Goal: Task Accomplishment & Management: Manage account settings

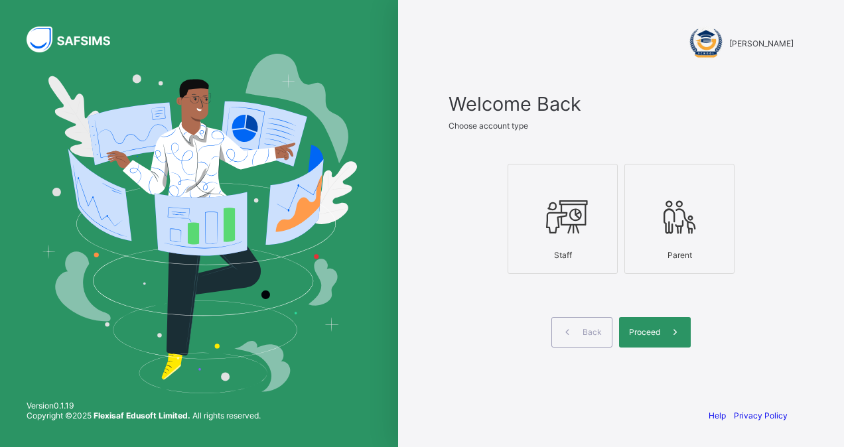
click at [566, 234] on icon at bounding box center [562, 217] width 46 height 40
click at [658, 340] on div "Proceed" at bounding box center [655, 332] width 72 height 31
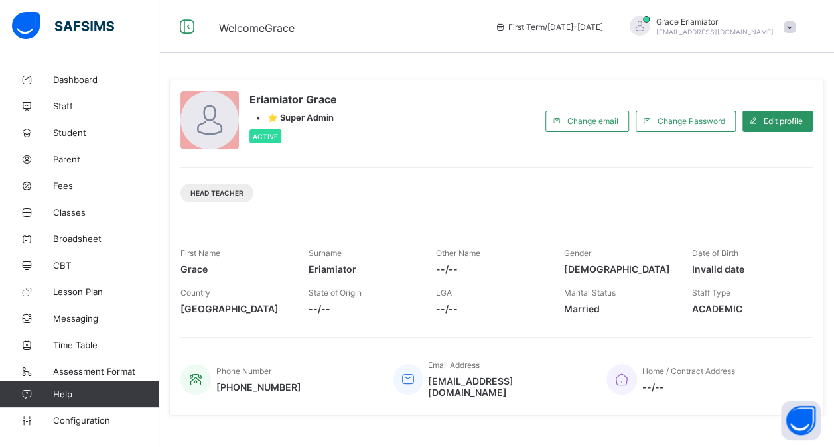
scroll to position [235, 0]
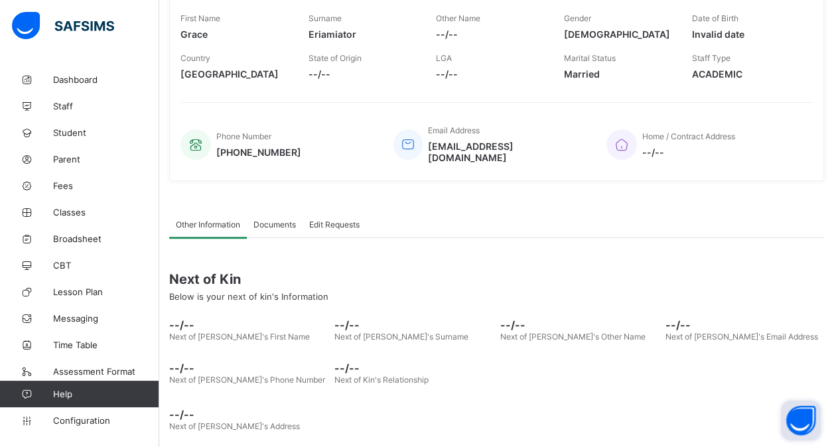
click at [802, 424] on button "Open asap" at bounding box center [801, 421] width 40 height 40
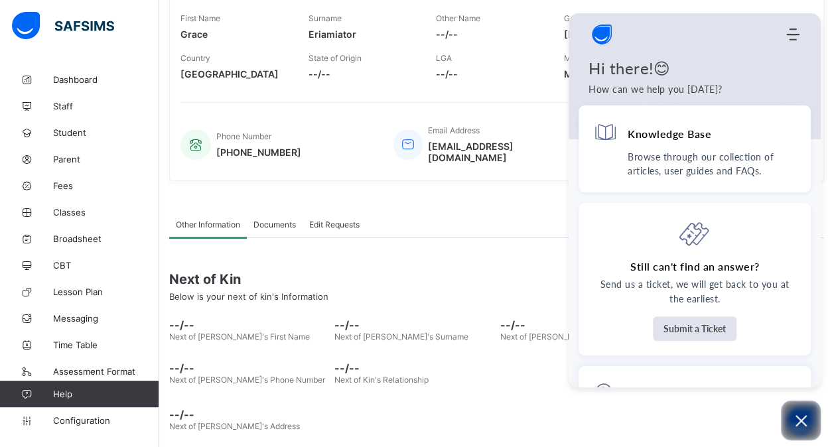
click at [523, 271] on span "Next of Kin" at bounding box center [496, 279] width 655 height 16
click at [527, 261] on div "Next of Kin Below is your next of kin's Information" at bounding box center [496, 286] width 655 height 50
click at [824, 52] on div "Eriamiator Grace • ⭐ Super Admin Active Change email Change Password Edit profi…" at bounding box center [496, 13] width 655 height 336
click at [800, 421] on icon "Open asap" at bounding box center [800, 420] width 11 height 11
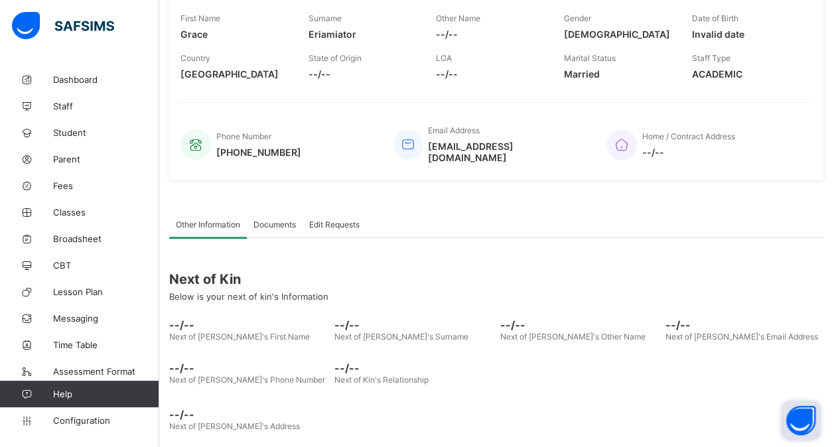
click at [797, 417] on button "Open asap" at bounding box center [801, 421] width 40 height 40
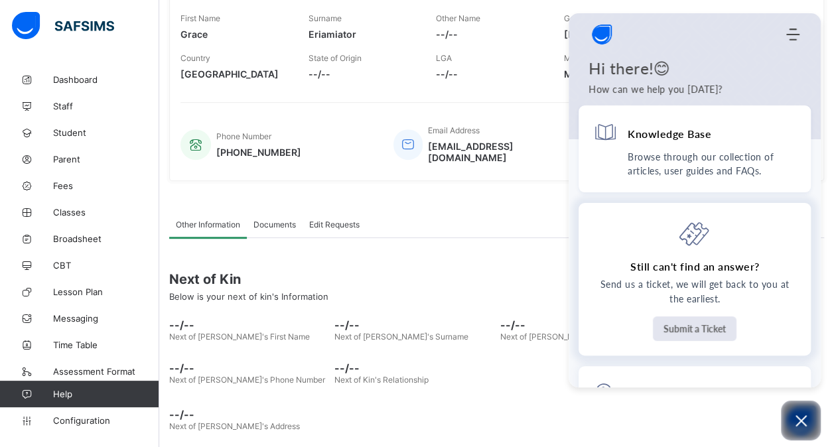
click at [687, 325] on button "Submit a Ticket" at bounding box center [695, 328] width 84 height 25
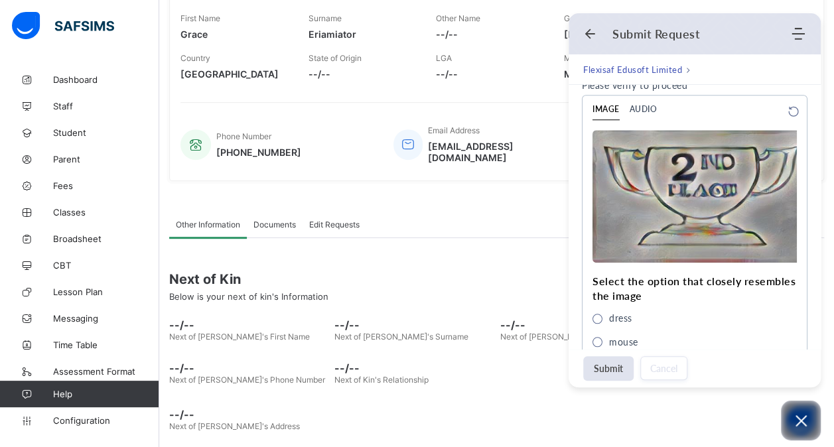
scroll to position [670, 0]
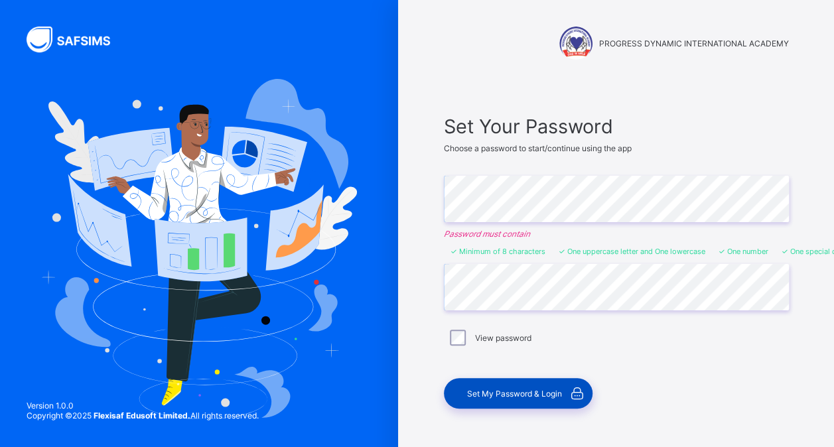
click at [511, 391] on span "Set My Password & Login" at bounding box center [514, 394] width 95 height 10
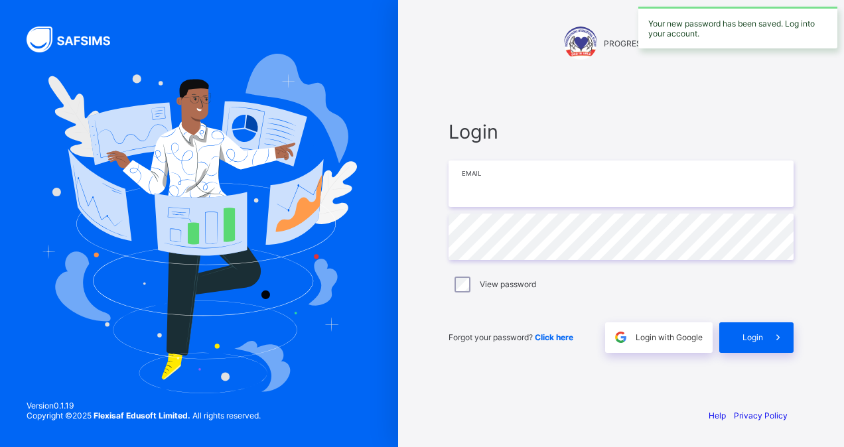
type input "**********"
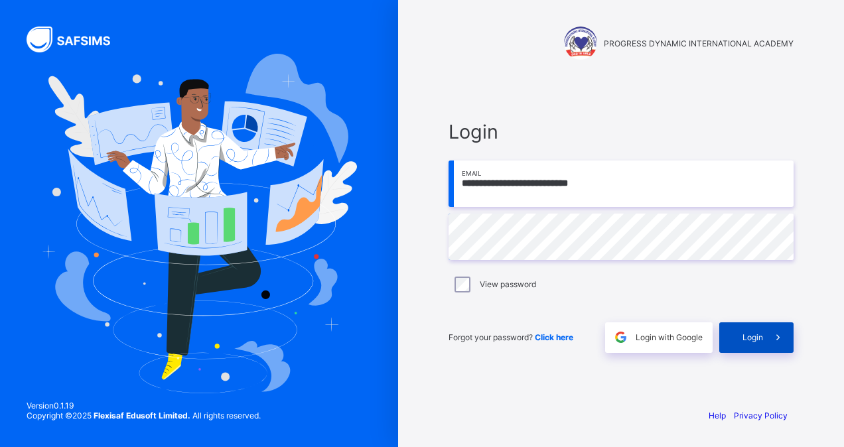
click at [760, 336] on span "Login" at bounding box center [752, 337] width 21 height 10
type input "**********"
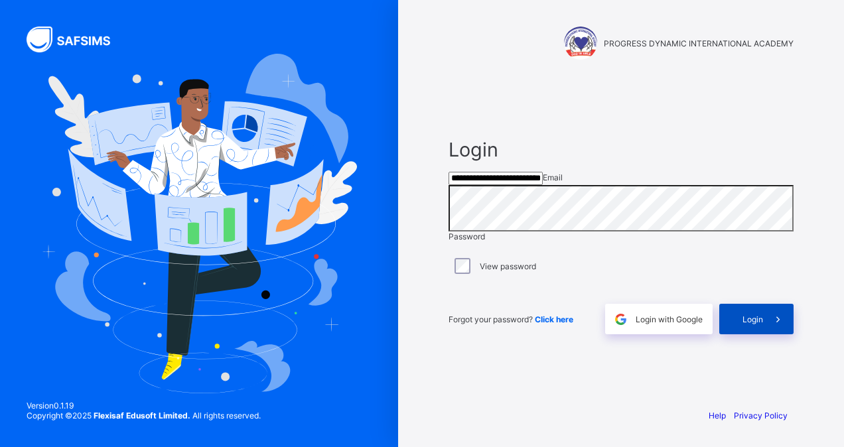
click at [755, 329] on div "Login" at bounding box center [756, 319] width 74 height 31
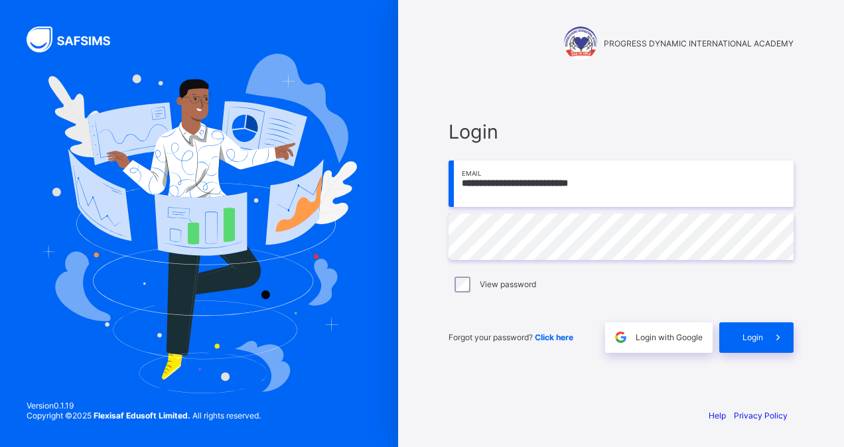
click at [584, 184] on input "**********" at bounding box center [620, 183] width 345 height 46
type input "**********"
click at [756, 338] on span "Login" at bounding box center [752, 337] width 21 height 10
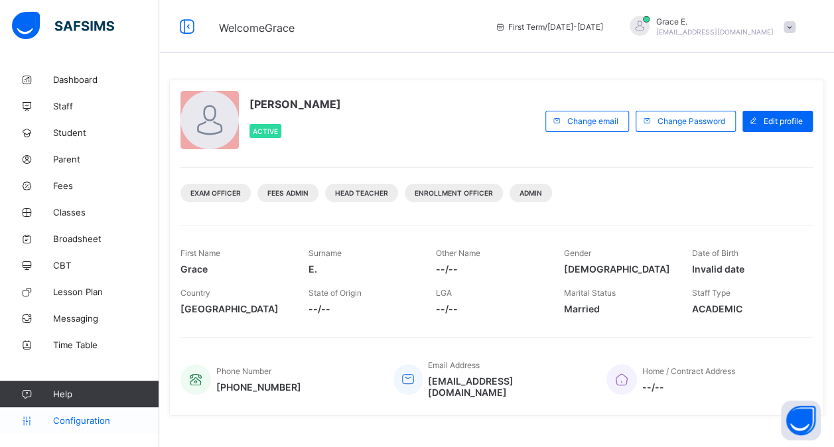
click at [91, 417] on span "Configuration" at bounding box center [105, 420] width 105 height 11
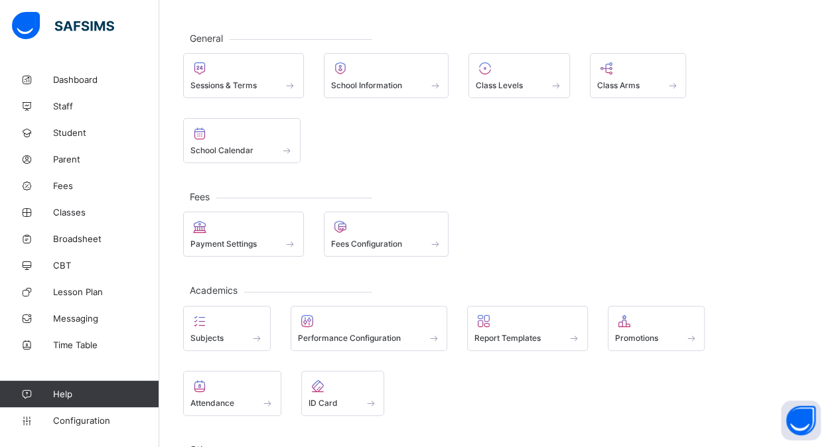
scroll to position [131, 0]
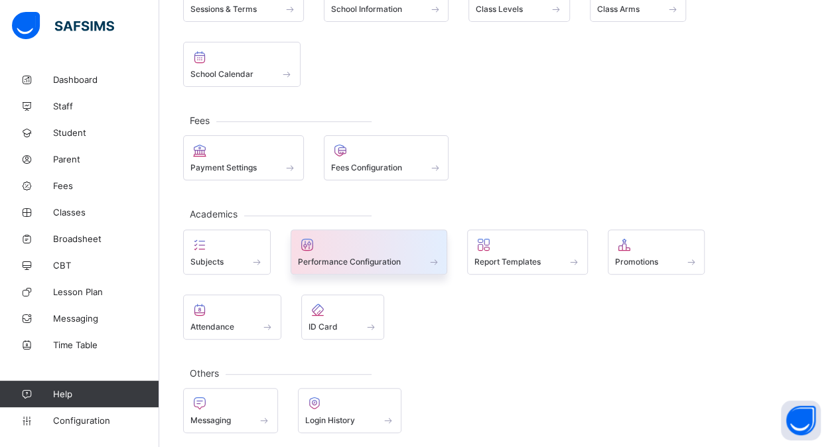
click at [339, 246] on div at bounding box center [369, 245] width 143 height 16
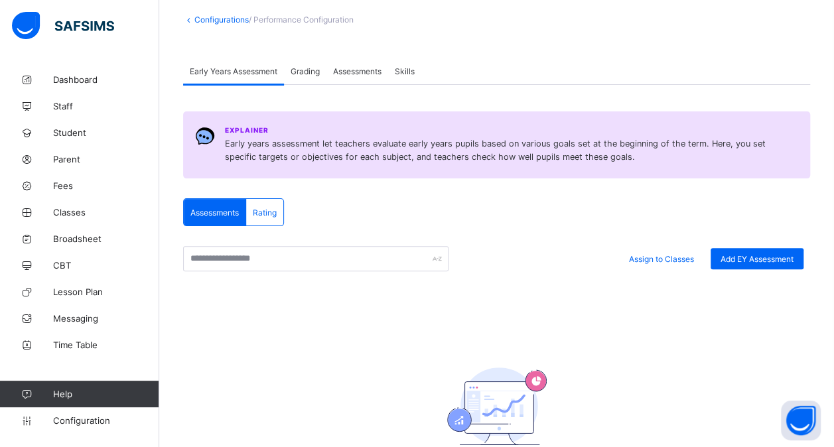
scroll to position [70, 0]
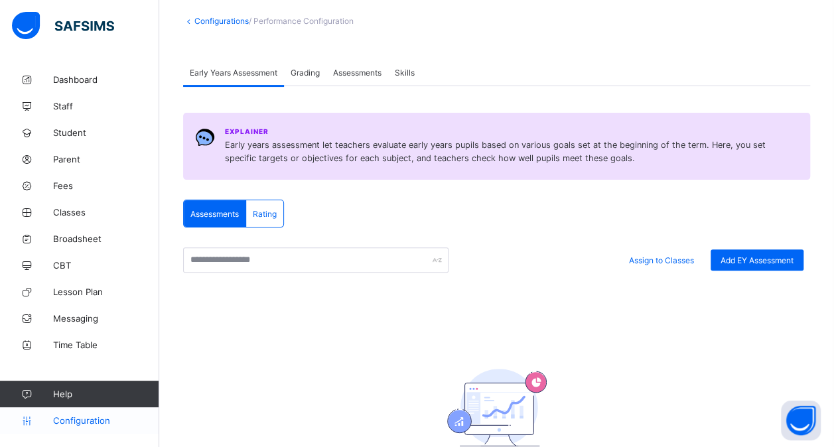
click at [74, 419] on span "Configuration" at bounding box center [105, 420] width 105 height 11
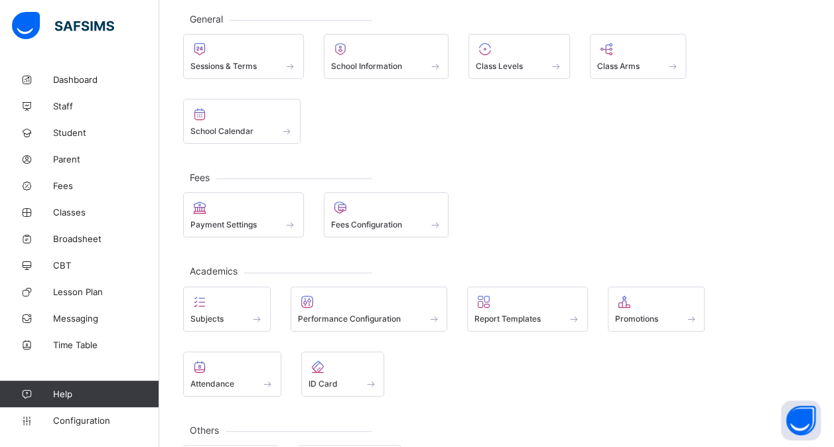
scroll to position [88, 0]
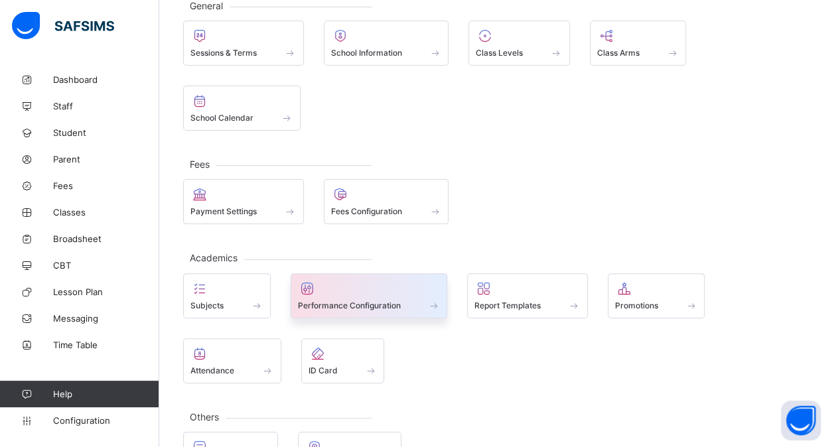
click at [373, 296] on span at bounding box center [369, 297] width 143 height 3
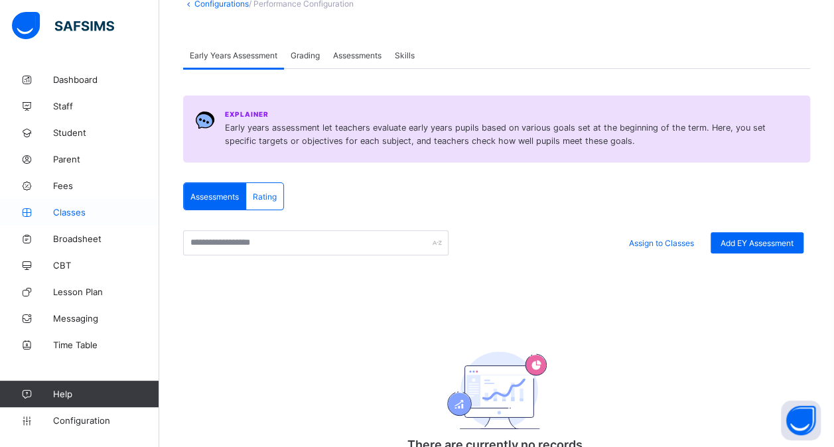
click at [74, 215] on span "Classes" at bounding box center [106, 212] width 106 height 11
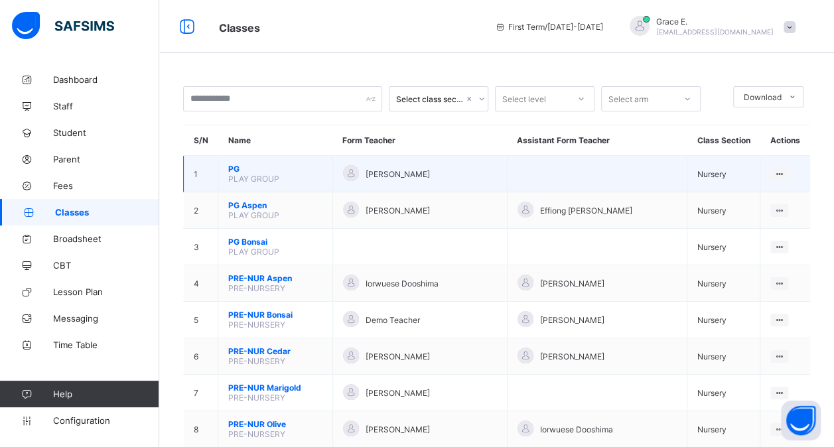
click at [275, 174] on span "PLAY GROUP" at bounding box center [253, 179] width 51 height 10
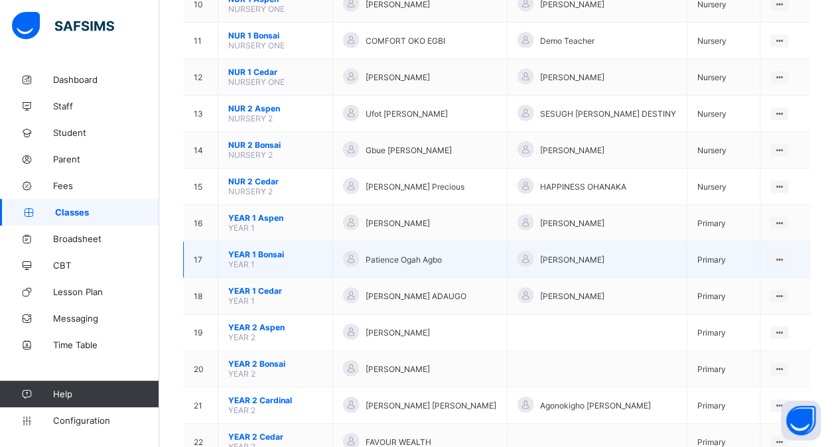
scroll to position [489, 0]
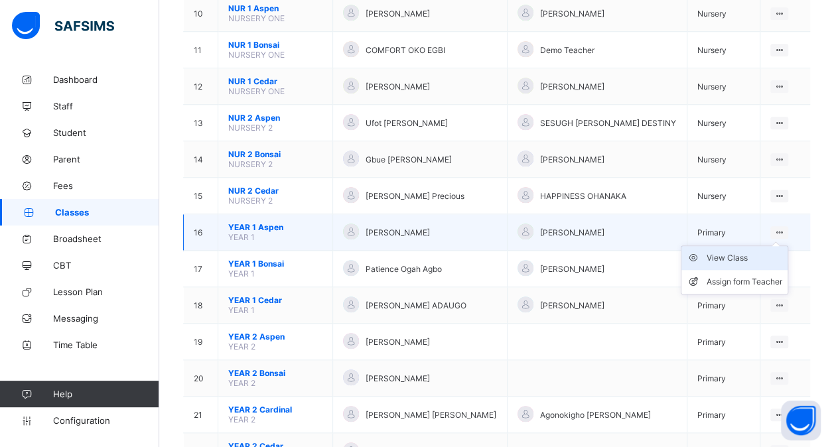
click at [745, 251] on div "View Class" at bounding box center [744, 257] width 76 height 13
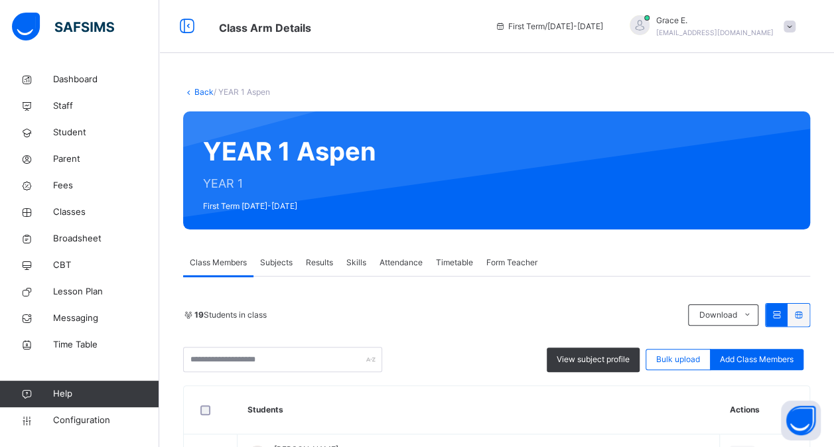
click at [320, 261] on span "Results" at bounding box center [319, 263] width 27 height 12
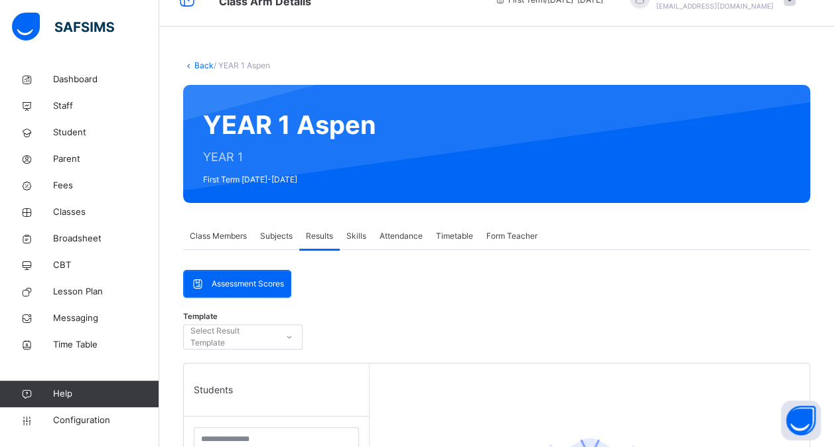
scroll to position [26, 0]
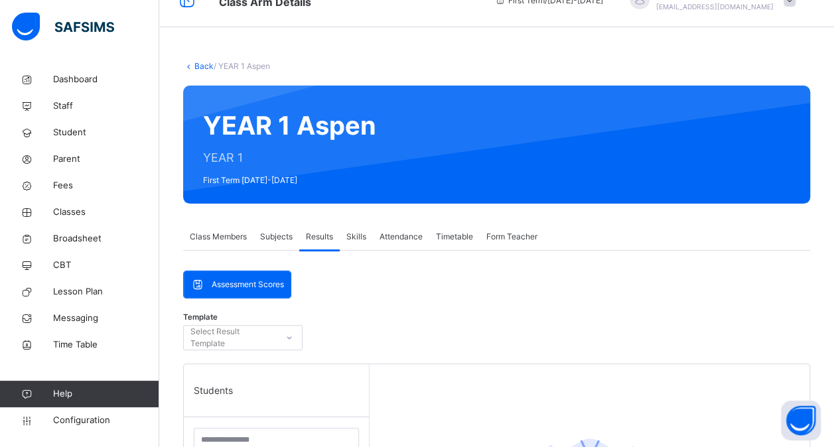
click at [275, 236] on span "Subjects" at bounding box center [276, 237] width 32 height 12
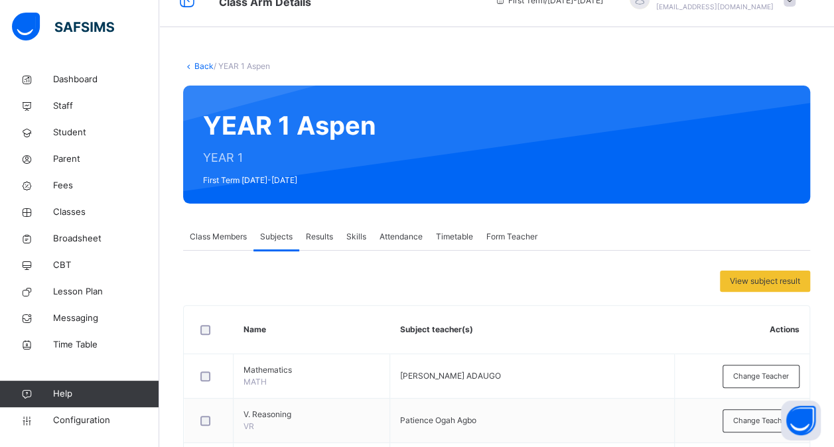
click at [216, 240] on span "Class Members" at bounding box center [218, 237] width 57 height 12
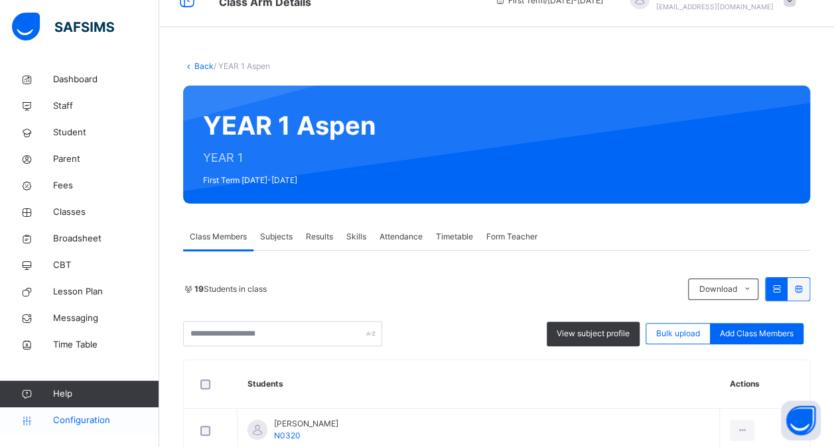
click at [87, 416] on span "Configuration" at bounding box center [105, 420] width 105 height 13
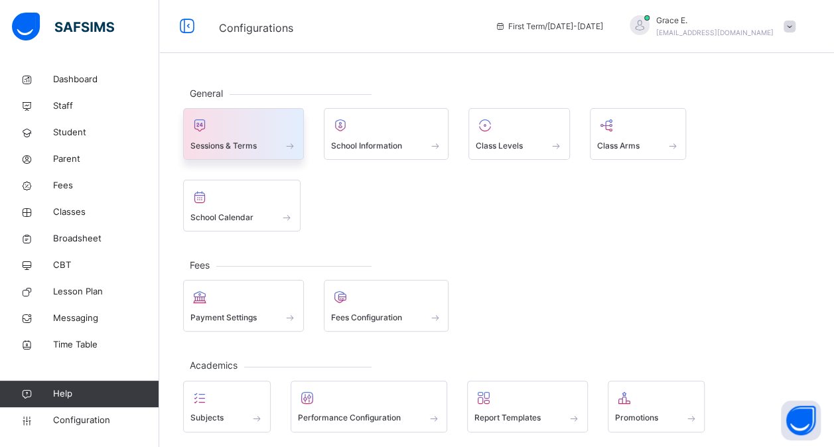
click at [247, 145] on span "Sessions & Terms" at bounding box center [223, 146] width 66 height 12
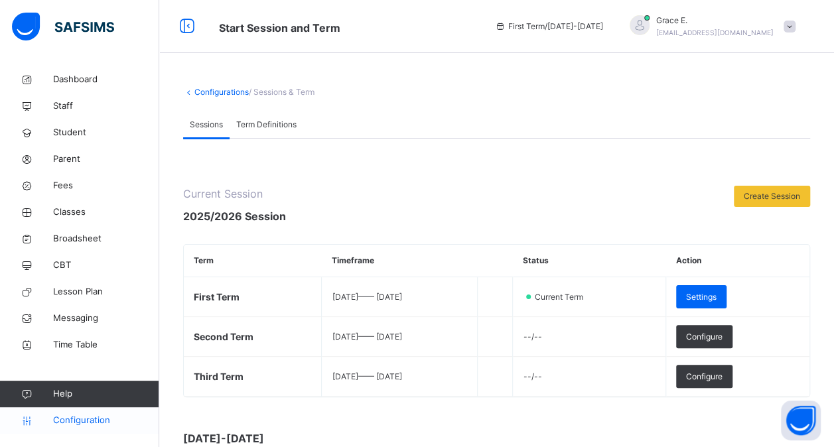
click at [86, 418] on span "Configuration" at bounding box center [105, 420] width 105 height 13
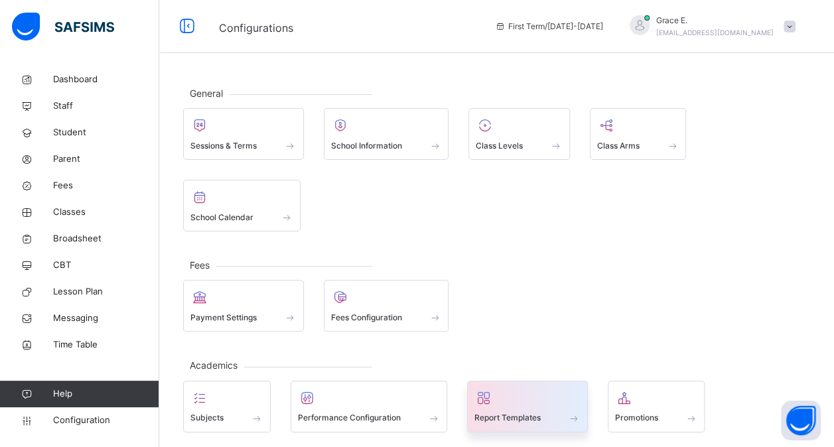
click at [515, 398] on div at bounding box center [527, 398] width 106 height 20
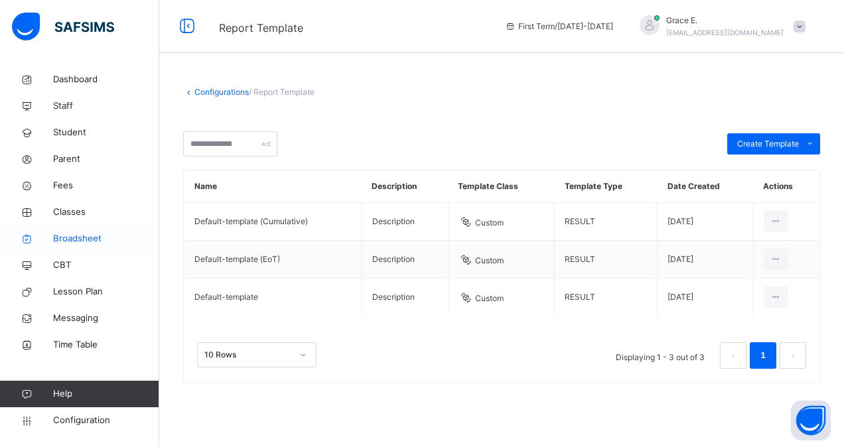
click at [72, 242] on span "Broadsheet" at bounding box center [106, 238] width 106 height 13
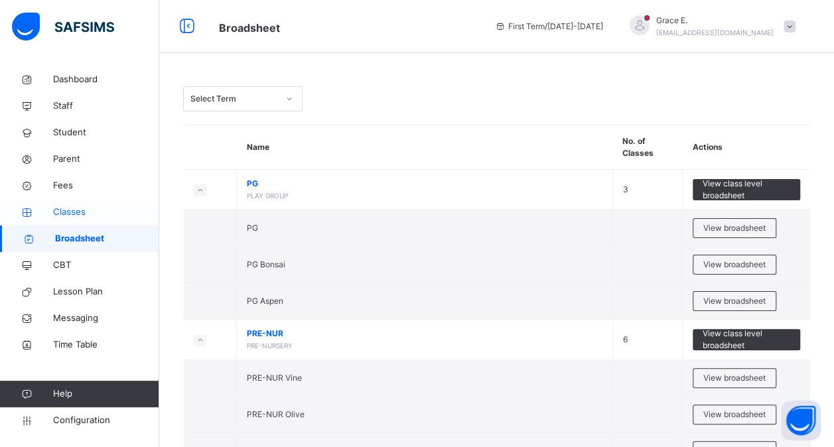
click at [74, 211] on span "Classes" at bounding box center [106, 212] width 106 height 13
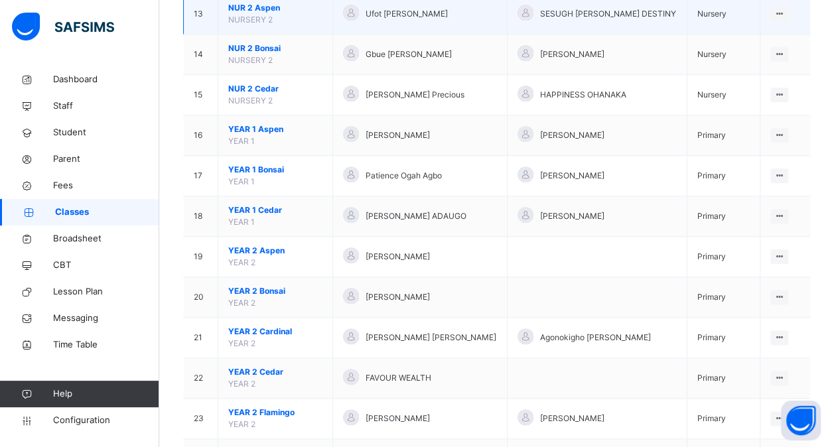
scroll to position [644, 0]
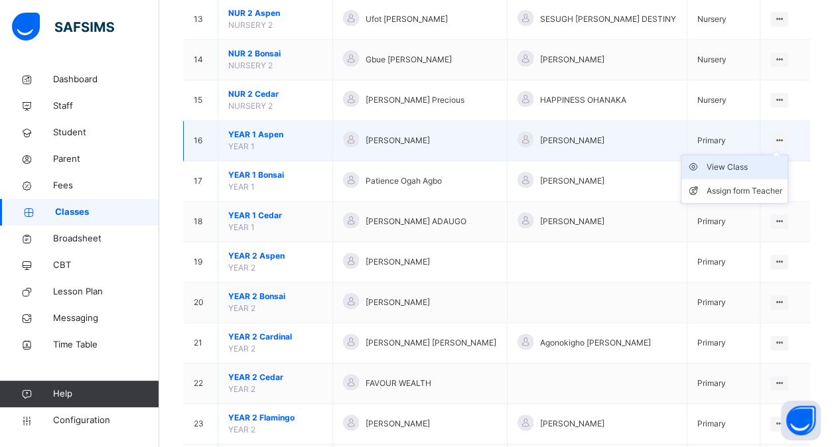
click at [769, 164] on div "View Class" at bounding box center [744, 166] width 76 height 13
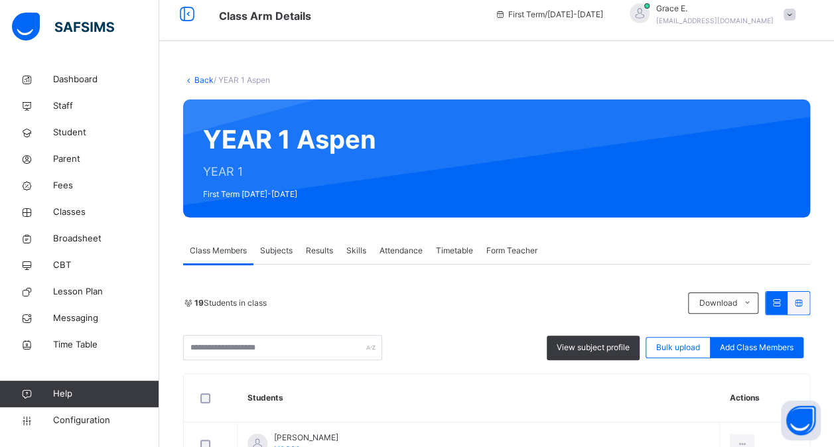
scroll to position [8, 0]
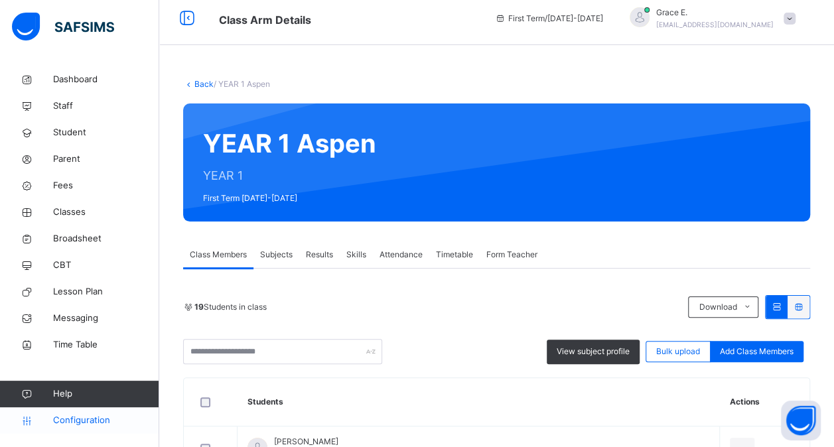
click at [72, 424] on span "Configuration" at bounding box center [105, 420] width 105 height 13
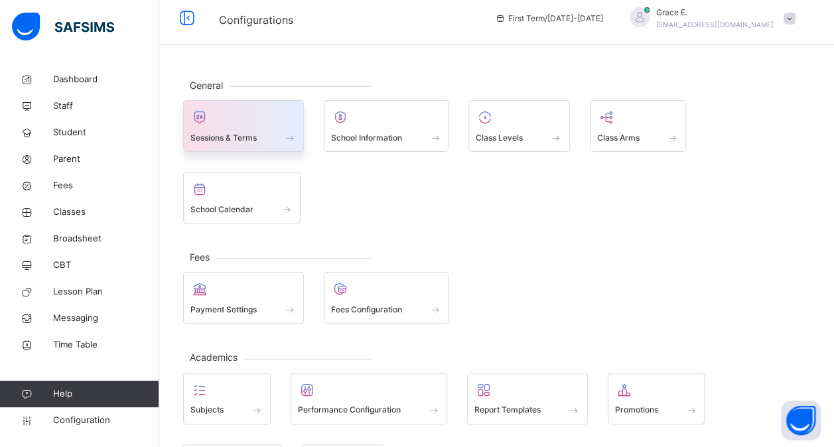
click at [239, 140] on span "Sessions & Terms" at bounding box center [223, 138] width 66 height 12
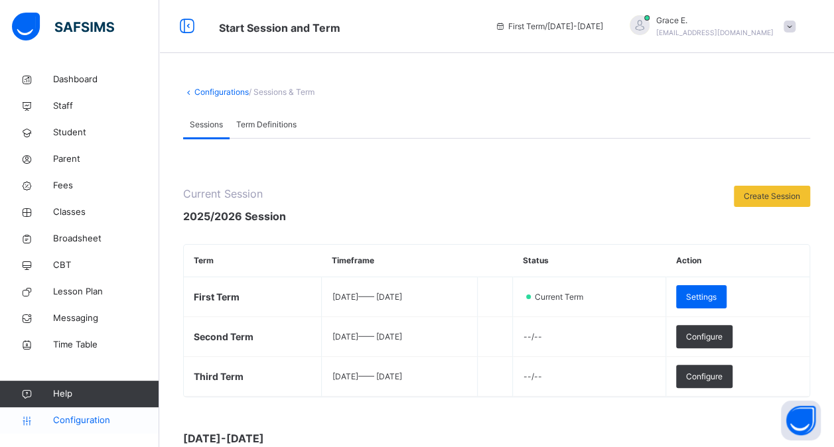
click at [78, 425] on span "Configuration" at bounding box center [105, 420] width 105 height 13
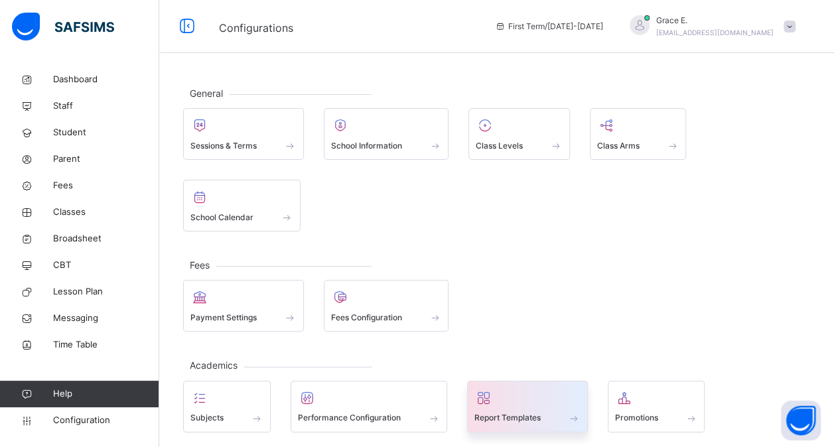
click at [514, 394] on div at bounding box center [527, 398] width 106 height 20
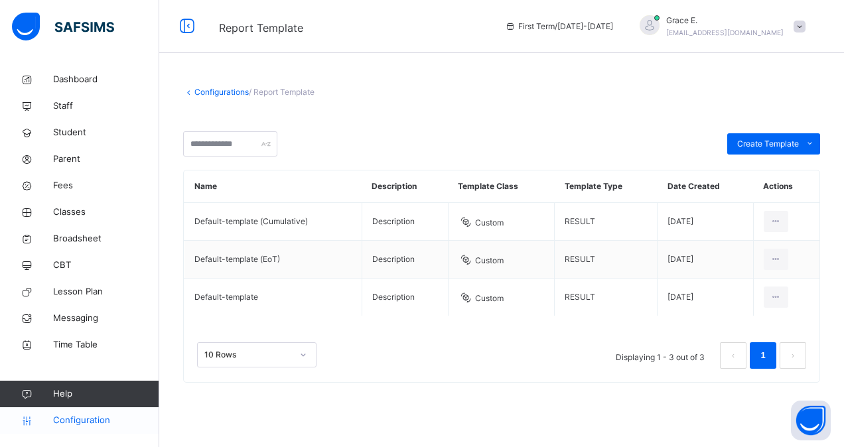
click at [72, 416] on span "Configuration" at bounding box center [105, 420] width 105 height 13
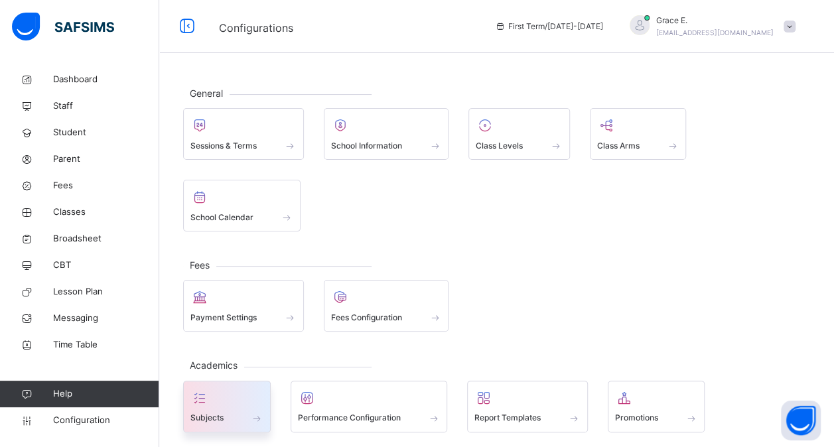
click at [219, 412] on span "Subjects" at bounding box center [206, 418] width 33 height 12
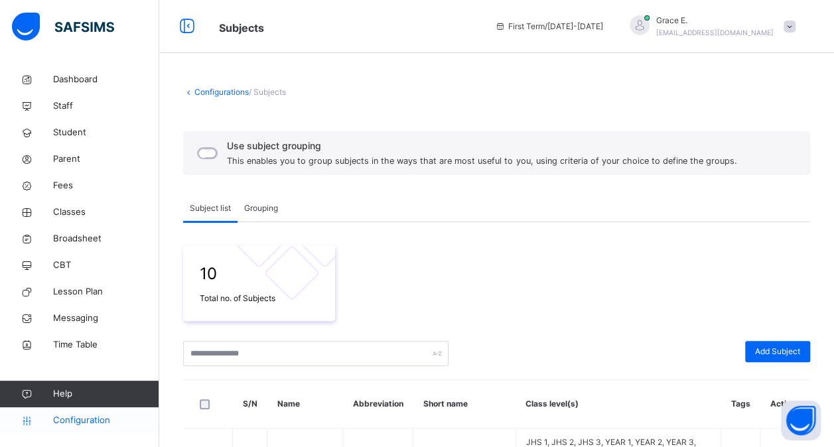
click at [86, 419] on span "Configuration" at bounding box center [105, 420] width 105 height 13
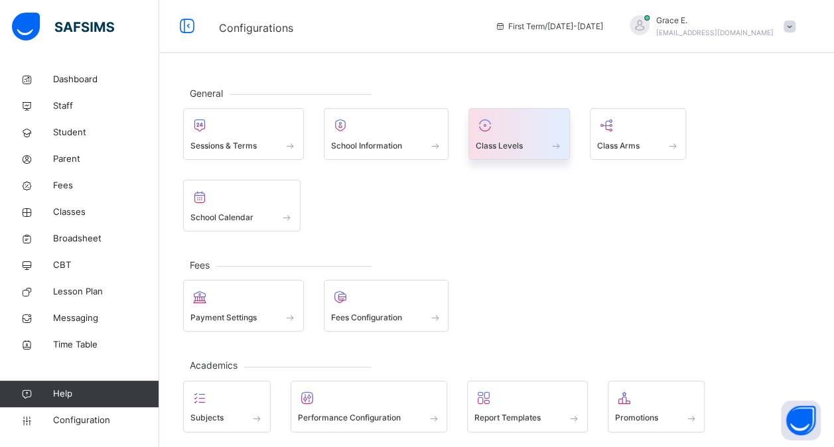
click at [504, 151] on span "Class Levels" at bounding box center [498, 146] width 47 height 12
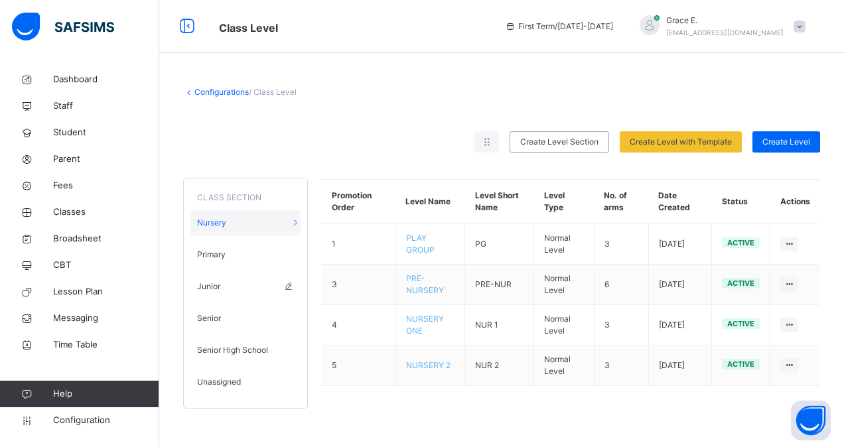
click at [227, 286] on div "Junior" at bounding box center [245, 286] width 110 height 25
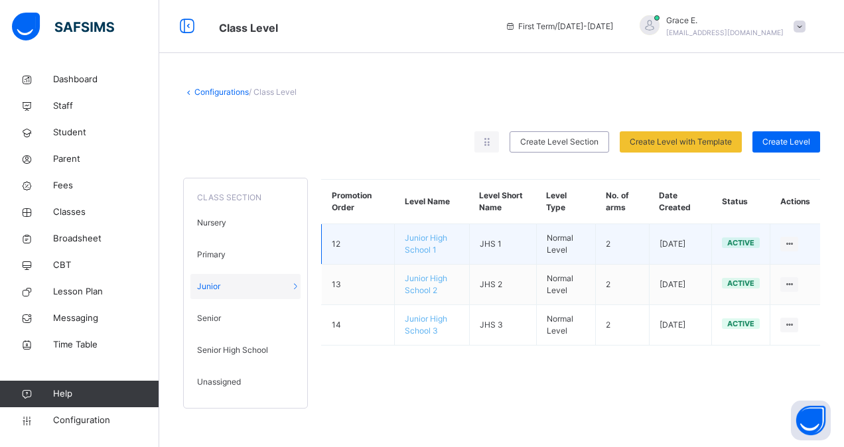
click at [423, 241] on span "Junior High School 1" at bounding box center [426, 244] width 42 height 22
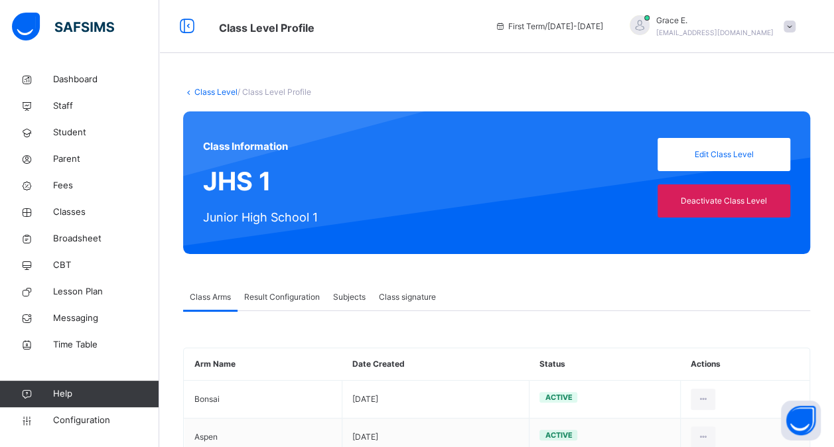
click at [293, 296] on span "Result Configuration" at bounding box center [282, 297] width 76 height 12
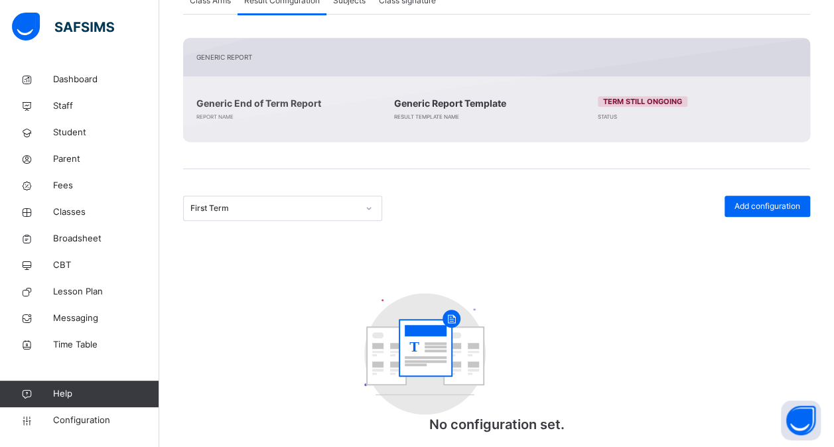
scroll to position [318, 0]
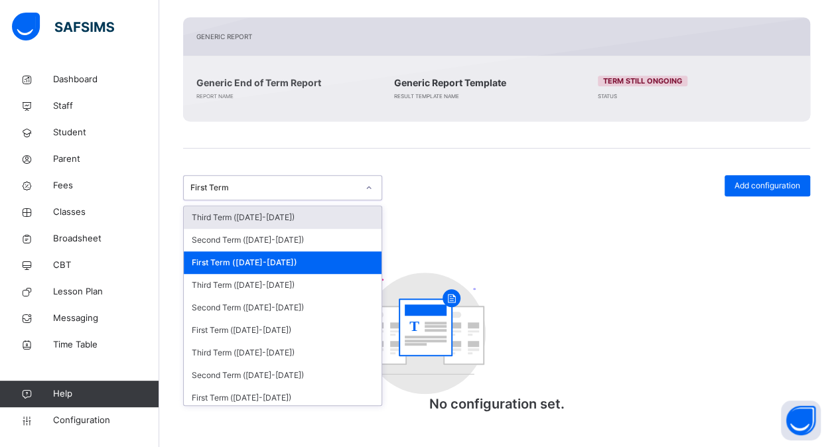
click at [373, 188] on div at bounding box center [368, 187] width 23 height 21
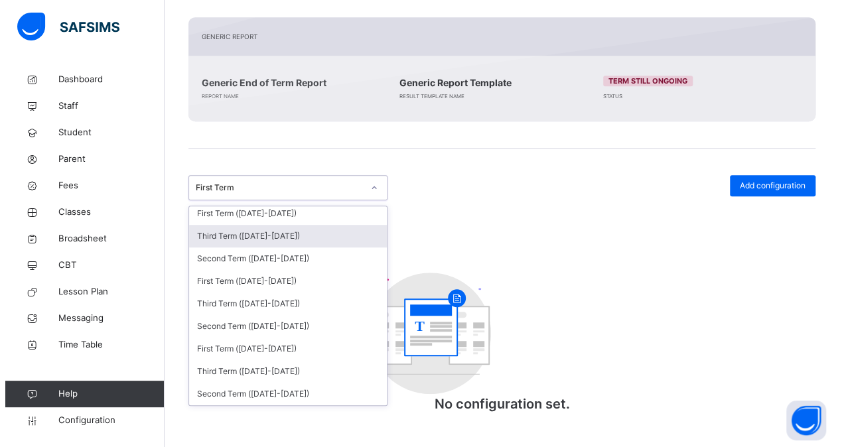
scroll to position [0, 0]
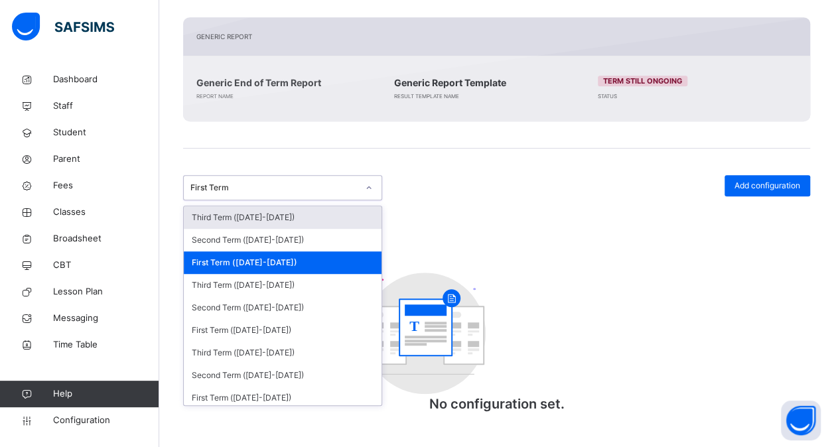
click at [297, 215] on div "Third Term (2025-2026)" at bounding box center [283, 217] width 198 height 23
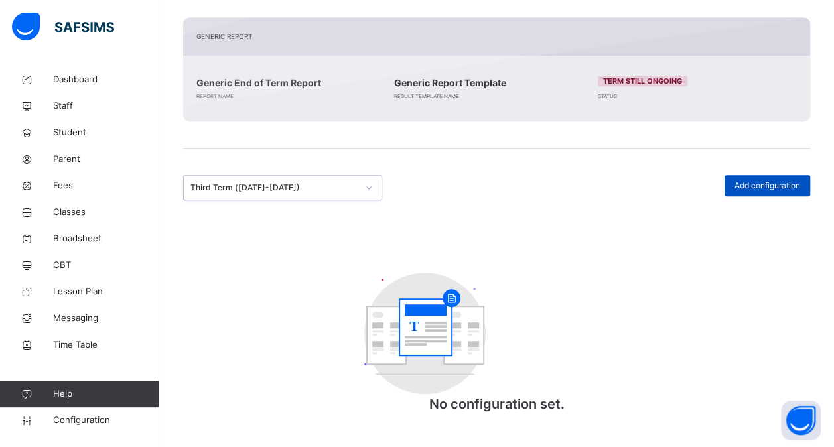
click at [786, 180] on span "Add configuration" at bounding box center [767, 186] width 66 height 12
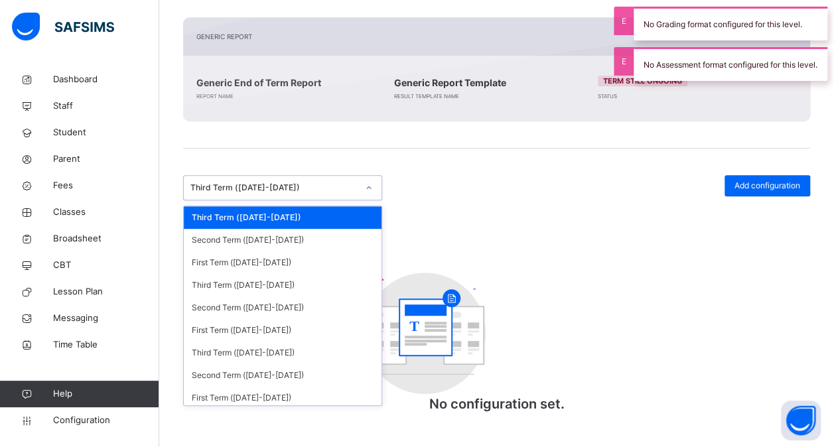
click at [331, 192] on div "Third Term (2025-2026)" at bounding box center [270, 187] width 172 height 21
click at [302, 239] on div "Second Term (2025-2026)" at bounding box center [283, 240] width 198 height 23
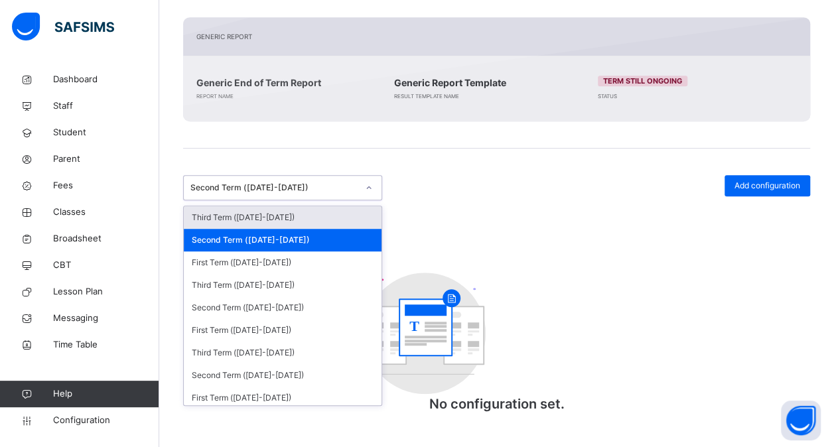
click at [346, 184] on div "Second Term (2025-2026)" at bounding box center [273, 188] width 167 height 12
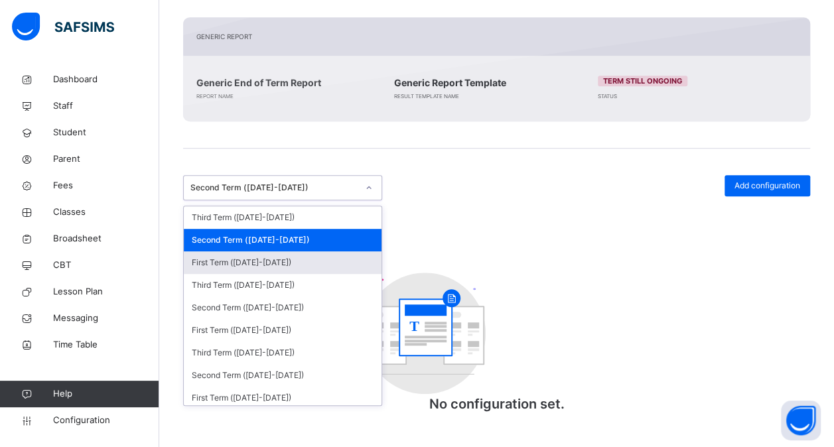
click at [306, 268] on div "First Term (2025-2026)" at bounding box center [283, 262] width 198 height 23
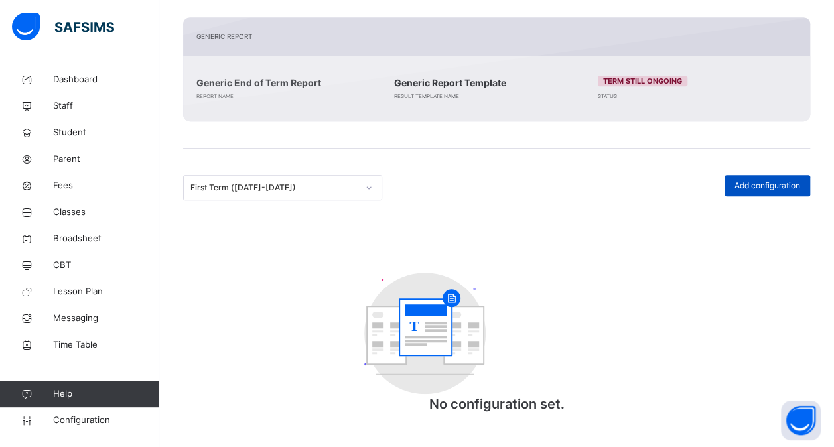
click at [781, 183] on span "Add configuration" at bounding box center [767, 186] width 66 height 12
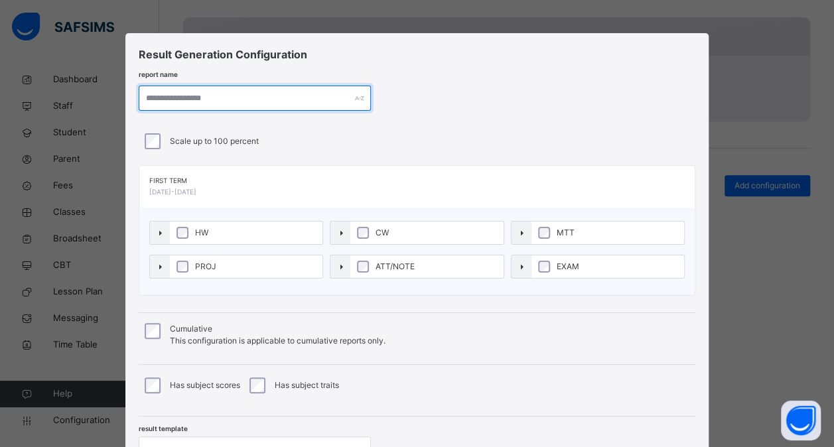
click at [219, 95] on input "text" at bounding box center [255, 98] width 232 height 25
type input "**********"
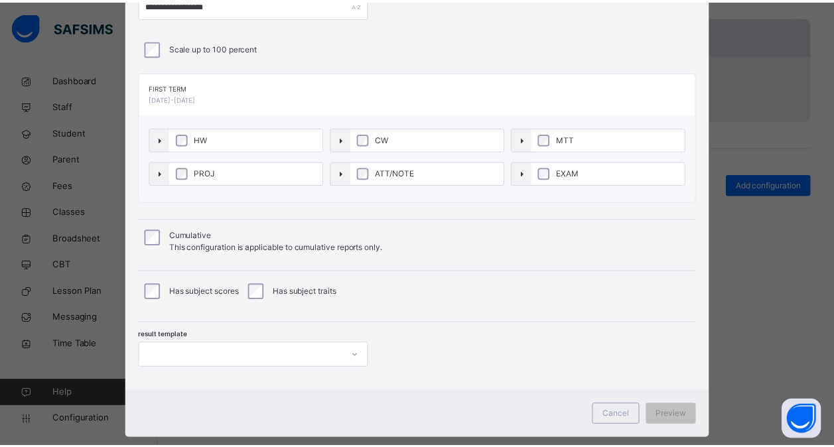
scroll to position [117, 0]
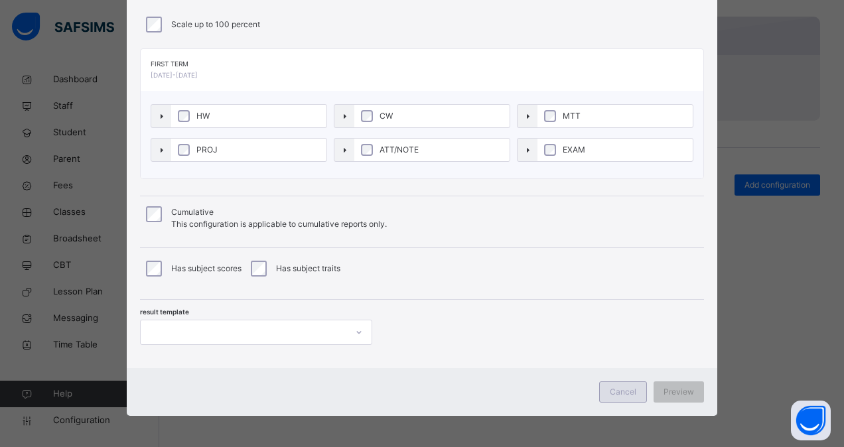
click at [621, 389] on span "Cancel" at bounding box center [622, 392] width 27 height 12
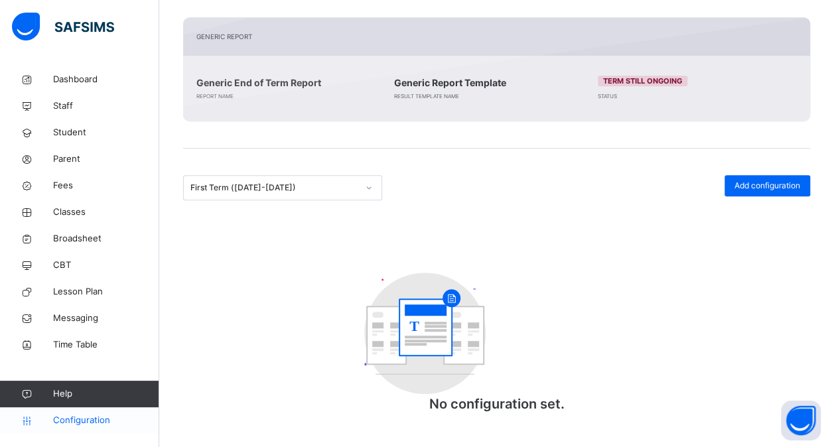
click at [95, 420] on span "Configuration" at bounding box center [105, 420] width 105 height 13
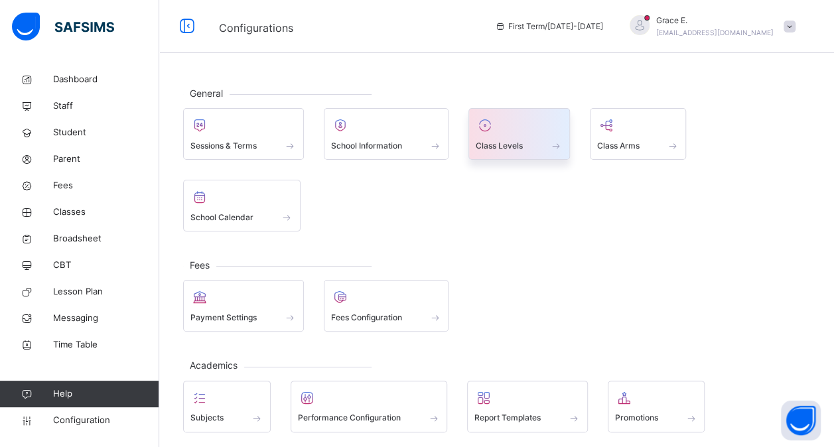
click at [503, 132] on div at bounding box center [518, 125] width 87 height 20
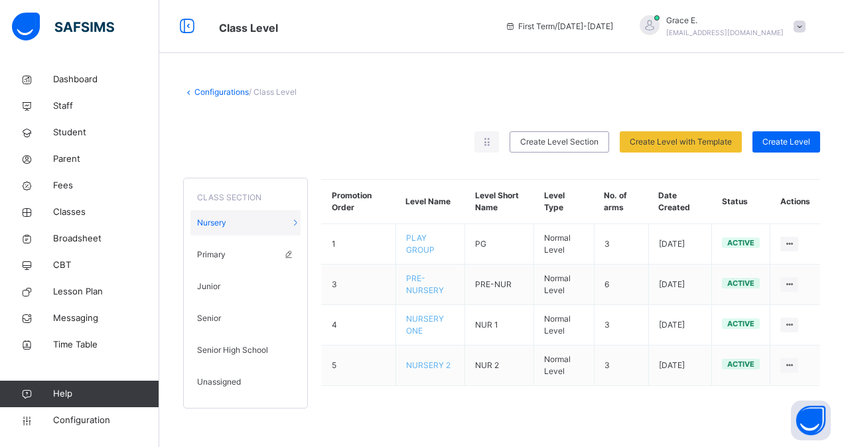
click at [225, 255] on span "Primary" at bounding box center [211, 255] width 29 height 12
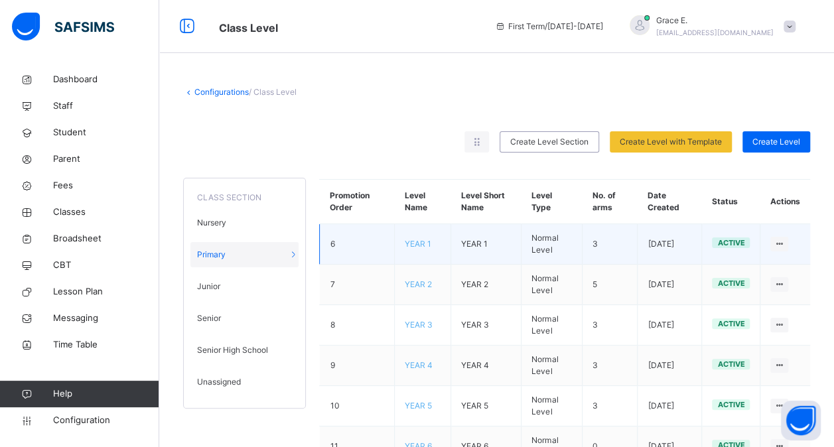
click at [402, 238] on td "YEAR 1" at bounding box center [423, 244] width 56 height 40
click at [418, 242] on span "YEAR 1" at bounding box center [418, 244] width 27 height 10
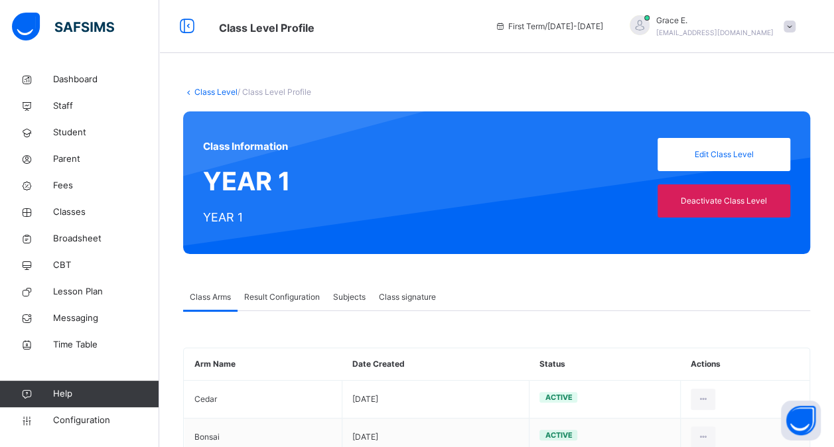
scroll to position [78, 0]
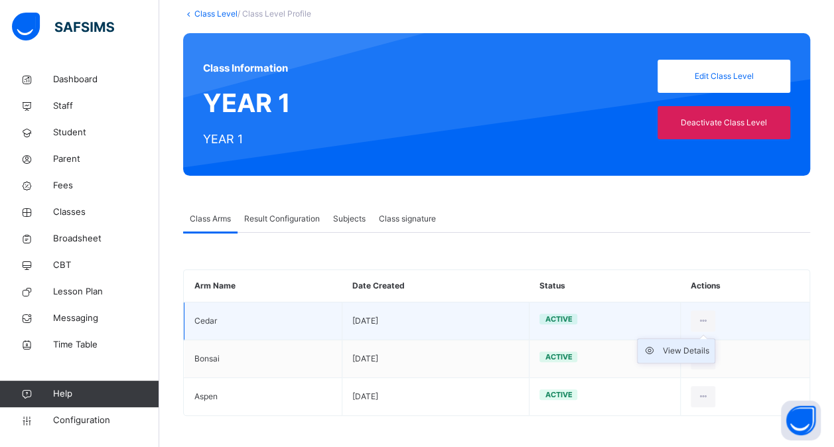
click at [684, 346] on div "View Details" at bounding box center [685, 350] width 46 height 13
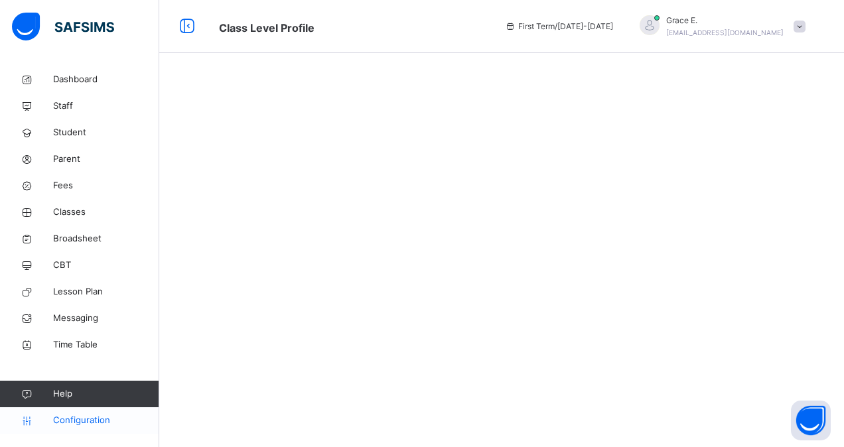
click at [80, 419] on span "Configuration" at bounding box center [105, 420] width 105 height 13
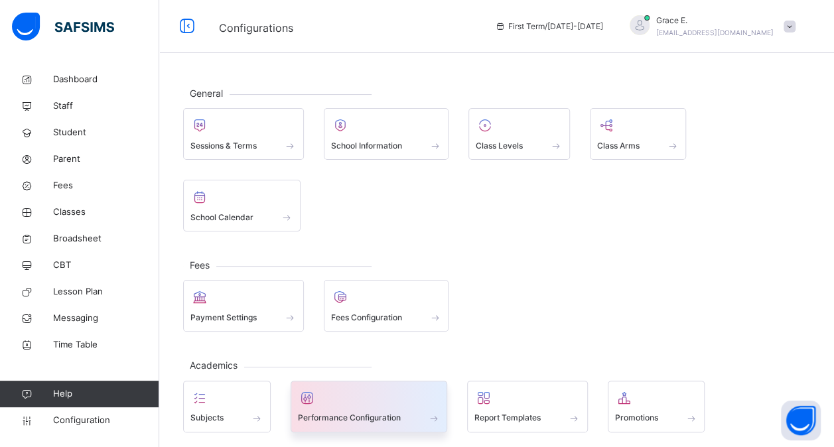
click at [366, 399] on div at bounding box center [369, 398] width 143 height 20
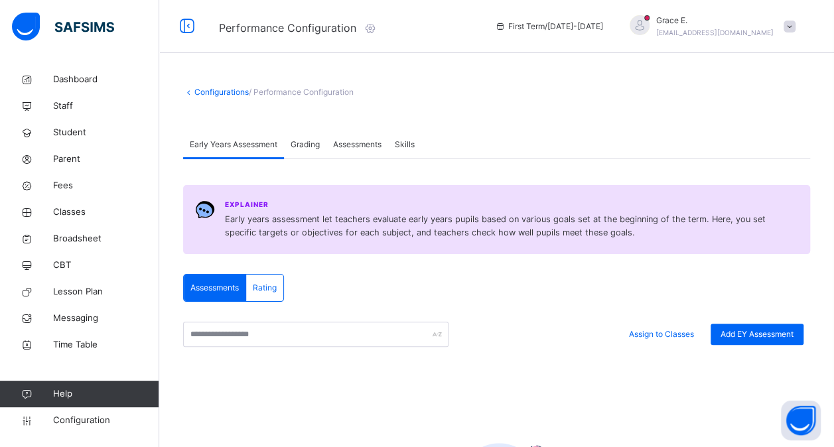
click at [316, 145] on span "Grading" at bounding box center [304, 145] width 29 height 12
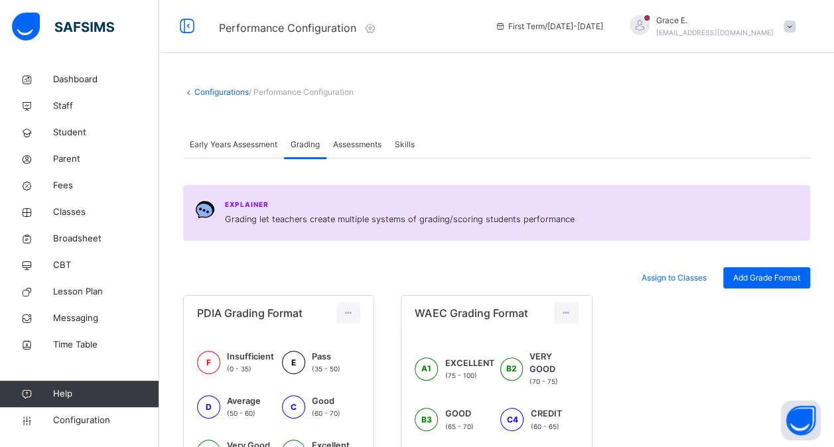
click at [357, 143] on span "Assessments" at bounding box center [357, 145] width 48 height 12
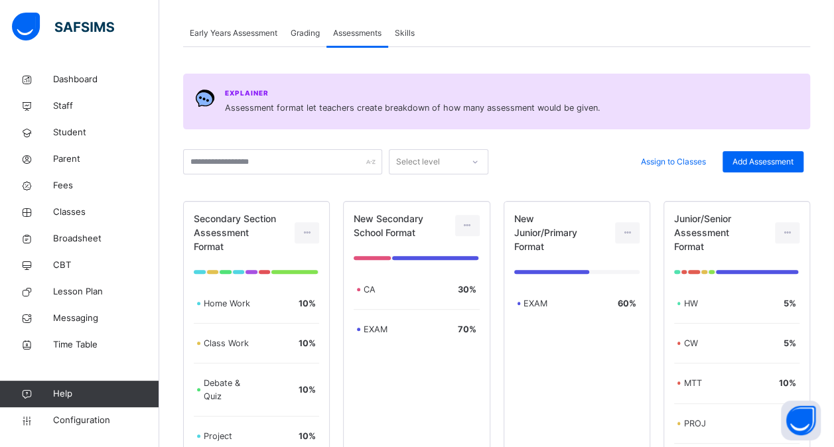
scroll to position [114, 0]
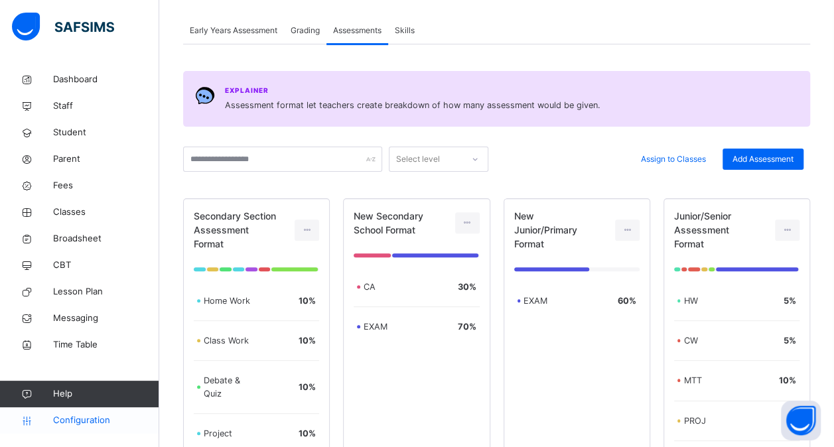
click at [92, 422] on span "Configuration" at bounding box center [105, 420] width 105 height 13
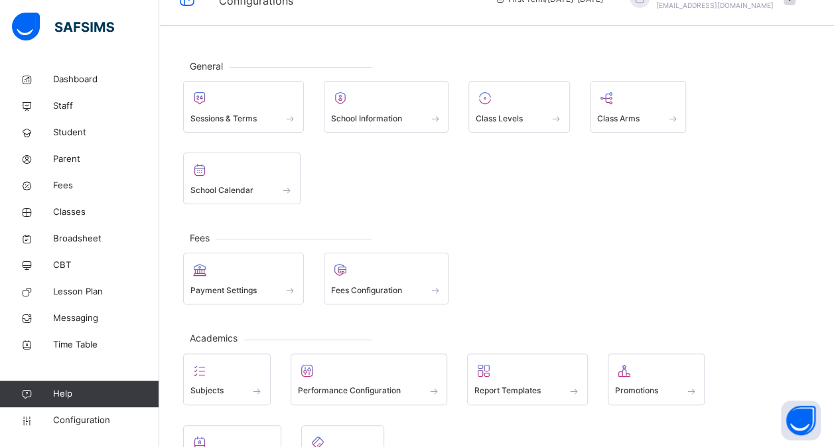
scroll to position [27, 0]
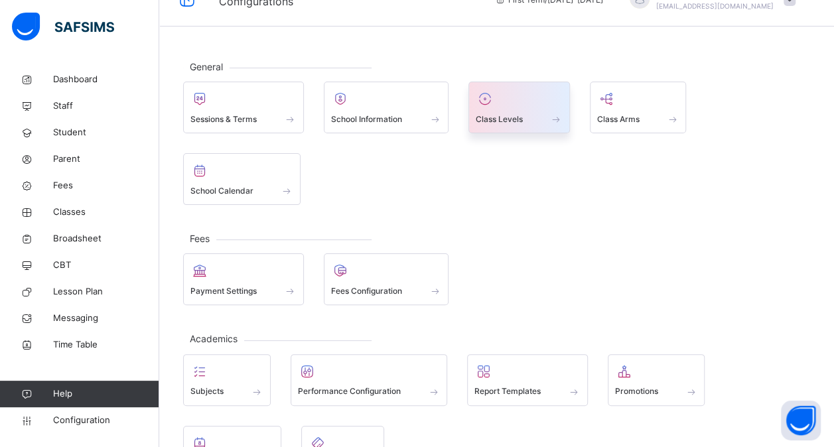
click at [516, 126] on div "Class Levels" at bounding box center [518, 108] width 101 height 52
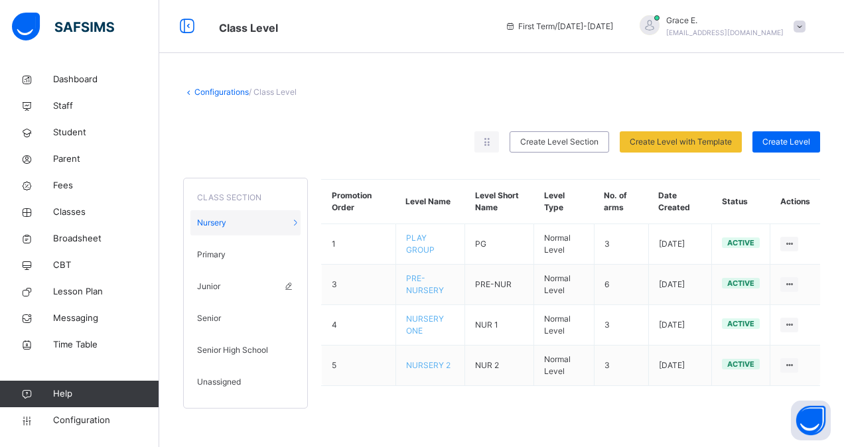
click at [240, 285] on div "Junior" at bounding box center [245, 286] width 110 height 25
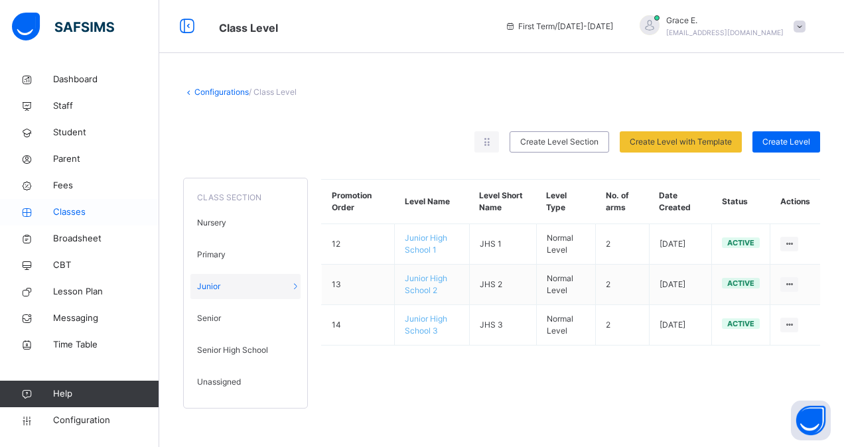
click at [71, 212] on span "Classes" at bounding box center [106, 212] width 106 height 13
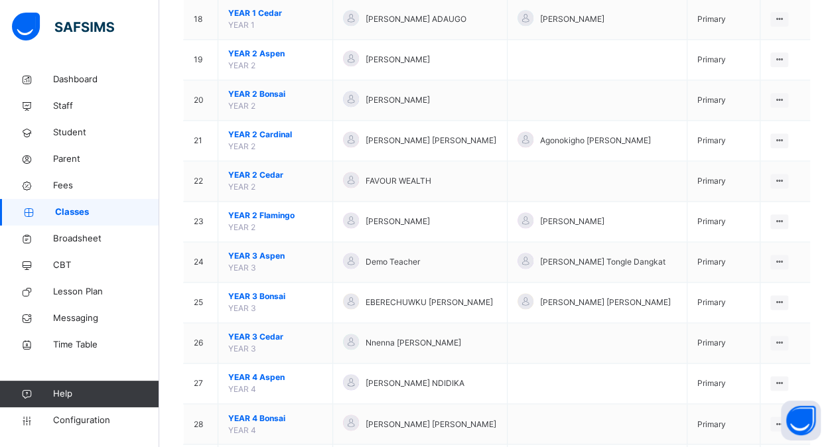
scroll to position [849, 0]
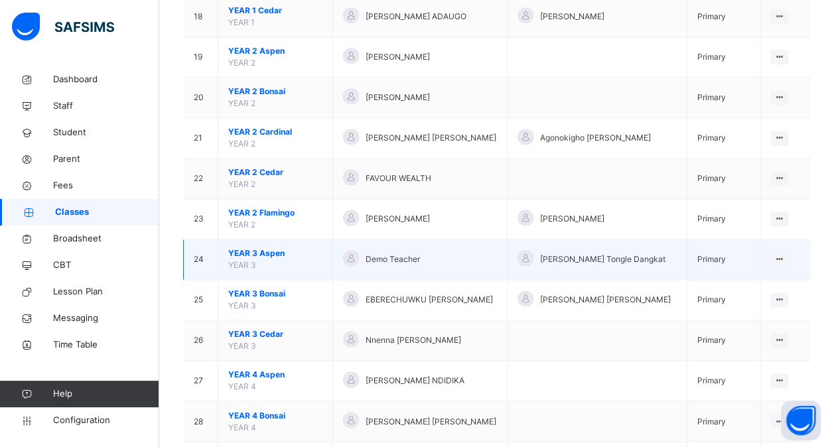
click at [245, 247] on span "YEAR 3 Aspen" at bounding box center [275, 253] width 94 height 12
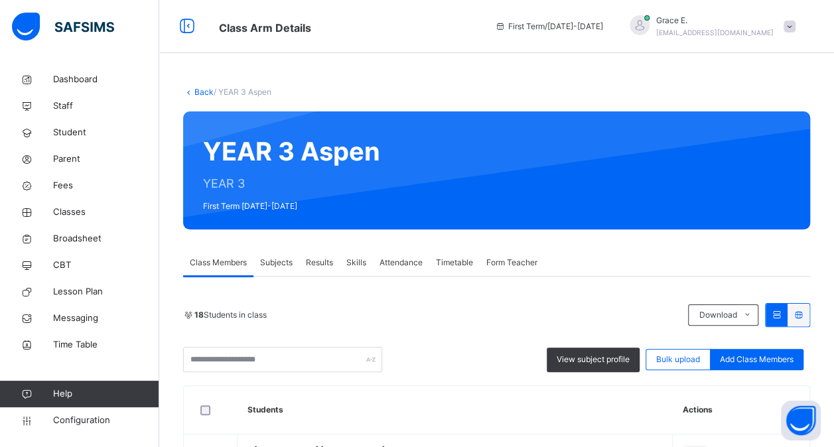
click at [279, 267] on span "Subjects" at bounding box center [276, 263] width 32 height 12
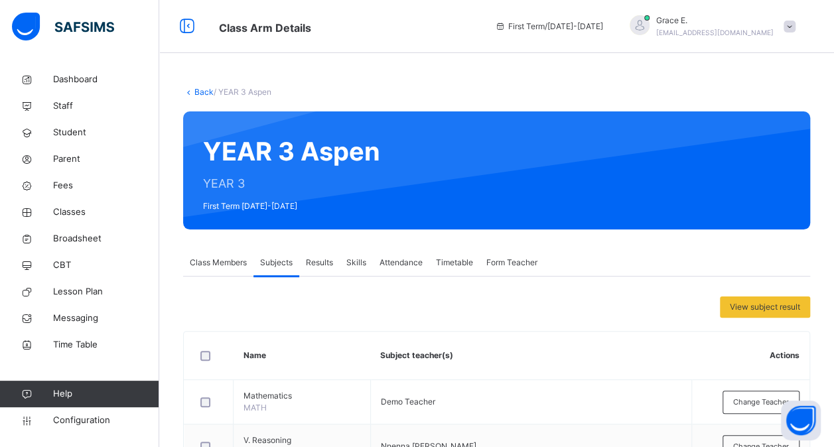
click at [322, 269] on div "Results" at bounding box center [319, 262] width 40 height 27
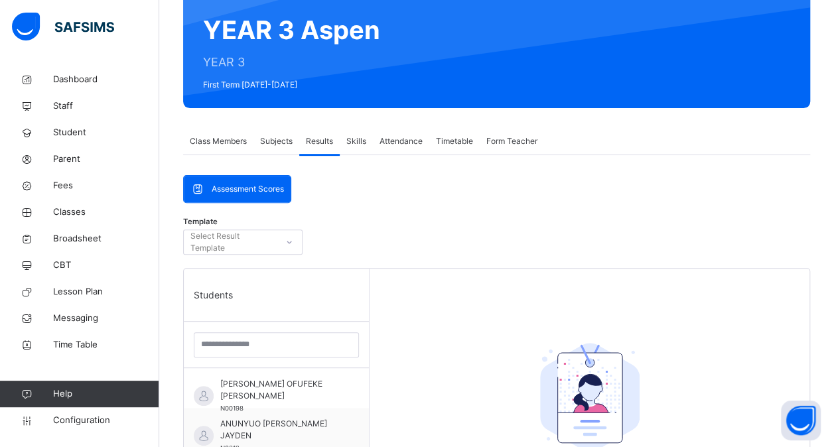
scroll to position [122, 0]
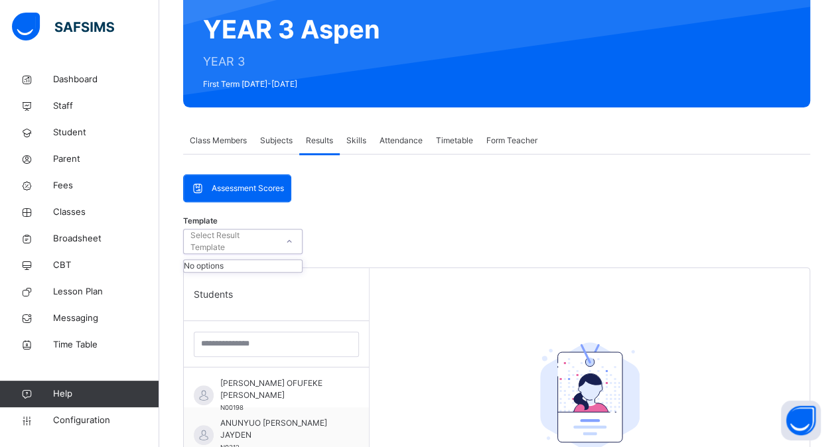
click at [287, 236] on icon at bounding box center [289, 241] width 8 height 13
click at [80, 419] on span "Configuration" at bounding box center [105, 420] width 105 height 13
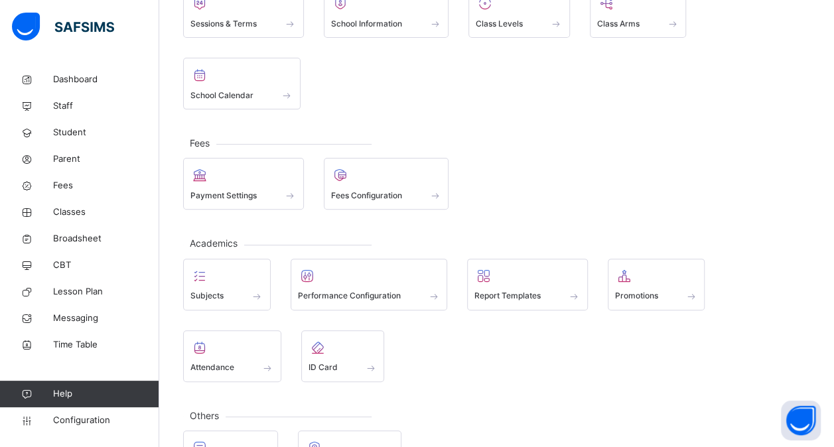
click at [379, 247] on div "Academics Subjects Performance Configuration Report Templates Promotions Attend…" at bounding box center [496, 312] width 627 height 139
click at [517, 21] on span "Class Levels" at bounding box center [498, 24] width 47 height 12
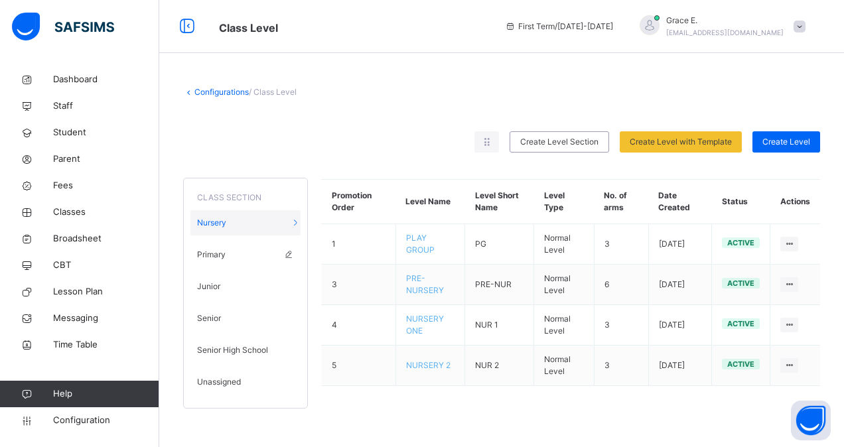
click at [245, 255] on div "Primary" at bounding box center [245, 254] width 110 height 25
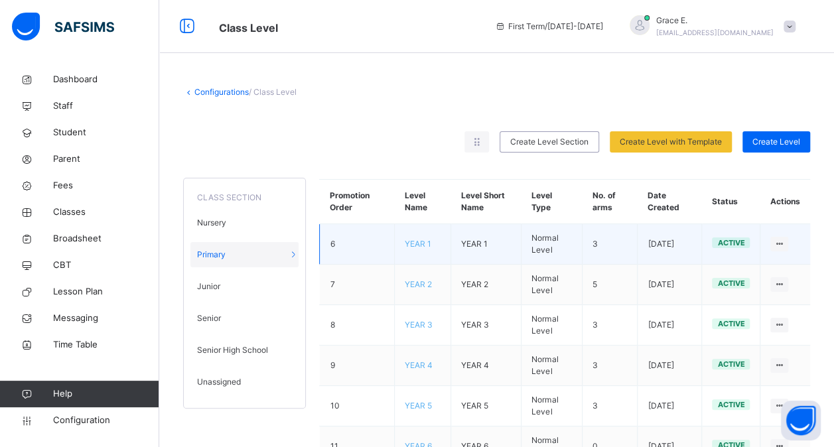
click at [415, 248] on td "YEAR 1" at bounding box center [423, 244] width 56 height 40
click at [420, 243] on span "YEAR 1" at bounding box center [418, 244] width 27 height 10
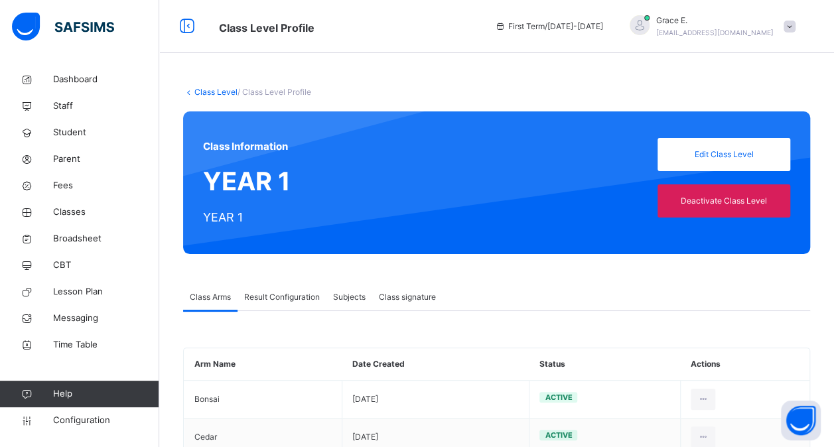
click at [280, 295] on span "Result Configuration" at bounding box center [282, 297] width 76 height 12
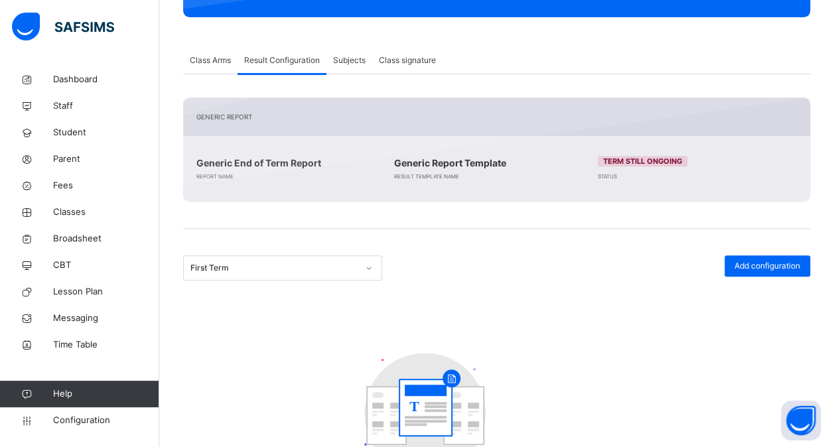
scroll to position [237, 0]
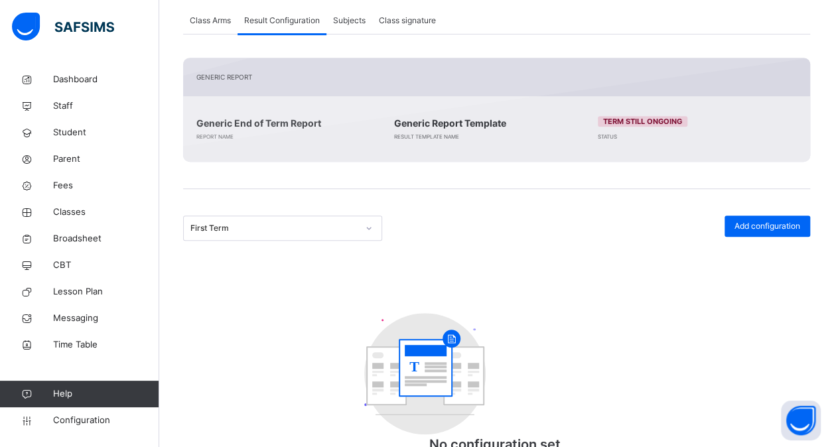
click at [360, 241] on div "First Term" at bounding box center [282, 228] width 199 height 25
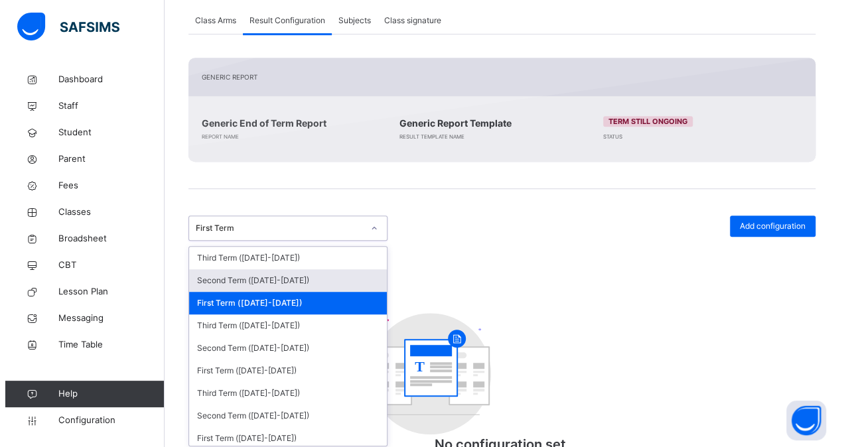
scroll to position [280, 0]
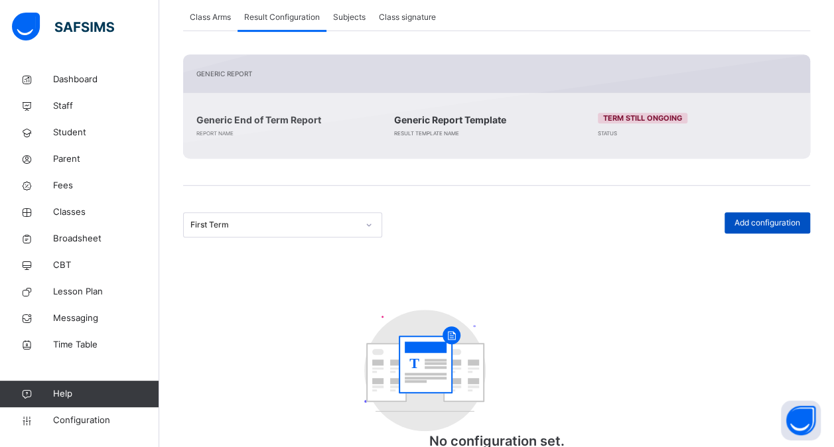
click at [768, 228] on div "Add configuration" at bounding box center [767, 222] width 86 height 21
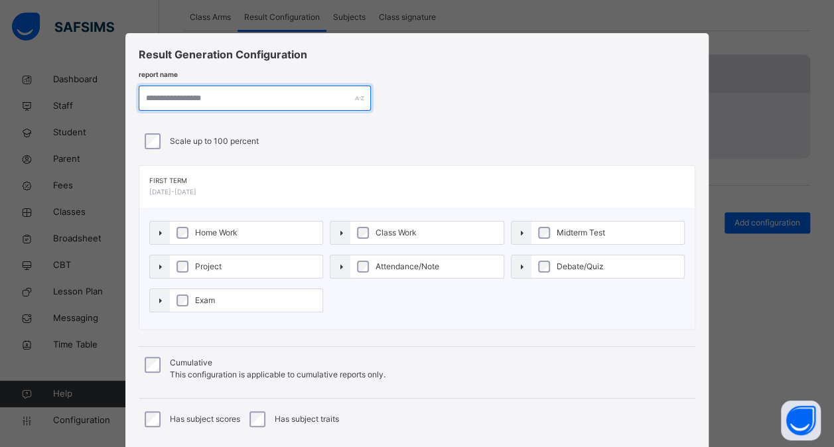
click at [182, 99] on input "text" at bounding box center [255, 98] width 232 height 25
click at [182, 99] on input "**********" at bounding box center [256, 98] width 232 height 25
click at [170, 99] on input "**********" at bounding box center [256, 98] width 232 height 25
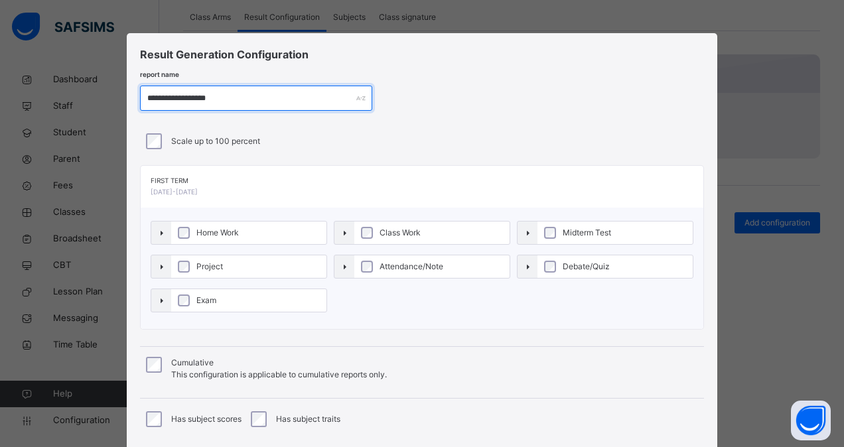
click at [170, 99] on input "**********" at bounding box center [256, 98] width 232 height 25
type input "**********"
click at [550, 223] on label "Midterm Test" at bounding box center [614, 232] width 155 height 23
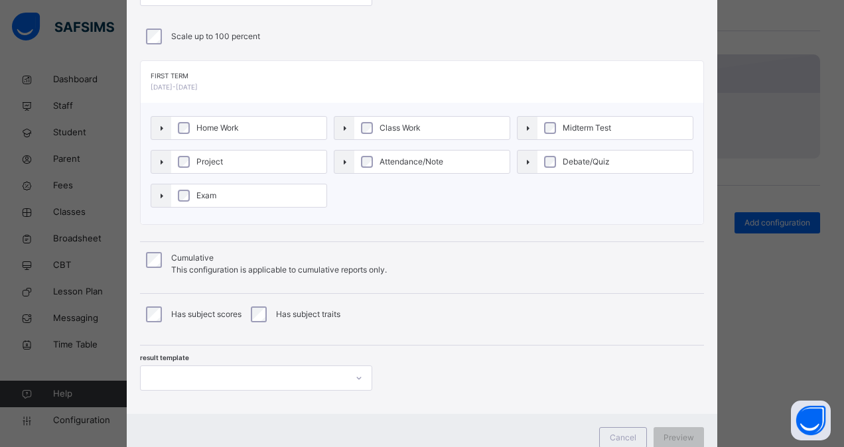
scroll to position [150, 0]
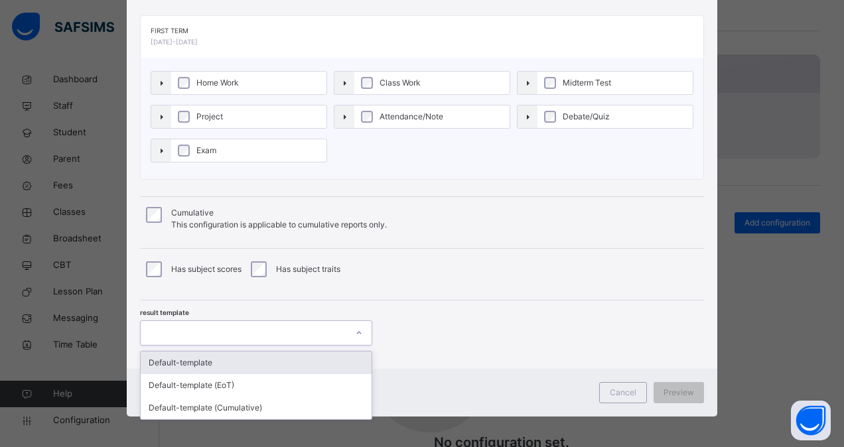
click at [175, 323] on div at bounding box center [244, 333] width 206 height 21
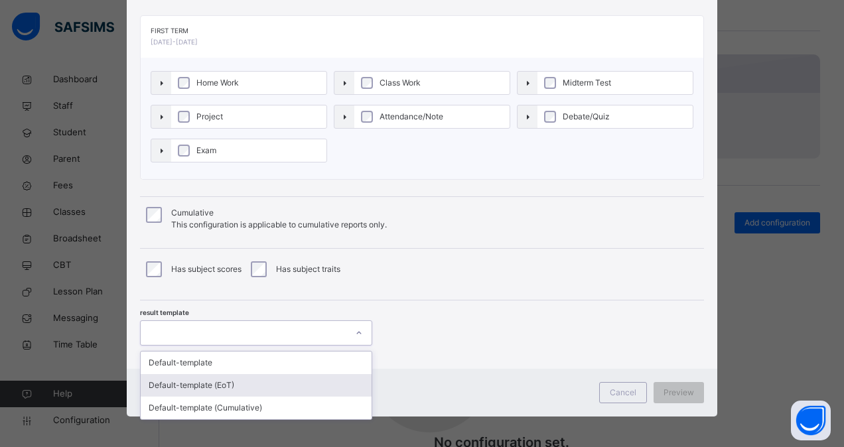
click at [203, 382] on div "Default-template (EoT)" at bounding box center [256, 385] width 231 height 23
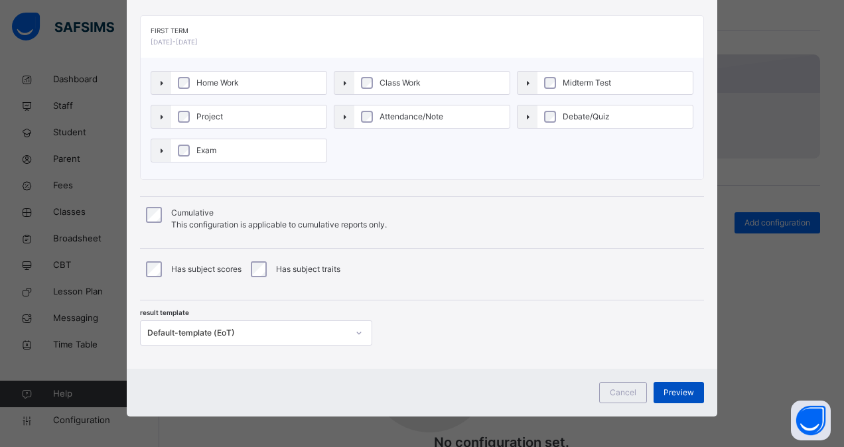
click at [676, 389] on span "Preview" at bounding box center [678, 393] width 31 height 12
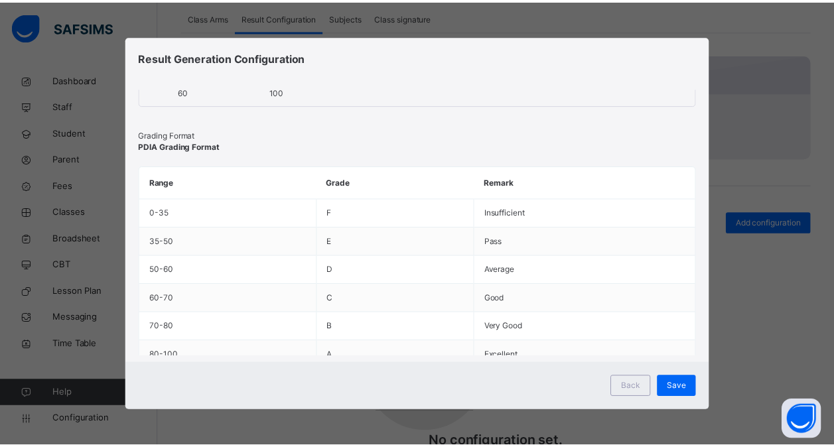
scroll to position [0, 0]
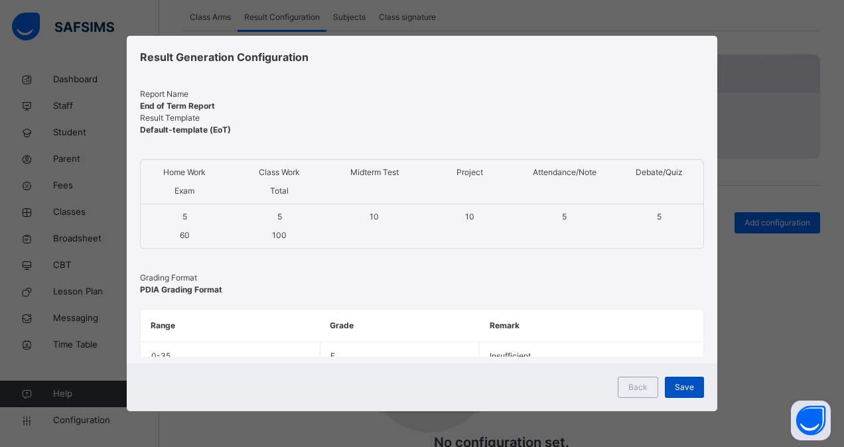
click at [687, 388] on span "Save" at bounding box center [683, 387] width 19 height 12
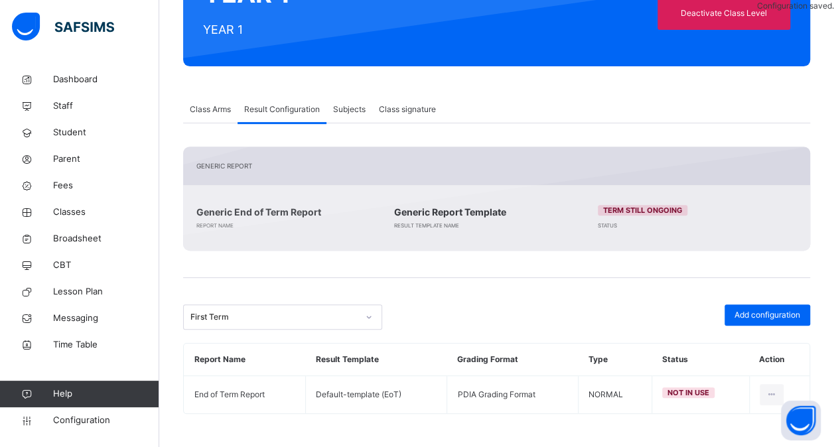
scroll to position [186, 0]
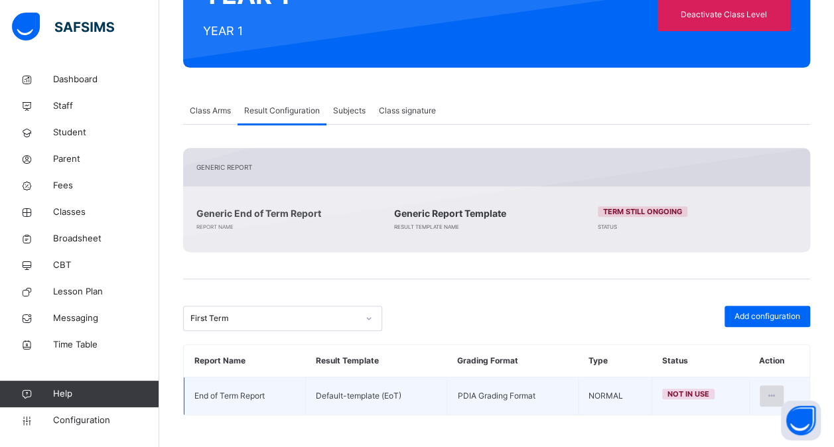
click at [777, 393] on icon at bounding box center [771, 396] width 11 height 12
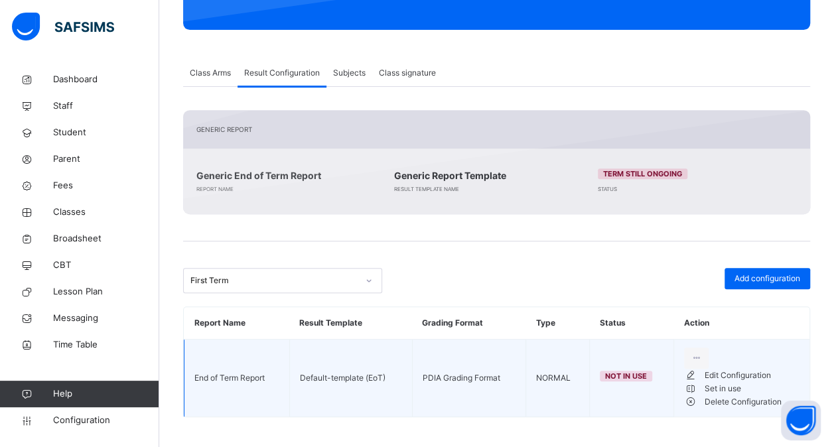
click at [735, 395] on div "Set in use" at bounding box center [751, 388] width 95 height 13
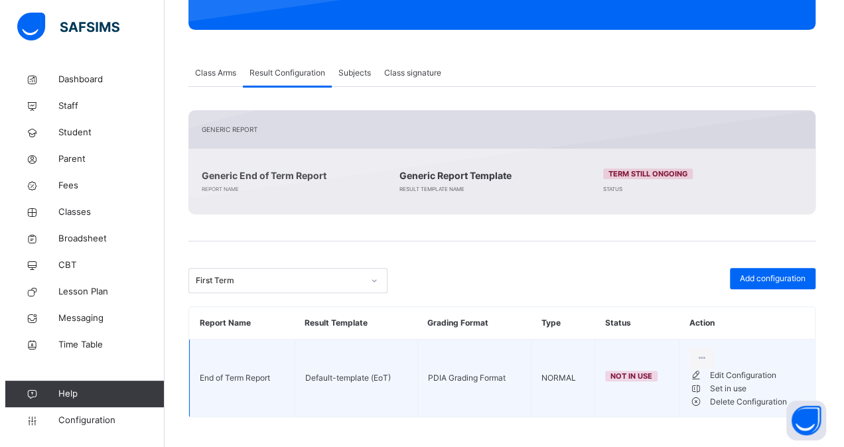
scroll to position [186, 0]
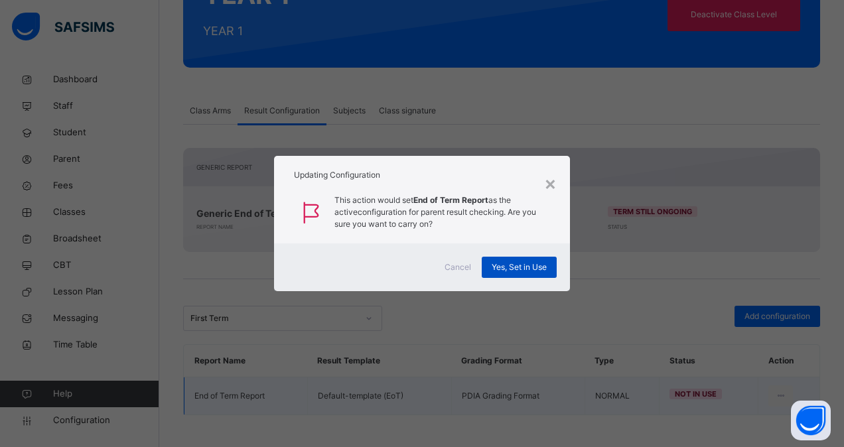
click at [512, 265] on span "Yes, Set in Use" at bounding box center [518, 267] width 55 height 12
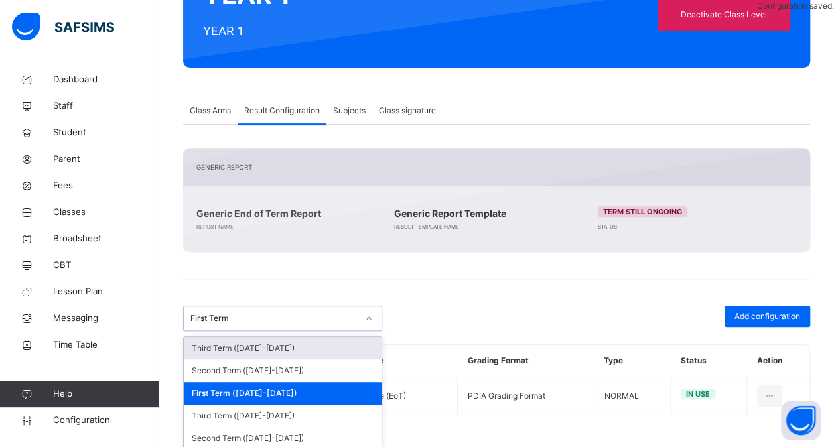
click at [363, 316] on div at bounding box center [368, 318] width 23 height 21
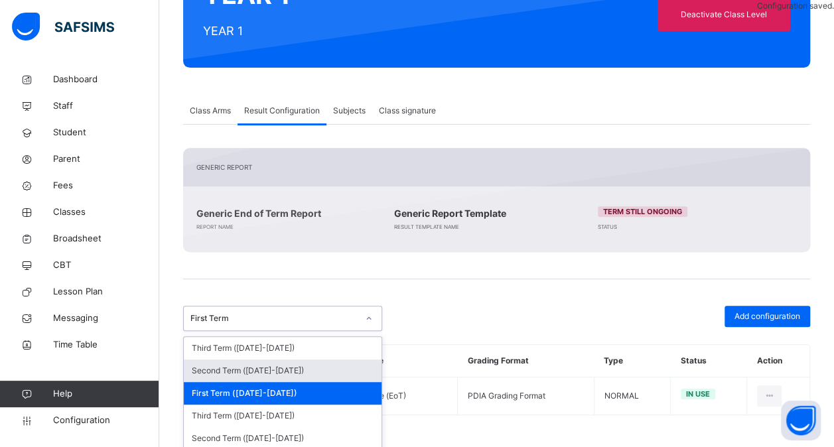
scroll to position [46, 0]
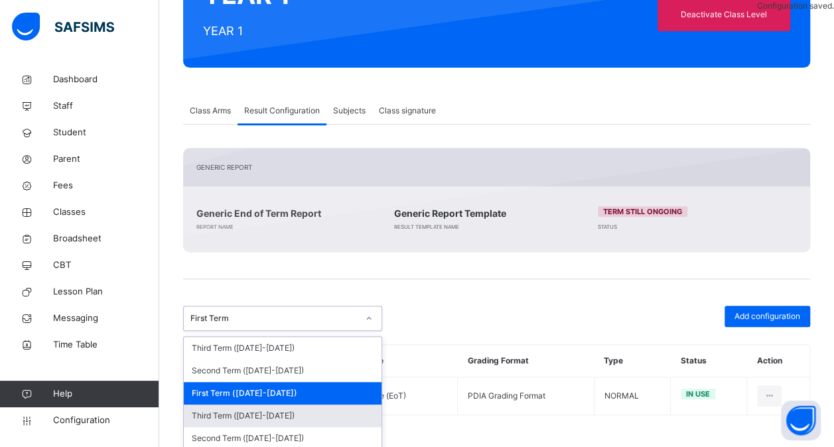
click at [294, 405] on div "Third Term (2024-2025)" at bounding box center [283, 416] width 198 height 23
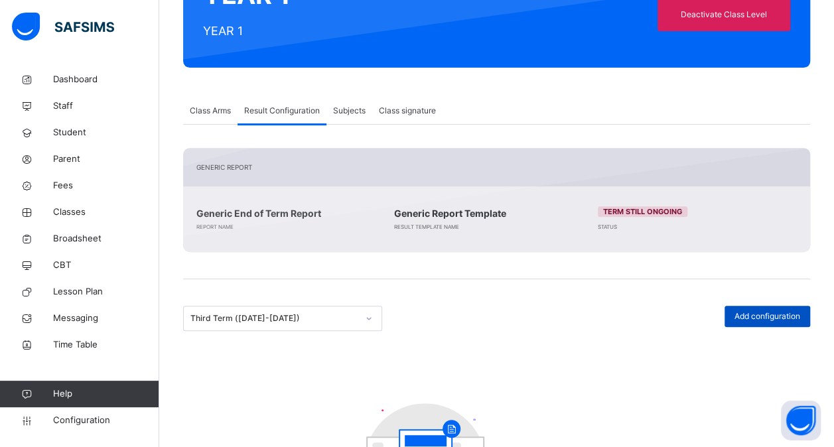
click at [786, 317] on span "Add configuration" at bounding box center [767, 316] width 66 height 12
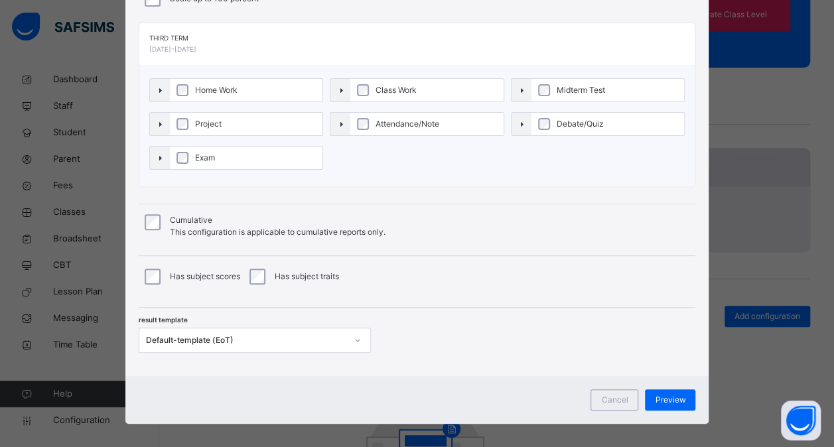
scroll to position [144, 0]
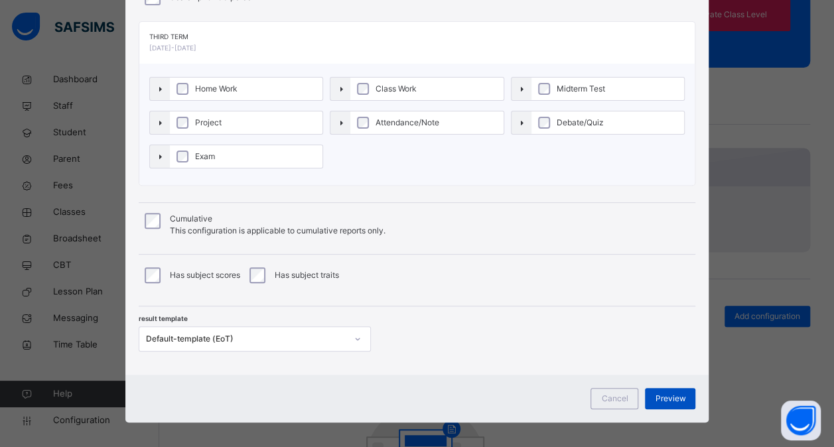
click at [672, 393] on span "Preview" at bounding box center [670, 399] width 31 height 12
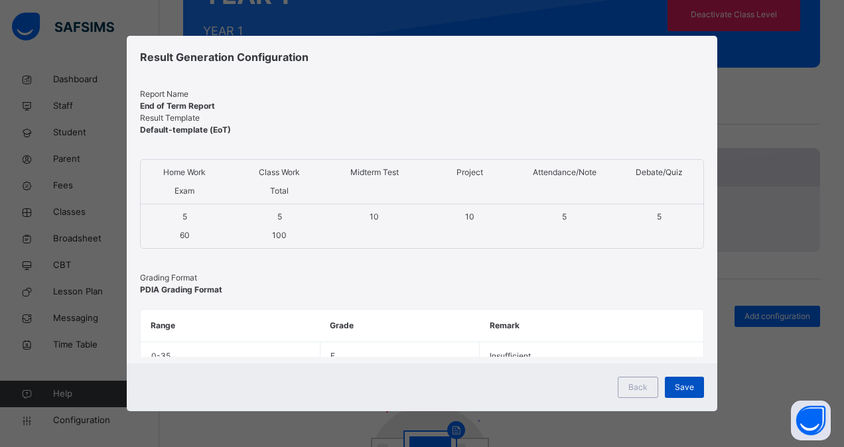
click at [684, 387] on span "Save" at bounding box center [683, 387] width 19 height 12
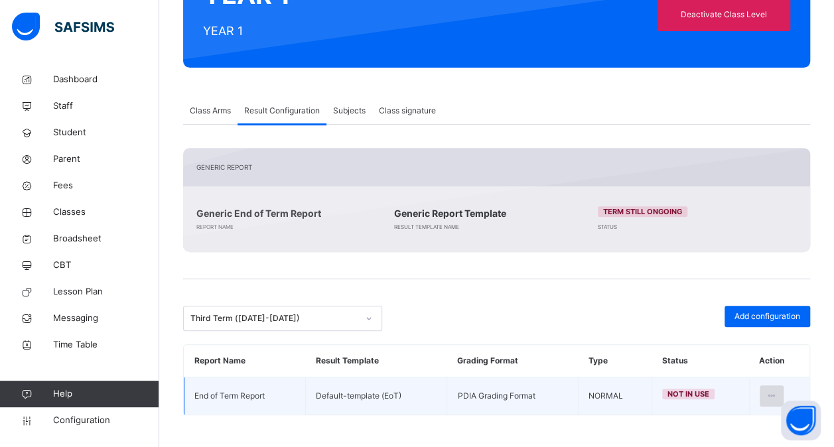
click at [776, 394] on icon at bounding box center [771, 396] width 11 height 12
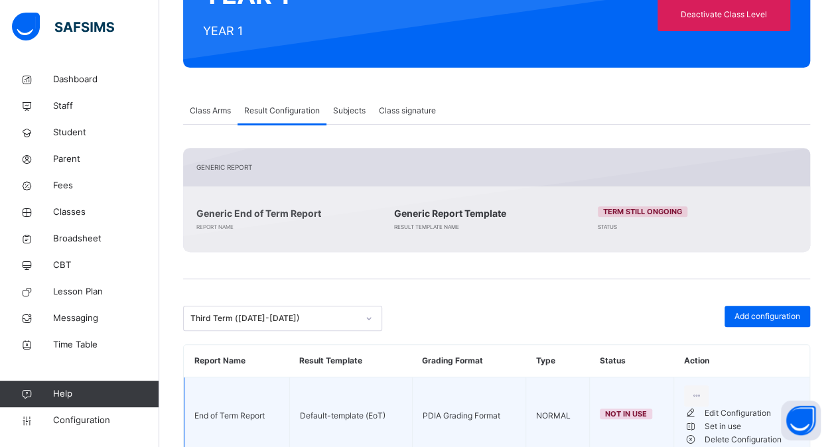
scroll to position [224, 0]
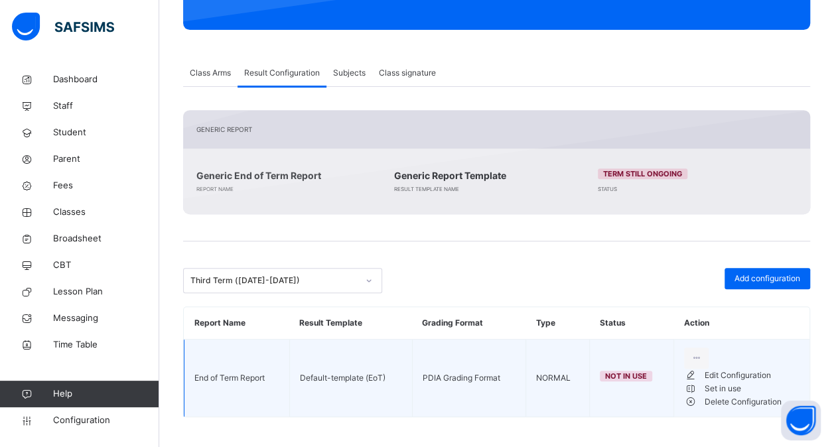
click at [723, 395] on div "Set in use" at bounding box center [751, 388] width 95 height 13
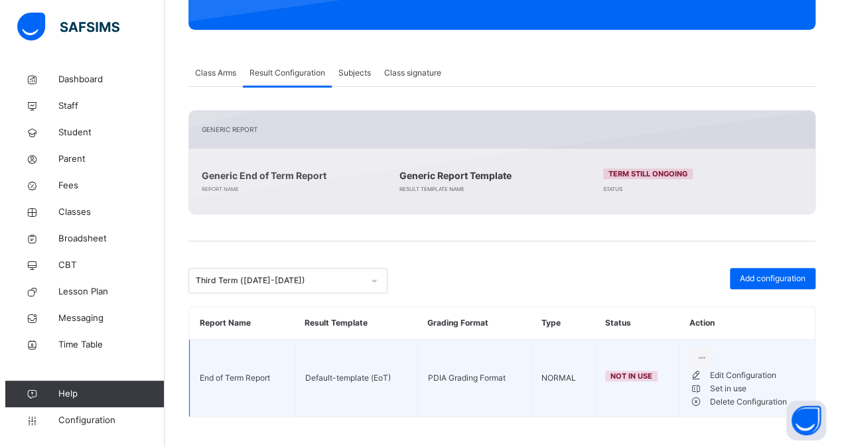
scroll to position [186, 0]
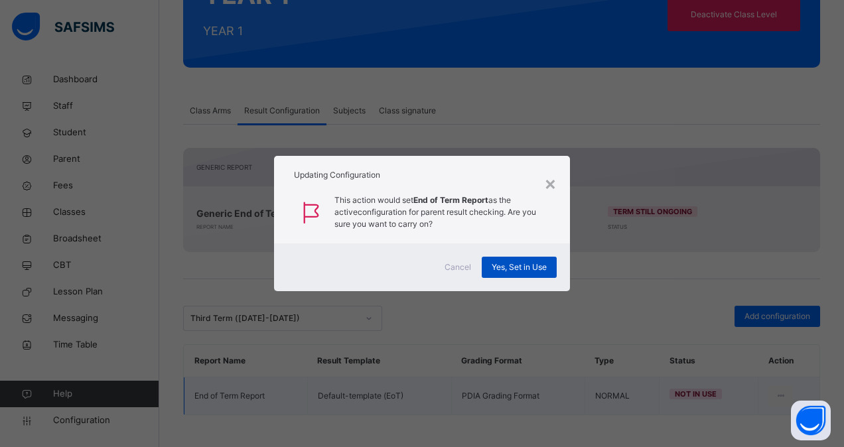
click at [523, 263] on span "Yes, Set in Use" at bounding box center [518, 267] width 55 height 12
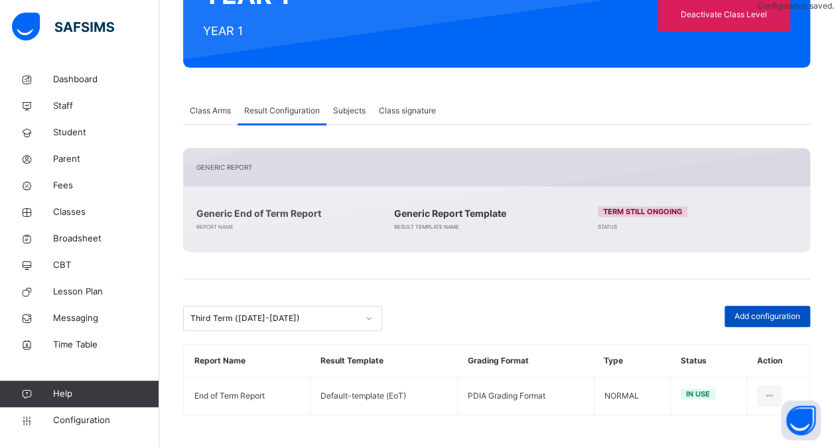
click at [757, 312] on span "Add configuration" at bounding box center [767, 316] width 66 height 12
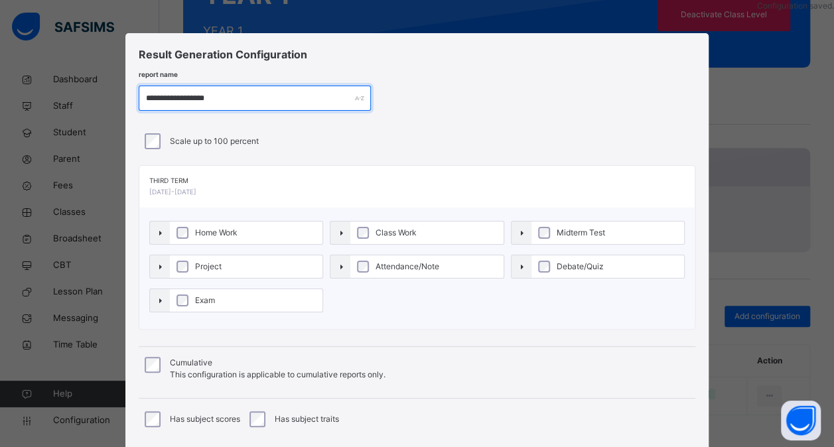
click at [220, 101] on input "**********" at bounding box center [255, 98] width 232 height 25
click at [186, 98] on input "**********" at bounding box center [255, 98] width 232 height 25
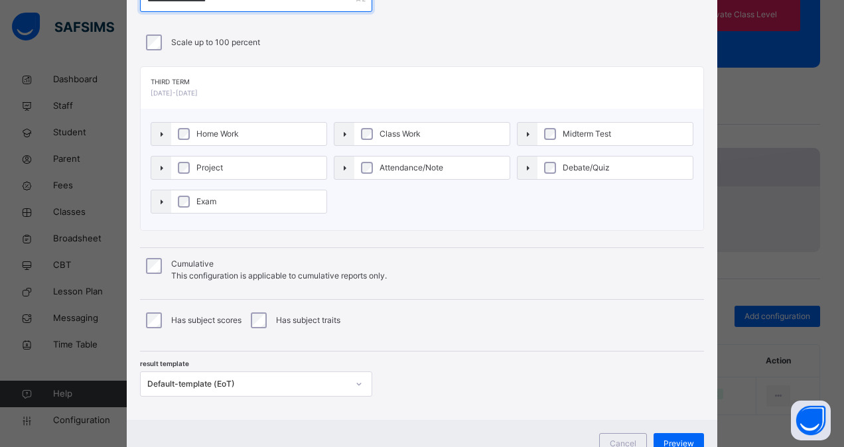
scroll to position [99, 0]
type input "**********"
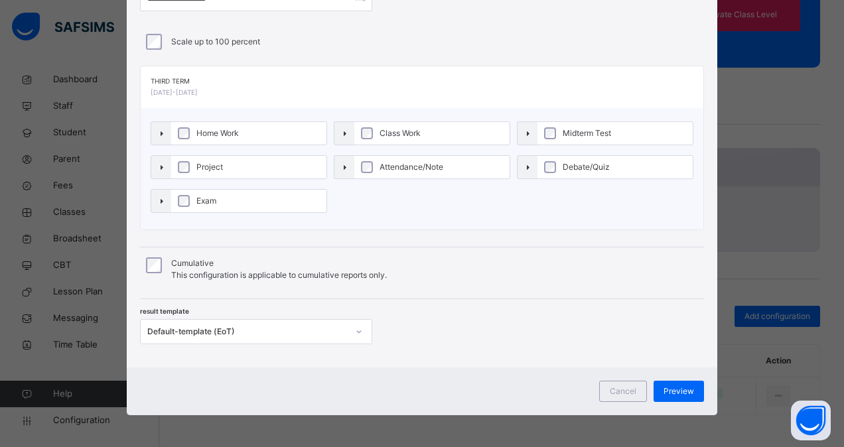
scroll to position [98, 0]
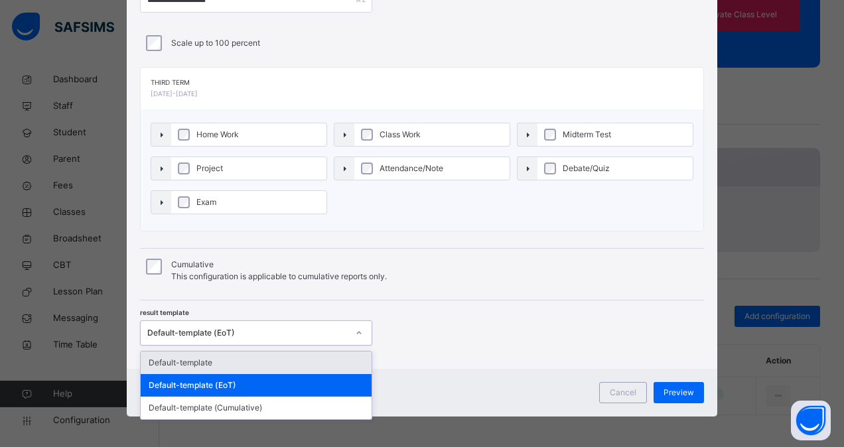
click at [250, 335] on div "Default-template (EoT)" at bounding box center [247, 333] width 200 height 12
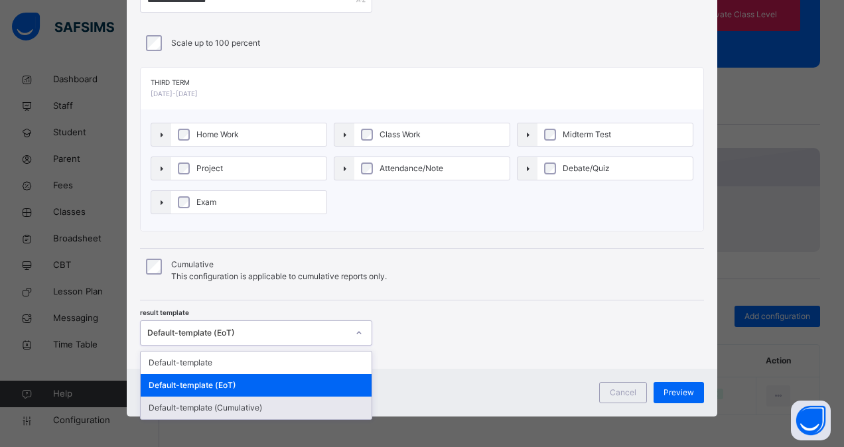
click at [240, 401] on div "Default-template (Cumulative)" at bounding box center [256, 408] width 231 height 23
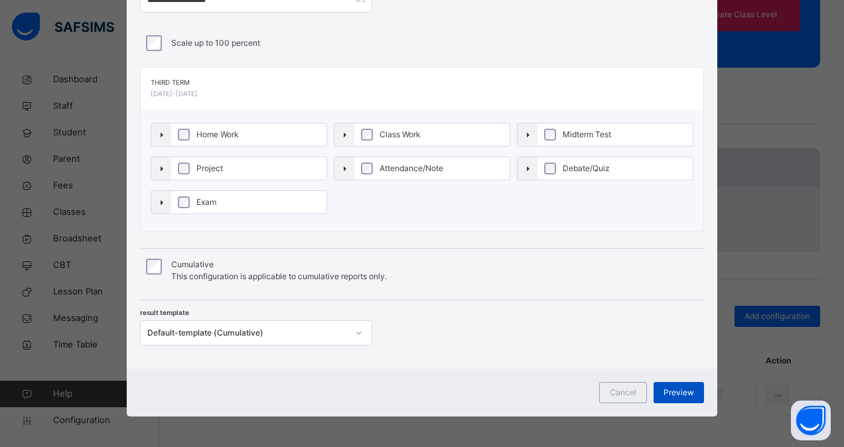
click at [683, 387] on span "Preview" at bounding box center [678, 393] width 31 height 12
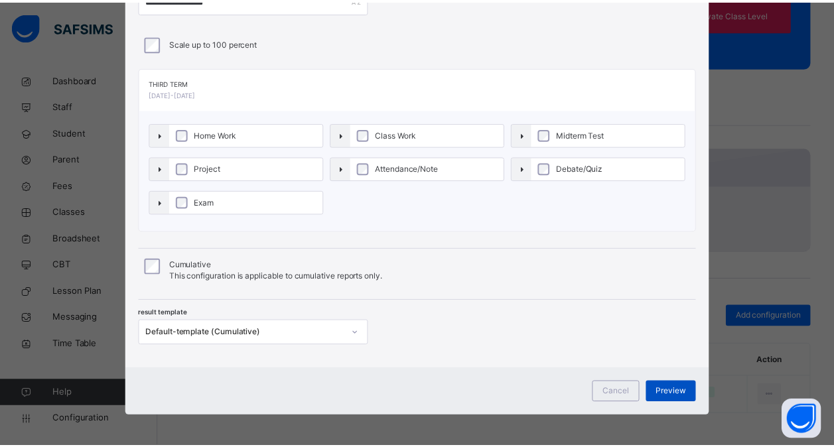
scroll to position [0, 0]
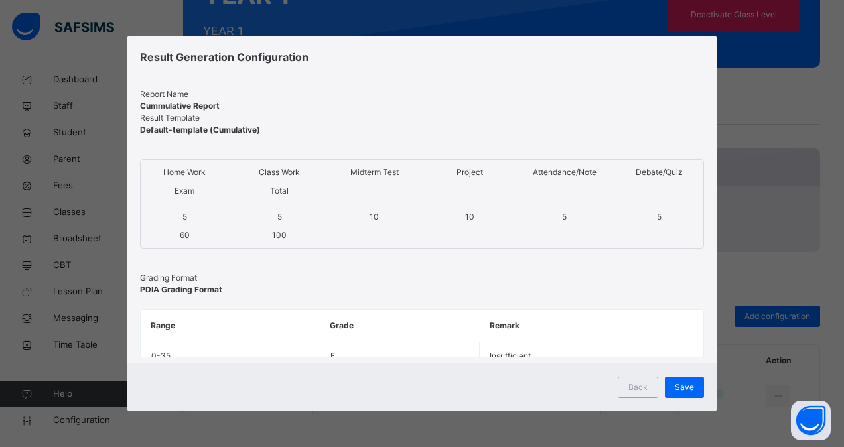
click at [683, 386] on span "Save" at bounding box center [683, 387] width 19 height 12
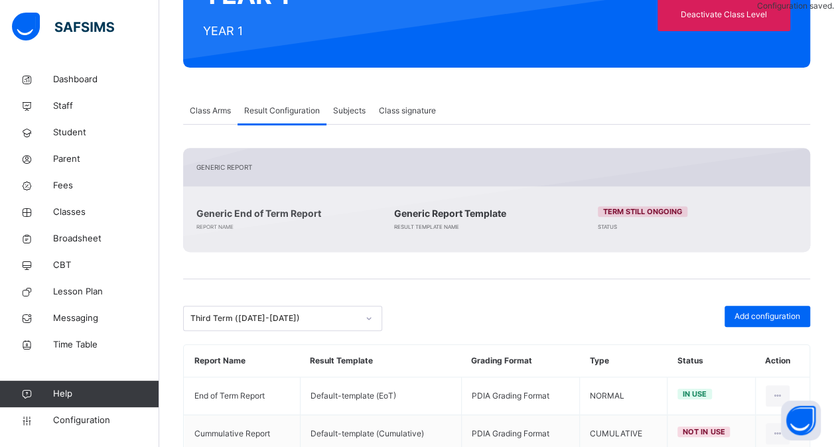
scroll to position [224, 0]
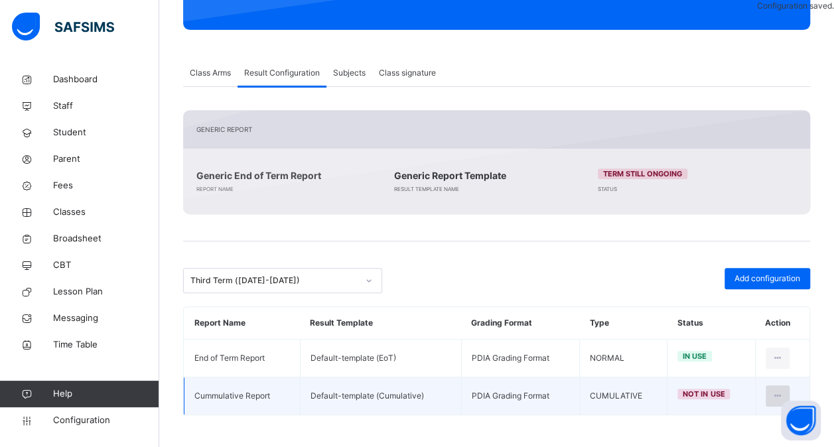
click at [781, 392] on icon at bounding box center [777, 396] width 11 height 12
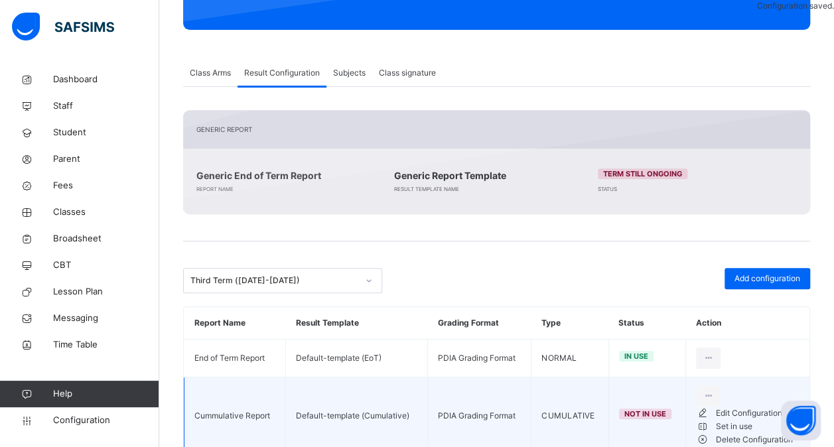
click at [737, 433] on li "Set in use" at bounding box center [747, 426] width 103 height 13
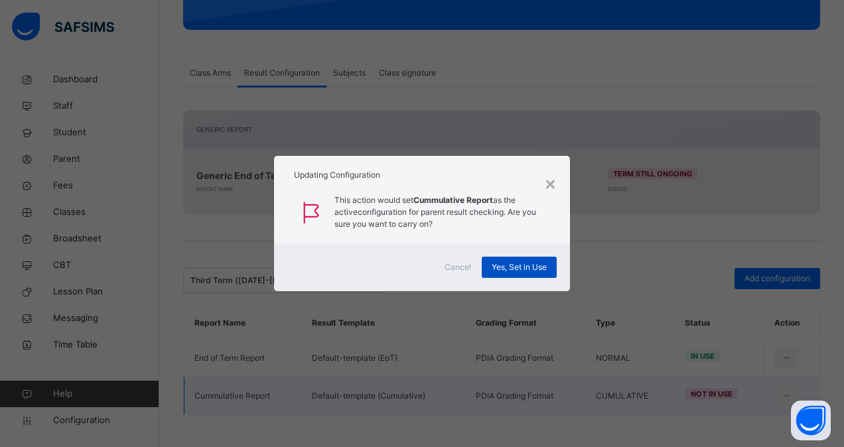
click at [514, 262] on span "Yes, Set in Use" at bounding box center [518, 267] width 55 height 12
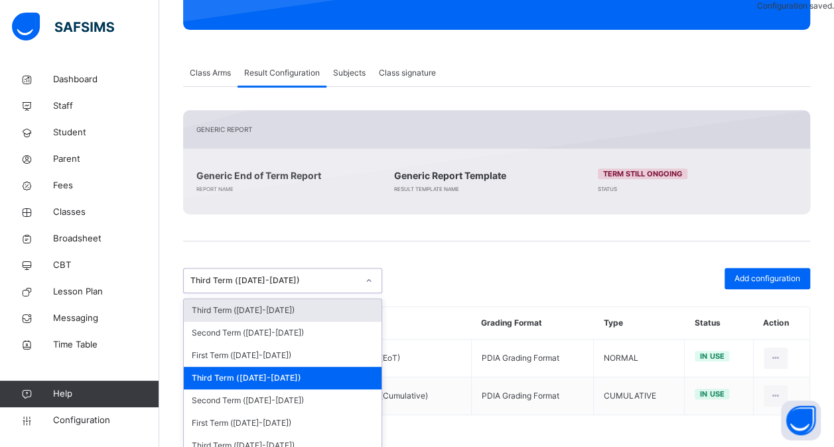
click at [296, 283] on div "Third Term (2024-2025)" at bounding box center [273, 281] width 167 height 12
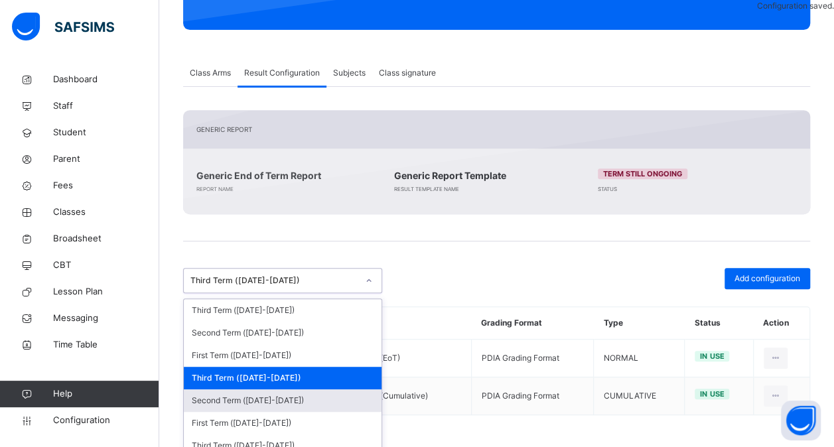
click at [256, 397] on div "Second Term (2024-2025)" at bounding box center [283, 400] width 198 height 23
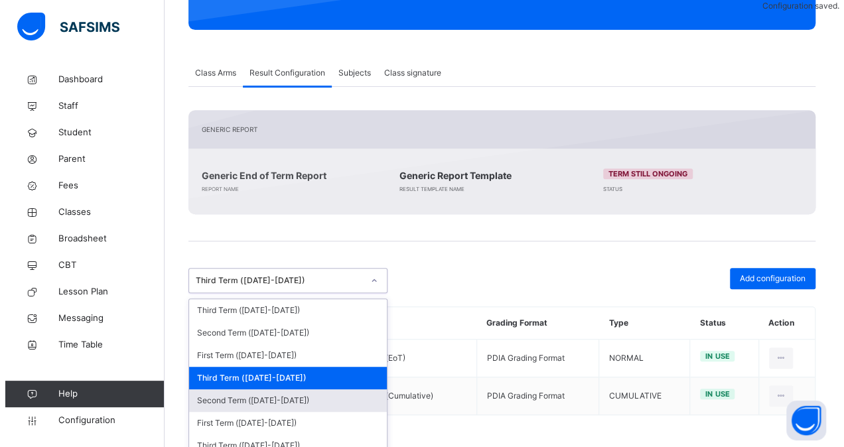
scroll to position [233, 0]
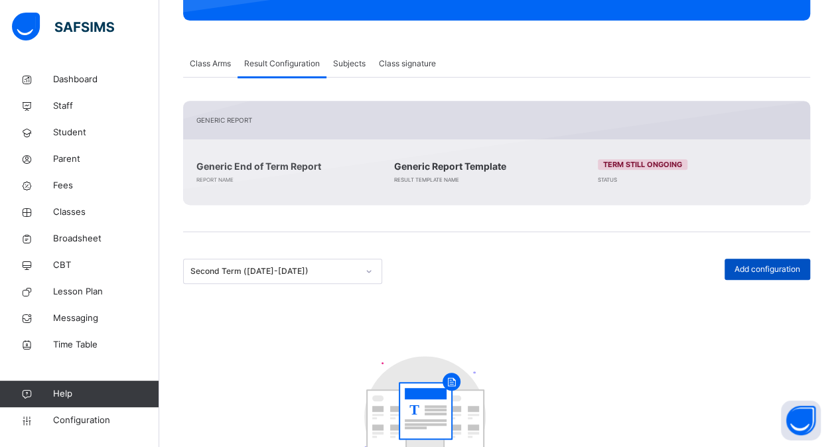
click at [779, 276] on div "Add configuration" at bounding box center [767, 269] width 86 height 21
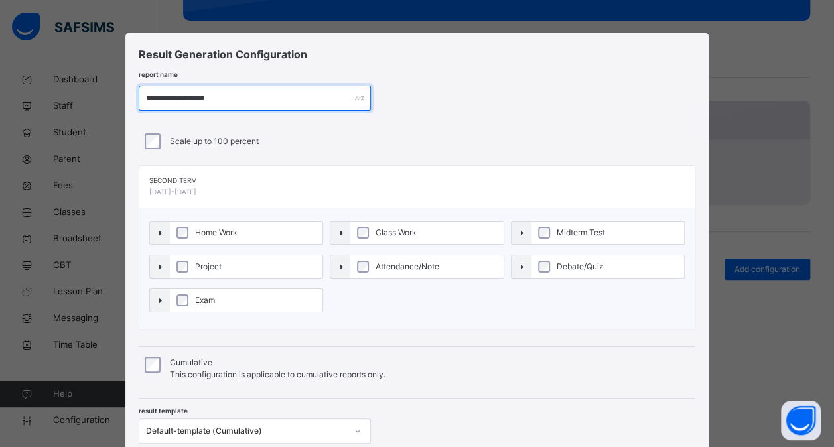
click at [200, 97] on input "**********" at bounding box center [255, 98] width 232 height 25
paste input "text"
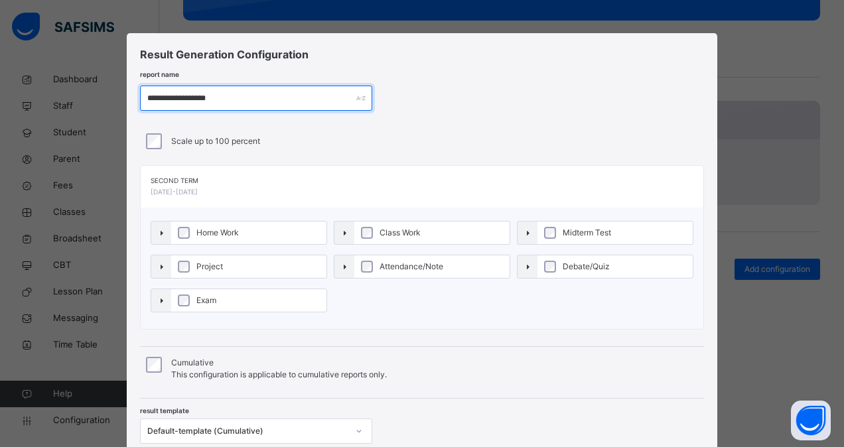
scroll to position [98, 0]
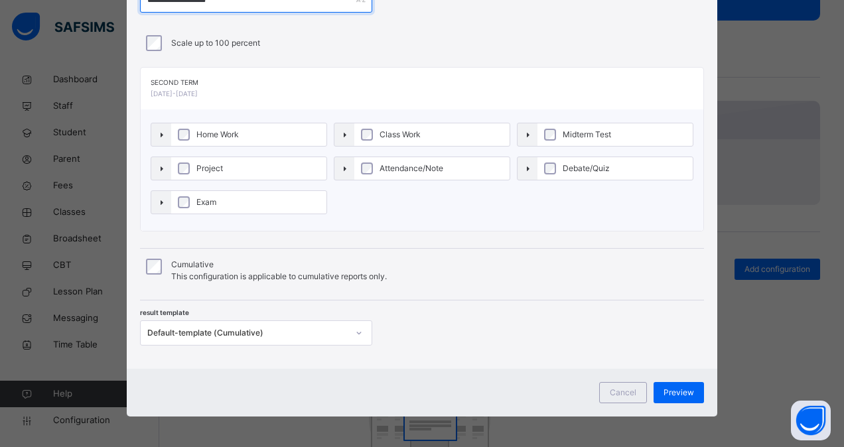
type input "**********"
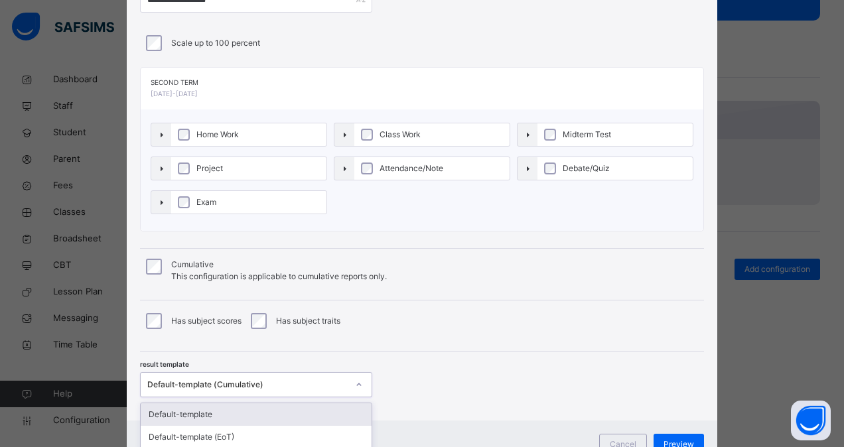
scroll to position [125, 0]
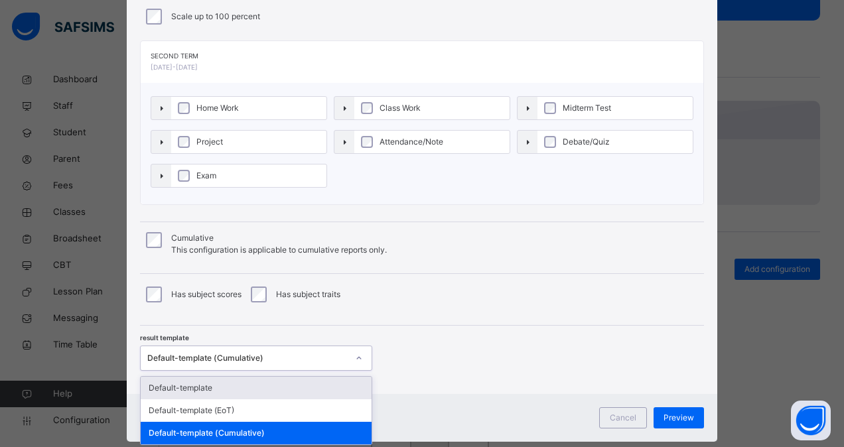
click at [243, 371] on div "option Default-template focused, 1 of 3. 3 results available. Use Up and Down t…" at bounding box center [256, 358] width 232 height 25
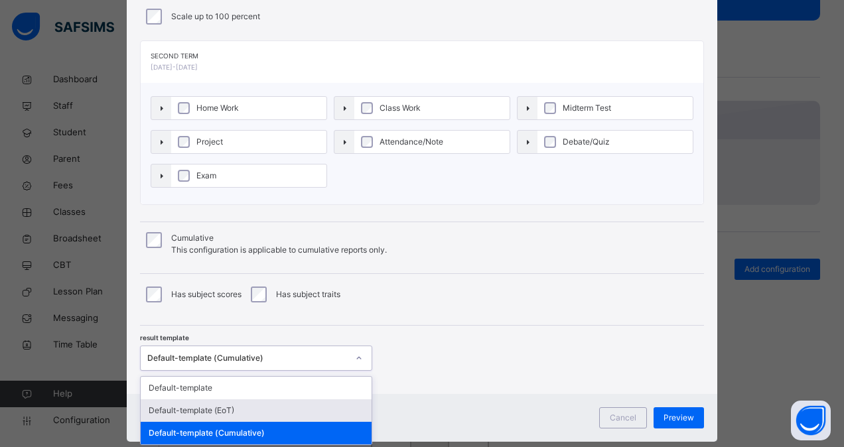
click at [229, 408] on div "Default-template (EoT)" at bounding box center [256, 410] width 231 height 23
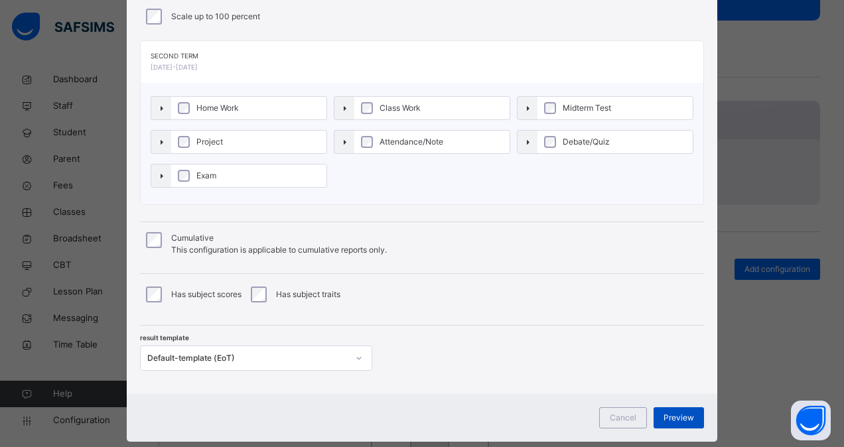
click at [680, 418] on span "Preview" at bounding box center [678, 418] width 31 height 12
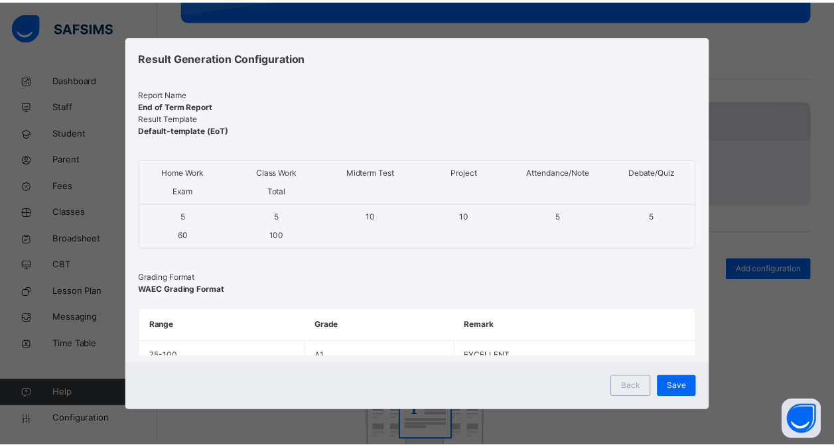
scroll to position [0, 0]
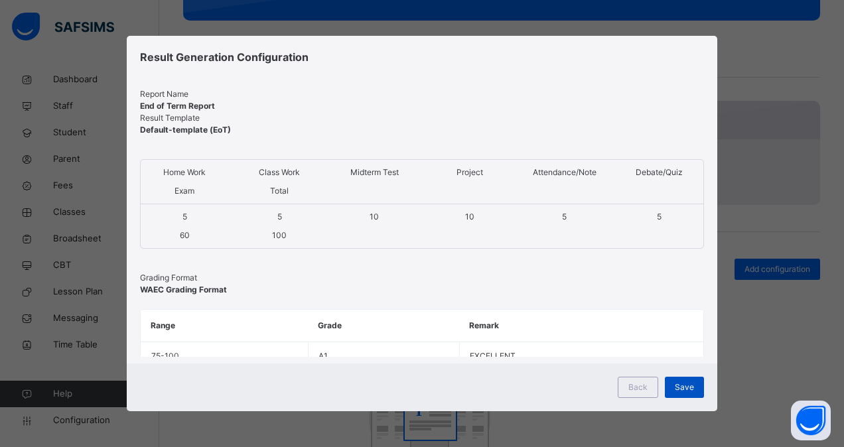
click at [688, 387] on span "Save" at bounding box center [683, 387] width 19 height 12
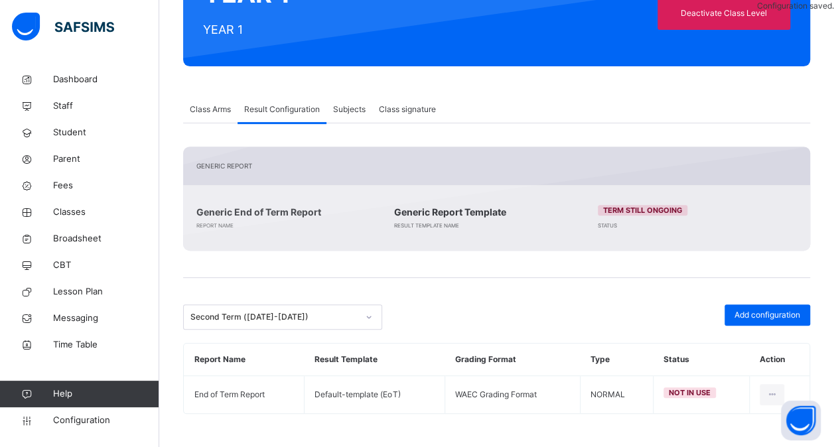
scroll to position [186, 0]
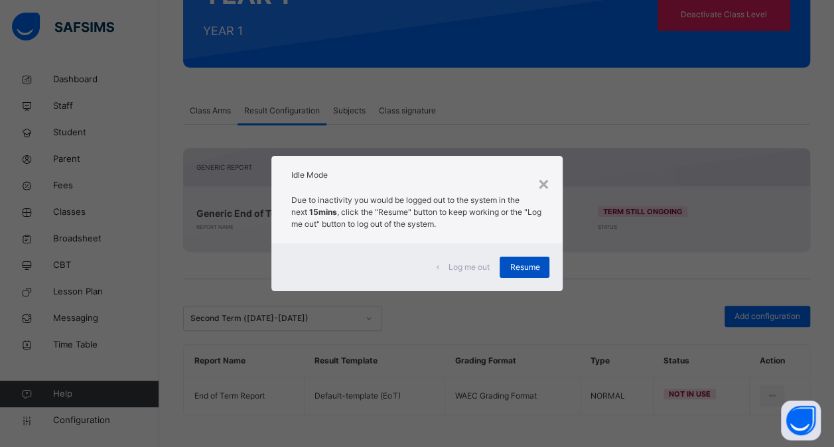
click at [526, 269] on span "Resume" at bounding box center [524, 267] width 30 height 12
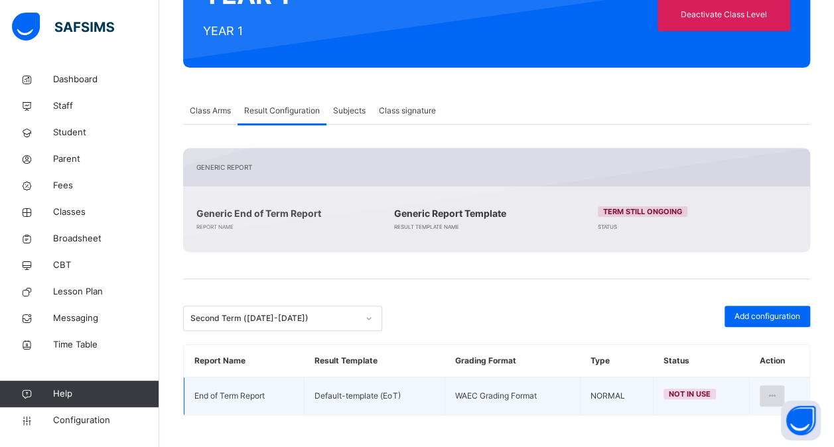
click at [777, 391] on icon at bounding box center [771, 396] width 11 height 12
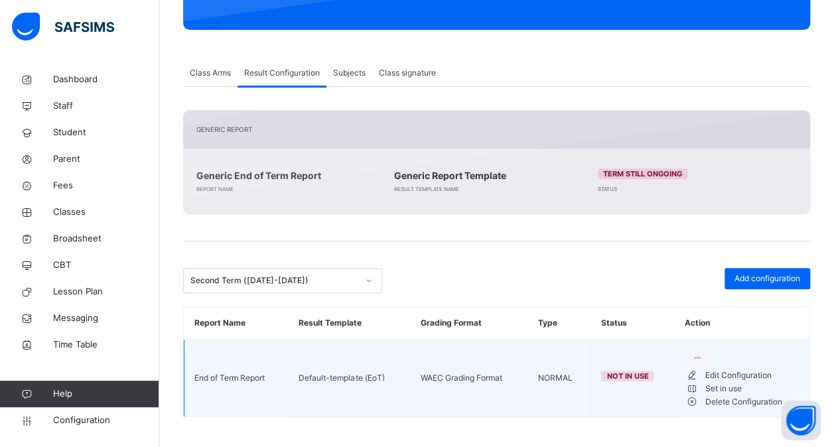
click at [741, 395] on div "Set in use" at bounding box center [752, 388] width 94 height 13
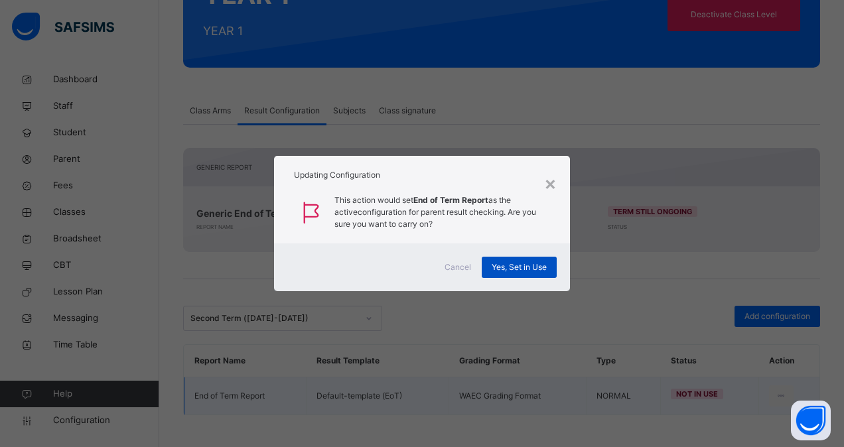
click at [513, 271] on span "Yes, Set in Use" at bounding box center [518, 267] width 55 height 12
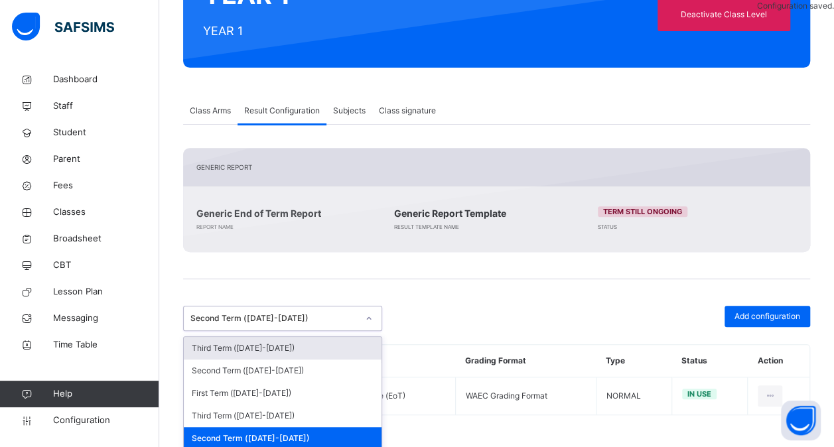
click at [366, 314] on icon at bounding box center [369, 318] width 8 height 13
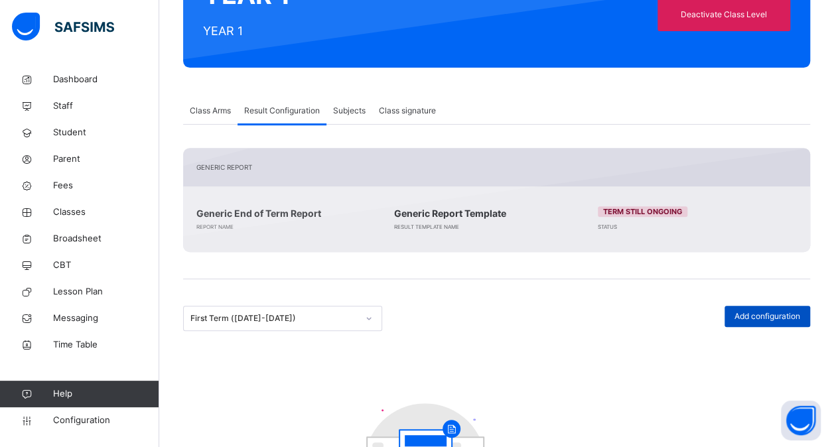
click at [750, 320] on span "Add configuration" at bounding box center [767, 316] width 66 height 12
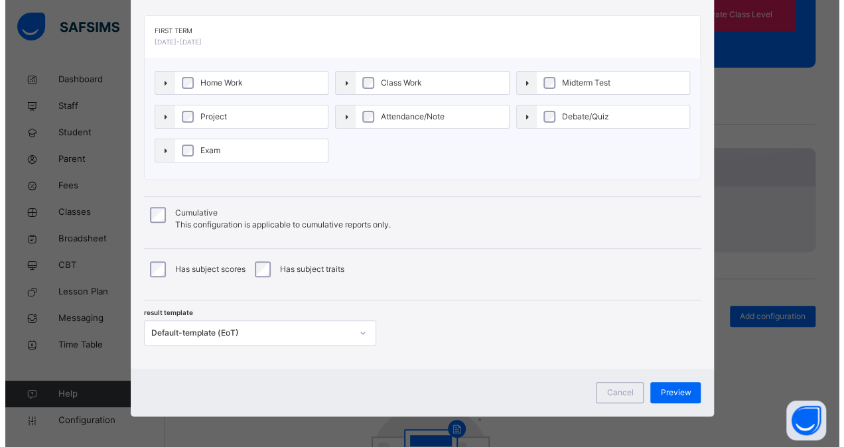
scroll to position [150, 0]
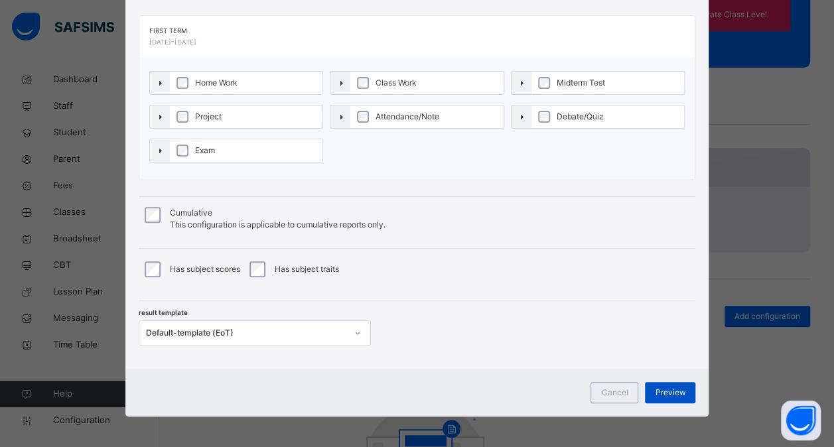
click at [672, 387] on span "Preview" at bounding box center [670, 393] width 31 height 12
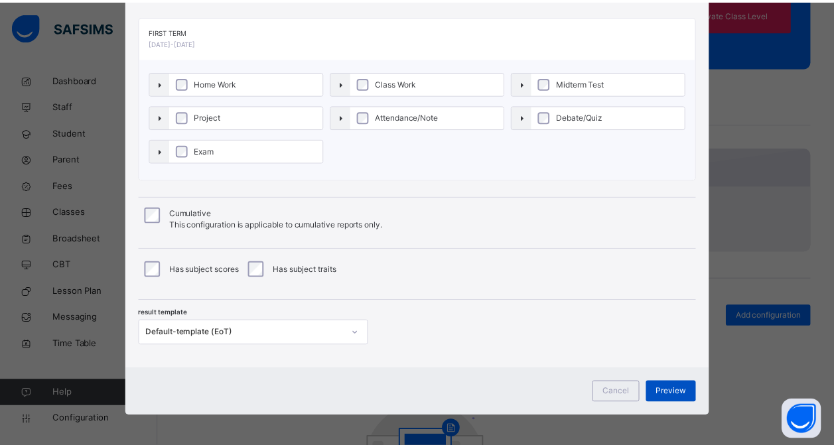
scroll to position [0, 0]
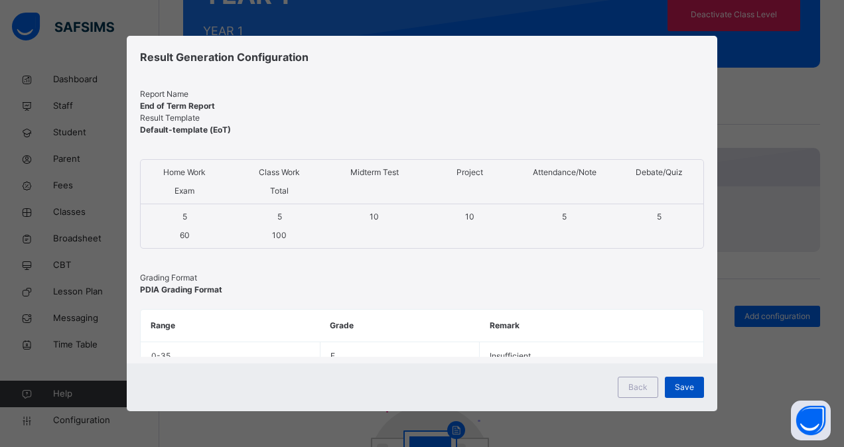
click at [687, 385] on span "Save" at bounding box center [683, 387] width 19 height 12
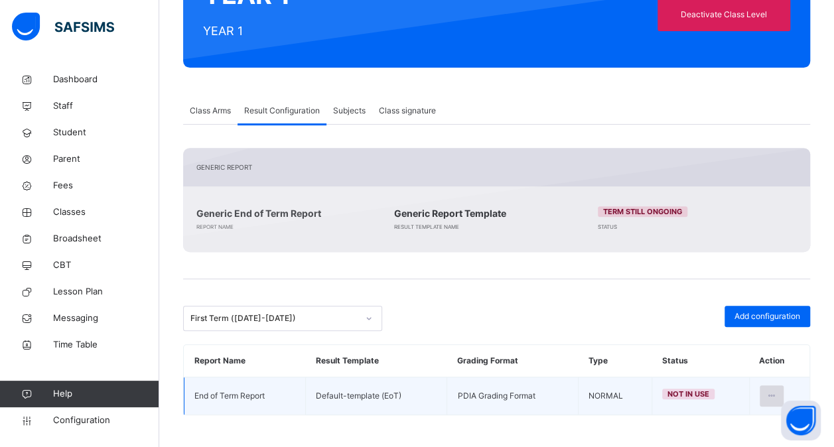
click at [773, 386] on div at bounding box center [771, 395] width 25 height 21
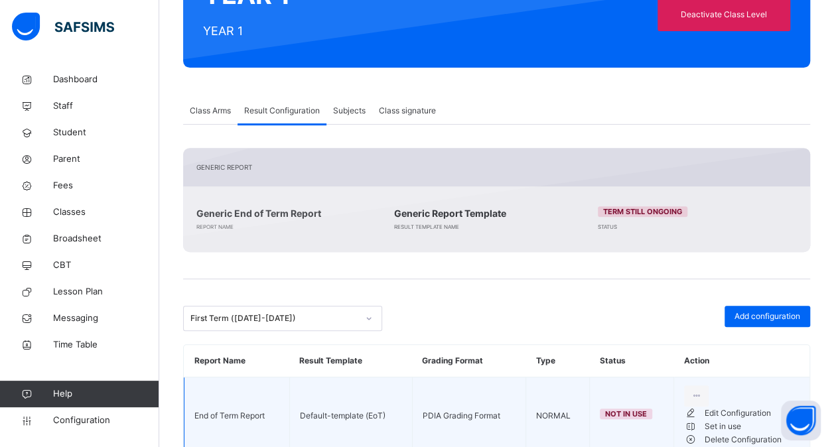
click at [731, 433] on li "Set in use" at bounding box center [741, 426] width 115 height 13
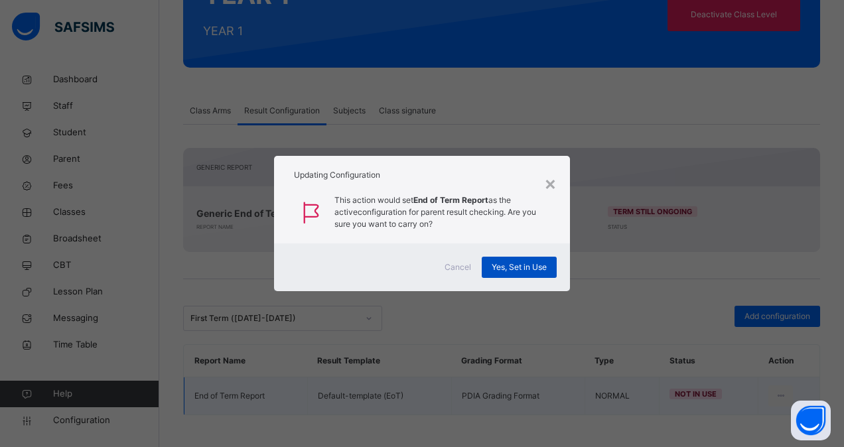
click at [520, 271] on span "Yes, Set in Use" at bounding box center [518, 267] width 55 height 12
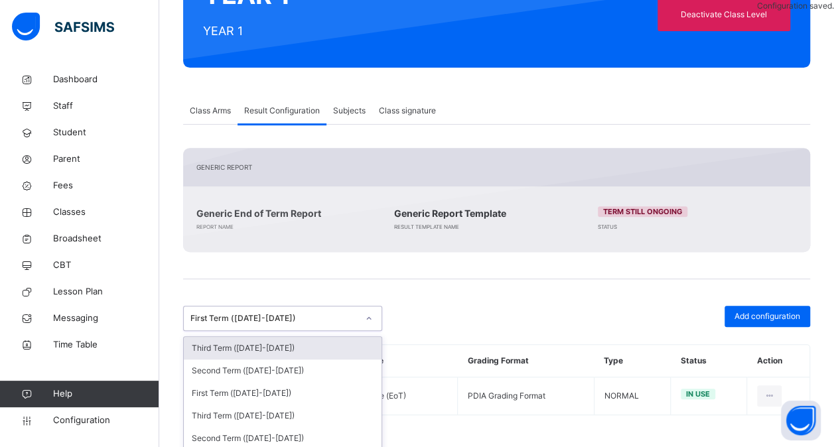
click at [324, 313] on div "First Term (2024-2025)" at bounding box center [273, 318] width 167 height 12
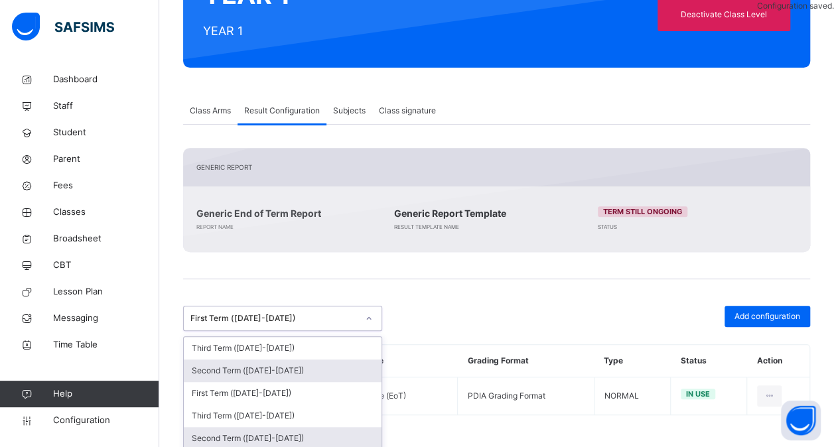
scroll to position [80, 0]
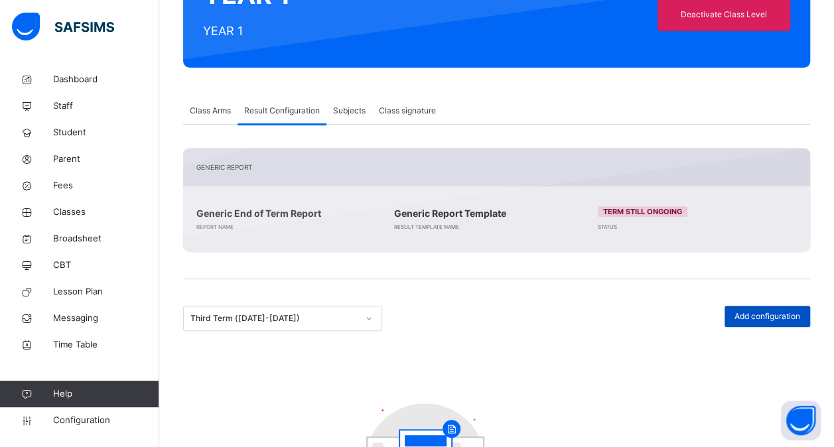
click at [749, 317] on span "Add configuration" at bounding box center [767, 316] width 66 height 12
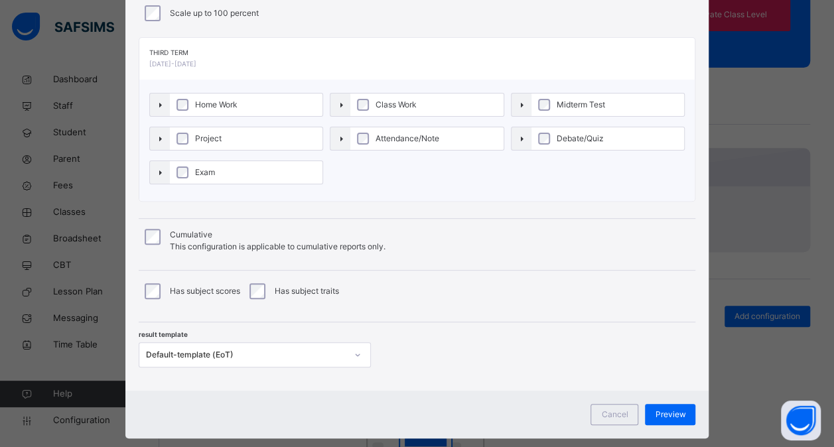
scroll to position [129, 0]
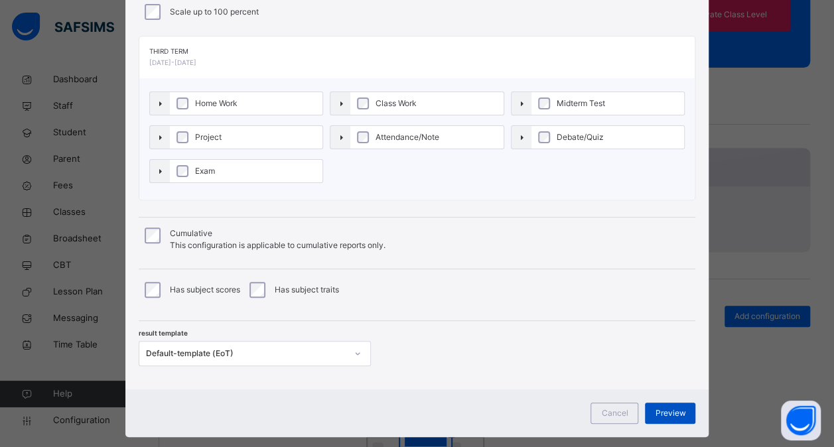
click at [667, 410] on span "Preview" at bounding box center [670, 413] width 31 height 12
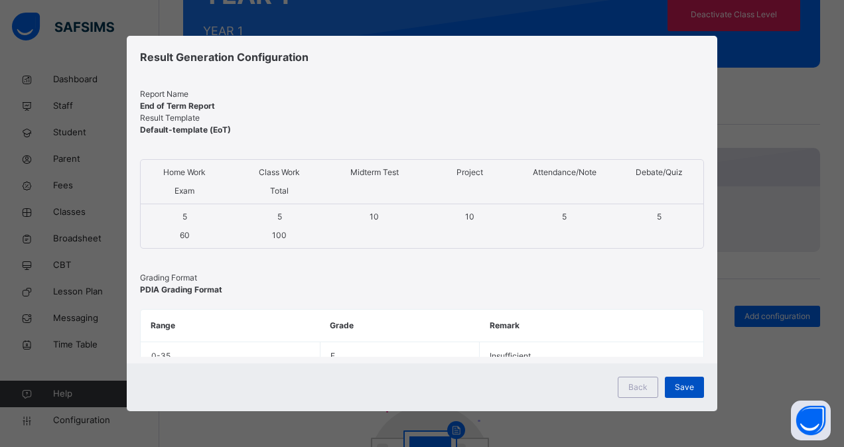
click at [680, 386] on span "Save" at bounding box center [683, 387] width 19 height 12
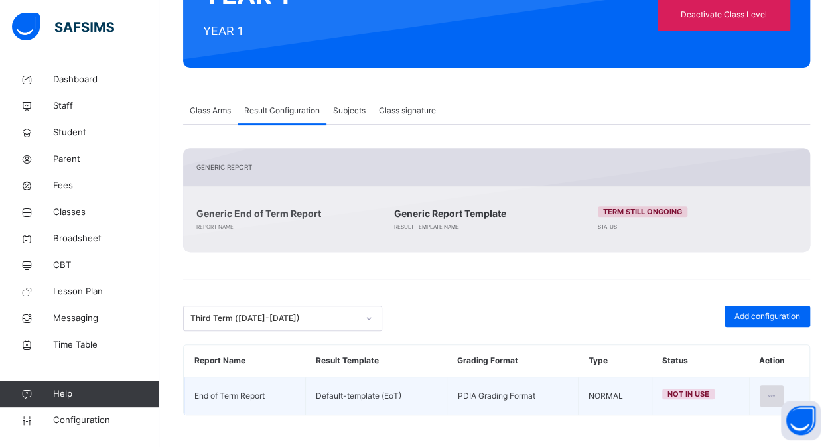
click at [777, 393] on icon at bounding box center [771, 396] width 11 height 12
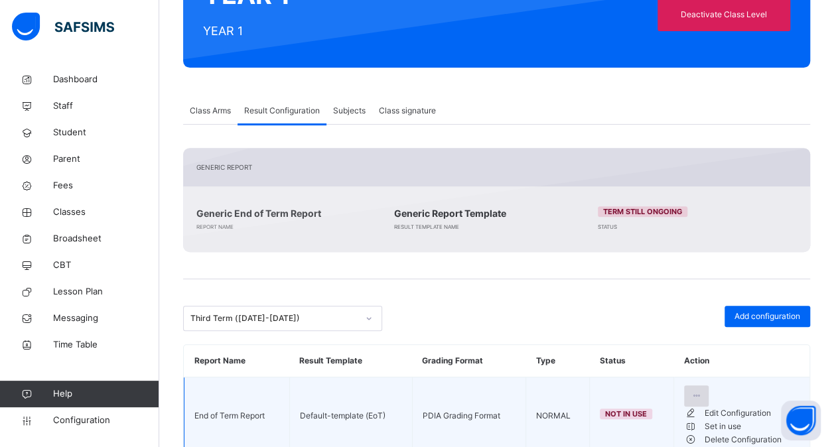
scroll to position [224, 0]
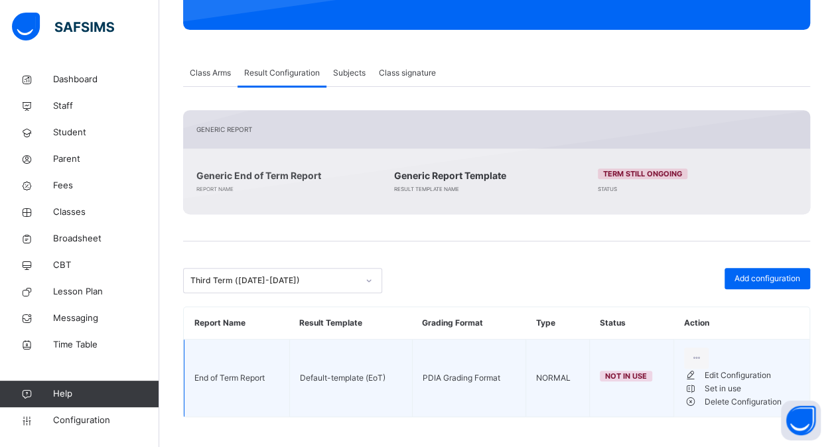
click at [741, 395] on div "Set in use" at bounding box center [751, 388] width 95 height 13
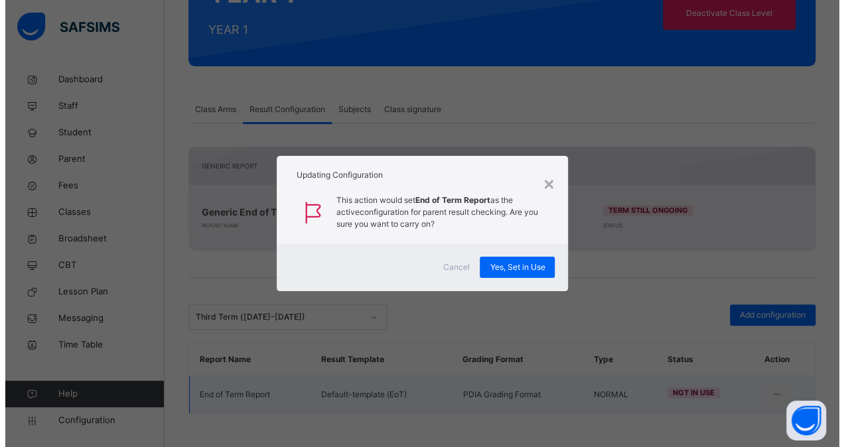
scroll to position [186, 0]
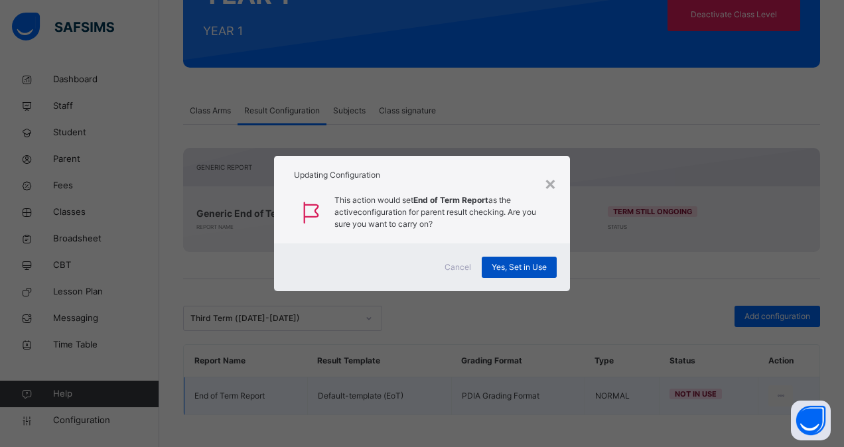
click at [509, 273] on div "Yes, Set in Use" at bounding box center [518, 267] width 75 height 21
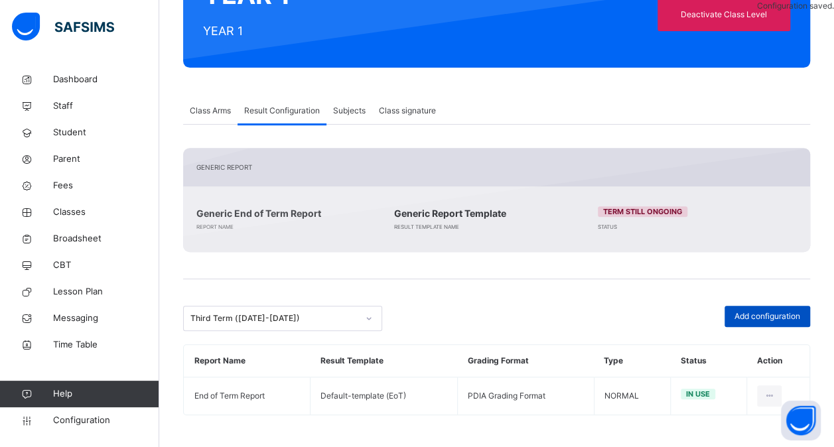
click at [748, 310] on span "Add configuration" at bounding box center [767, 316] width 66 height 12
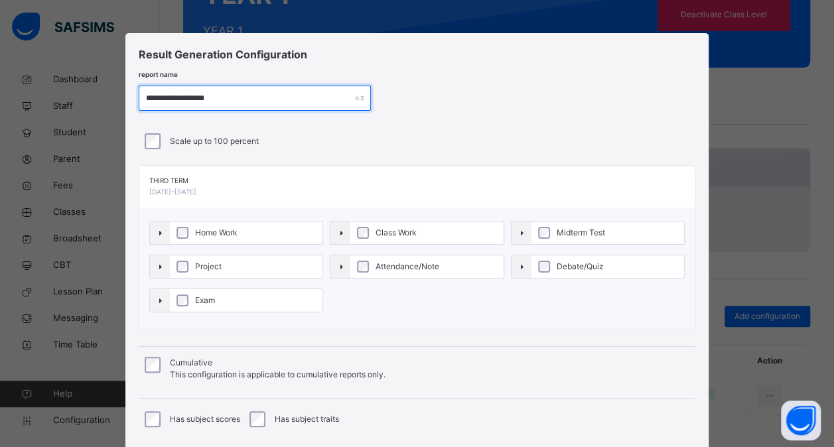
click at [183, 97] on input "**********" at bounding box center [255, 98] width 232 height 25
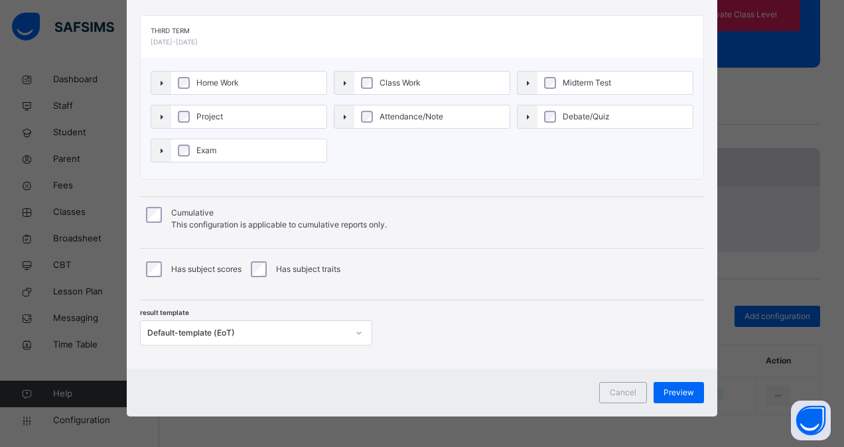
type input "**********"
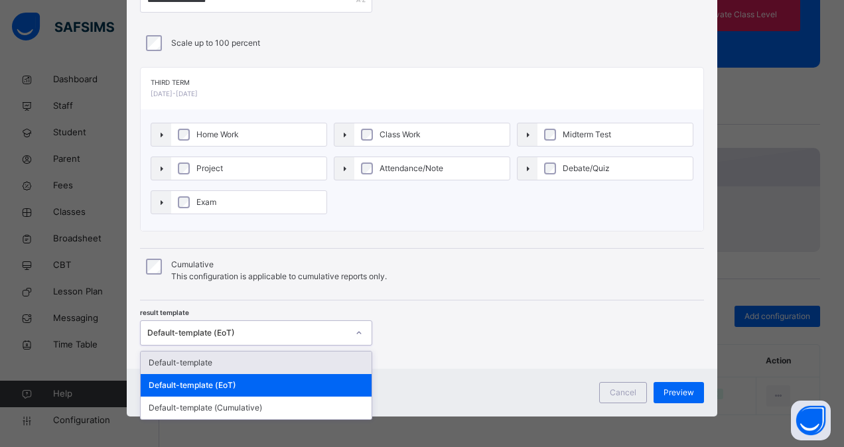
click at [346, 341] on div at bounding box center [358, 333] width 25 height 24
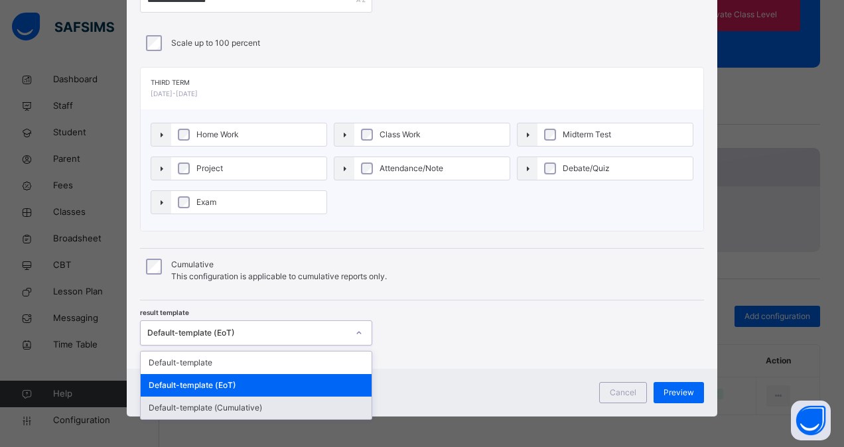
click at [294, 406] on div "Default-template (Cumulative)" at bounding box center [256, 408] width 231 height 23
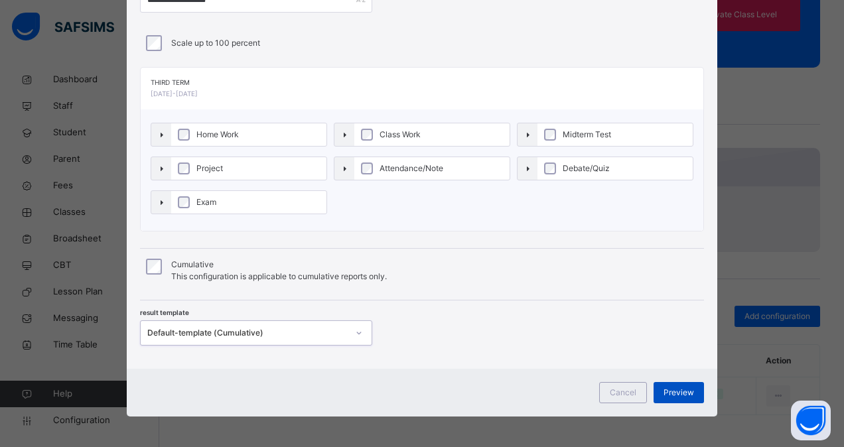
click at [675, 392] on span "Preview" at bounding box center [678, 393] width 31 height 12
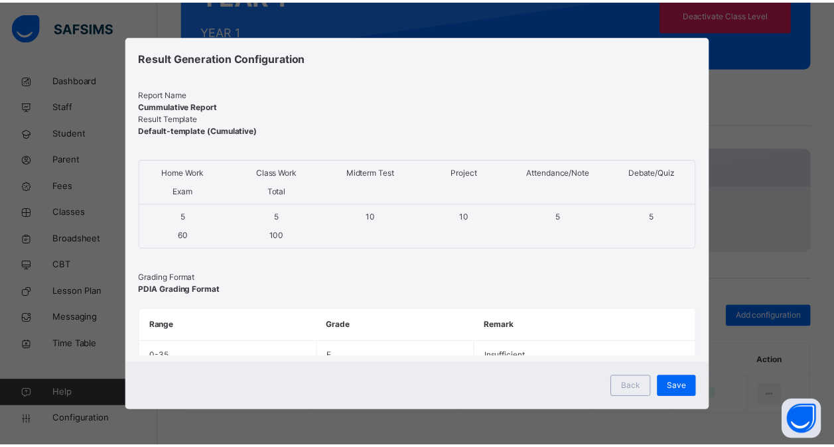
scroll to position [0, 0]
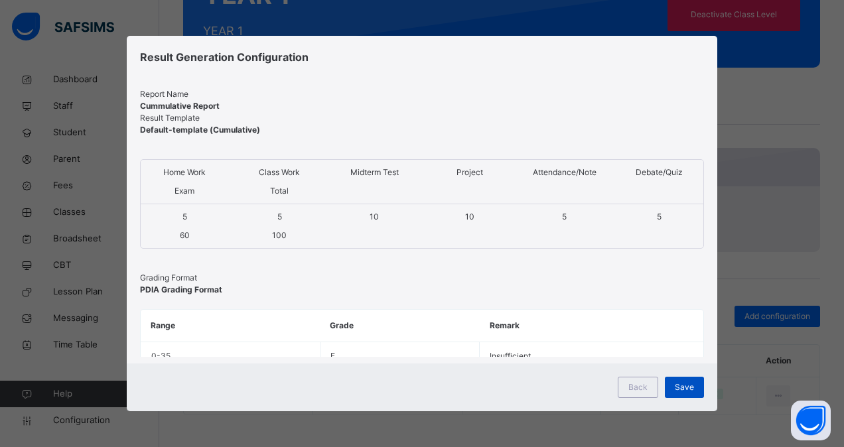
click at [682, 386] on span "Save" at bounding box center [683, 387] width 19 height 12
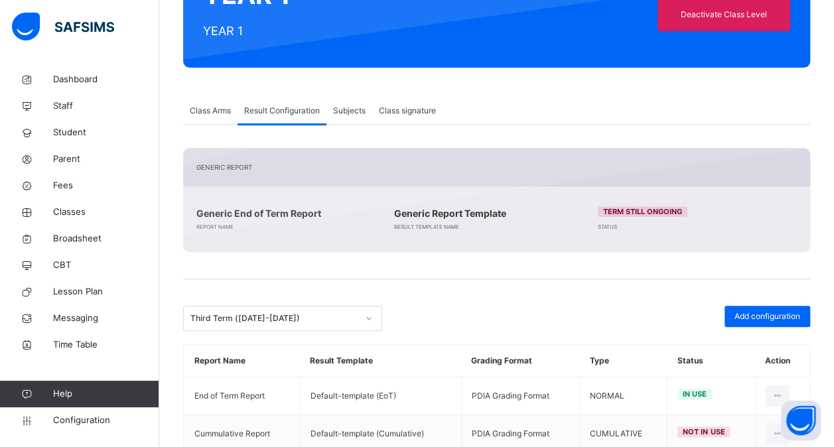
scroll to position [224, 0]
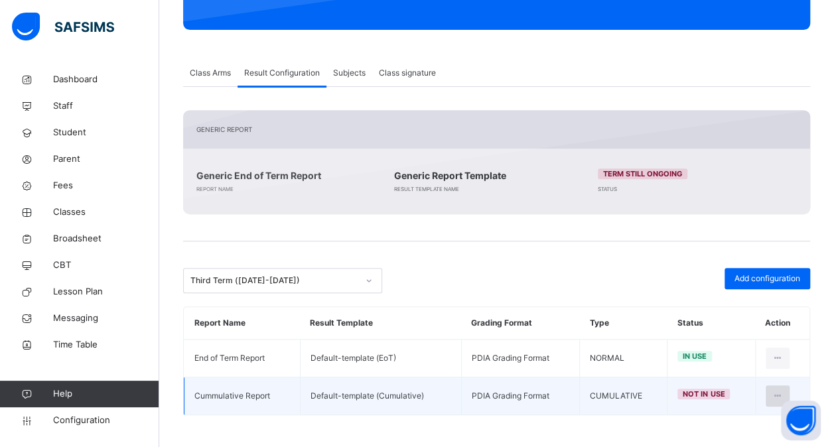
click at [783, 391] on icon at bounding box center [777, 396] width 11 height 12
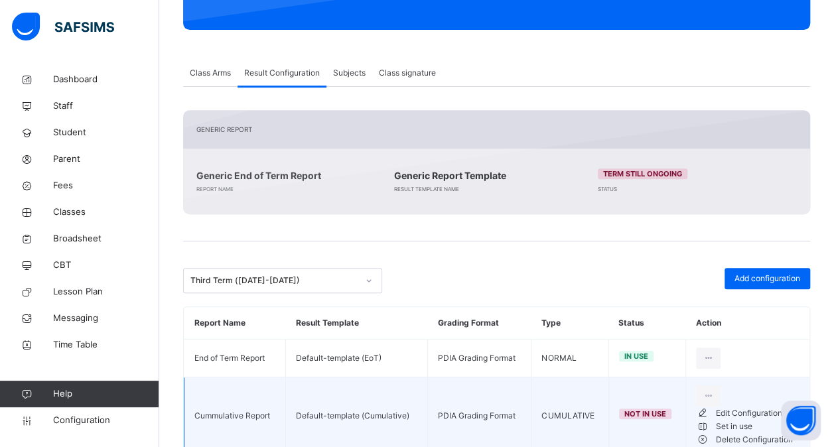
click at [726, 433] on li "Set in use" at bounding box center [747, 426] width 103 height 13
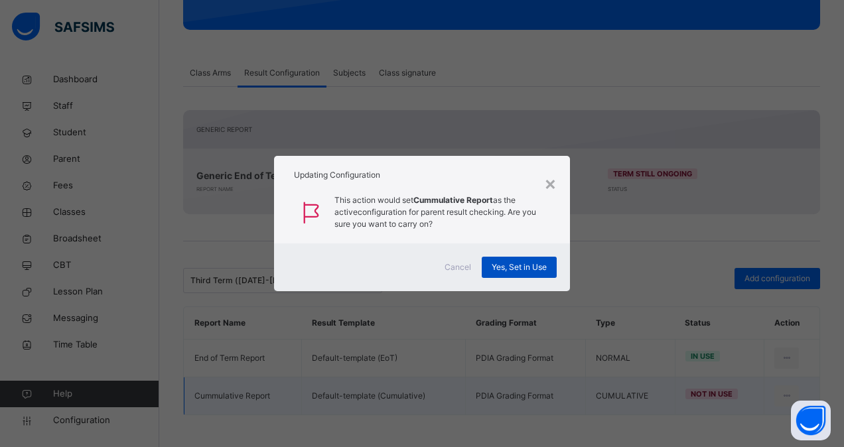
click at [521, 259] on div "Yes, Set in Use" at bounding box center [518, 267] width 75 height 21
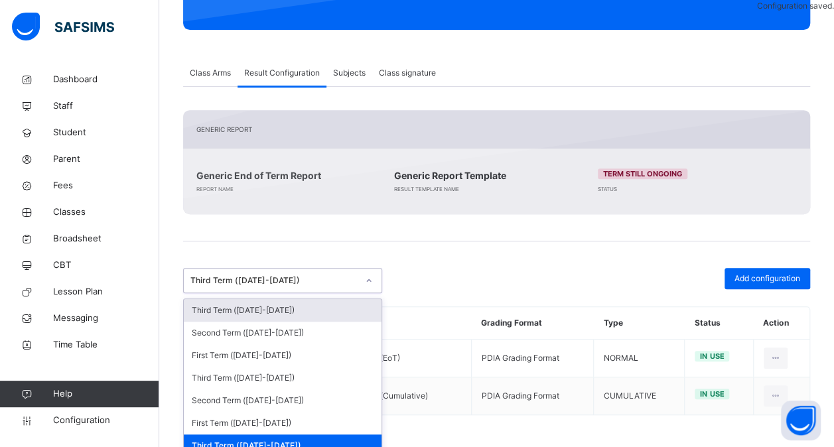
click at [369, 282] on icon at bounding box center [369, 280] width 8 height 13
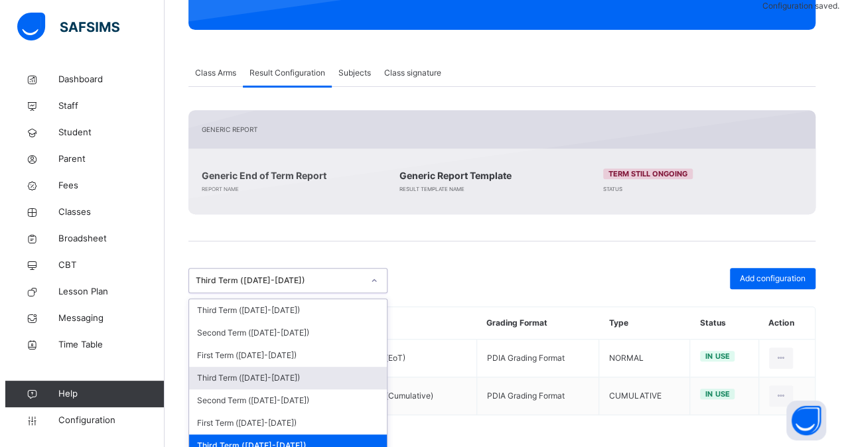
scroll to position [99, 0]
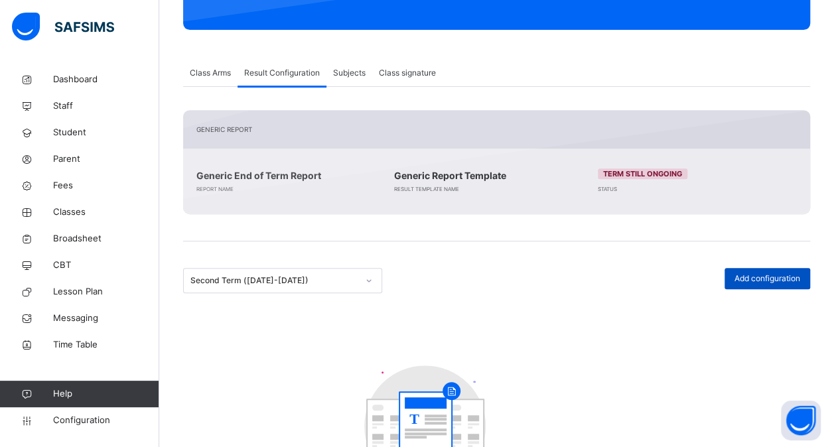
click at [772, 275] on span "Add configuration" at bounding box center [767, 279] width 66 height 12
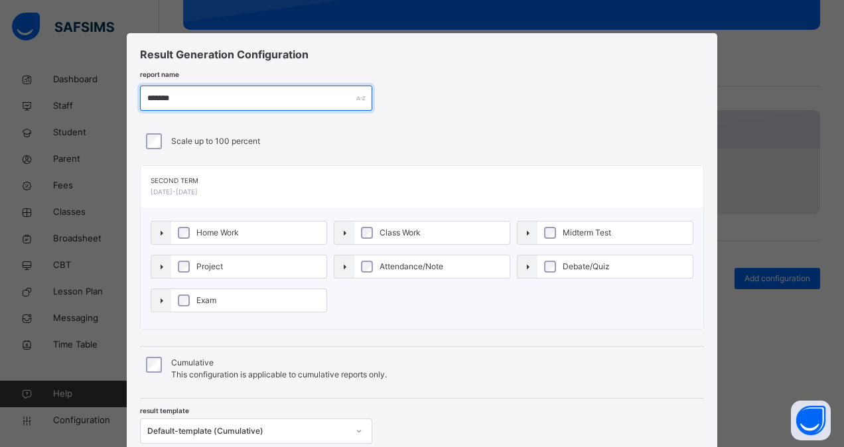
click at [186, 97] on input "******" at bounding box center [256, 98] width 232 height 25
type input "*"
paste input "**********"
type input "**********"
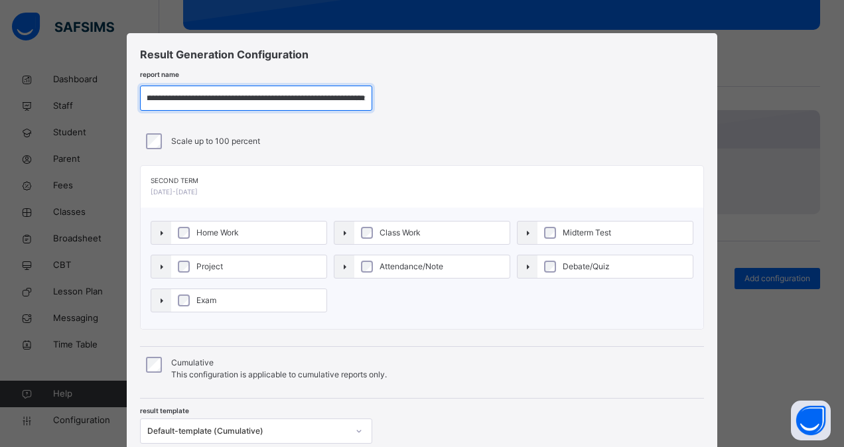
click at [211, 99] on input "**********" at bounding box center [256, 98] width 232 height 25
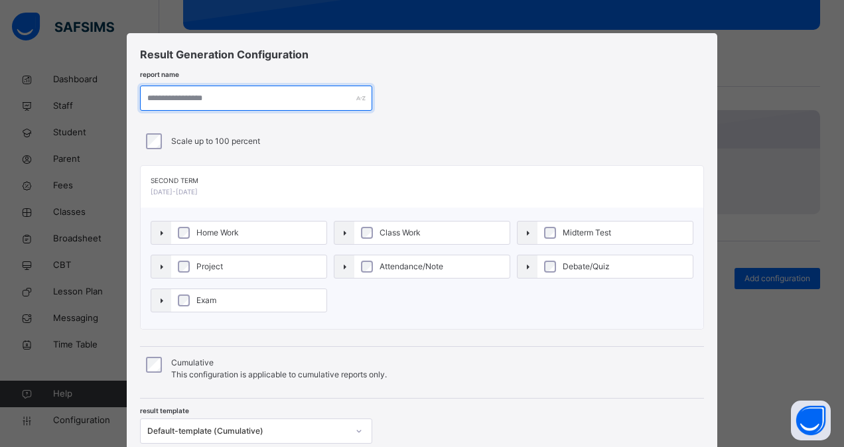
paste input "**********"
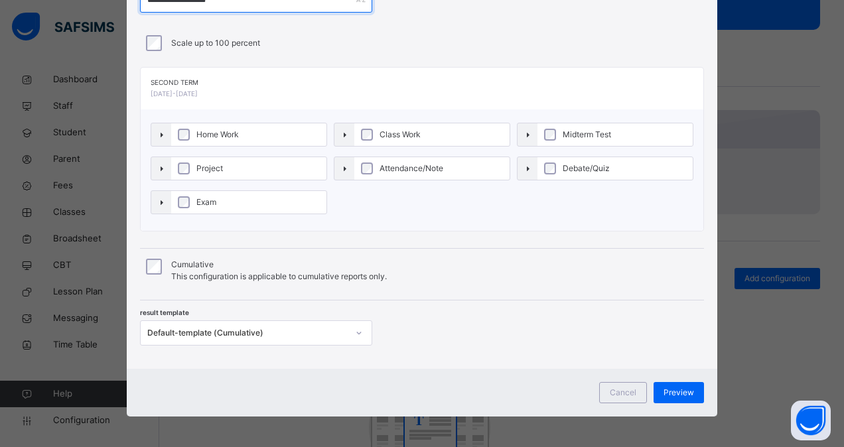
type input "**********"
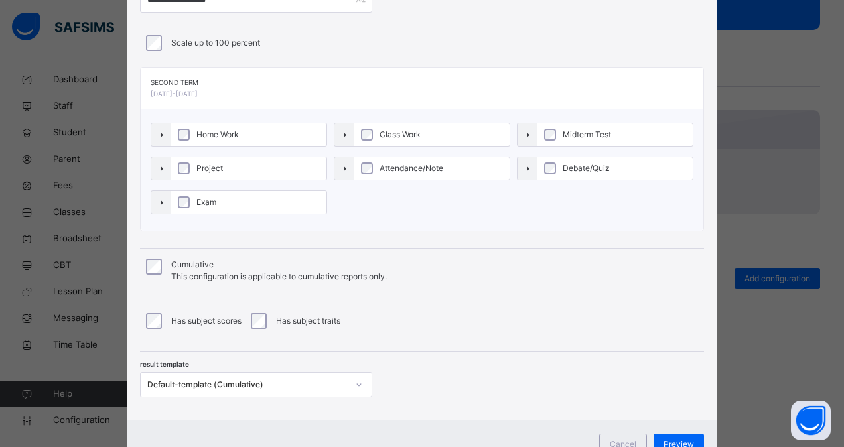
scroll to position [125, 0]
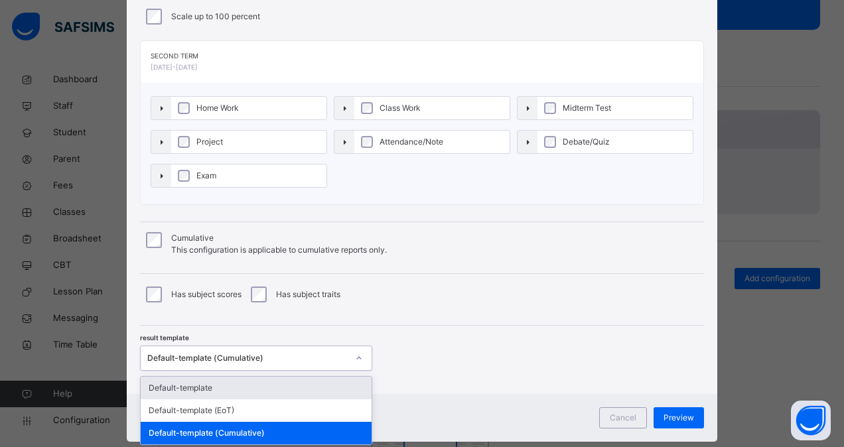
click at [233, 371] on div "option Default-template focused, 1 of 3. 3 results available. Use Up and Down t…" at bounding box center [256, 358] width 232 height 25
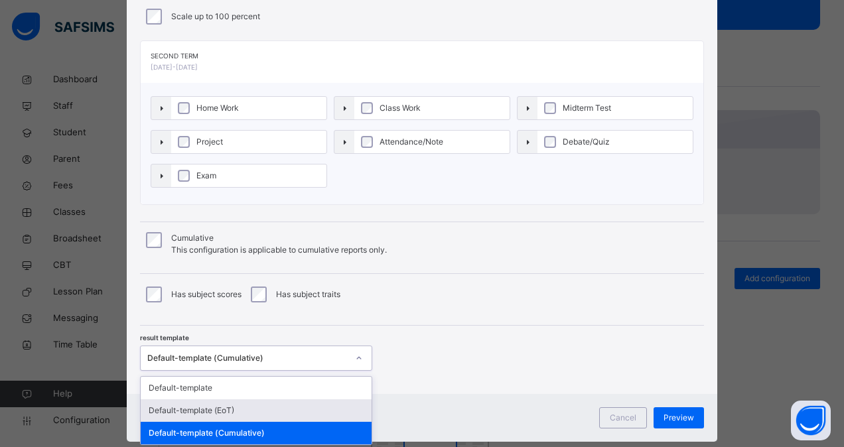
click at [253, 410] on div "Default-template (EoT)" at bounding box center [256, 410] width 231 height 23
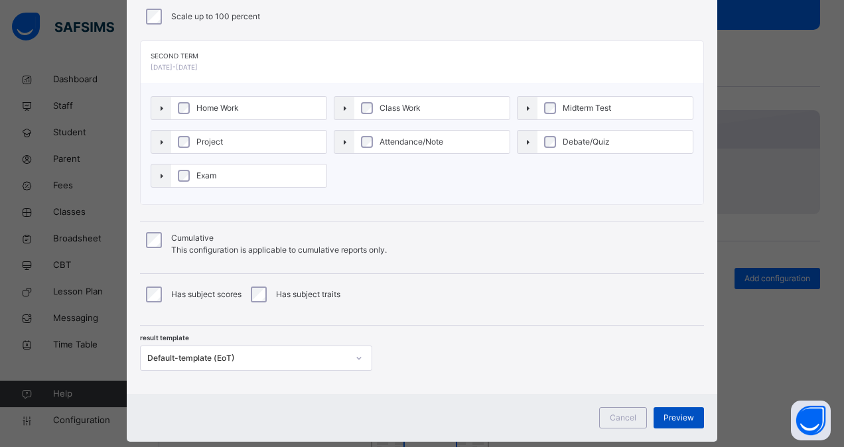
click at [684, 412] on span "Preview" at bounding box center [678, 418] width 31 height 12
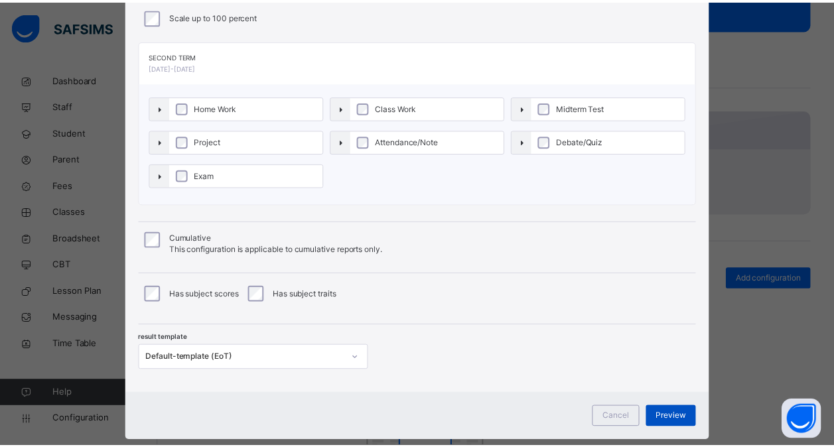
scroll to position [0, 0]
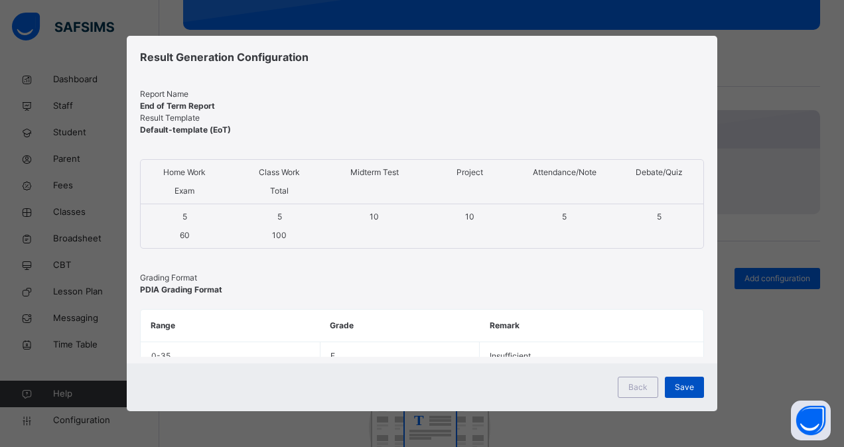
click at [680, 387] on span "Save" at bounding box center [683, 387] width 19 height 12
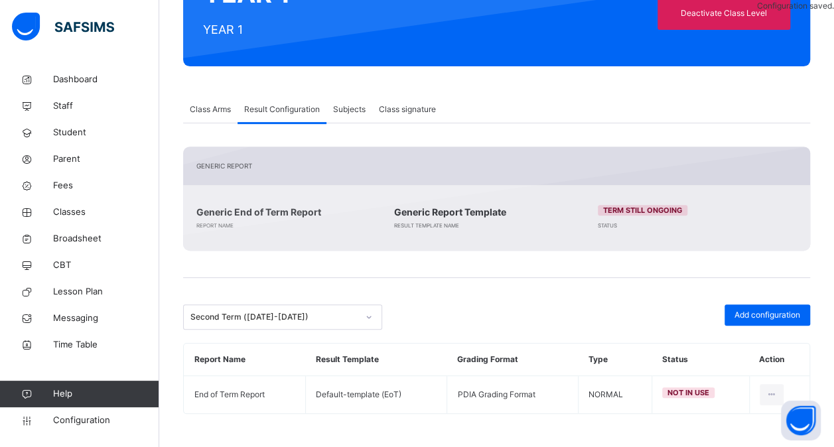
scroll to position [186, 0]
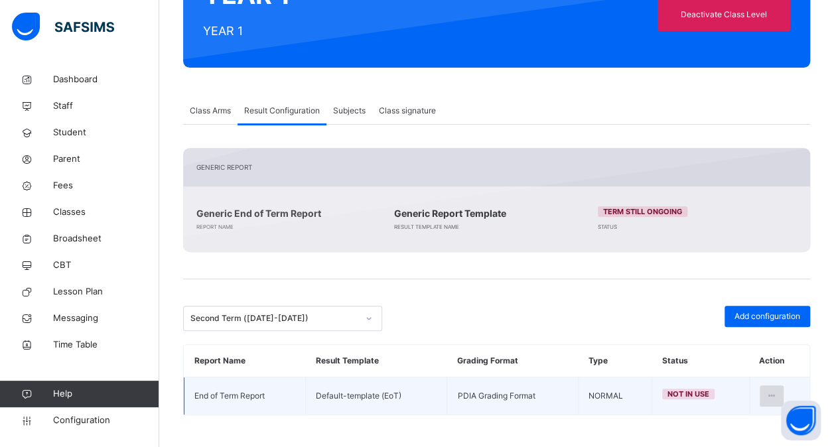
click at [777, 390] on icon at bounding box center [771, 396] width 11 height 12
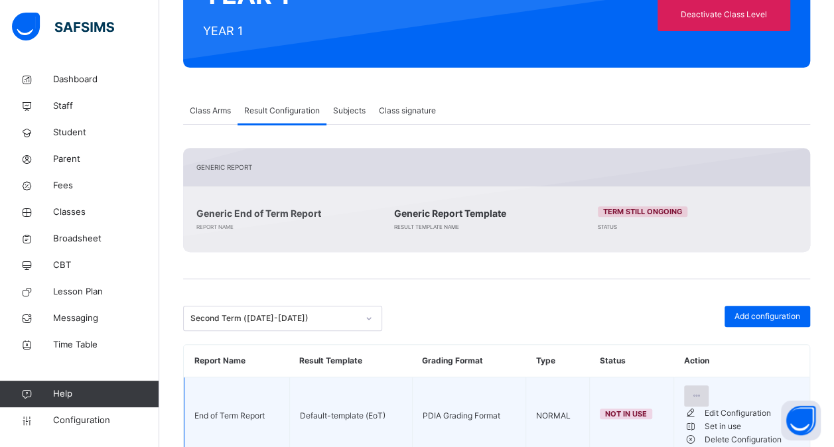
scroll to position [224, 0]
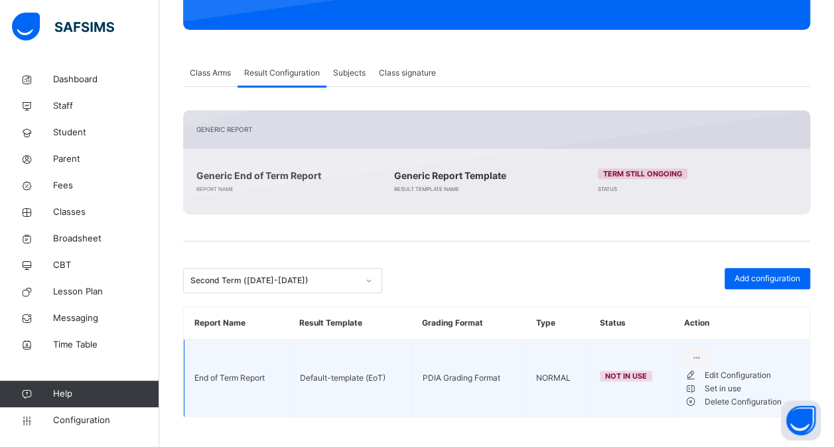
click at [720, 395] on div "Set in use" at bounding box center [751, 388] width 95 height 13
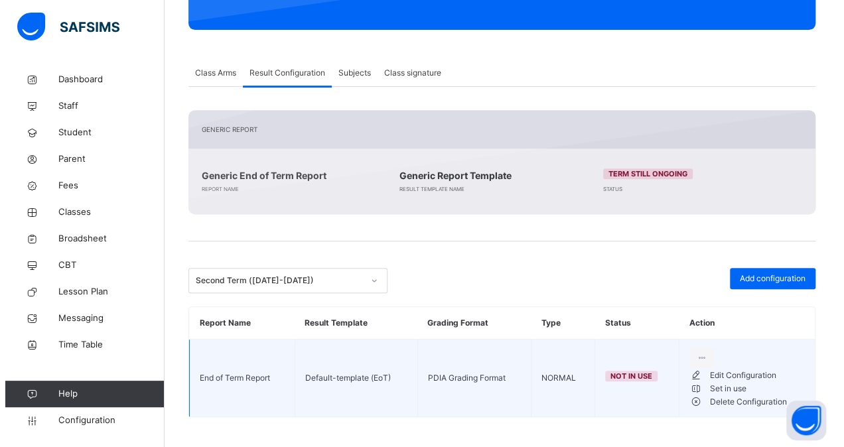
scroll to position [186, 0]
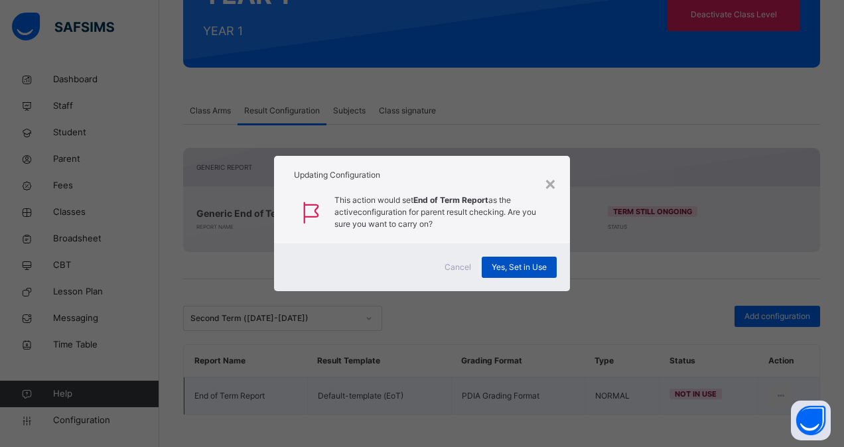
click at [533, 267] on span "Yes, Set in Use" at bounding box center [518, 267] width 55 height 12
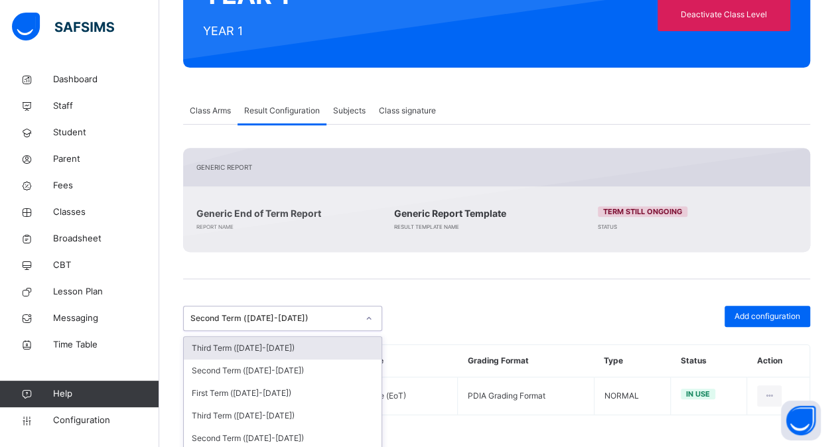
click at [377, 319] on div at bounding box center [368, 318] width 23 height 21
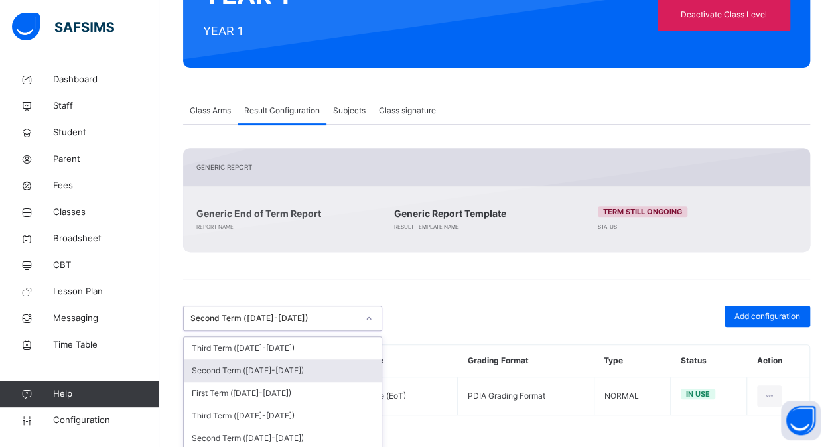
scroll to position [119, 0]
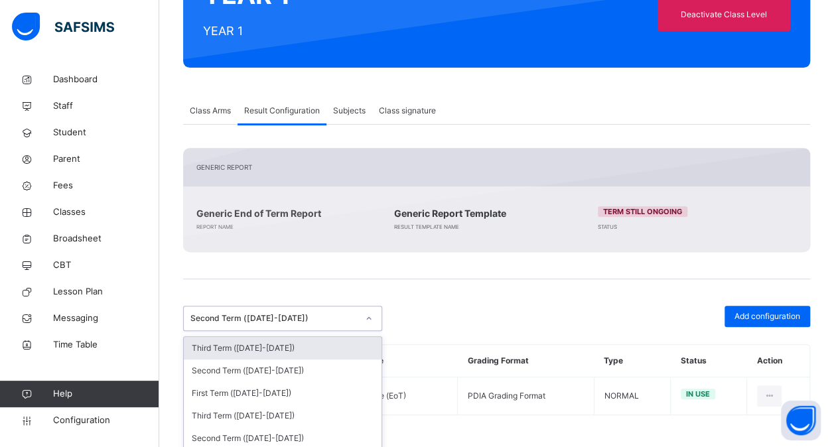
click at [371, 314] on icon at bounding box center [369, 318] width 8 height 13
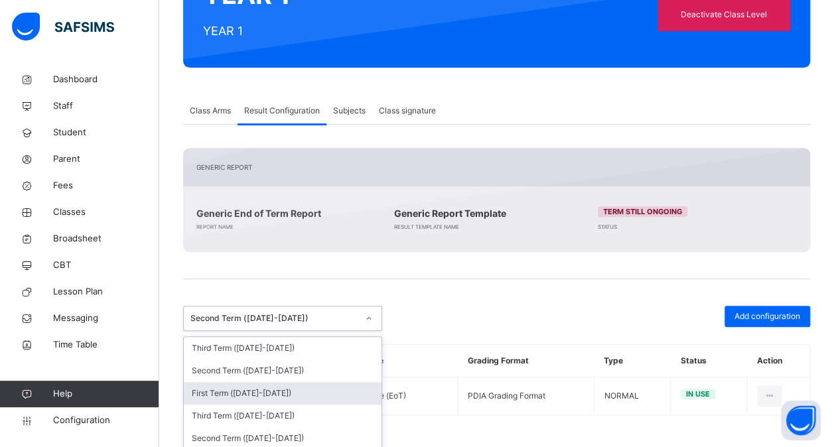
scroll to position [122, 0]
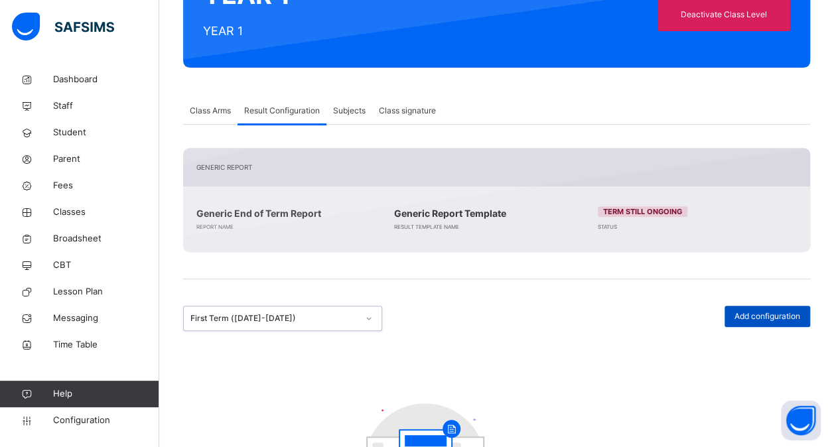
click at [749, 314] on span "Add configuration" at bounding box center [767, 316] width 66 height 12
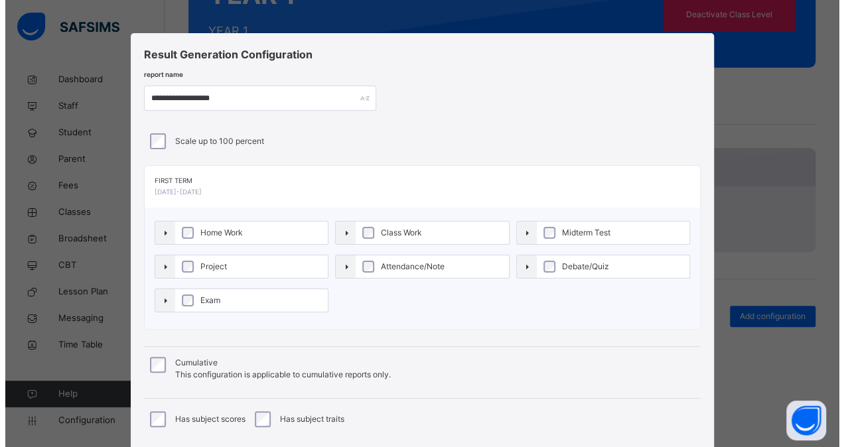
scroll to position [150, 0]
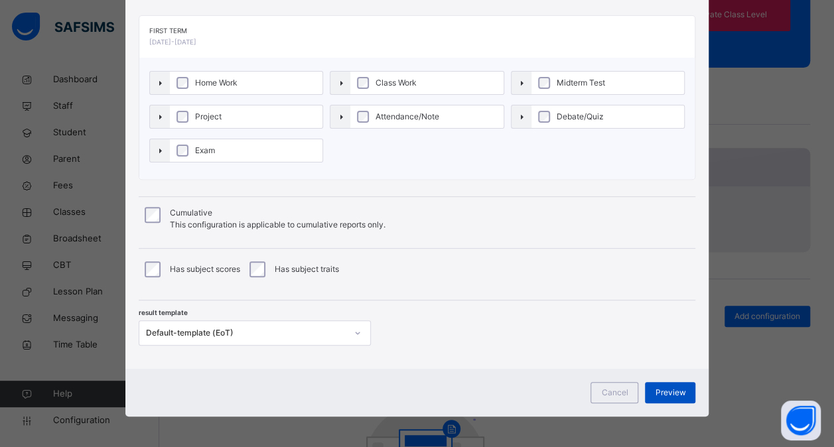
click at [670, 387] on span "Preview" at bounding box center [670, 393] width 31 height 12
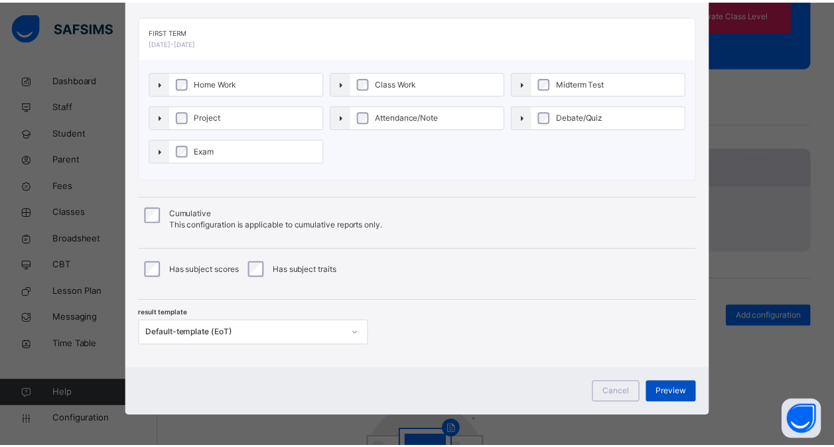
scroll to position [0, 0]
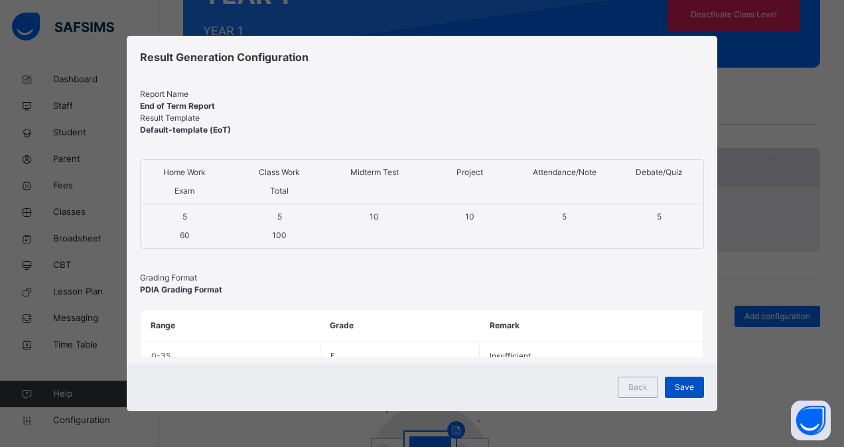
click at [680, 385] on span "Save" at bounding box center [683, 387] width 19 height 12
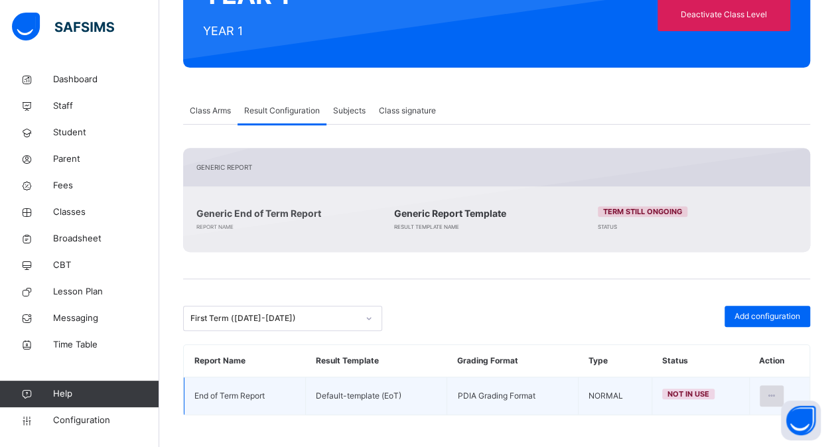
click at [781, 387] on div at bounding box center [771, 395] width 25 height 21
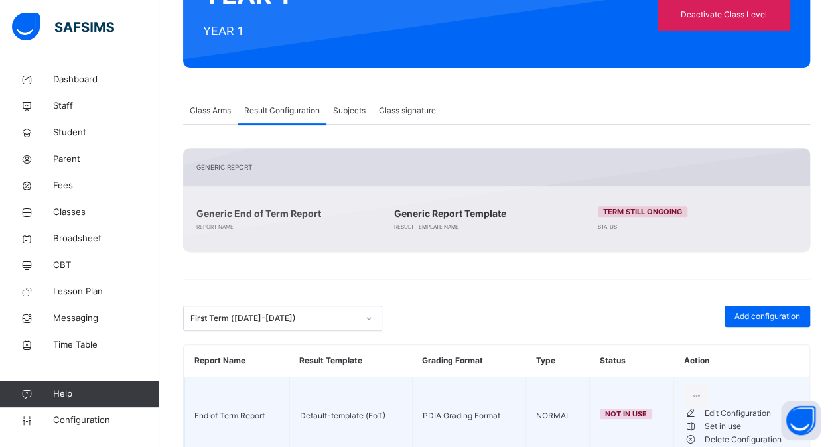
click at [742, 433] on li "Set in use" at bounding box center [741, 426] width 115 height 13
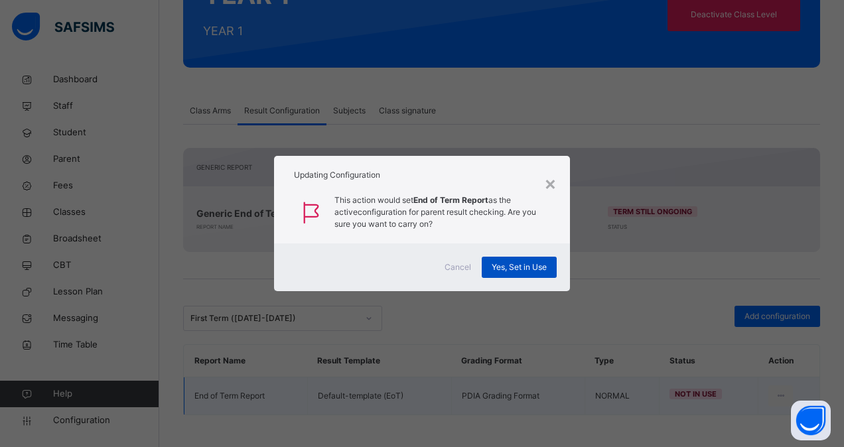
click at [507, 260] on div "Yes, Set in Use" at bounding box center [518, 267] width 75 height 21
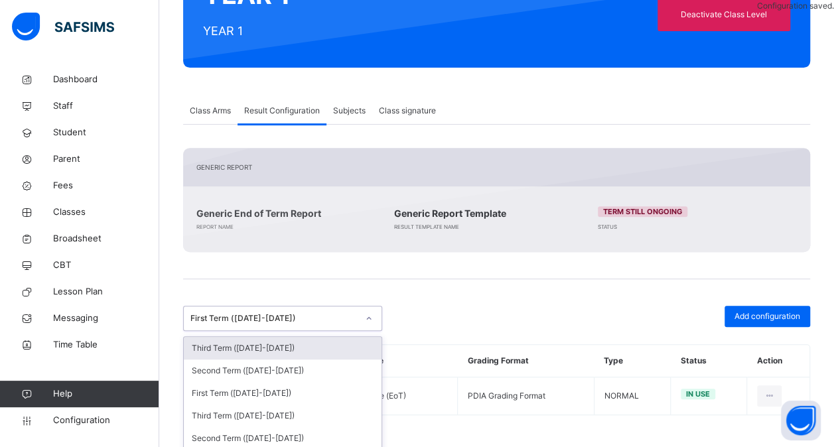
click at [365, 321] on div at bounding box center [368, 318] width 23 height 21
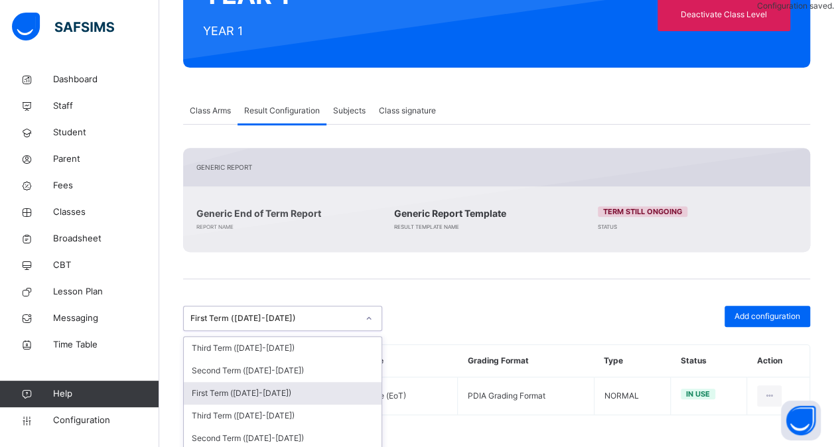
scroll to position [151, 0]
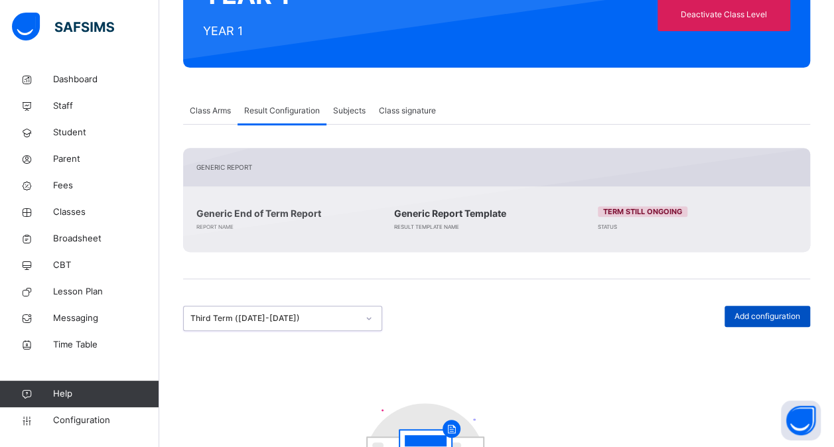
click at [761, 311] on span "Add configuration" at bounding box center [767, 316] width 66 height 12
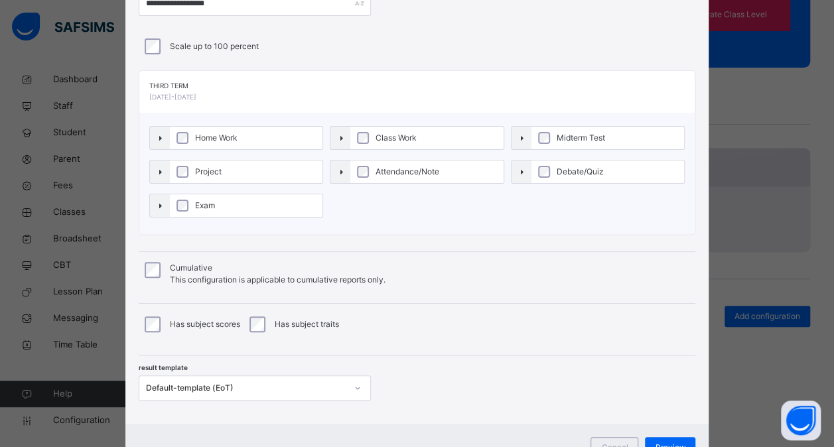
scroll to position [150, 0]
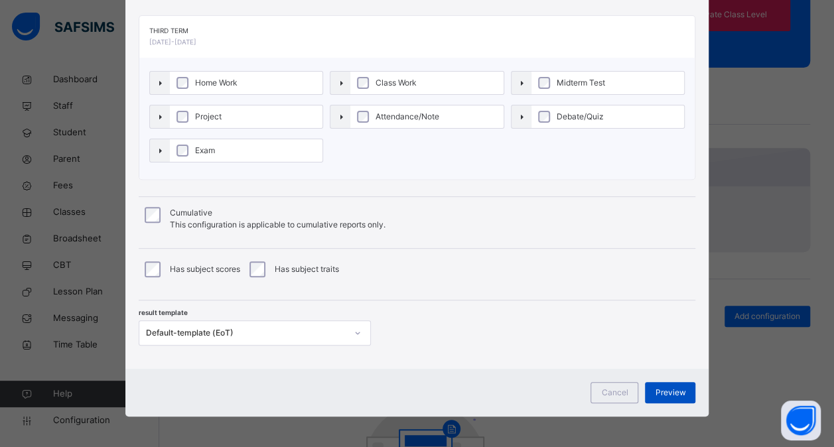
click at [669, 388] on span "Preview" at bounding box center [670, 393] width 31 height 12
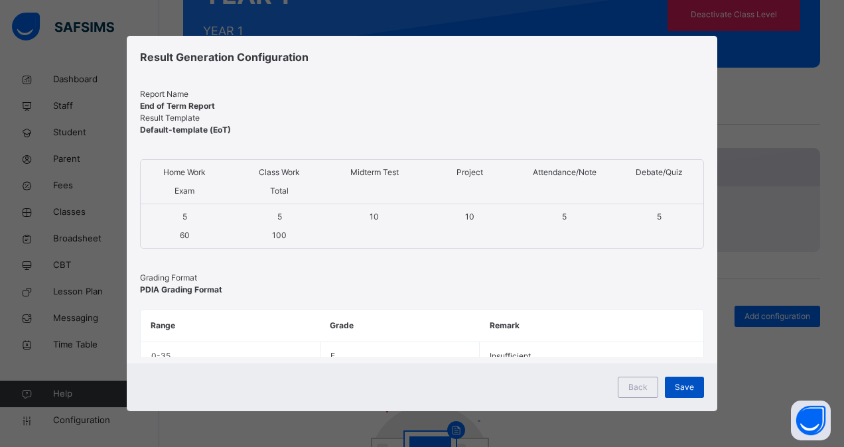
click at [679, 384] on span "Save" at bounding box center [683, 387] width 19 height 12
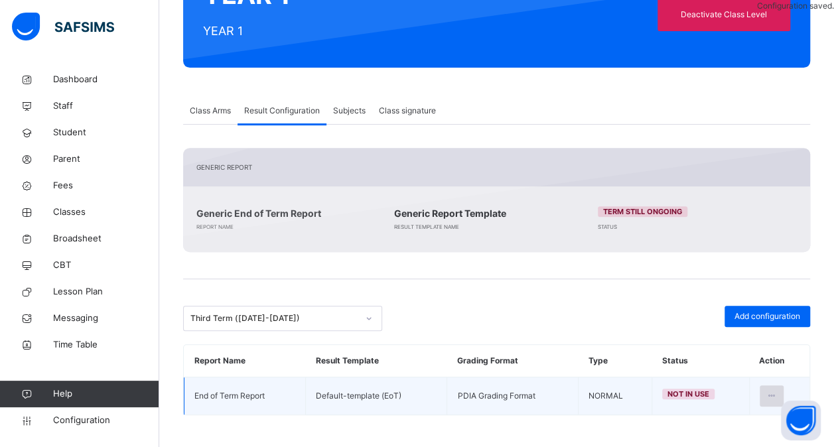
click at [777, 391] on icon at bounding box center [771, 396] width 11 height 12
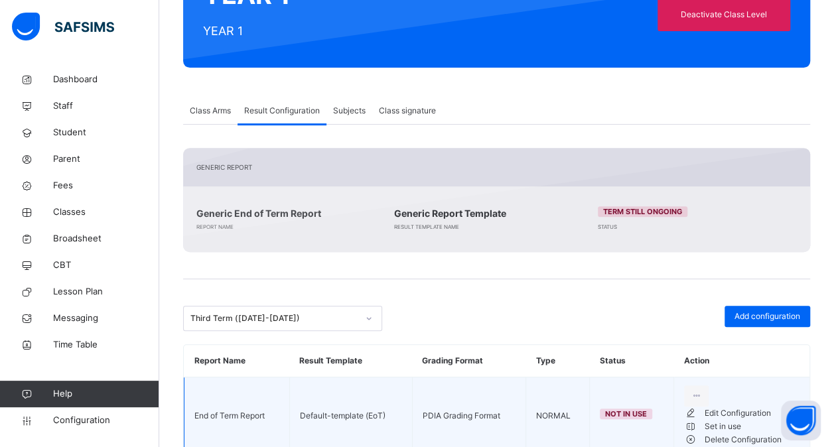
click at [731, 433] on li "Set in use" at bounding box center [741, 426] width 115 height 13
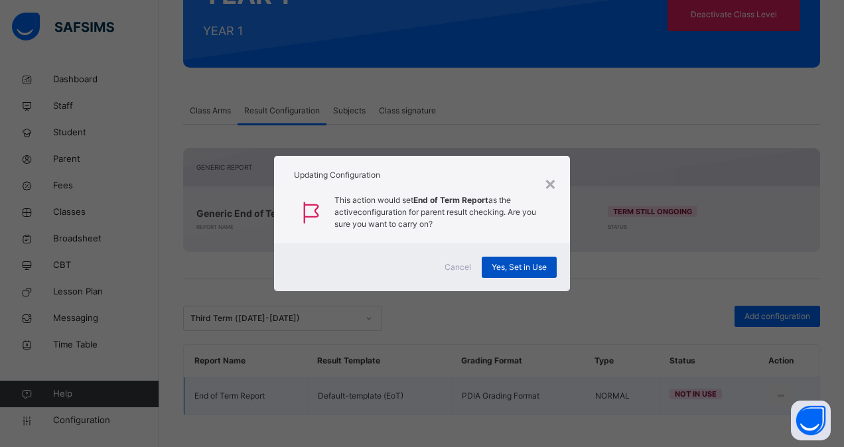
click at [532, 265] on span "Yes, Set in Use" at bounding box center [518, 267] width 55 height 12
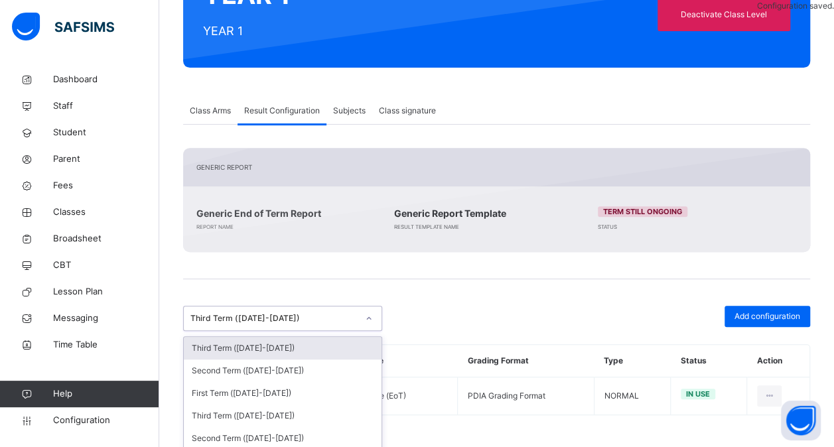
click at [361, 316] on div at bounding box center [368, 318] width 23 height 21
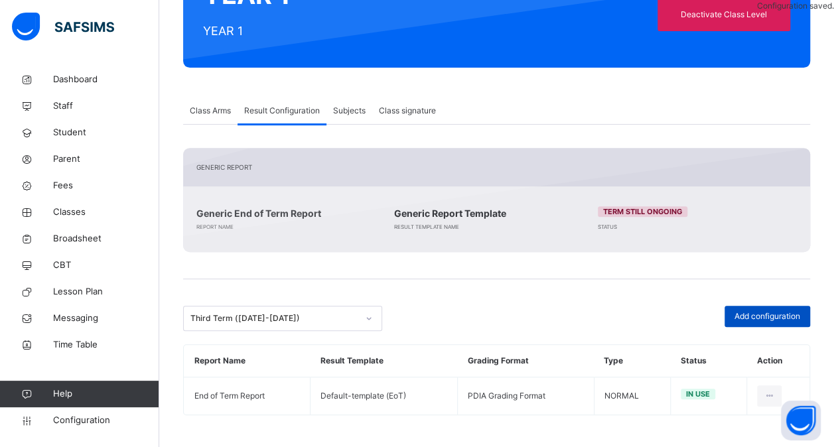
click at [756, 310] on span "Add configuration" at bounding box center [767, 316] width 66 height 12
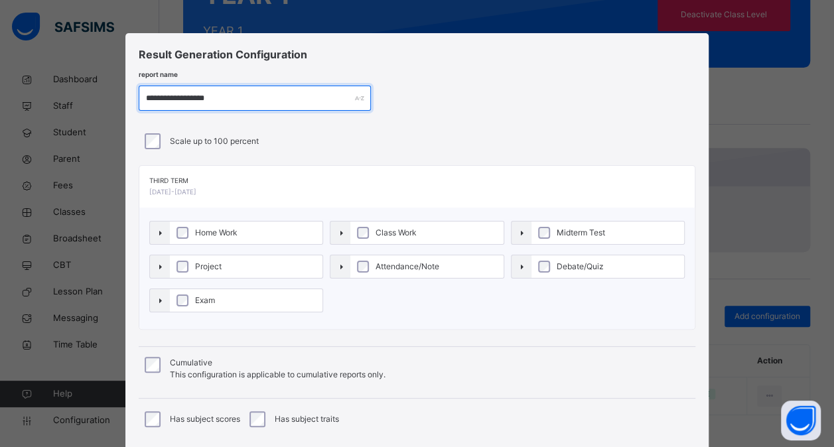
click at [183, 99] on input "**********" at bounding box center [255, 98] width 232 height 25
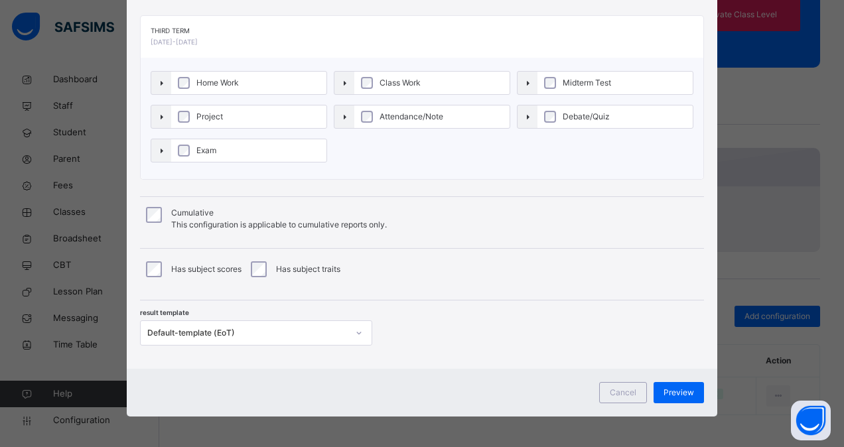
type input "**********"
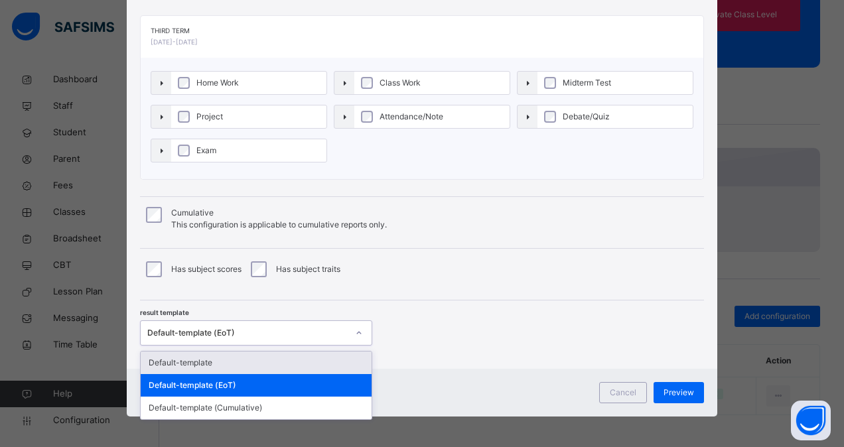
click at [355, 328] on icon at bounding box center [359, 332] width 8 height 13
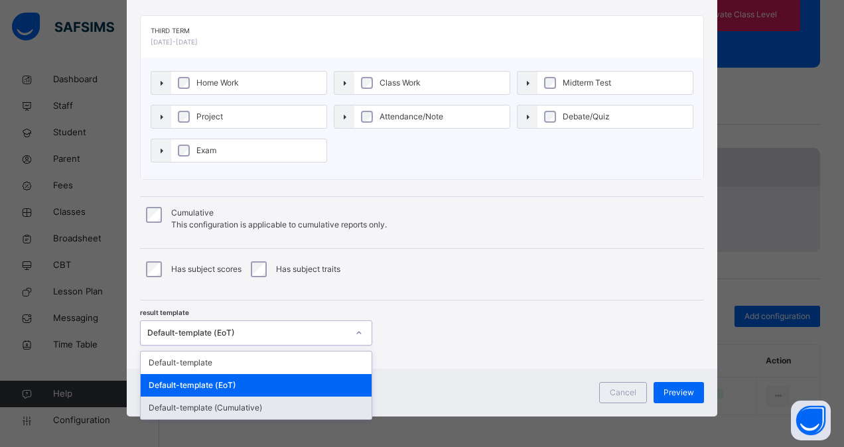
click at [285, 403] on div "Default-template (Cumulative)" at bounding box center [256, 408] width 231 height 23
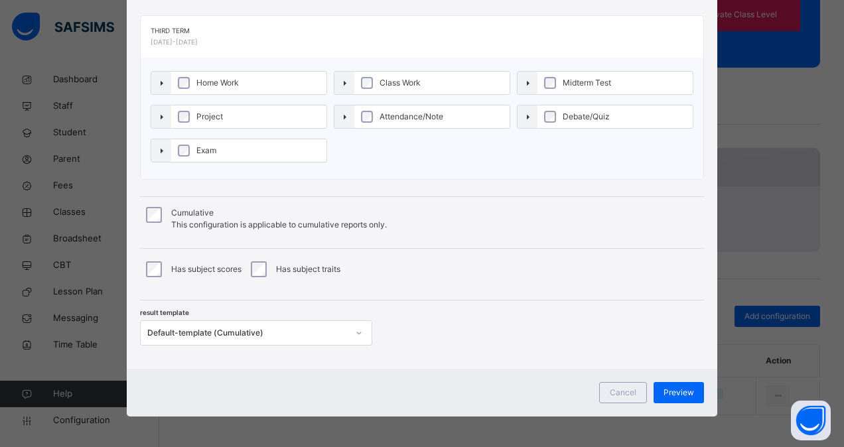
scroll to position [98, 0]
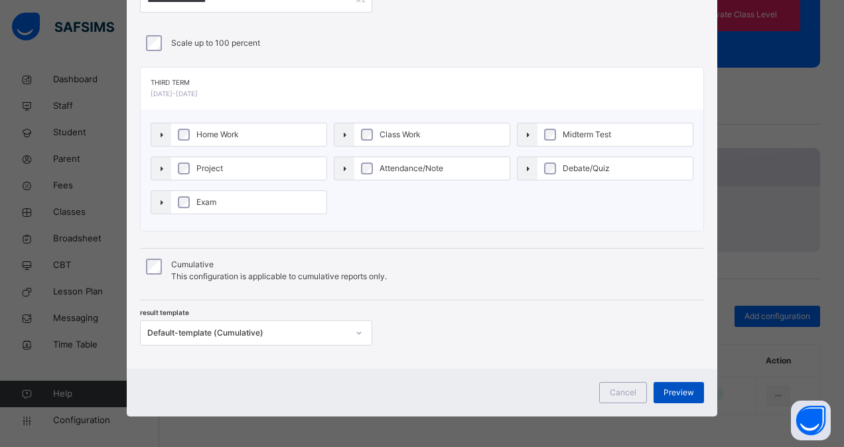
click at [682, 387] on span "Preview" at bounding box center [678, 393] width 31 height 12
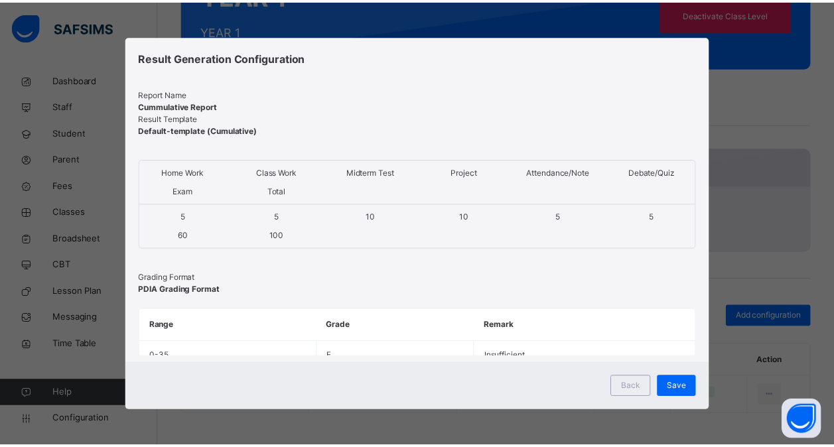
scroll to position [0, 0]
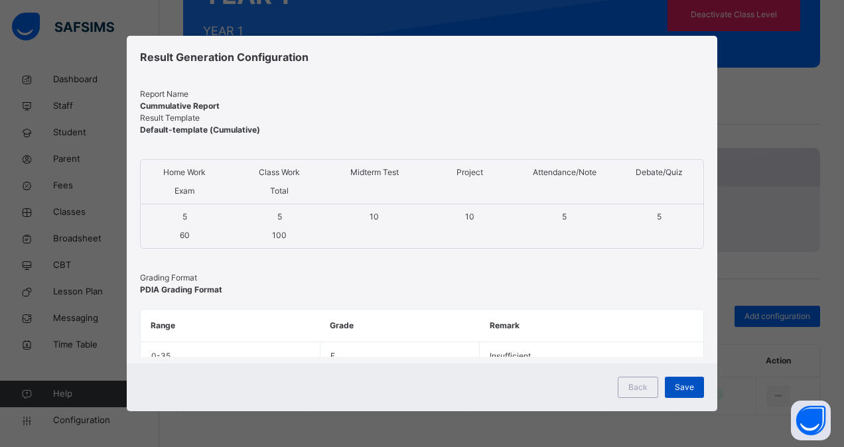
click at [682, 387] on span "Save" at bounding box center [683, 387] width 19 height 12
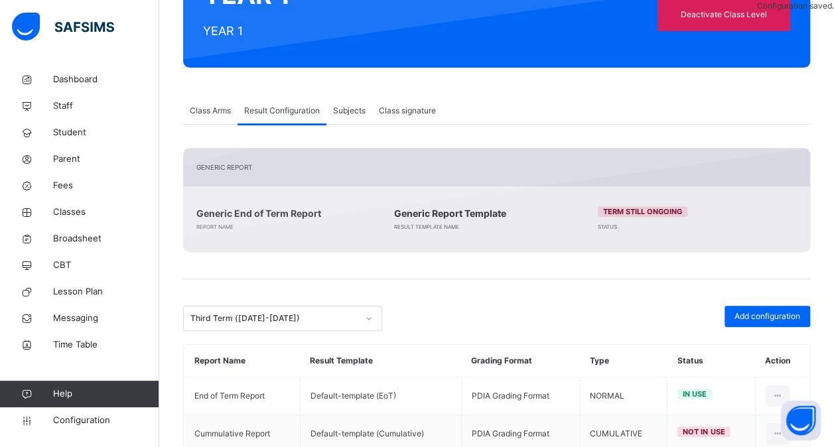
scroll to position [224, 0]
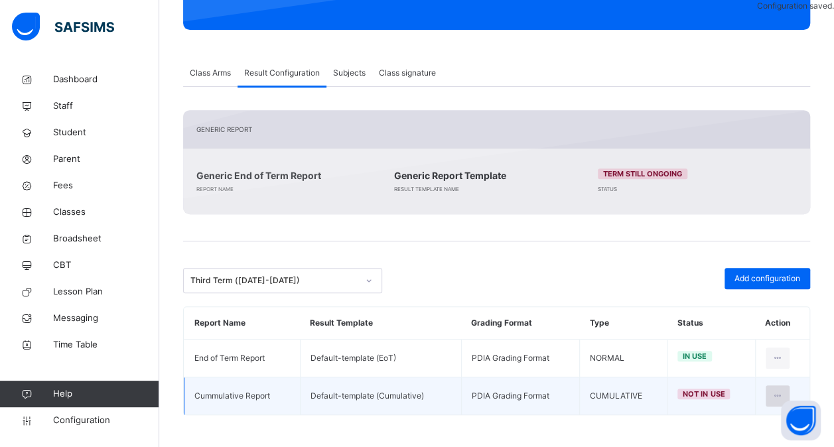
click at [783, 394] on icon at bounding box center [777, 396] width 11 height 12
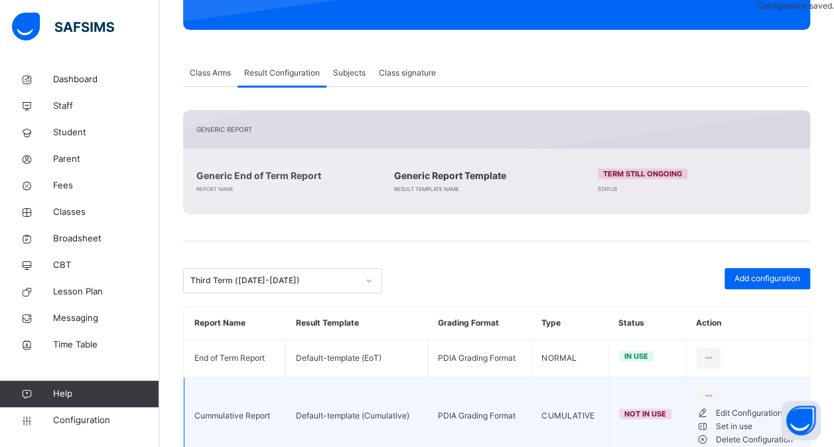
click at [747, 433] on li "Set in use" at bounding box center [747, 426] width 103 height 13
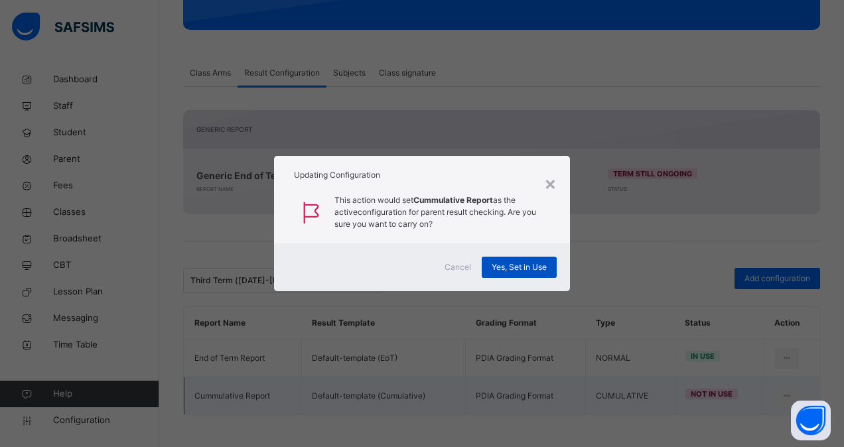
click at [511, 264] on span "Yes, Set in Use" at bounding box center [518, 267] width 55 height 12
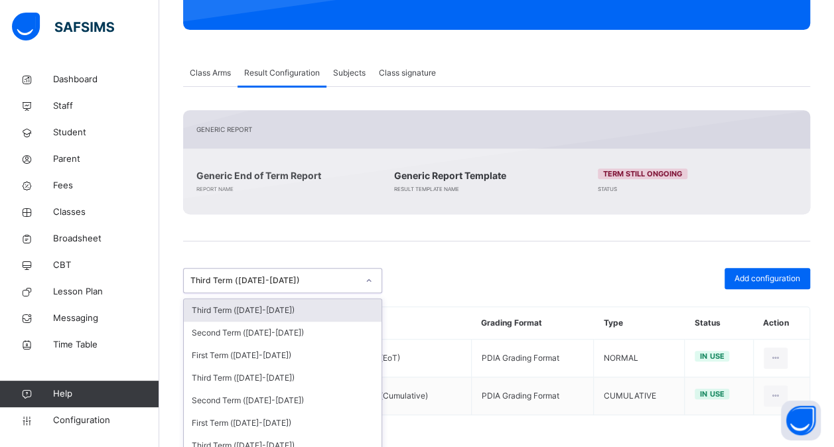
click at [371, 281] on icon at bounding box center [369, 280] width 8 height 13
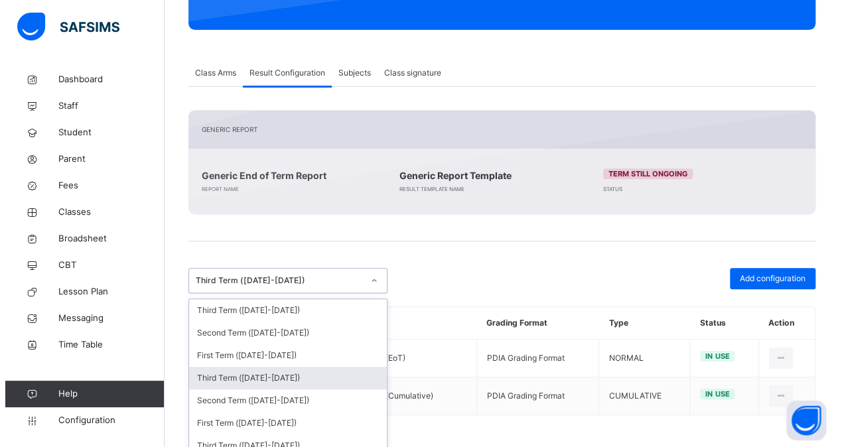
scroll to position [123, 0]
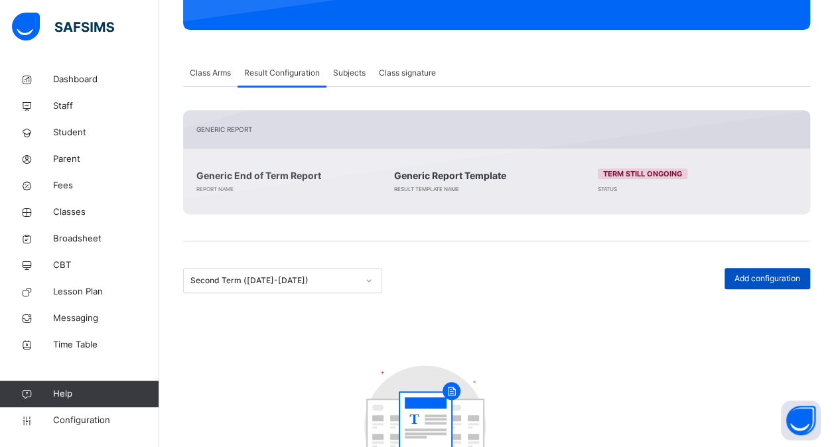
click at [768, 279] on span "Add configuration" at bounding box center [767, 279] width 66 height 12
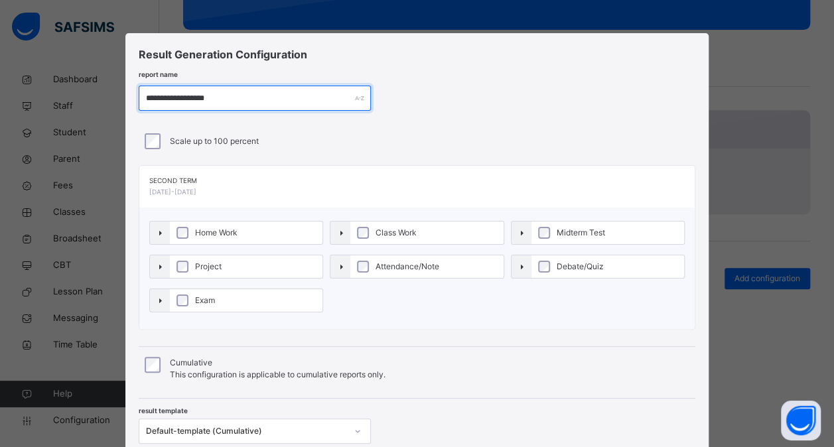
click at [191, 99] on input "**********" at bounding box center [255, 98] width 232 height 25
paste input "text"
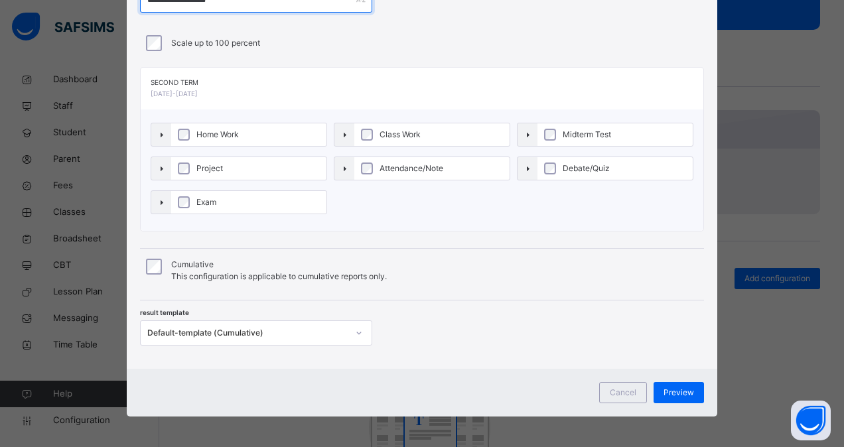
type input "**********"
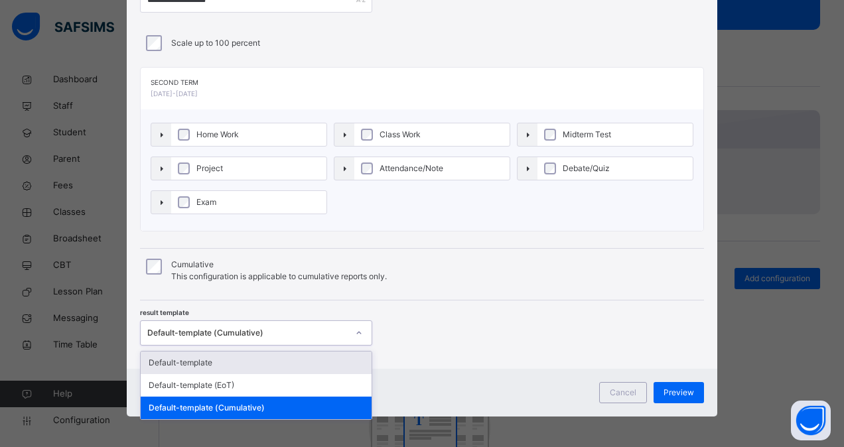
click at [363, 330] on div at bounding box center [358, 332] width 23 height 21
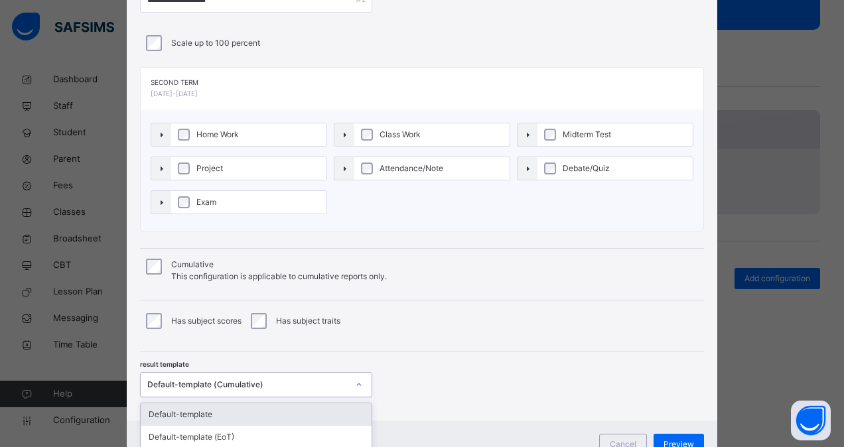
scroll to position [125, 0]
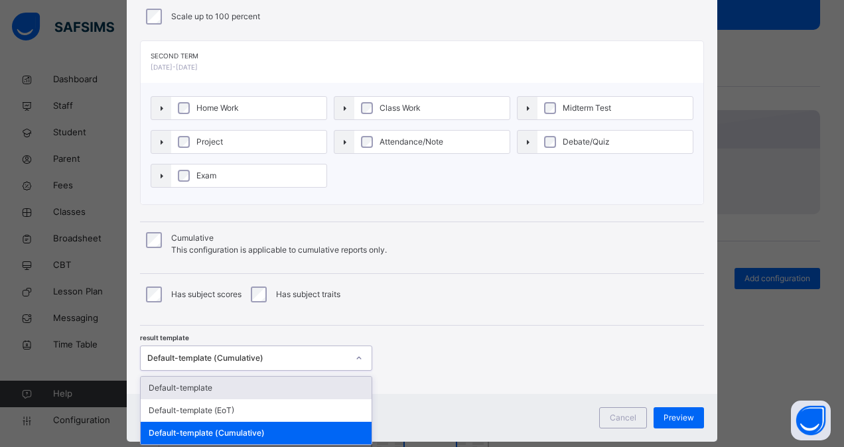
click at [248, 371] on div "option Default-template focused, 1 of 3. 3 results available. Use Up and Down t…" at bounding box center [256, 358] width 232 height 25
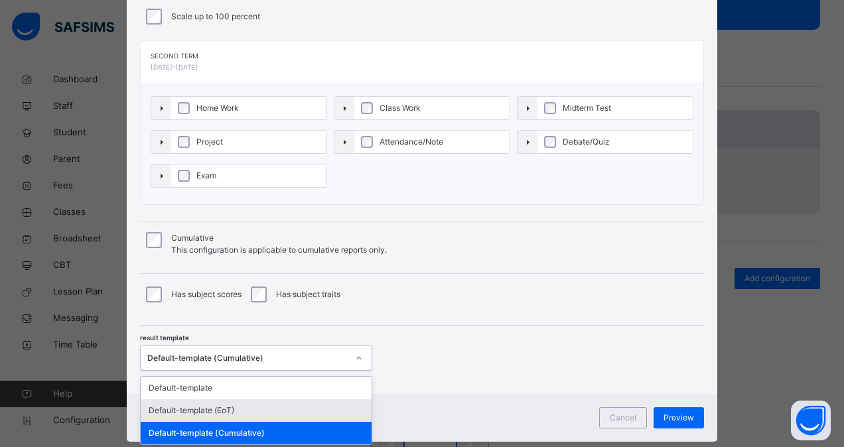
click at [240, 410] on div "Default-template (EoT)" at bounding box center [256, 410] width 231 height 23
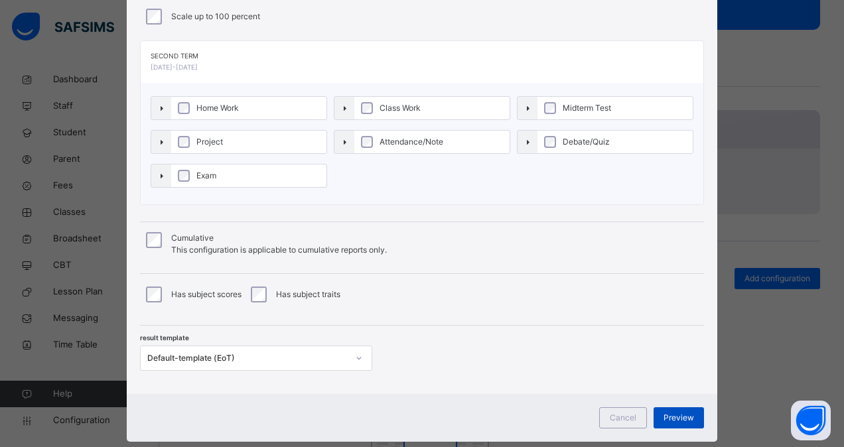
click at [676, 416] on span "Preview" at bounding box center [678, 418] width 31 height 12
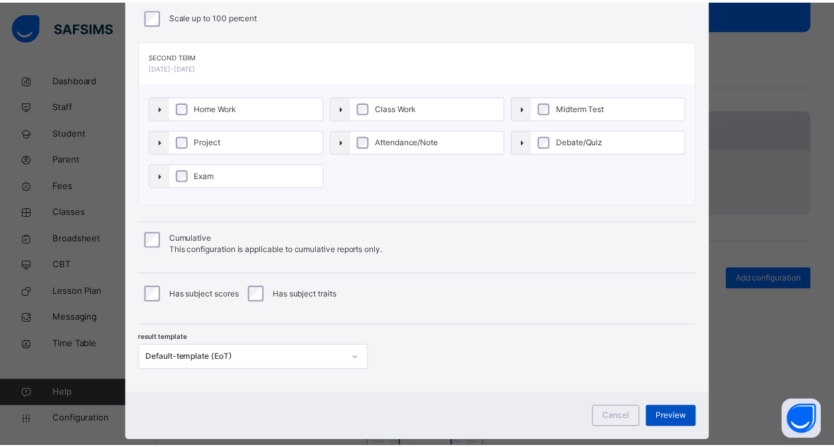
scroll to position [0, 0]
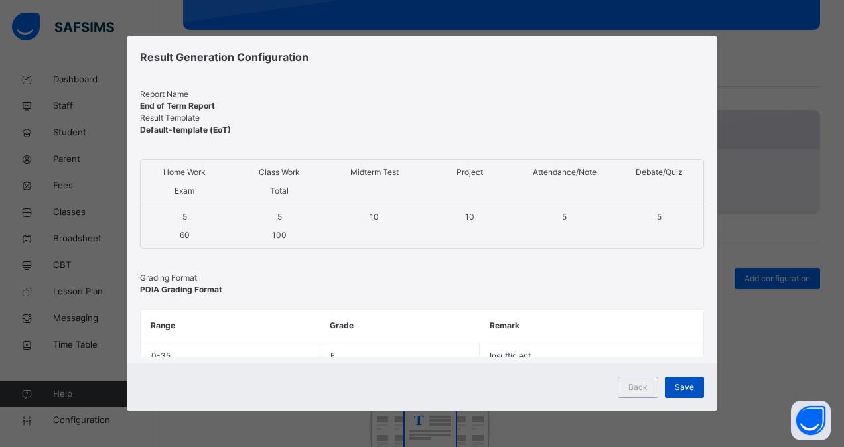
click at [686, 387] on span "Save" at bounding box center [683, 387] width 19 height 12
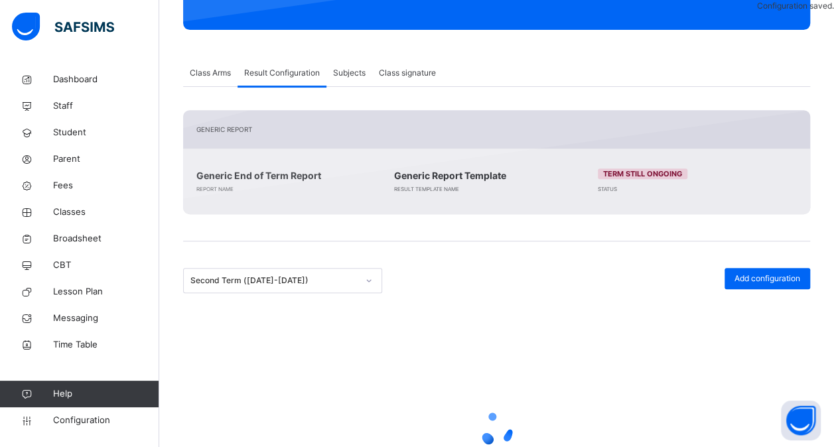
scroll to position [186, 0]
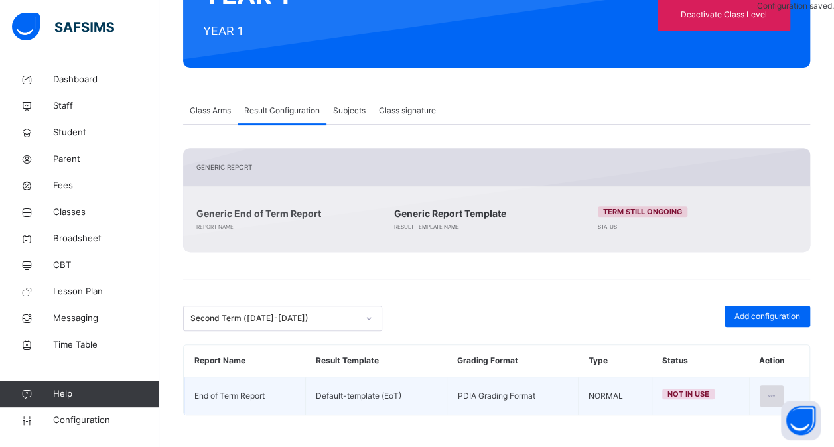
click at [780, 388] on div at bounding box center [771, 395] width 25 height 21
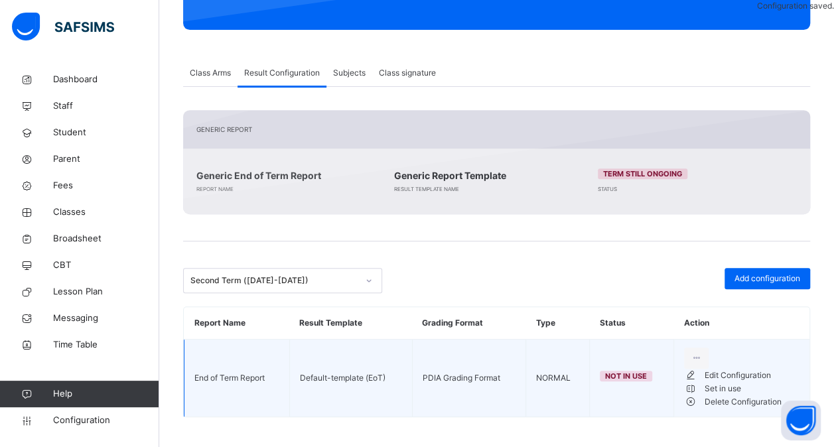
click at [728, 395] on div "Set in use" at bounding box center [751, 388] width 95 height 13
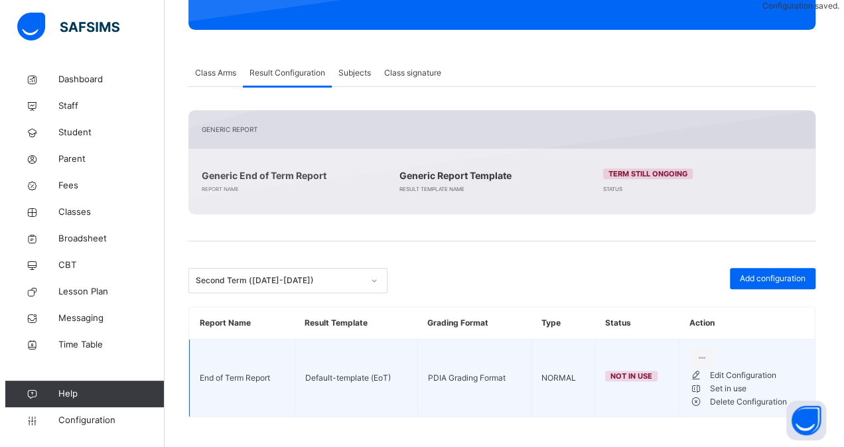
scroll to position [186, 0]
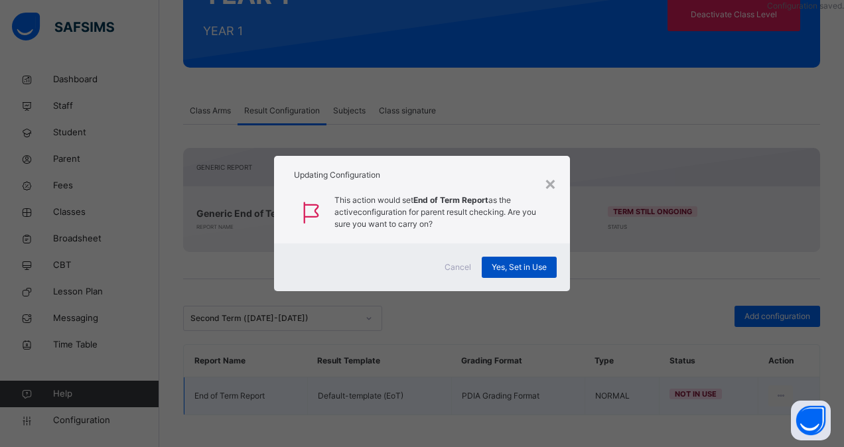
click at [522, 269] on span "Yes, Set in Use" at bounding box center [518, 267] width 55 height 12
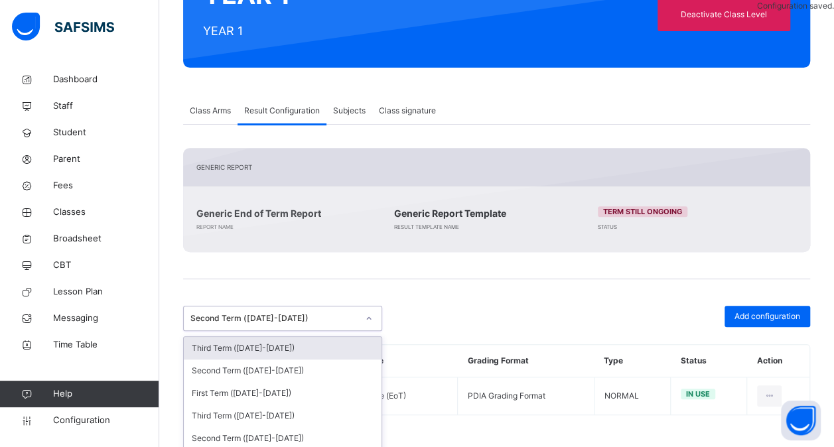
click at [346, 310] on div "Second Term (2022-2023)" at bounding box center [270, 318] width 172 height 21
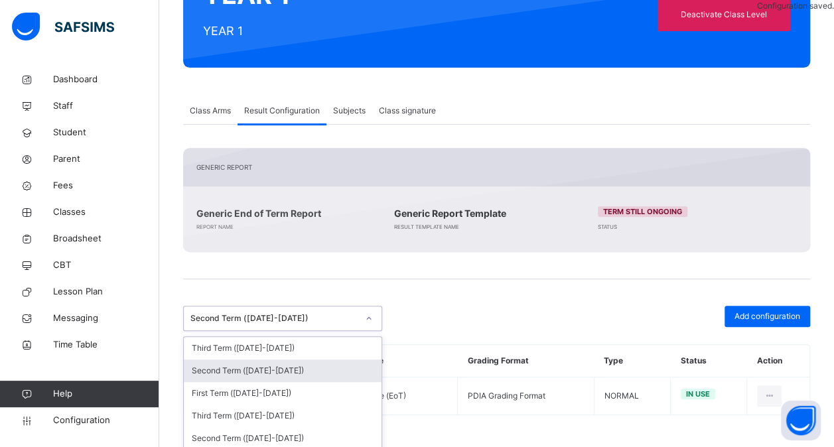
scroll to position [200, 0]
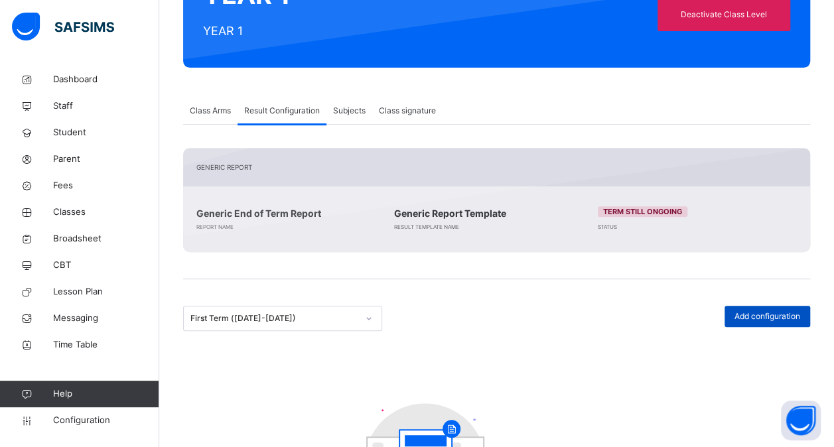
click at [775, 317] on span "Add configuration" at bounding box center [767, 316] width 66 height 12
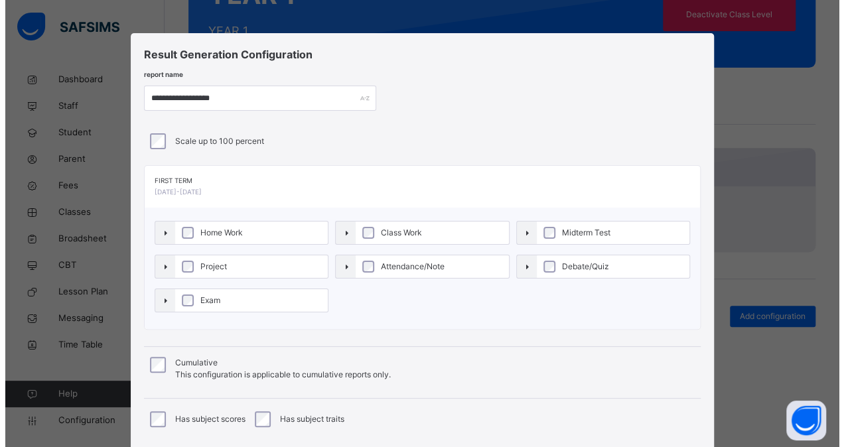
scroll to position [150, 0]
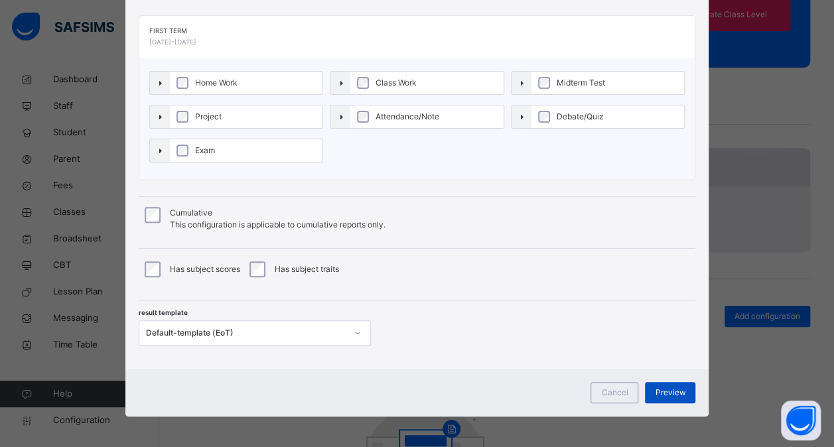
click at [668, 389] on span "Preview" at bounding box center [670, 393] width 31 height 12
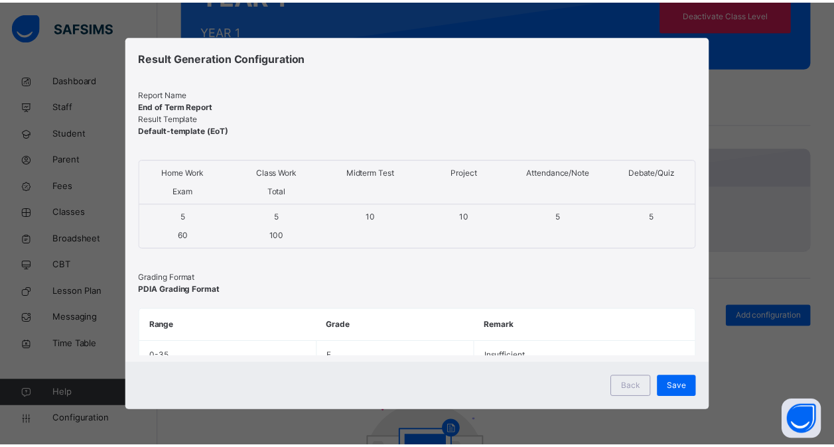
scroll to position [0, 0]
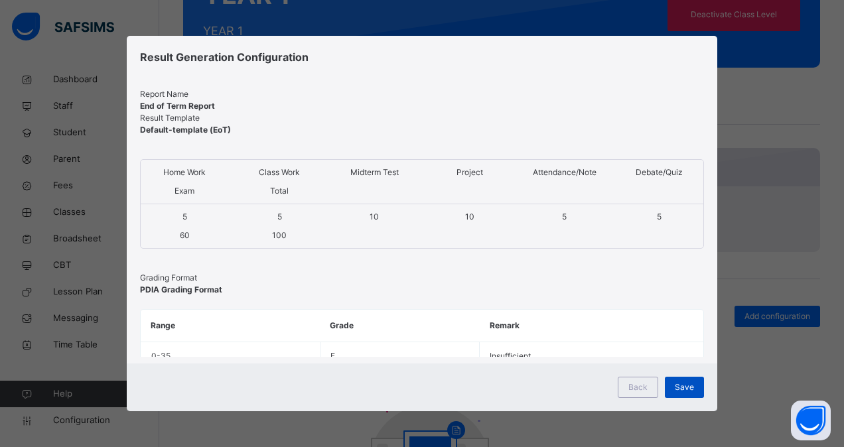
click at [679, 384] on span "Save" at bounding box center [683, 387] width 19 height 12
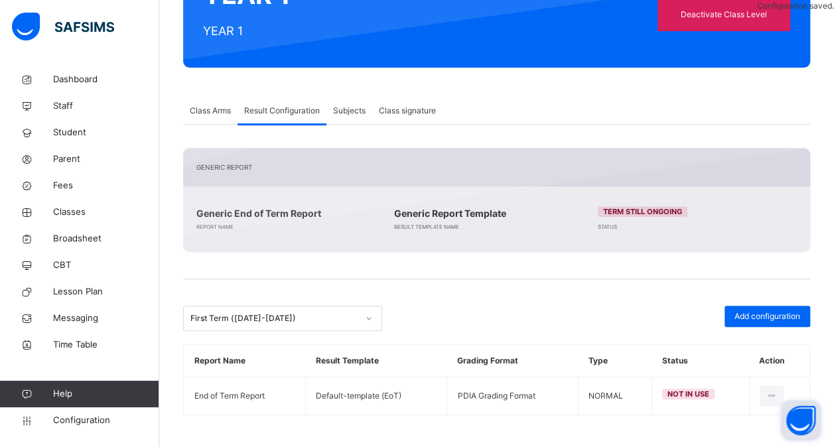
click at [781, 404] on button "Open asap" at bounding box center [801, 421] width 40 height 40
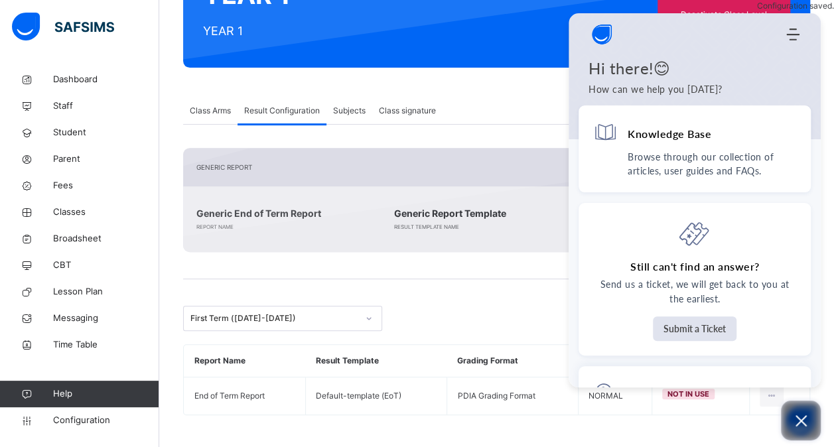
click at [793, 412] on icon "Open asap" at bounding box center [800, 420] width 17 height 17
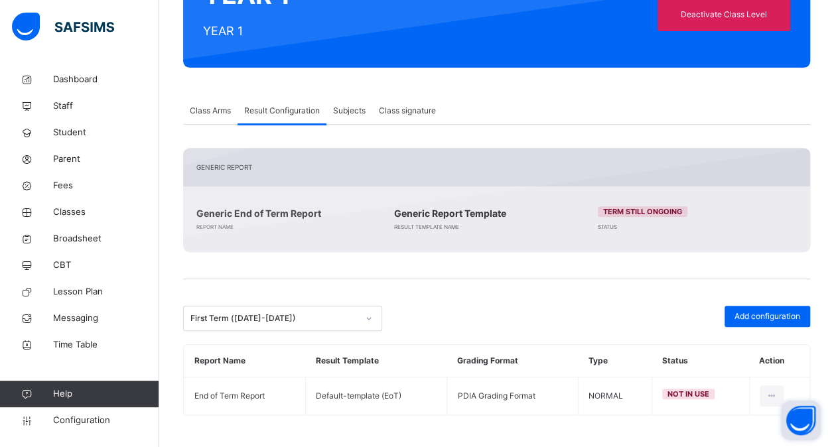
drag, startPoint x: 793, startPoint y: 412, endPoint x: 788, endPoint y: 347, distance: 65.2
click at [788, 347] on body "Class Level Profile First Term / 2025-2026 Grace E. grace.eriamiator@flexisaf.n…" at bounding box center [417, 131] width 834 height 635
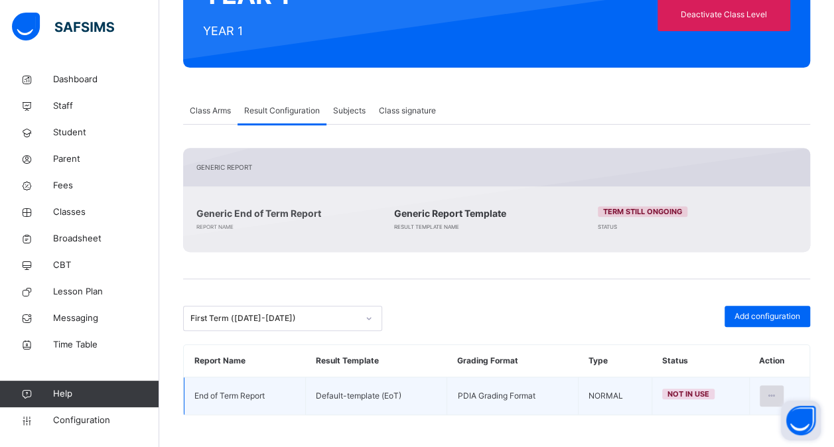
click at [777, 397] on icon at bounding box center [771, 396] width 11 height 12
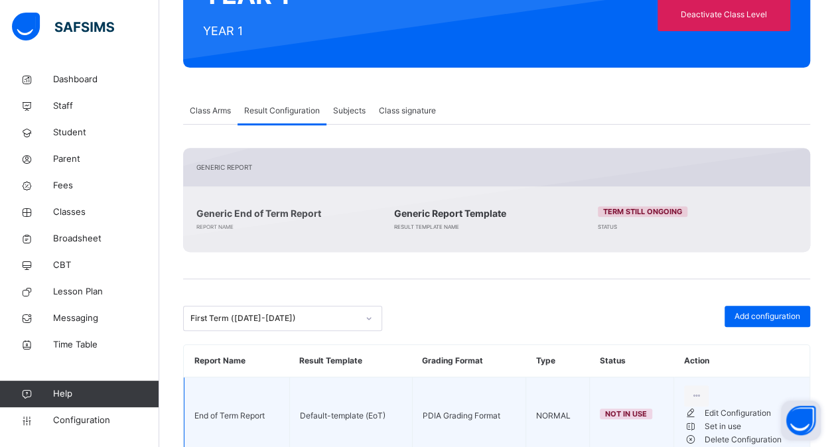
click at [753, 433] on div "Set in use" at bounding box center [751, 426] width 95 height 13
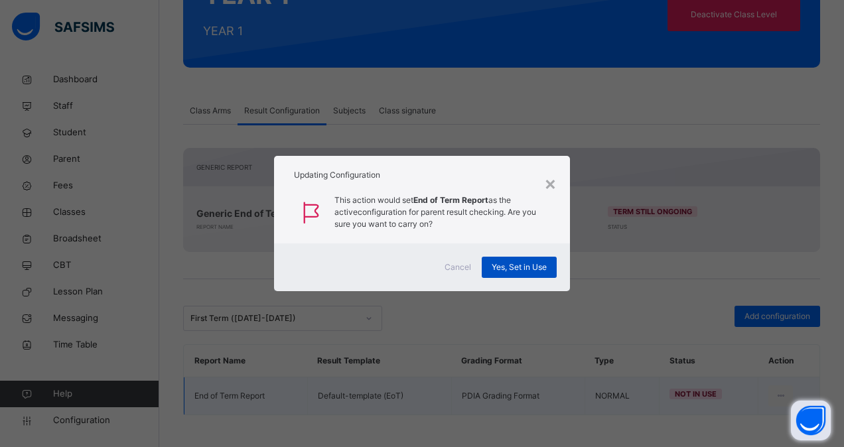
click at [510, 267] on span "Yes, Set in Use" at bounding box center [518, 267] width 55 height 12
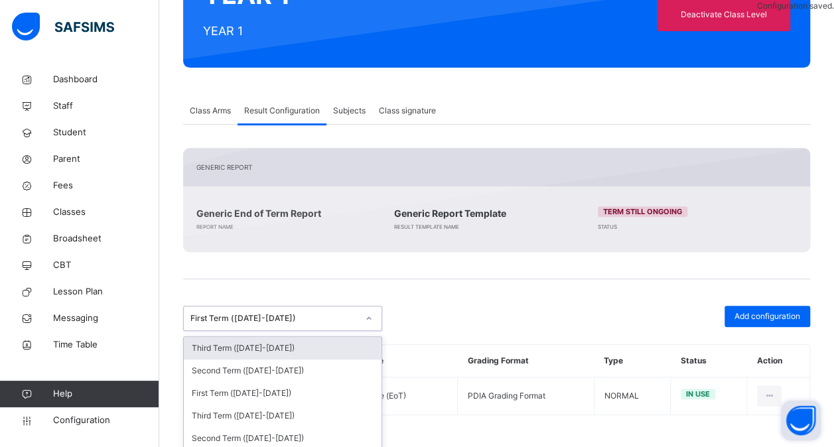
click at [349, 317] on div "First Term (2022-2023)" at bounding box center [273, 318] width 167 height 12
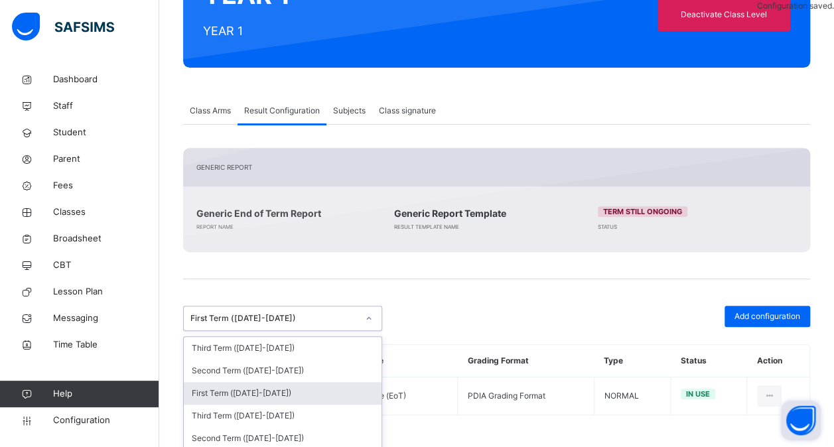
scroll to position [231, 0]
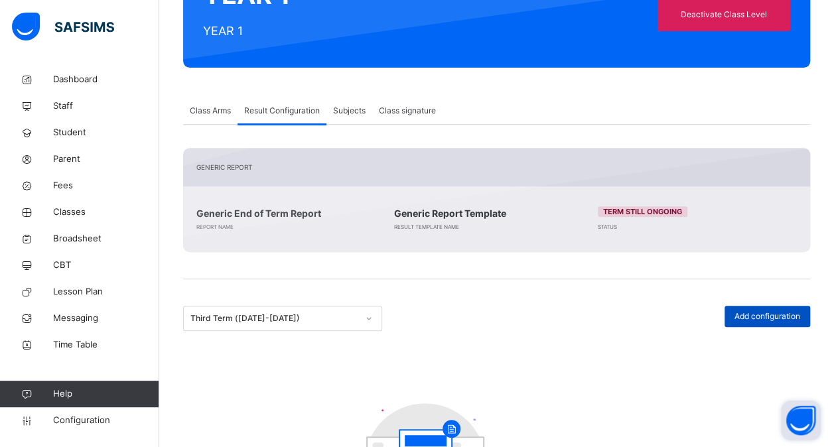
click at [779, 321] on span "Add configuration" at bounding box center [767, 316] width 66 height 12
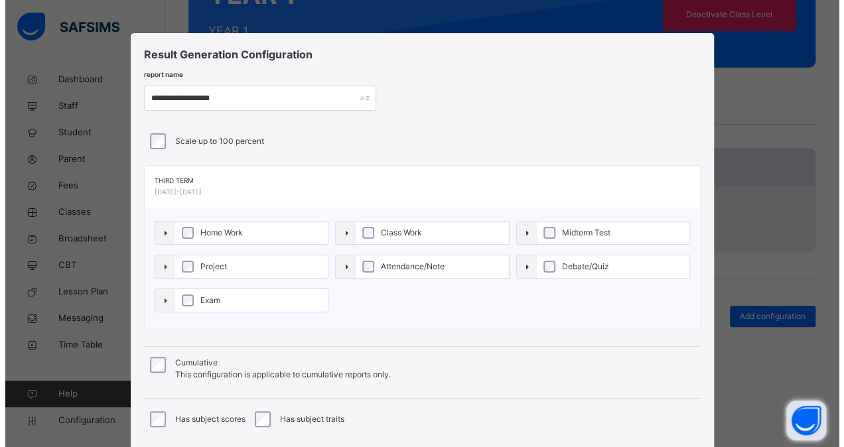
scroll to position [150, 0]
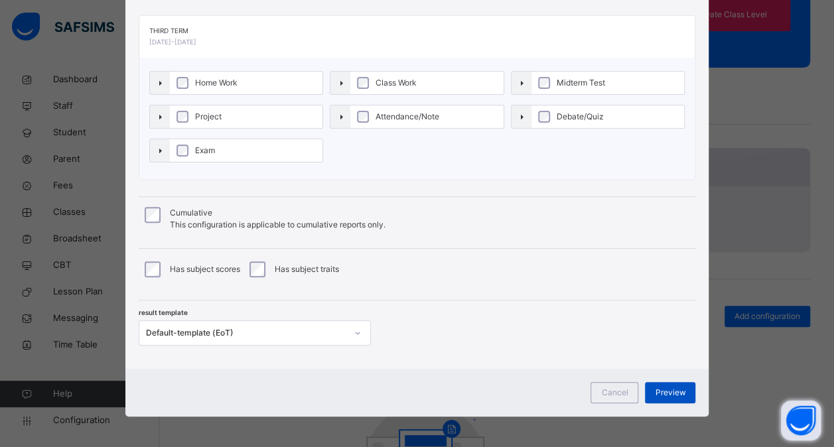
click at [676, 387] on span "Preview" at bounding box center [670, 393] width 31 height 12
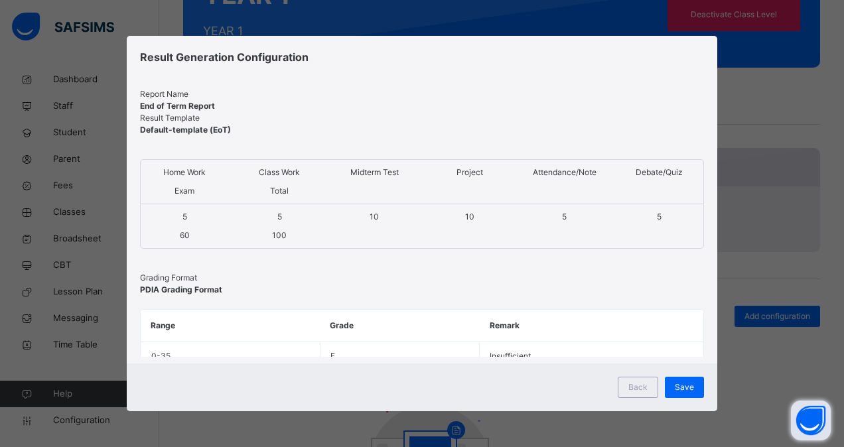
scroll to position [0, 0]
click at [683, 387] on span "Save" at bounding box center [683, 387] width 19 height 12
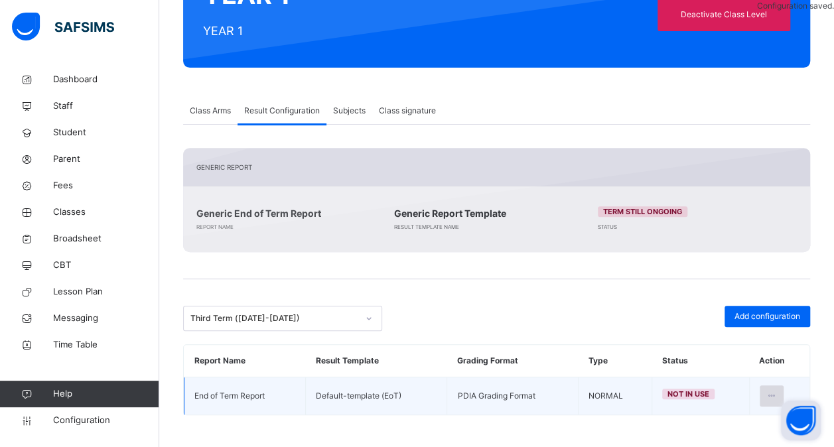
click at [771, 395] on div at bounding box center [771, 395] width 25 height 21
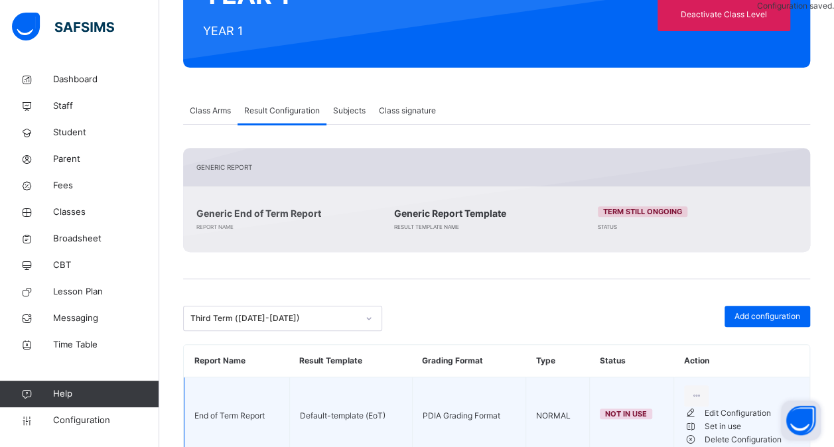
click at [735, 433] on div "Set in use" at bounding box center [751, 426] width 95 height 13
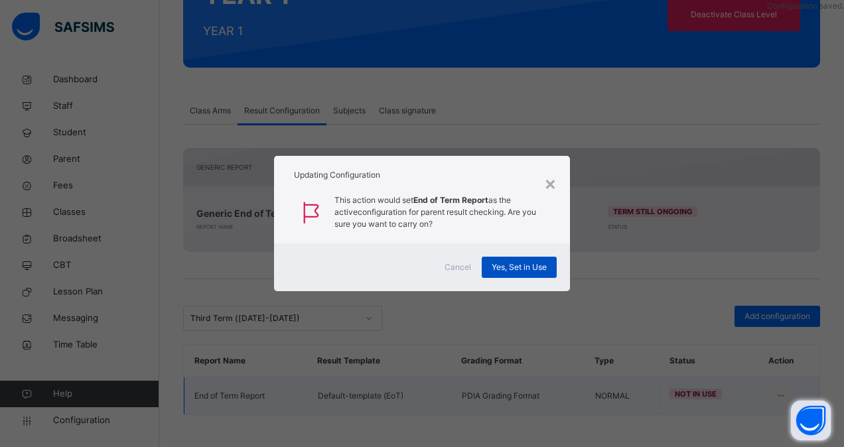
click at [505, 267] on span "Yes, Set in Use" at bounding box center [518, 267] width 55 height 12
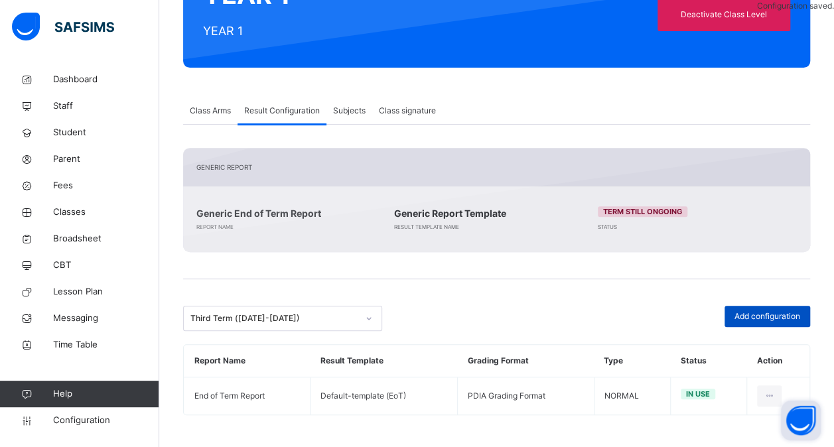
click at [781, 310] on span "Add configuration" at bounding box center [767, 316] width 66 height 12
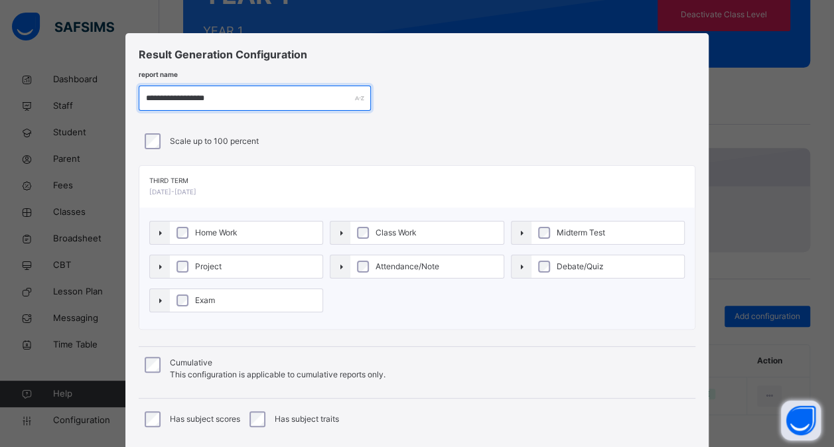
click at [185, 97] on input "**********" at bounding box center [255, 98] width 232 height 25
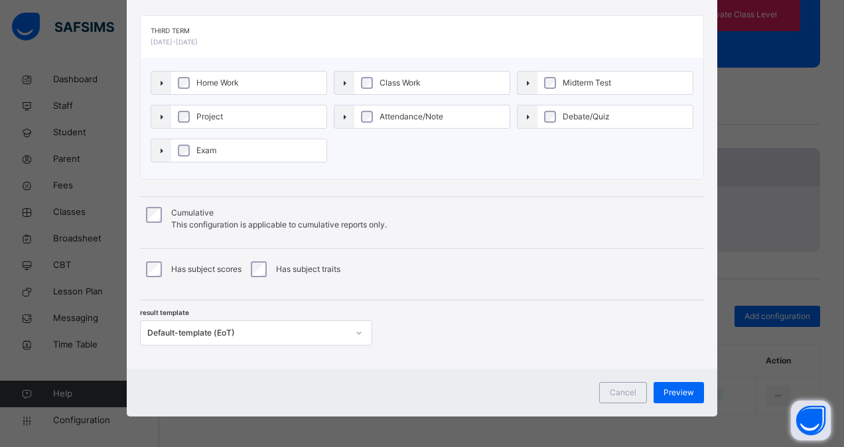
type input "**********"
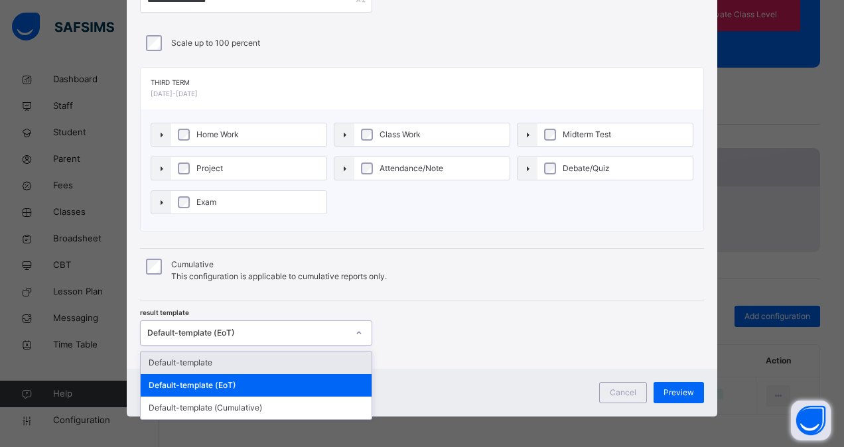
click at [277, 329] on div "Default-template (EoT)" at bounding box center [247, 333] width 200 height 12
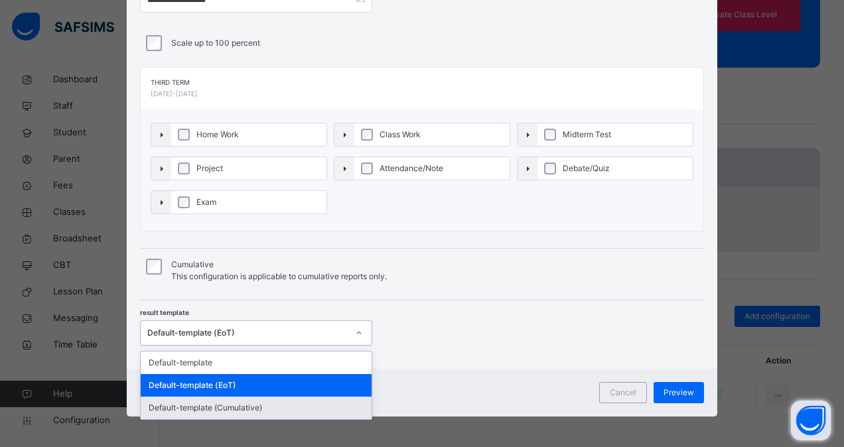
click at [267, 403] on div "Default-template (Cumulative)" at bounding box center [256, 408] width 231 height 23
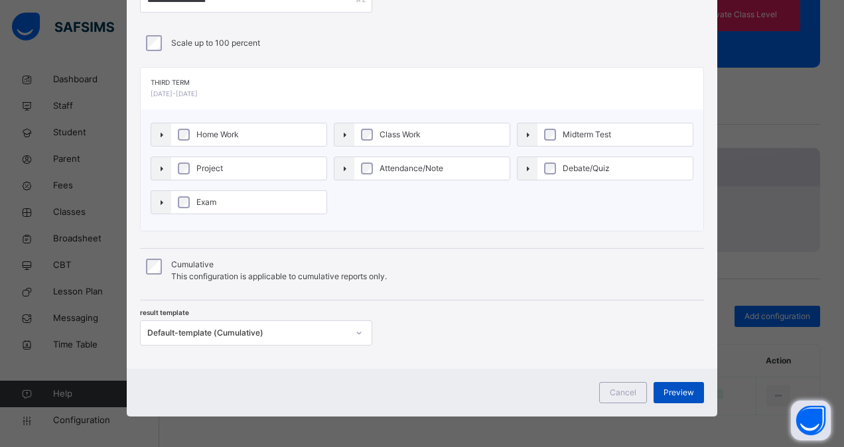
click at [679, 390] on span "Preview" at bounding box center [678, 393] width 31 height 12
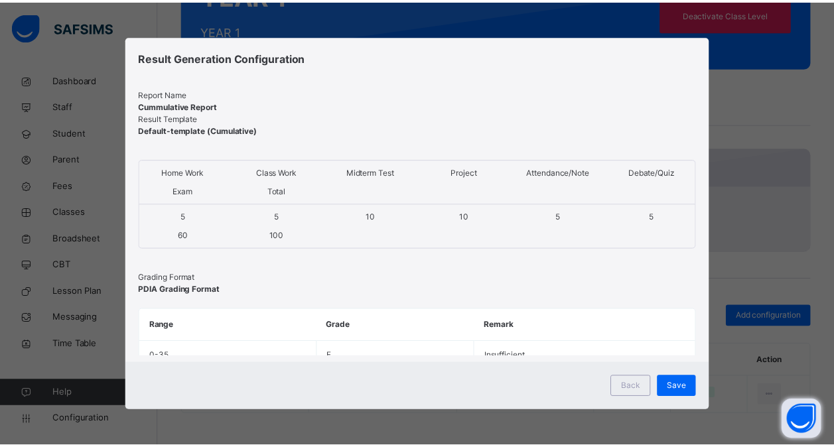
scroll to position [0, 0]
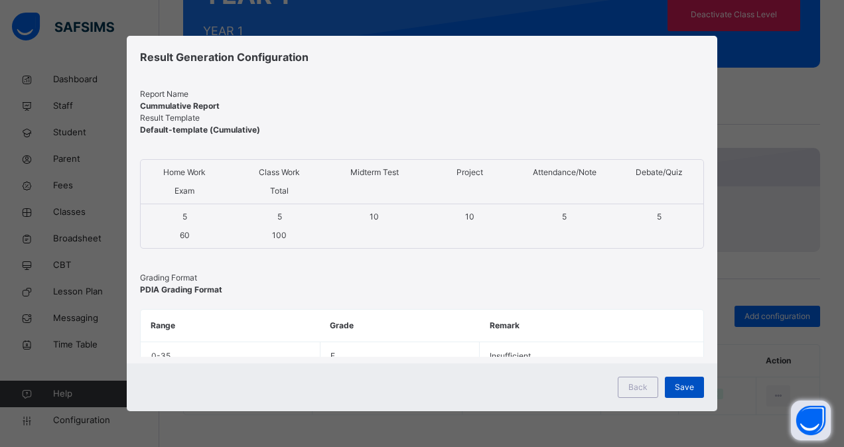
click at [683, 386] on span "Save" at bounding box center [683, 387] width 19 height 12
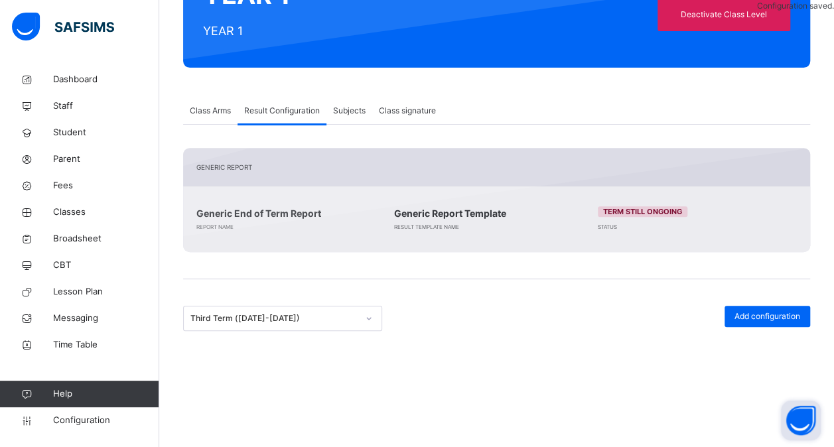
scroll to position [224, 0]
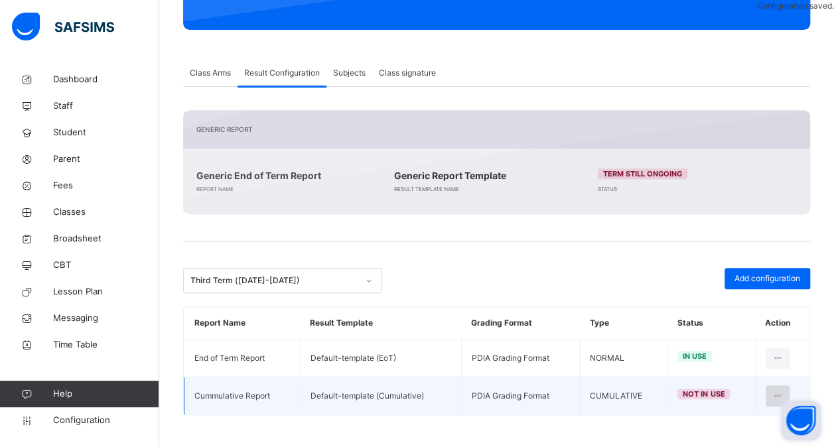
click at [783, 387] on div at bounding box center [777, 395] width 25 height 21
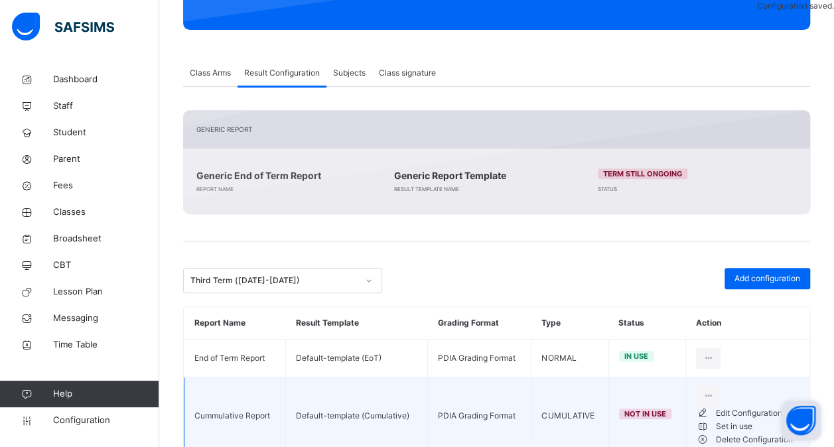
click at [749, 433] on li "Set in use" at bounding box center [747, 426] width 103 height 13
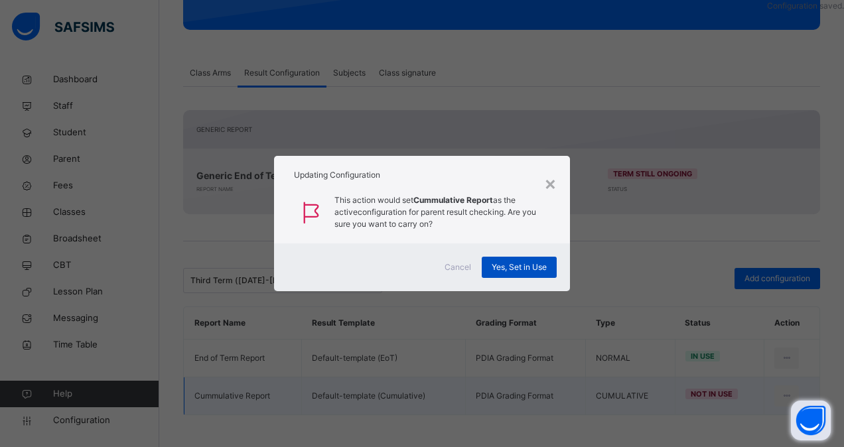
click at [510, 265] on span "Yes, Set in Use" at bounding box center [518, 267] width 55 height 12
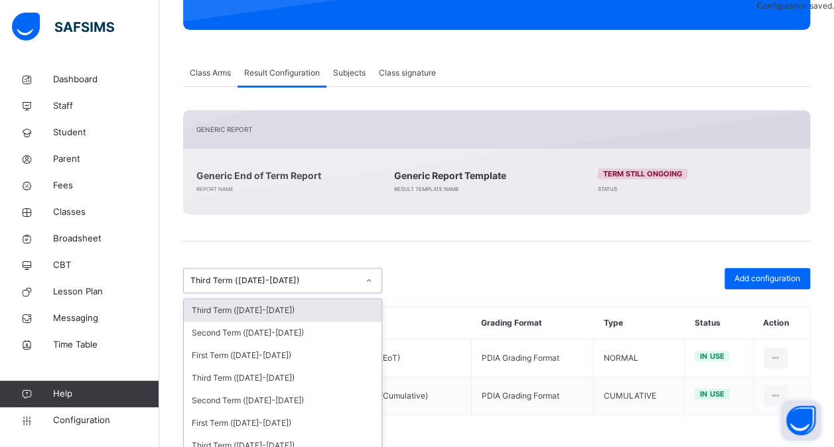
click at [369, 281] on icon at bounding box center [369, 280] width 8 height 13
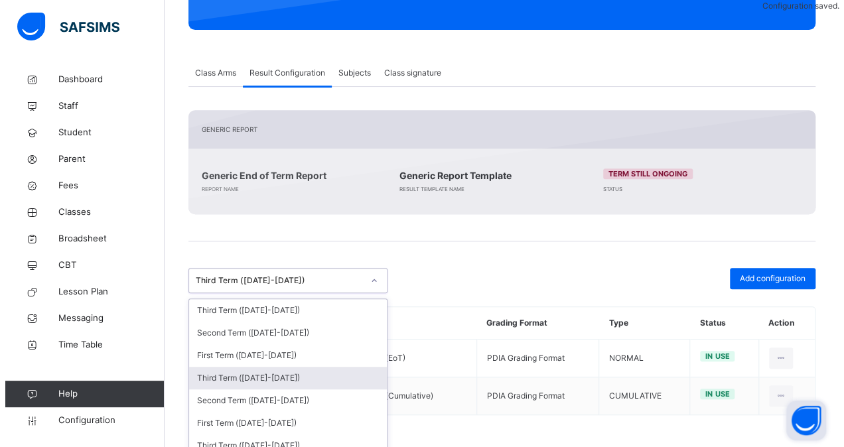
scroll to position [227, 0]
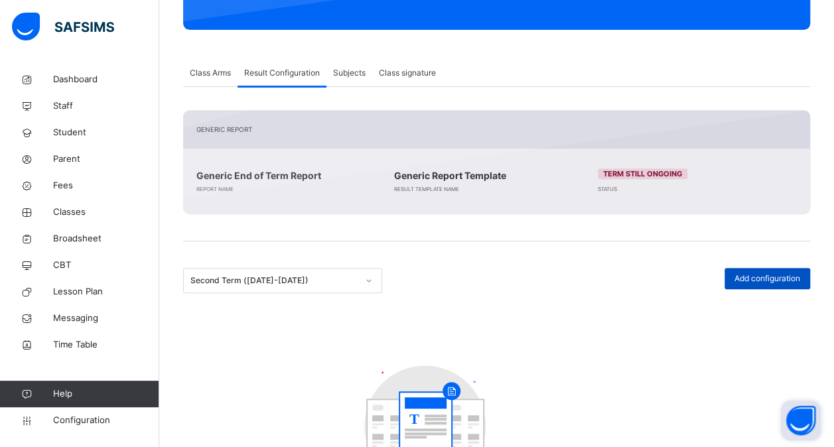
click at [783, 279] on span "Add configuration" at bounding box center [767, 279] width 66 height 12
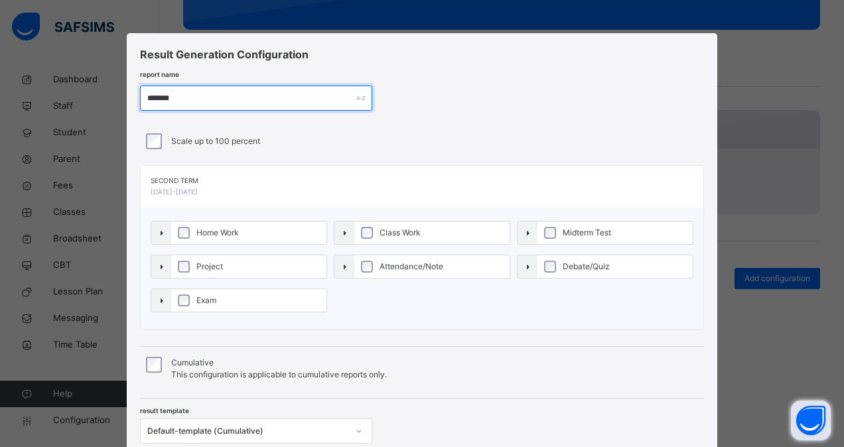
click at [187, 94] on input "******" at bounding box center [256, 98] width 232 height 25
type input "*"
paste input "**********"
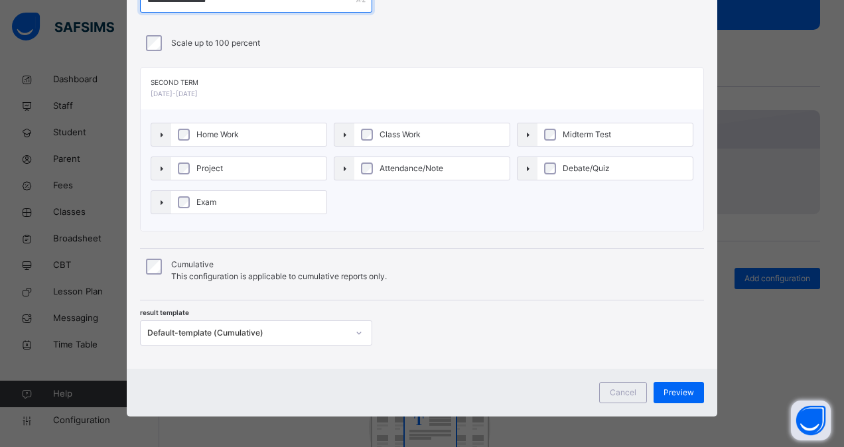
type input "**********"
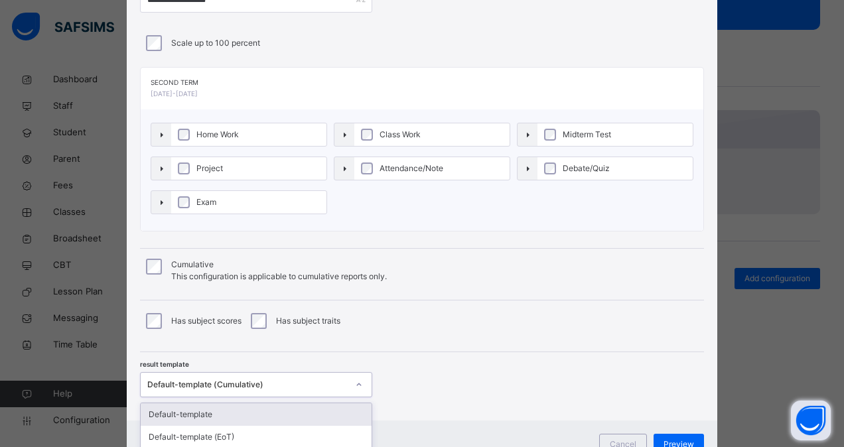
scroll to position [125, 0]
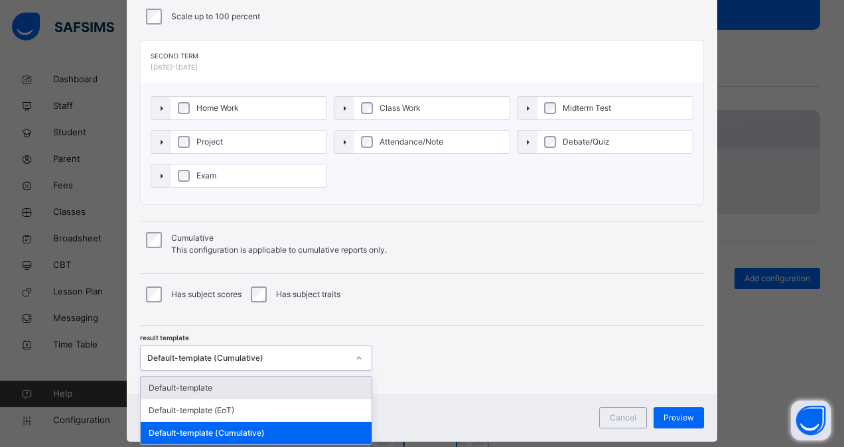
click at [250, 371] on div "option Default-template focused, 1 of 3. 3 results available. Use Up and Down t…" at bounding box center [256, 358] width 232 height 25
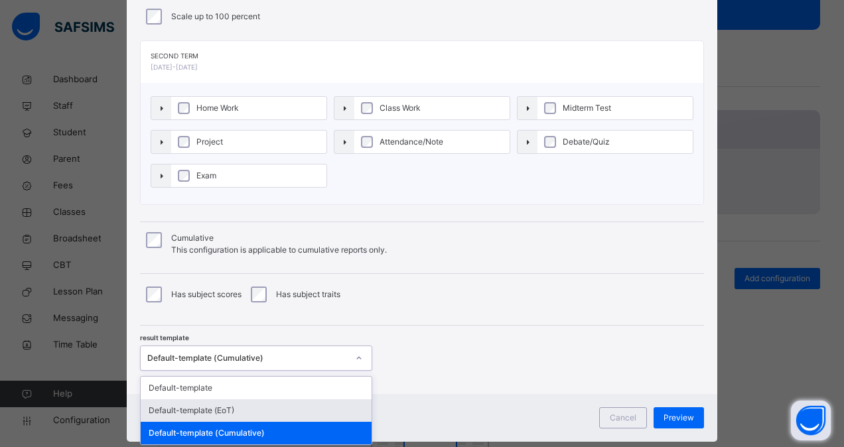
click at [249, 402] on div "Default-template (EoT)" at bounding box center [256, 410] width 231 height 23
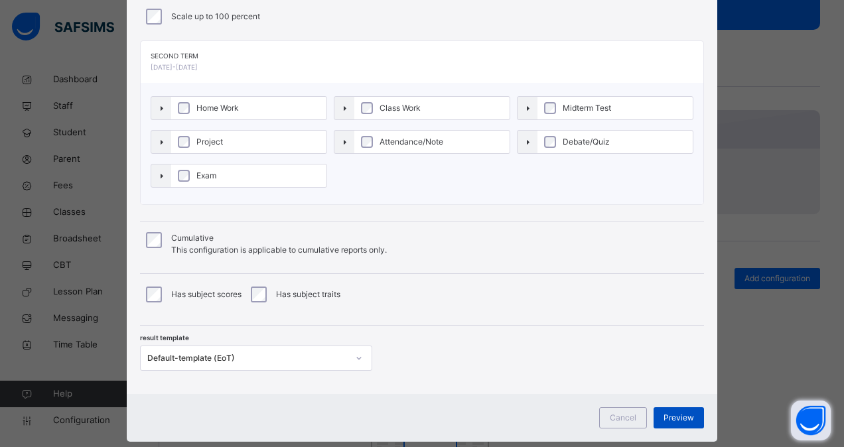
click at [684, 412] on span "Preview" at bounding box center [678, 418] width 31 height 12
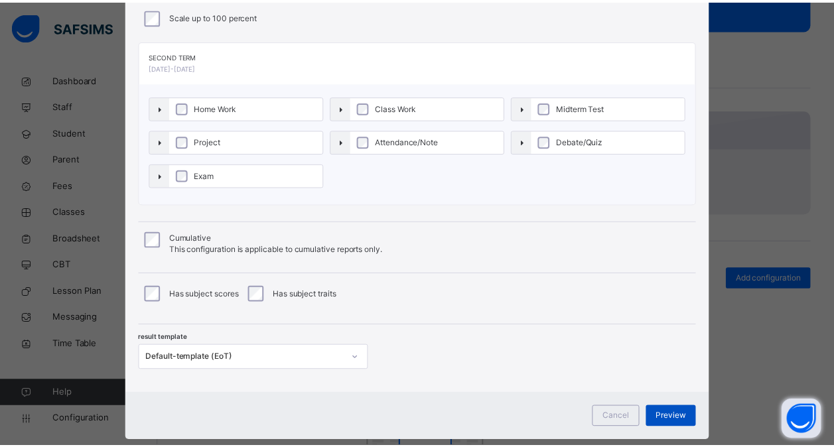
scroll to position [0, 0]
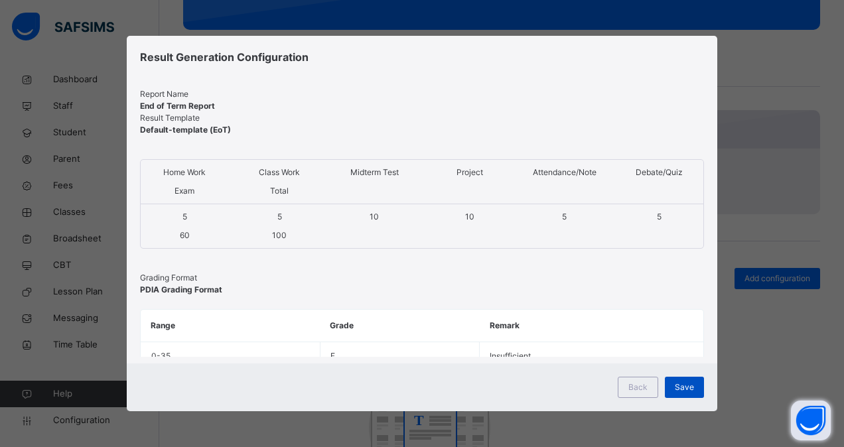
click at [691, 385] on span "Save" at bounding box center [683, 387] width 19 height 12
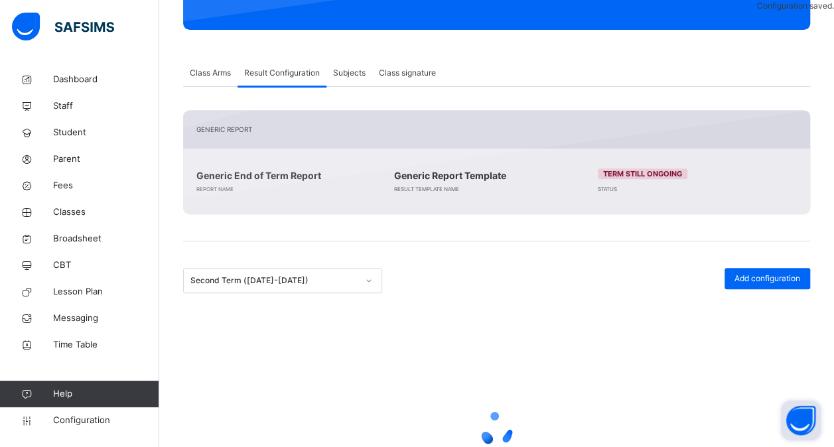
scroll to position [186, 0]
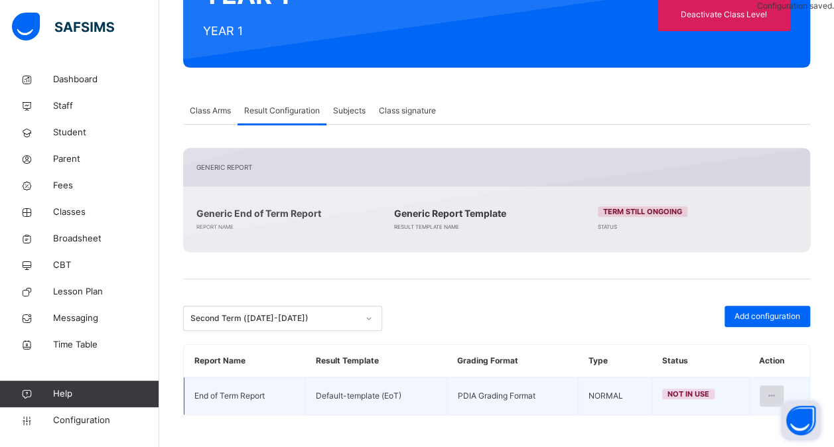
click at [777, 399] on icon at bounding box center [771, 396] width 11 height 12
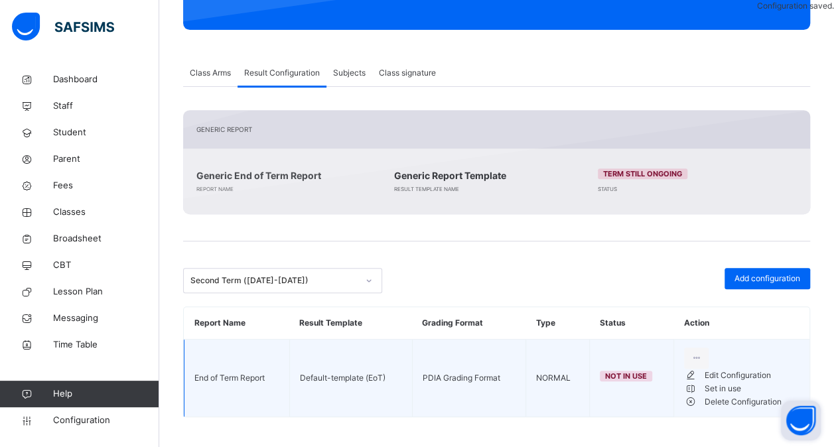
click at [731, 395] on div "Set in use" at bounding box center [751, 388] width 95 height 13
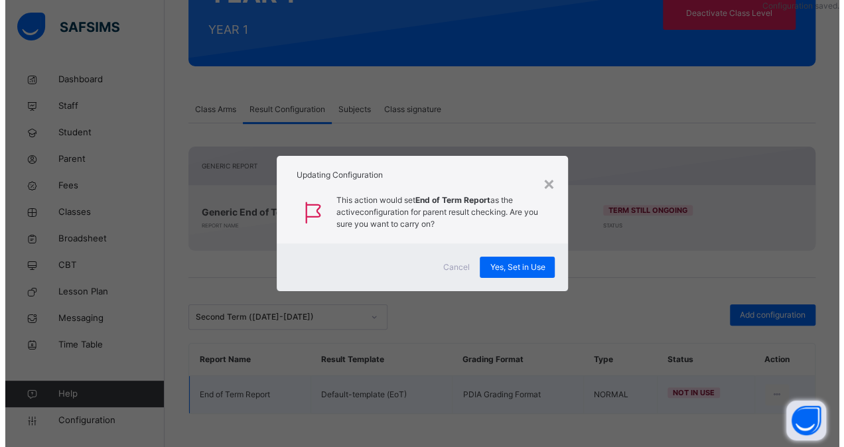
scroll to position [186, 0]
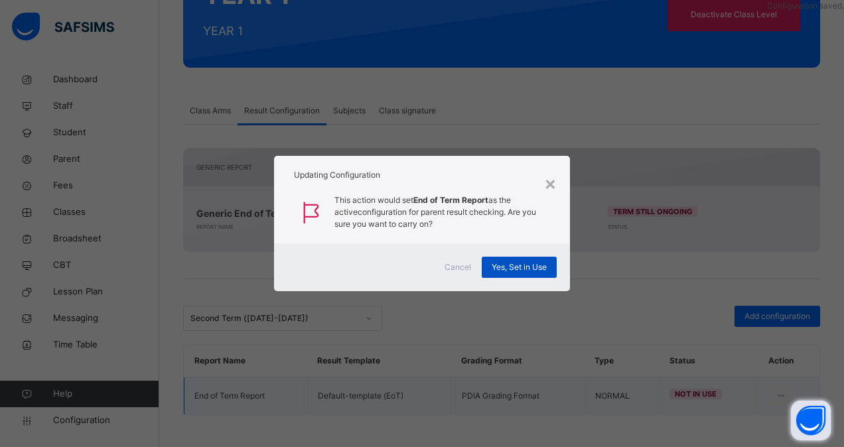
click at [517, 263] on span "Yes, Set in Use" at bounding box center [518, 267] width 55 height 12
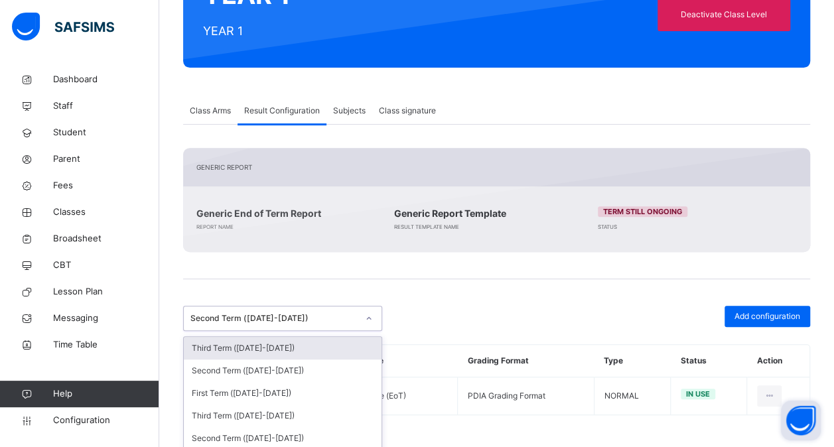
click at [322, 316] on div "Second Term (2021-2022)" at bounding box center [273, 318] width 167 height 12
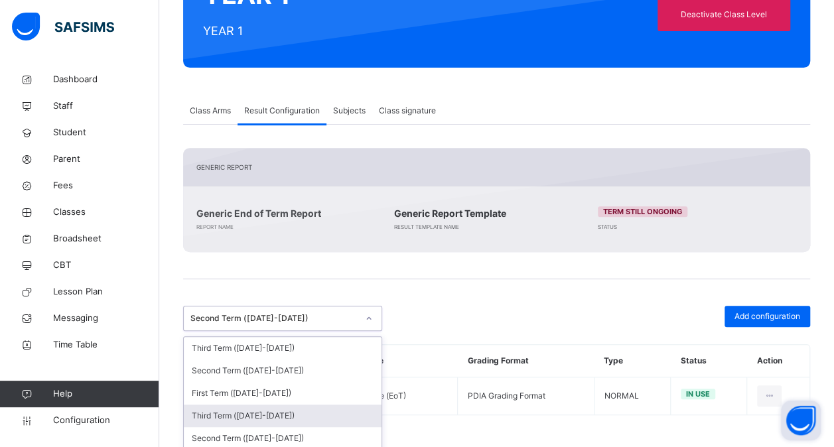
scroll to position [277, 0]
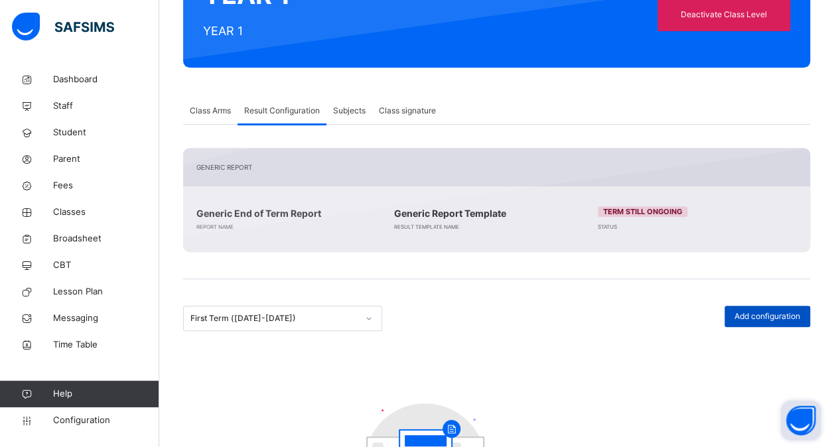
click at [782, 315] on span "Add configuration" at bounding box center [767, 316] width 66 height 12
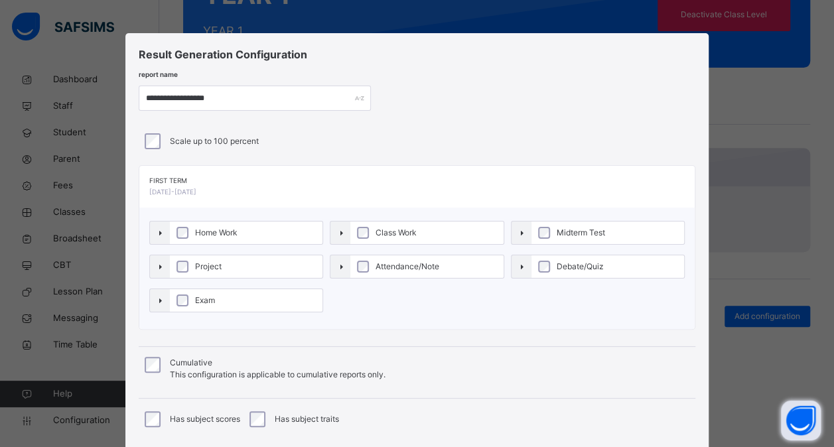
scroll to position [150, 0]
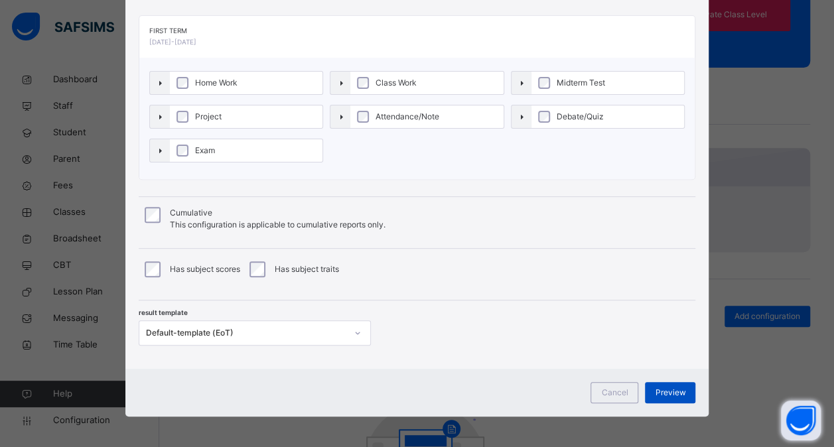
click at [677, 387] on span "Preview" at bounding box center [670, 393] width 31 height 12
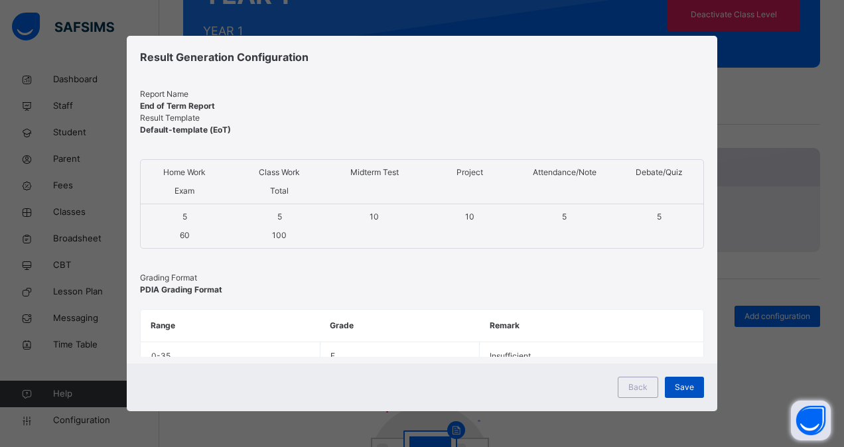
click at [676, 378] on div "Save" at bounding box center [683, 387] width 39 height 21
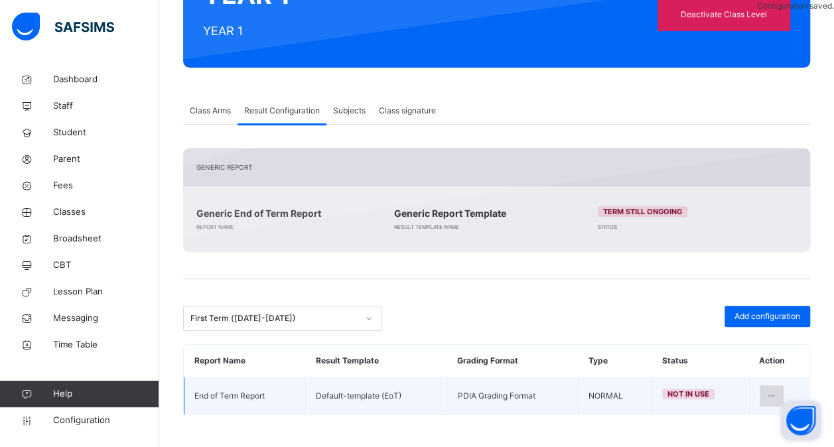
click at [774, 391] on div at bounding box center [771, 395] width 25 height 21
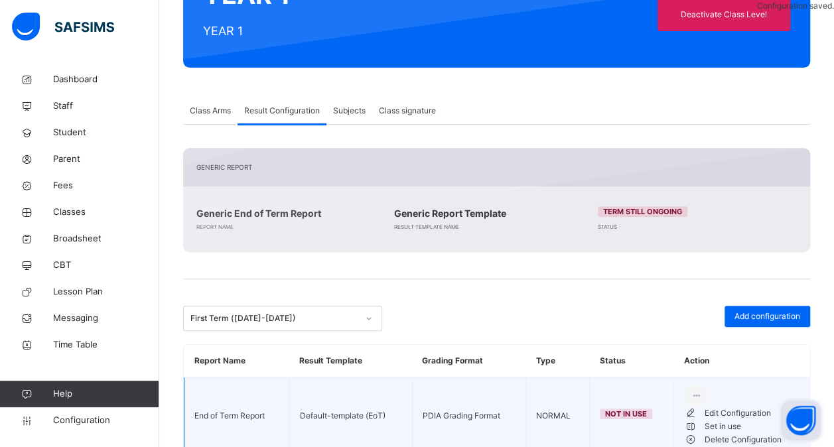
click at [734, 433] on li "Set in use" at bounding box center [741, 426] width 115 height 13
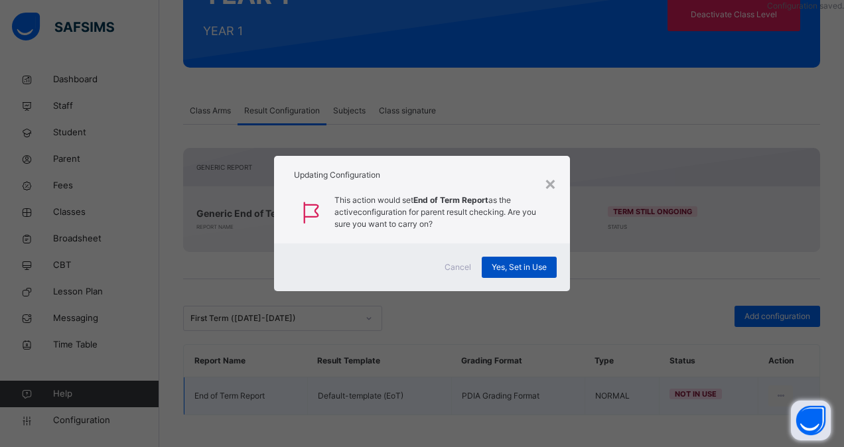
click at [521, 264] on span "Yes, Set in Use" at bounding box center [518, 267] width 55 height 12
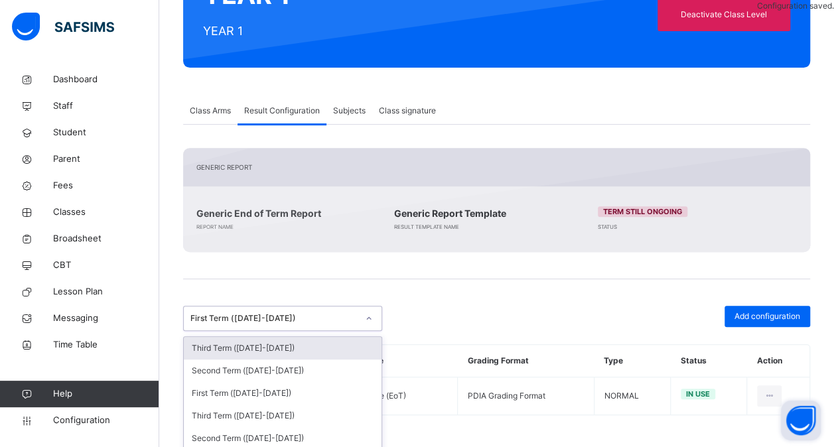
click at [353, 323] on div "First Term (2021-2022)" at bounding box center [273, 318] width 167 height 12
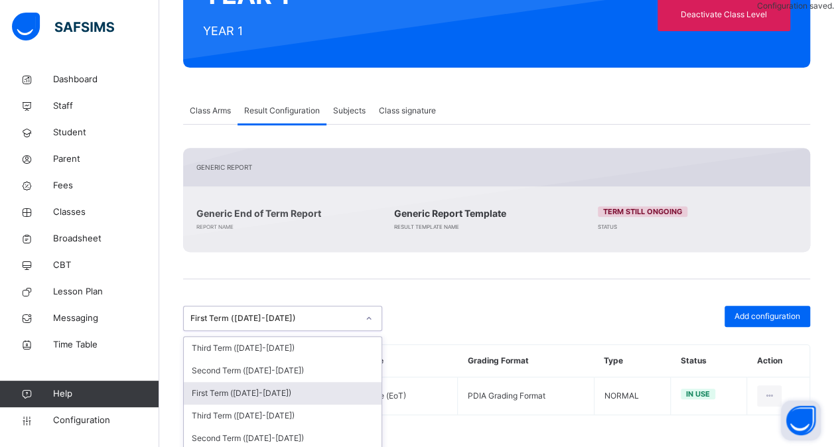
scroll to position [313, 0]
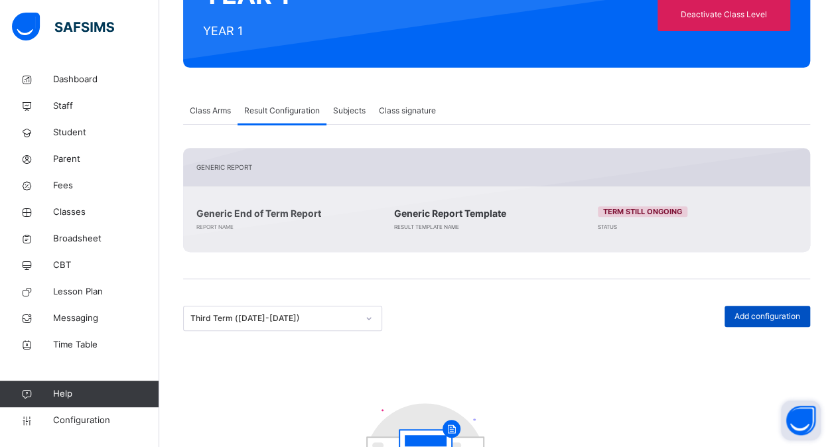
click at [790, 318] on span "Add configuration" at bounding box center [767, 316] width 66 height 12
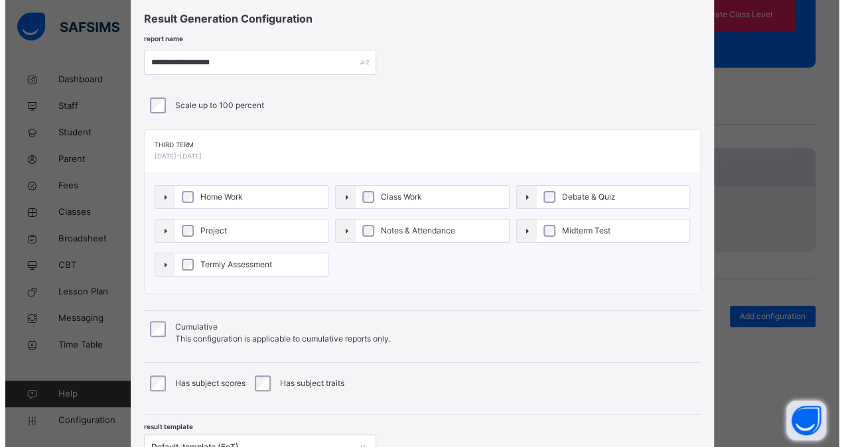
scroll to position [27, 0]
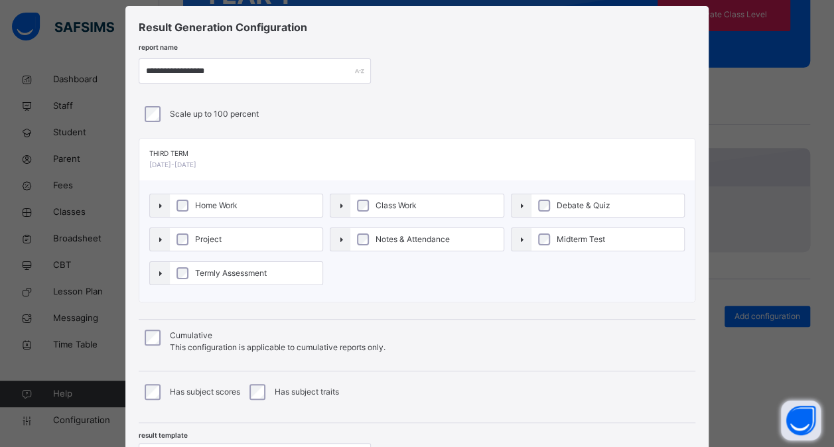
click at [269, 214] on label "Home Work" at bounding box center [246, 205] width 153 height 23
click at [268, 236] on label "Project" at bounding box center [248, 239] width 155 height 23
click at [265, 268] on span "Termly Assessment" at bounding box center [232, 273] width 78 height 12
click at [404, 208] on span "Class Work" at bounding box center [400, 206] width 48 height 12
click at [409, 243] on span "Notes & Attendance" at bounding box center [416, 239] width 81 height 12
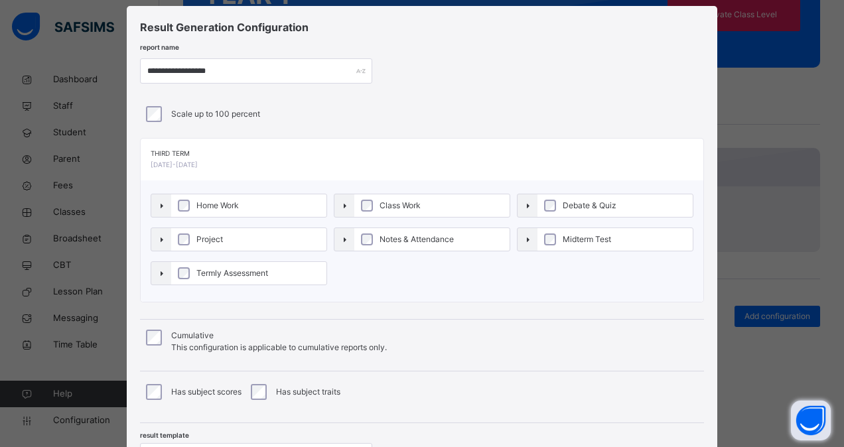
click at [574, 202] on span "Debate & Quiz" at bounding box center [589, 206] width 60 height 12
click at [576, 235] on span "Midterm Test" at bounding box center [586, 239] width 55 height 12
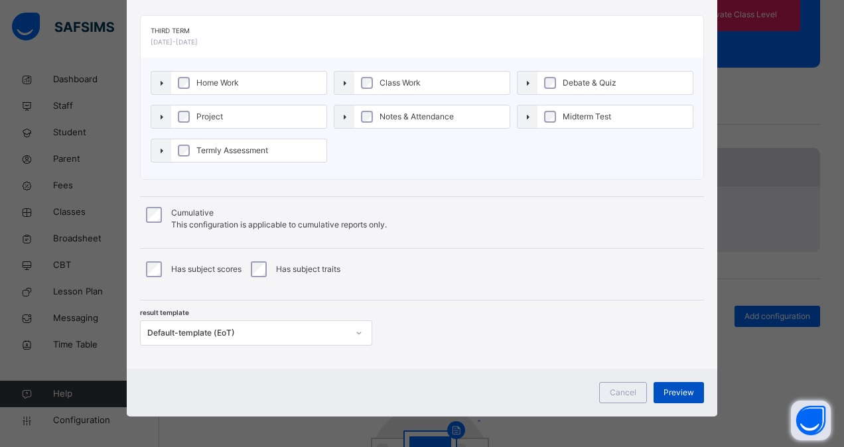
click at [675, 387] on span "Preview" at bounding box center [678, 393] width 31 height 12
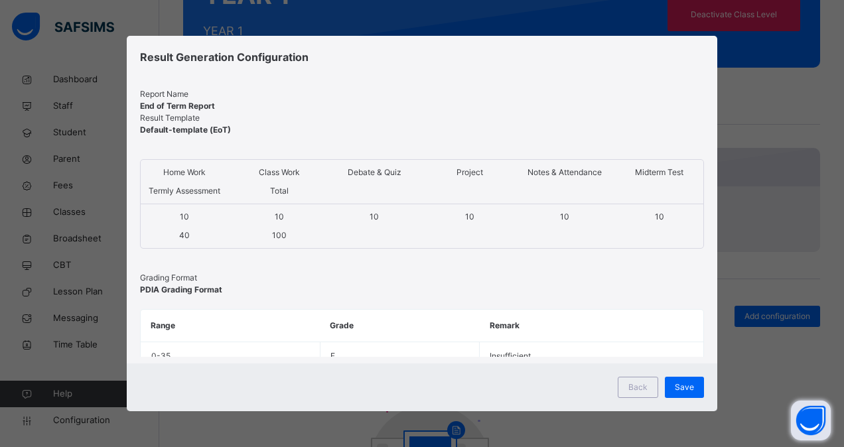
scroll to position [0, 0]
click at [675, 386] on span "Save" at bounding box center [683, 387] width 19 height 12
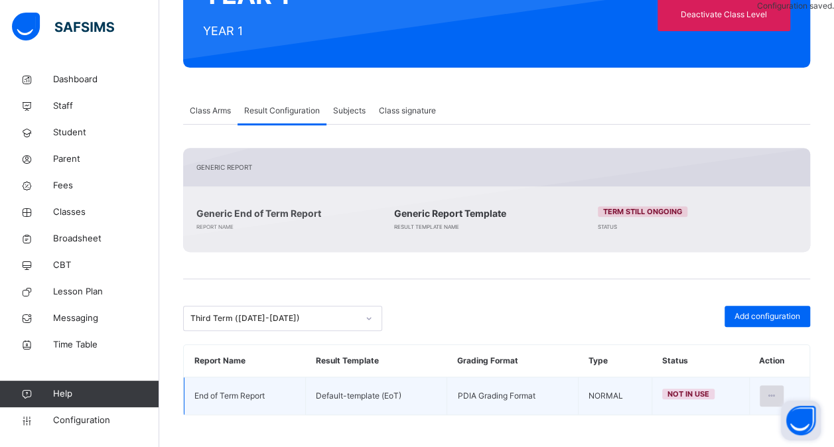
click at [777, 391] on icon at bounding box center [771, 396] width 11 height 12
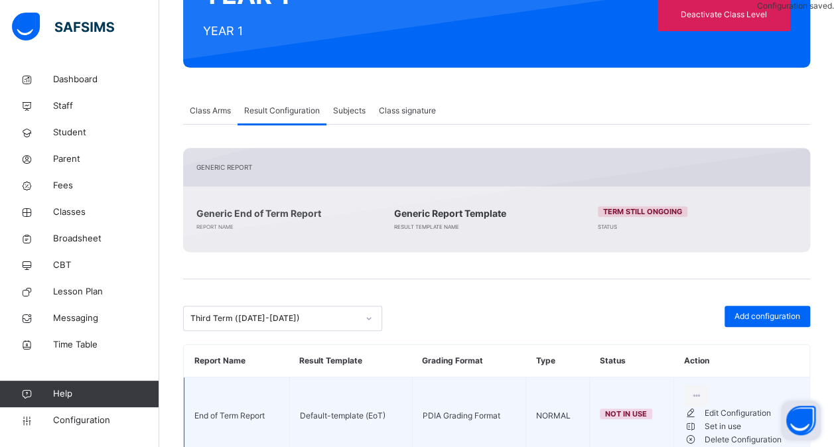
click at [735, 433] on li "Set in use" at bounding box center [741, 426] width 115 height 13
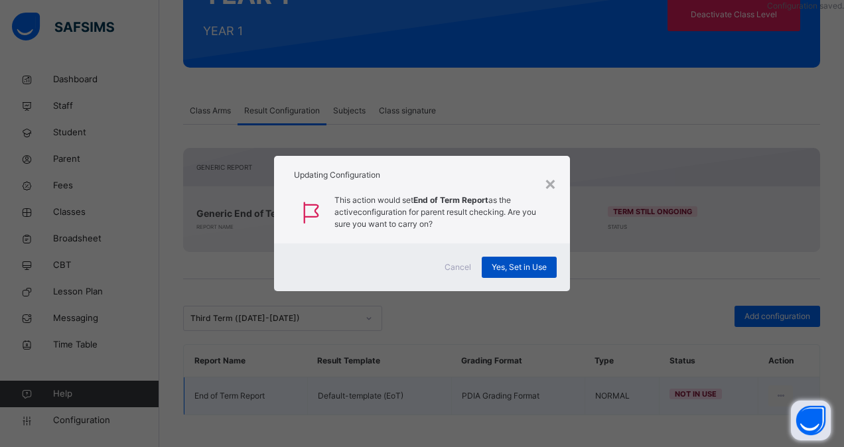
click at [532, 265] on span "Yes, Set in Use" at bounding box center [518, 267] width 55 height 12
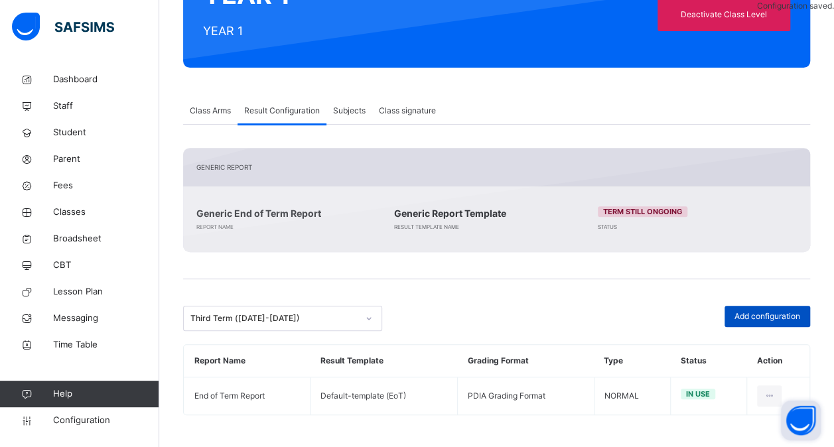
click at [763, 320] on span "Add configuration" at bounding box center [767, 316] width 66 height 12
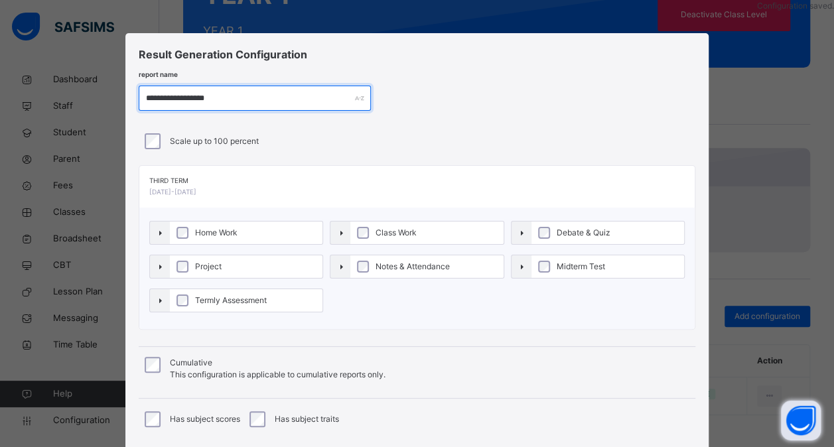
click at [182, 95] on input "**********" at bounding box center [255, 98] width 232 height 25
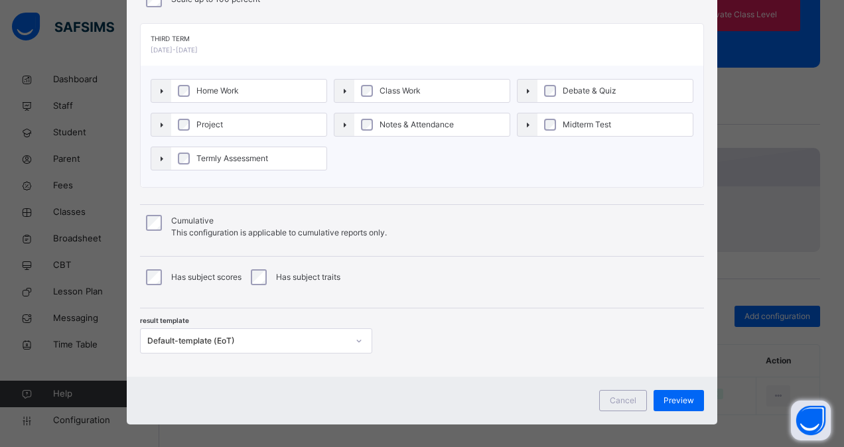
scroll to position [145, 0]
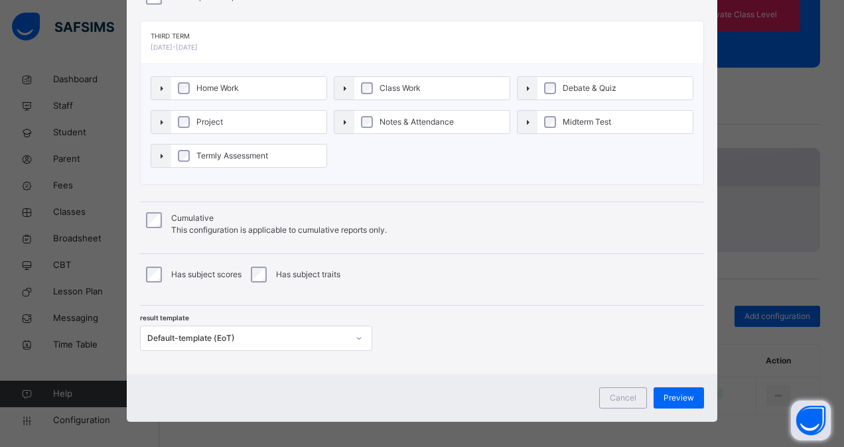
type input "**********"
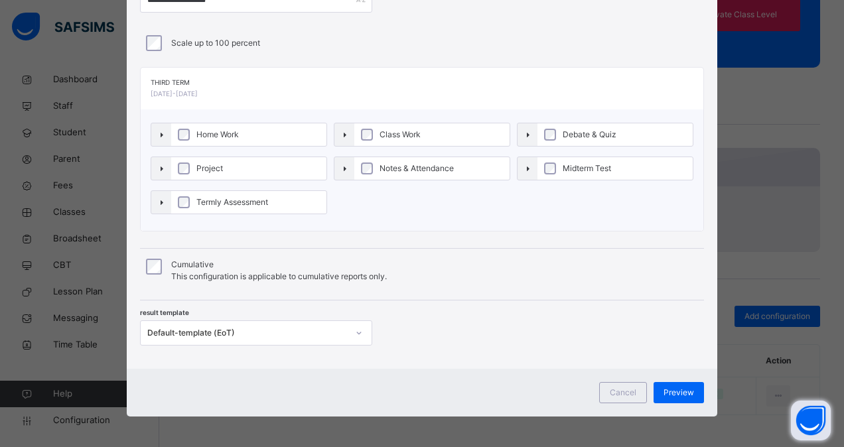
click at [268, 331] on div "Default-template (EoT)" at bounding box center [247, 333] width 200 height 12
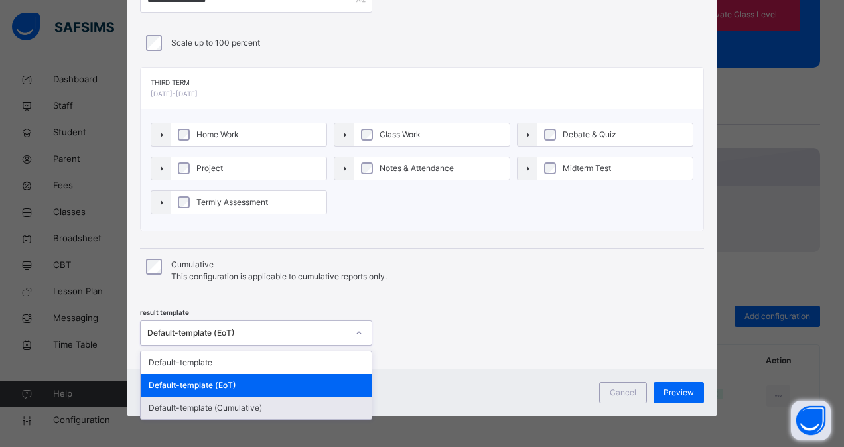
click at [265, 402] on div "Default-template (Cumulative)" at bounding box center [256, 408] width 231 height 23
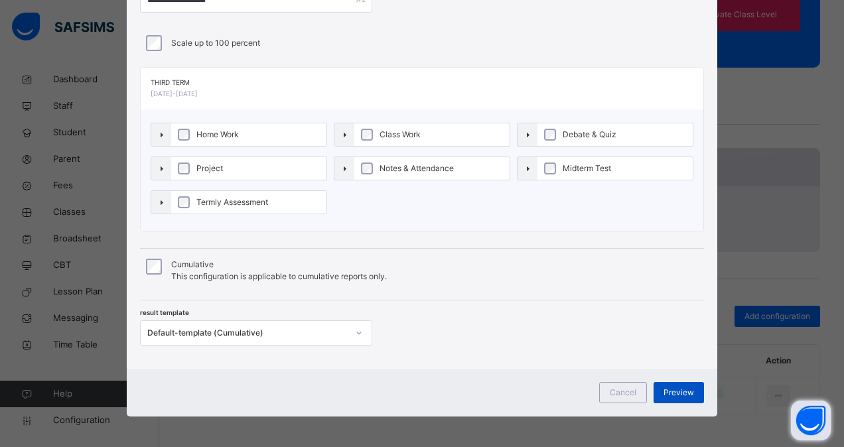
click at [676, 390] on span "Preview" at bounding box center [678, 393] width 31 height 12
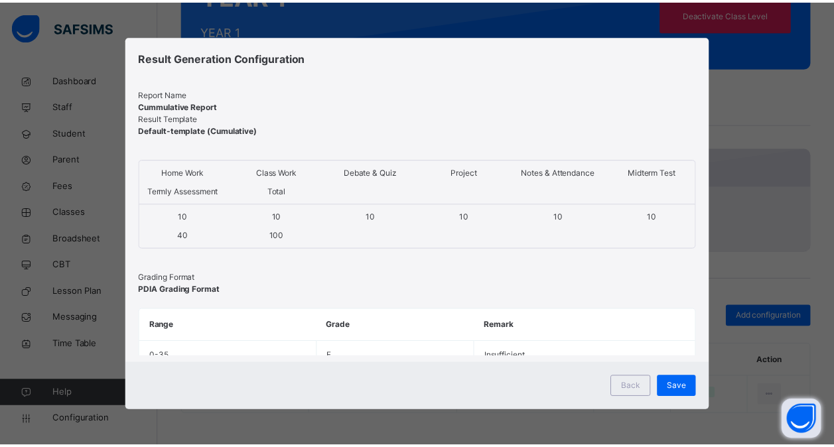
scroll to position [0, 0]
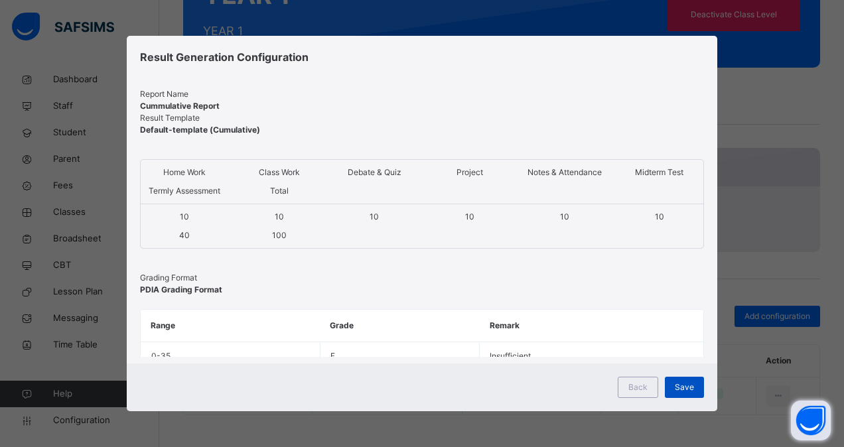
click at [680, 385] on span "Save" at bounding box center [683, 387] width 19 height 12
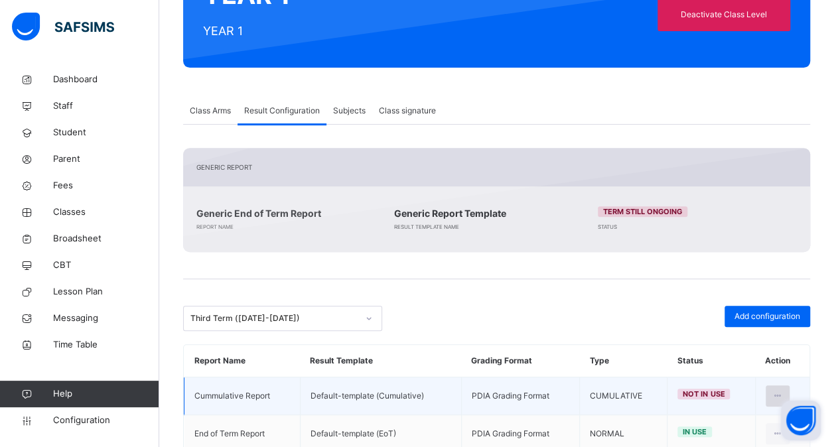
click at [788, 387] on div at bounding box center [777, 395] width 25 height 21
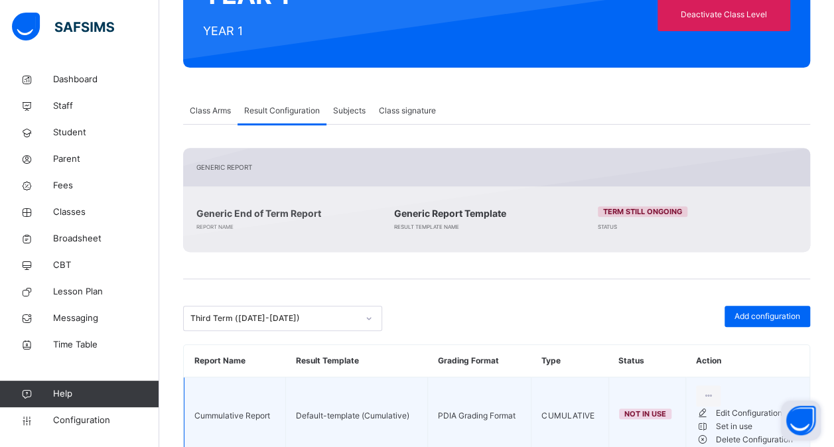
click at [739, 433] on li "Set in use" at bounding box center [747, 426] width 103 height 13
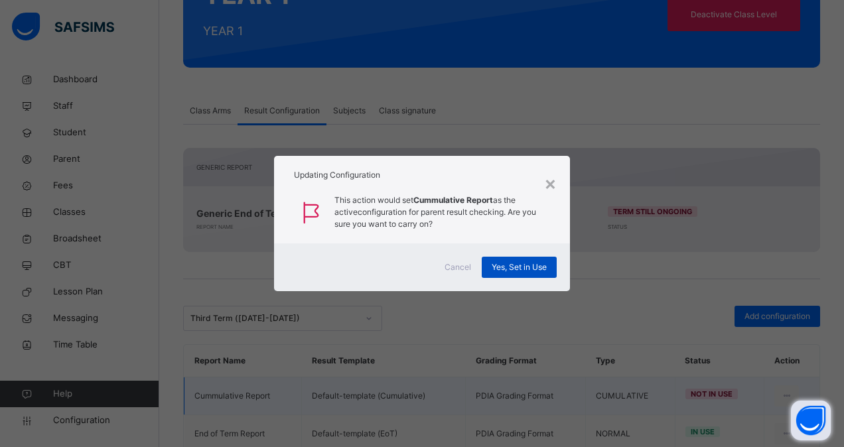
click at [530, 265] on span "Yes, Set in Use" at bounding box center [518, 267] width 55 height 12
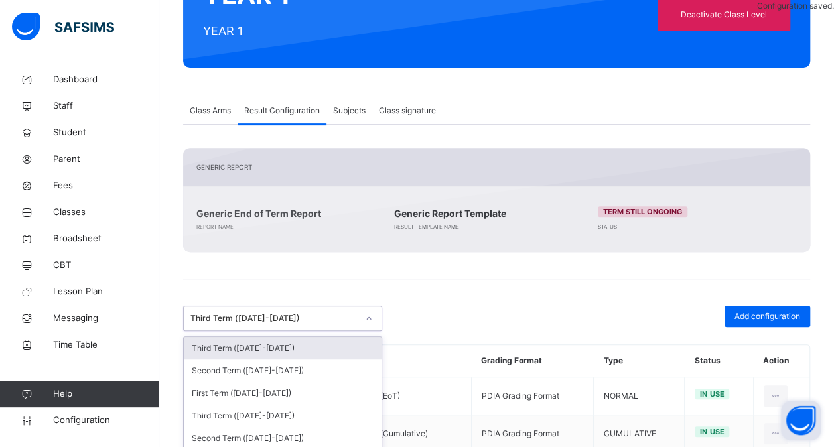
scroll to position [224, 0]
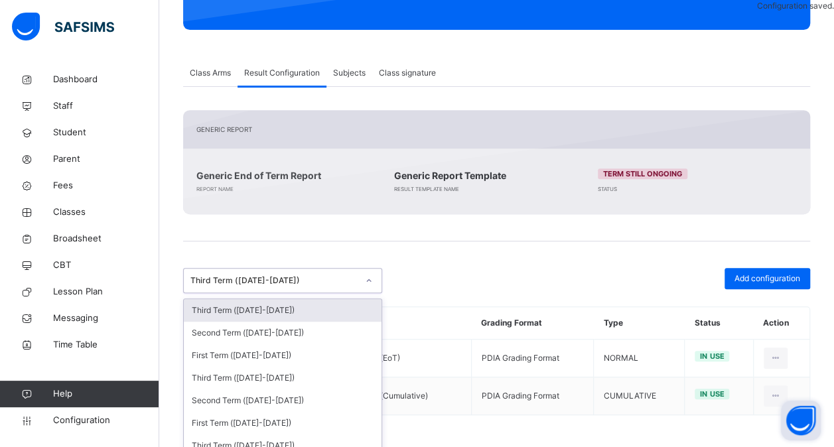
click at [328, 293] on div "option Third Term (2020-2021), selected. option Third Term (2025-2026) focused,…" at bounding box center [282, 280] width 199 height 25
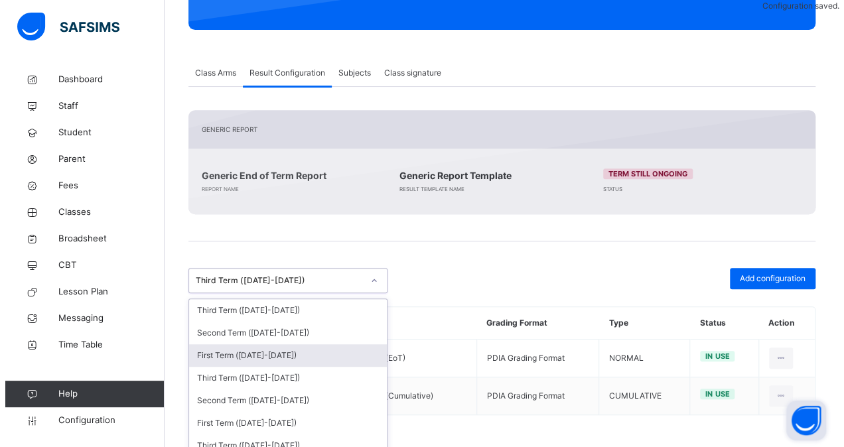
scroll to position [307, 0]
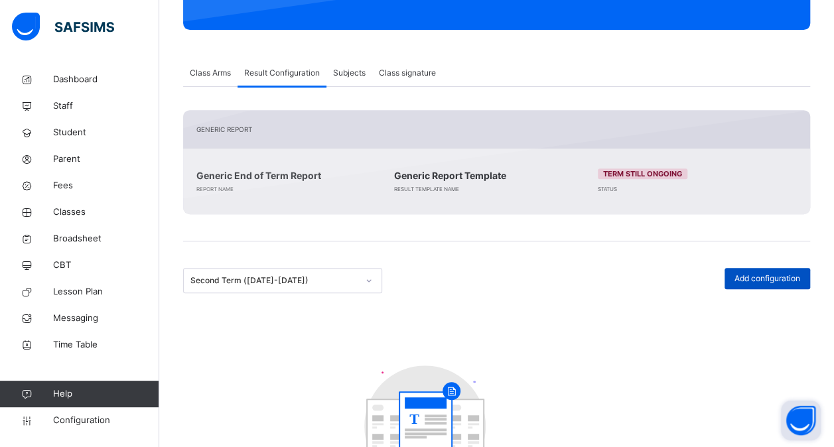
click at [767, 276] on span "Add configuration" at bounding box center [767, 279] width 66 height 12
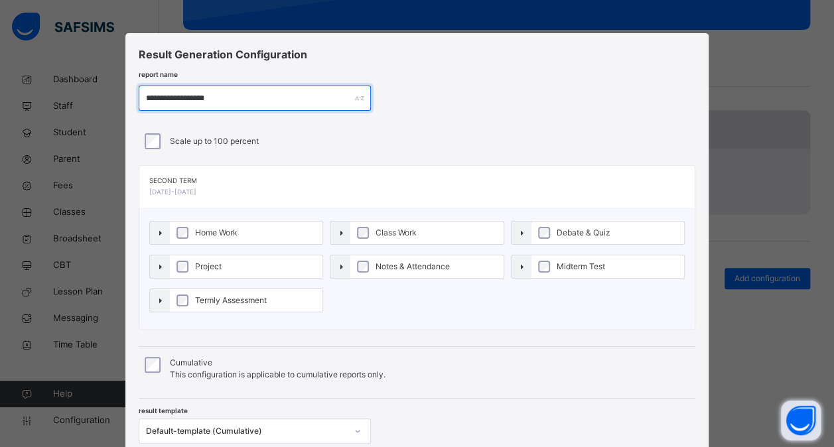
click at [184, 95] on input "**********" at bounding box center [255, 98] width 232 height 25
paste input "text"
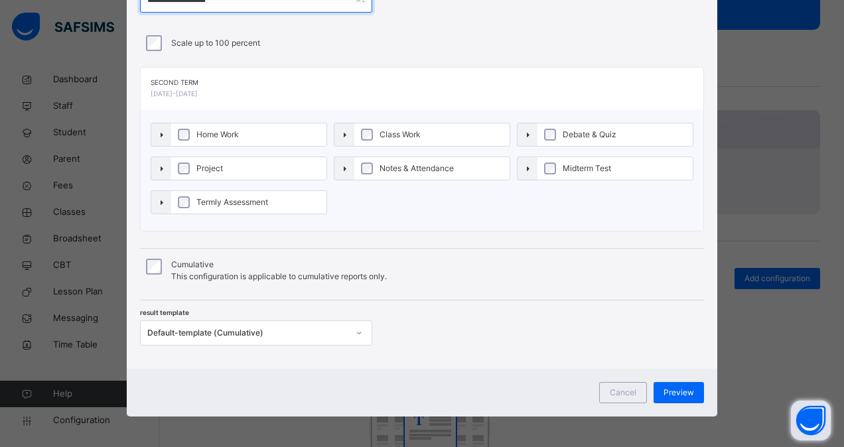
type input "**********"
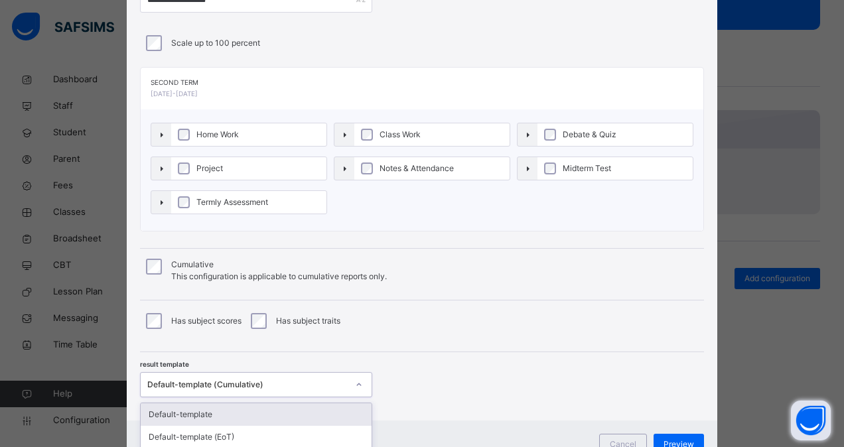
scroll to position [125, 0]
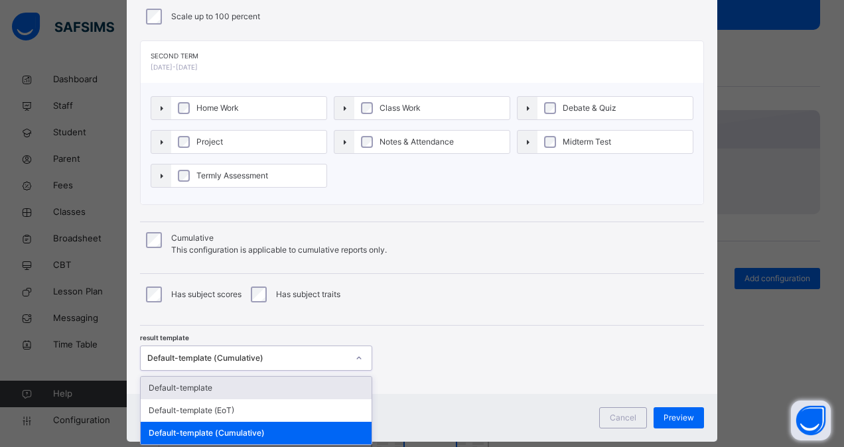
click at [270, 371] on div "option Default-template focused, 1 of 3. 3 results available. Use Up and Down t…" at bounding box center [256, 358] width 232 height 25
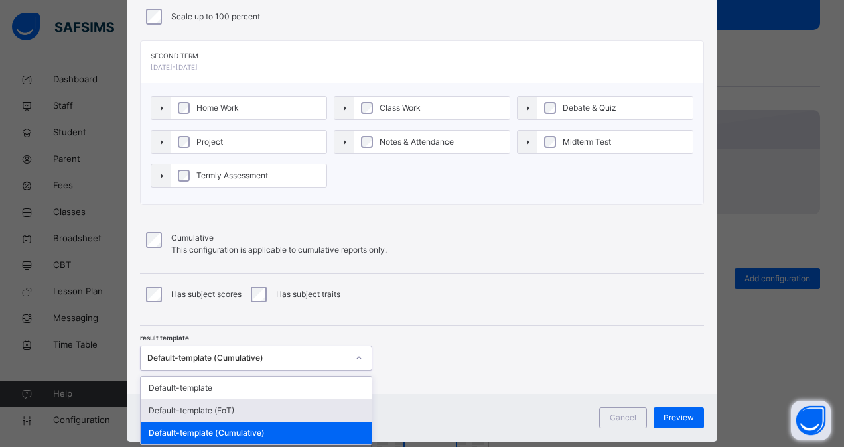
click at [277, 408] on div "Default-template (EoT)" at bounding box center [256, 410] width 231 height 23
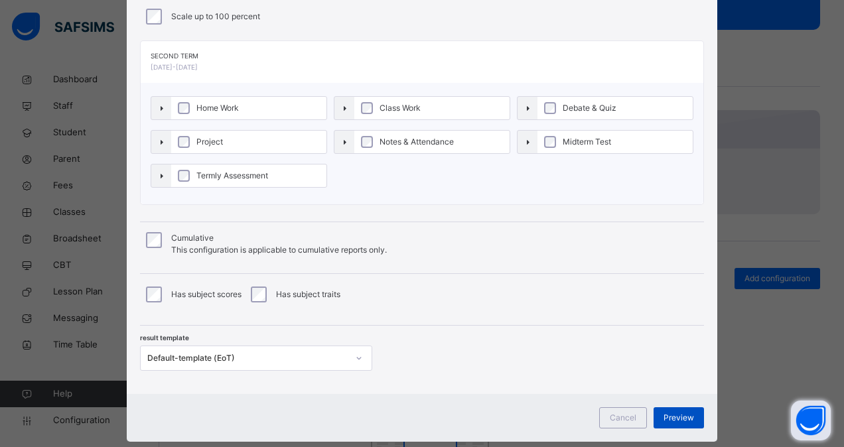
click at [675, 412] on span "Preview" at bounding box center [678, 418] width 31 height 12
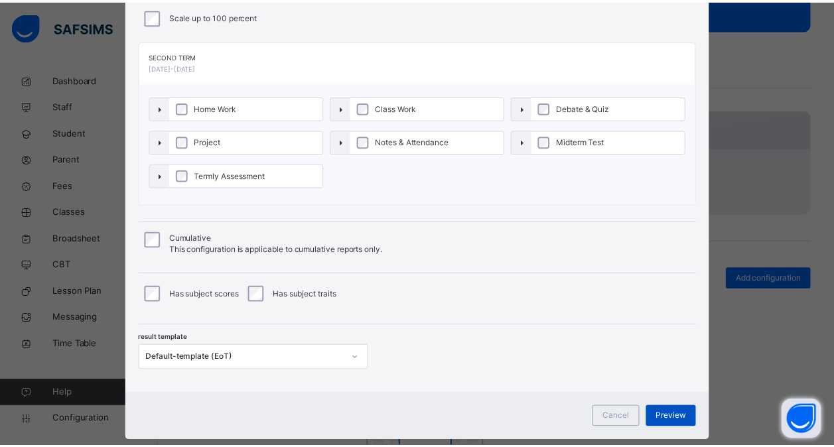
scroll to position [0, 0]
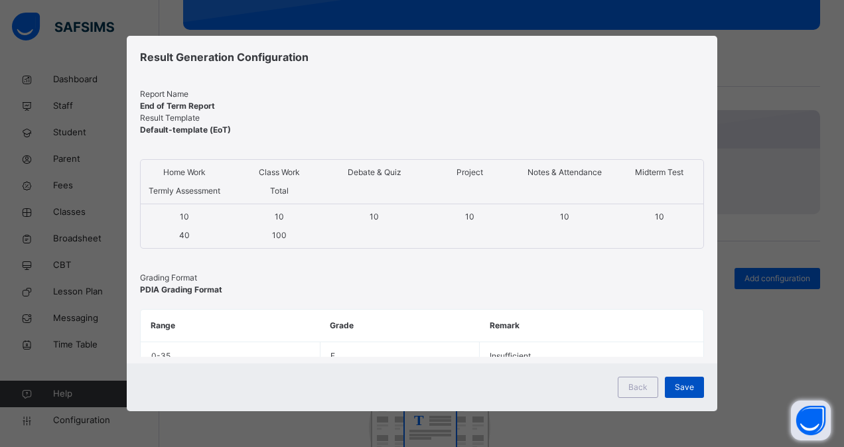
click at [688, 383] on span "Save" at bounding box center [683, 387] width 19 height 12
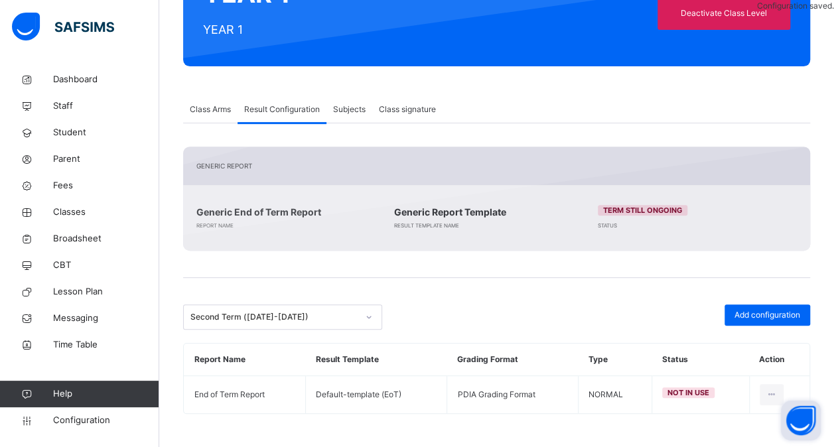
scroll to position [186, 0]
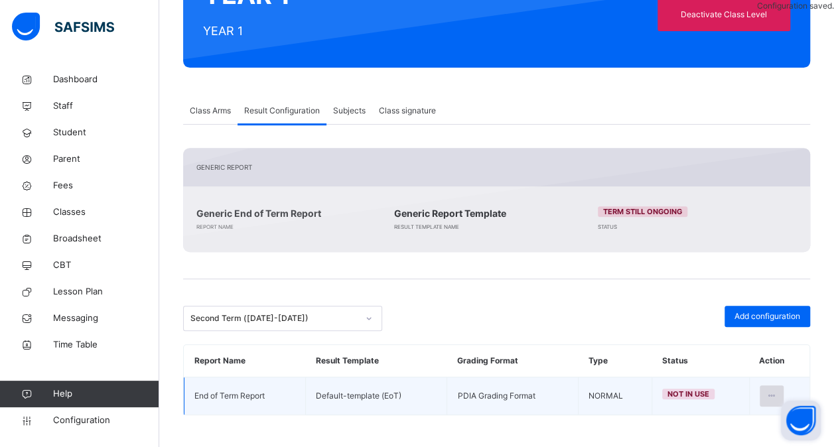
click at [777, 393] on icon at bounding box center [771, 396] width 11 height 12
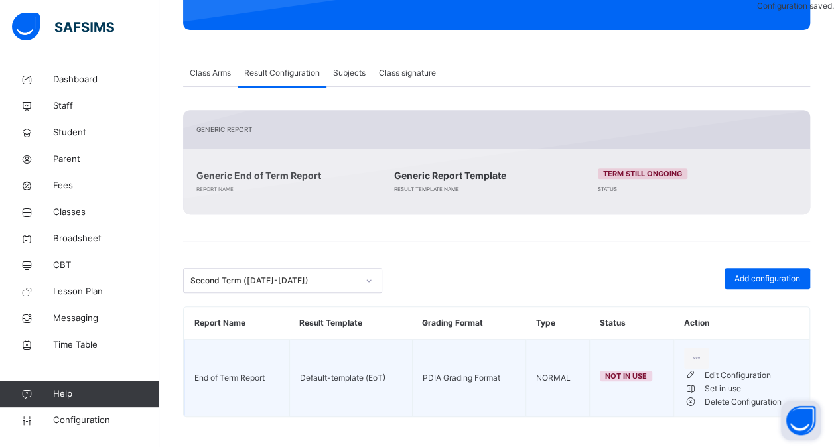
click at [738, 395] on div "Set in use" at bounding box center [751, 388] width 95 height 13
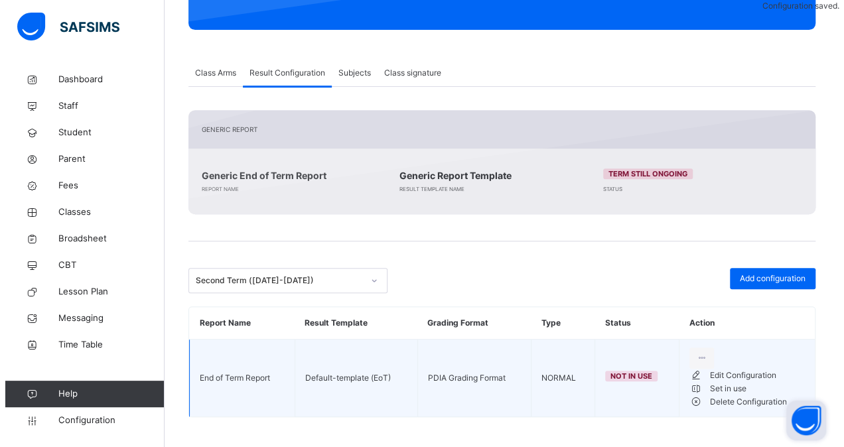
scroll to position [186, 0]
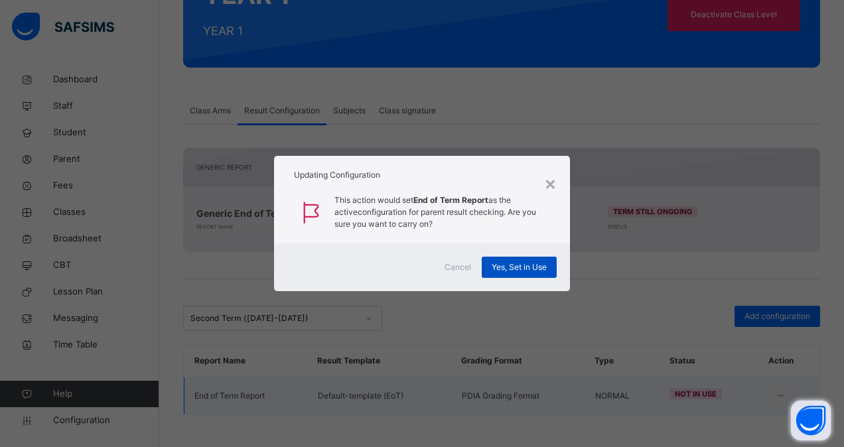
click at [524, 260] on div "Yes, Set in Use" at bounding box center [518, 267] width 75 height 21
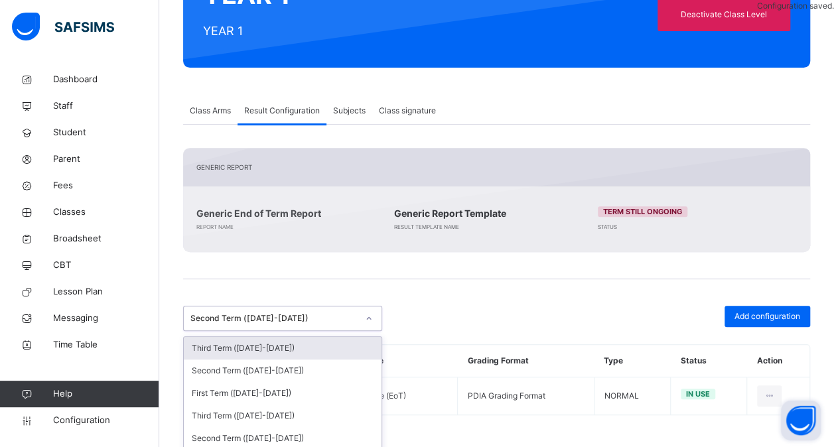
click at [368, 320] on icon at bounding box center [369, 318] width 8 height 13
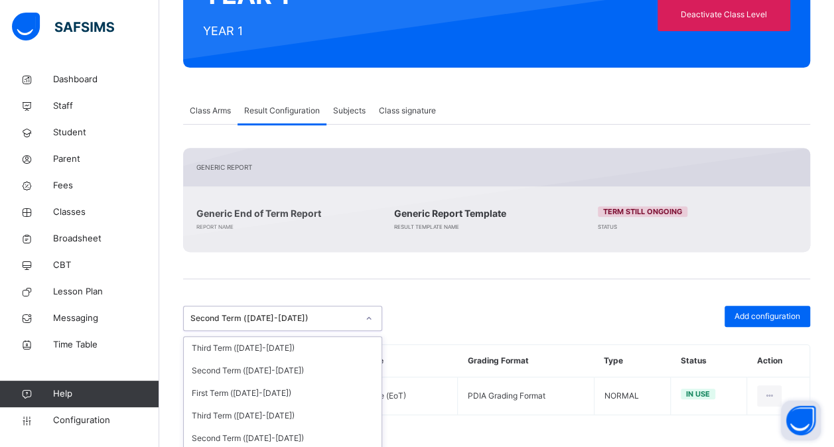
scroll to position [345, 0]
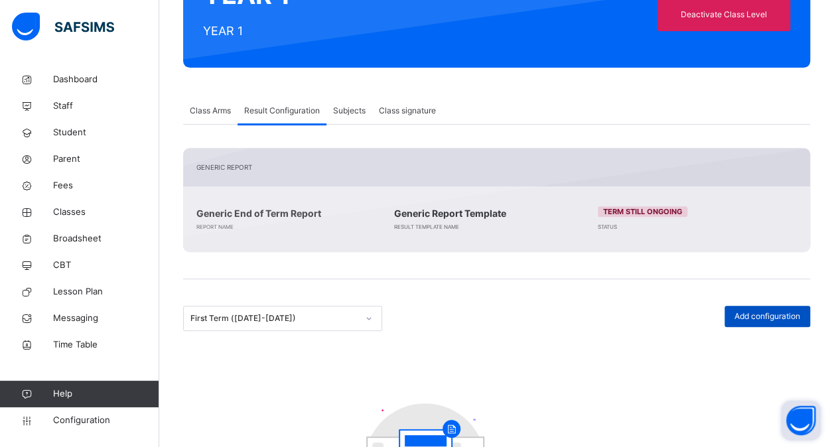
click at [790, 310] on span "Add configuration" at bounding box center [767, 316] width 66 height 12
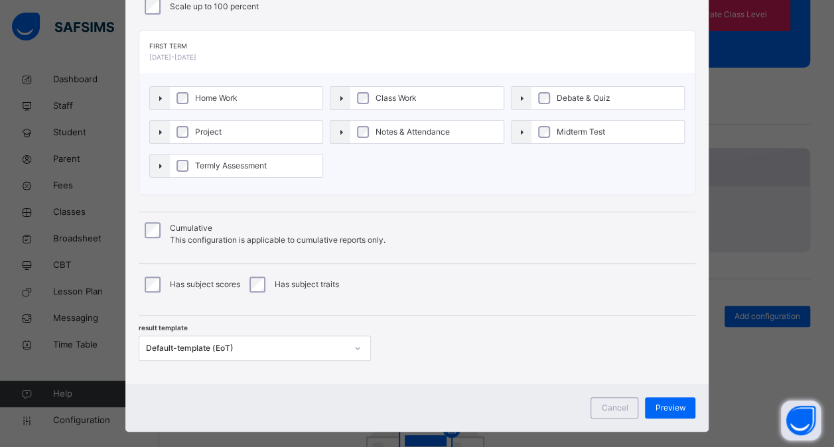
scroll to position [142, 0]
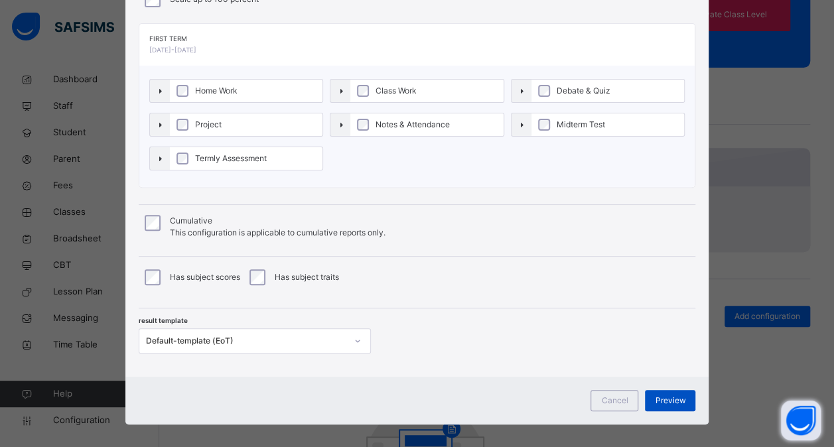
drag, startPoint x: 674, startPoint y: 408, endPoint x: 675, endPoint y: 389, distance: 19.2
click at [675, 390] on div "Preview" at bounding box center [670, 400] width 50 height 21
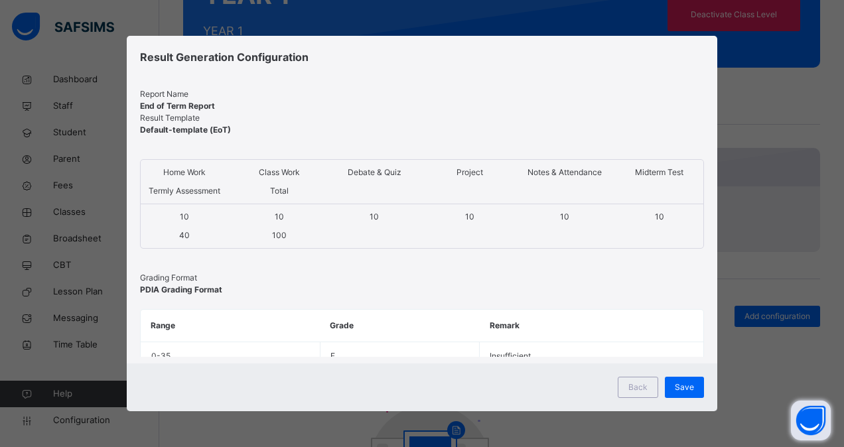
click at [675, 389] on span "Save" at bounding box center [683, 387] width 19 height 12
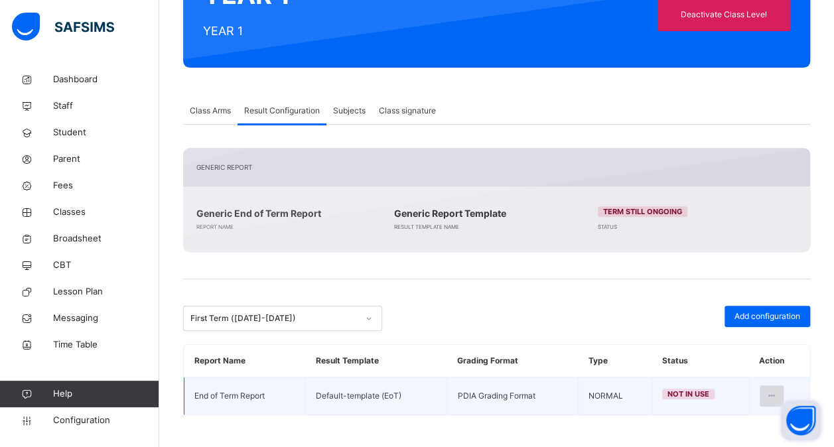
click at [777, 393] on icon at bounding box center [771, 396] width 11 height 12
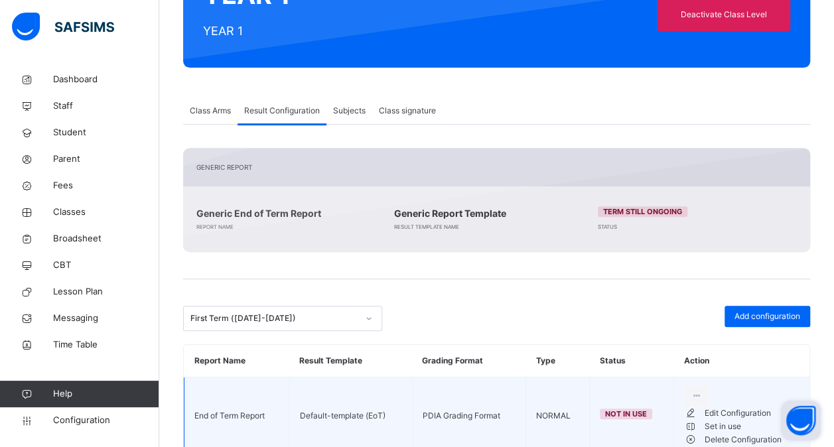
click at [733, 420] on li "Edit Configuration" at bounding box center [741, 413] width 115 height 13
type input "**********"
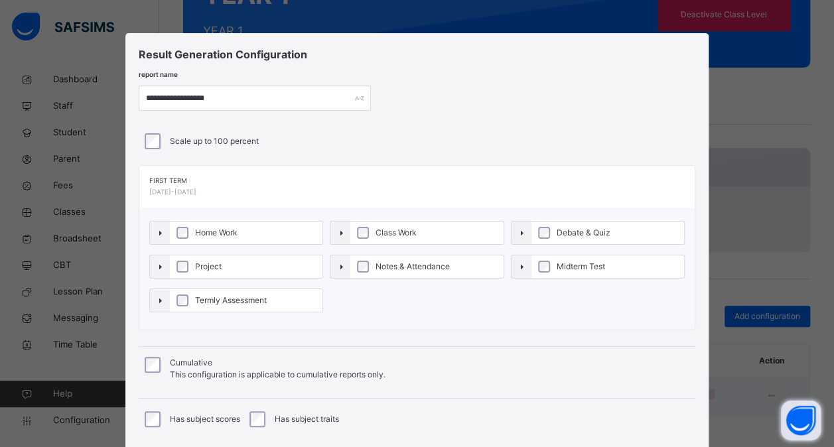
scroll to position [150, 0]
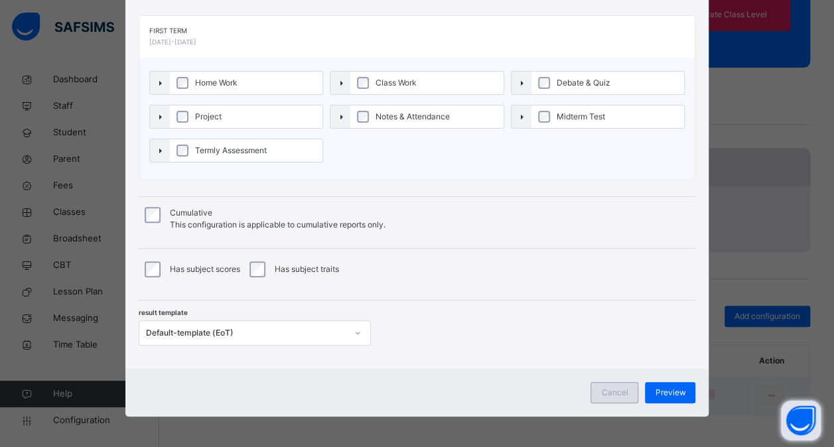
click at [617, 387] on span "Cancel" at bounding box center [614, 393] width 27 height 12
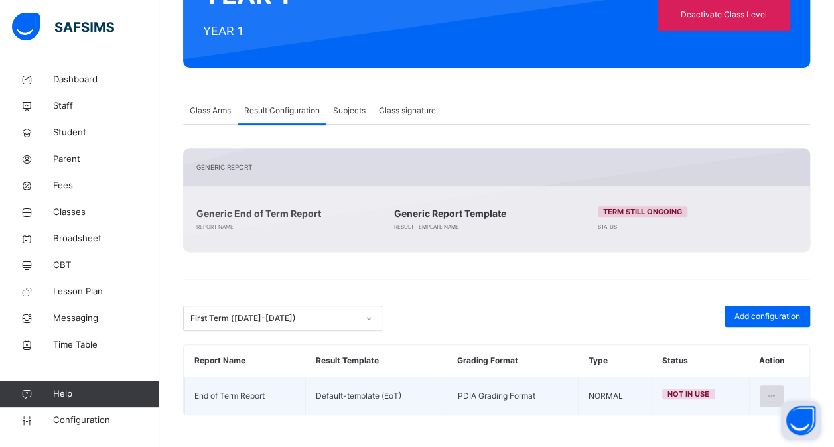
click at [775, 395] on icon at bounding box center [771, 396] width 11 height 12
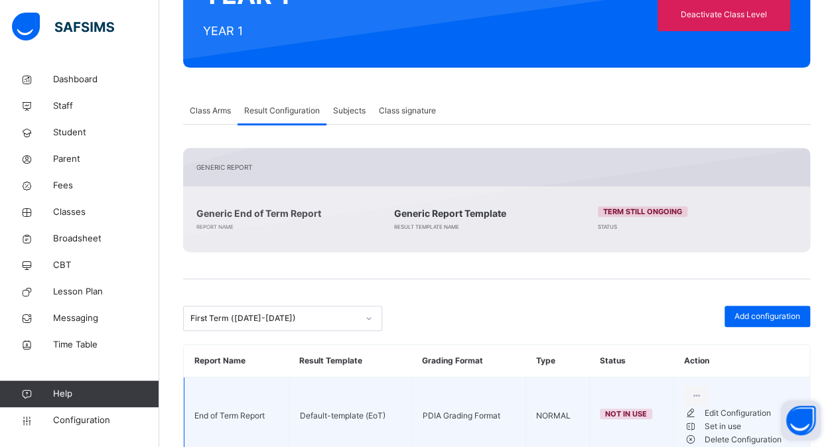
click at [744, 433] on li "Set in use" at bounding box center [741, 426] width 115 height 13
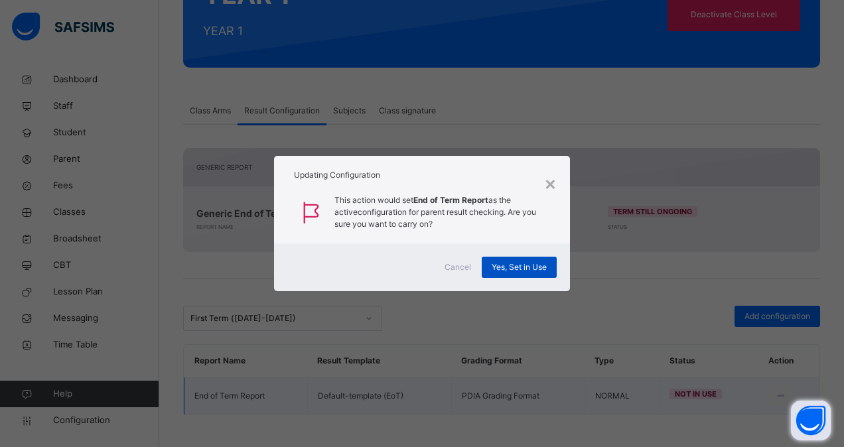
click at [525, 262] on span "Yes, Set in Use" at bounding box center [518, 267] width 55 height 12
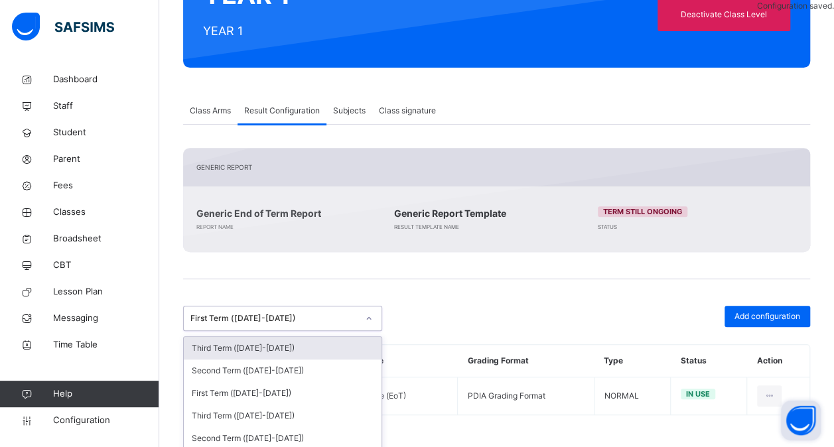
click at [365, 320] on div at bounding box center [368, 318] width 23 height 21
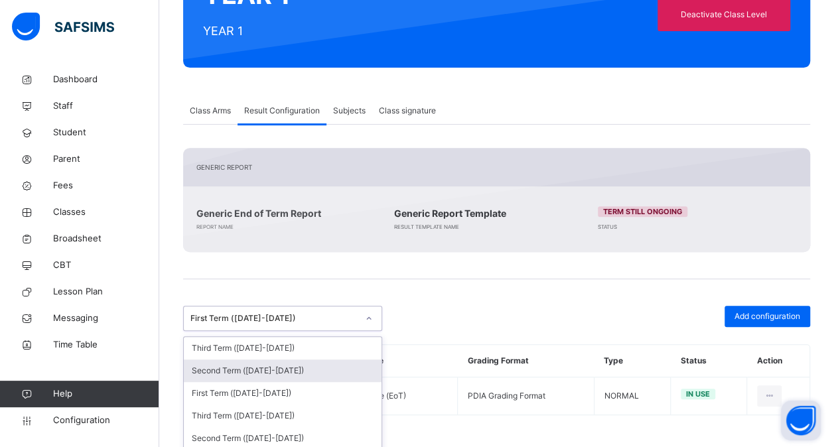
scroll to position [345, 0]
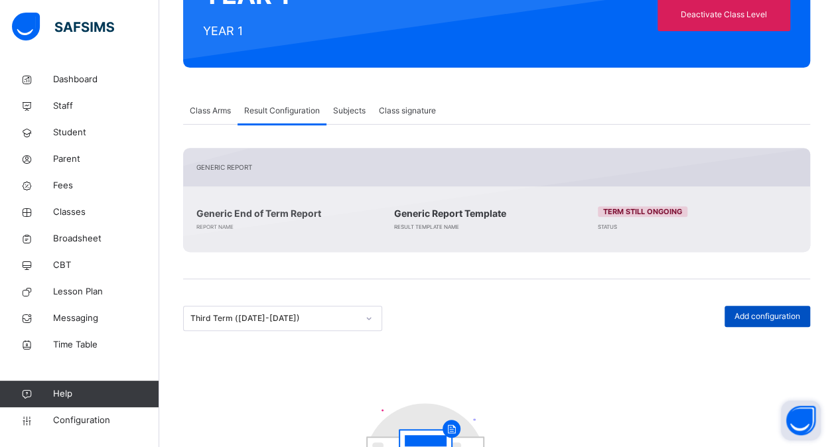
click at [759, 313] on span "Add configuration" at bounding box center [767, 316] width 66 height 12
click at [756, 313] on span "Add configuration" at bounding box center [767, 316] width 66 height 12
click at [98, 424] on span "Configuration" at bounding box center [105, 420] width 105 height 13
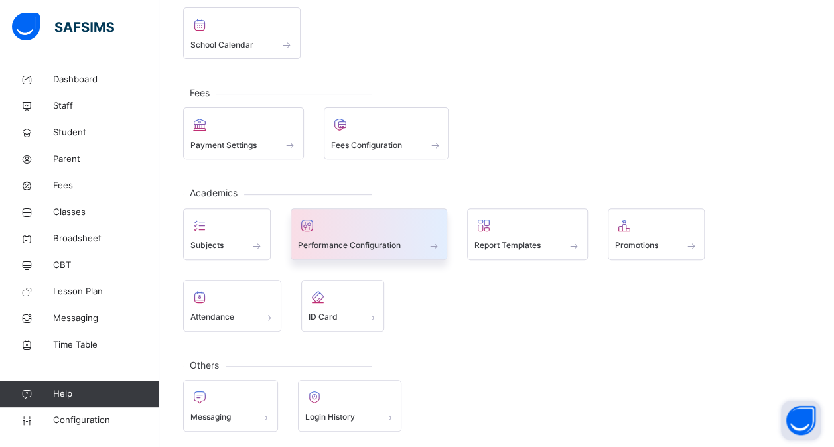
click at [366, 222] on div at bounding box center [369, 226] width 143 height 20
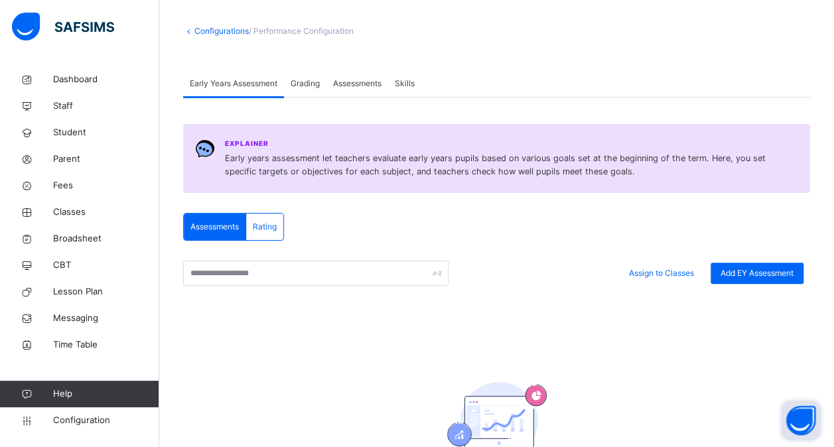
scroll to position [58, 0]
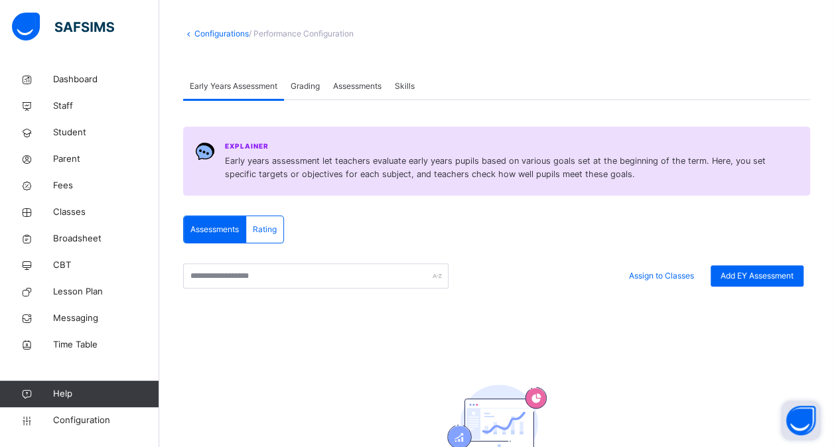
click at [308, 90] on span "Grading" at bounding box center [304, 86] width 29 height 12
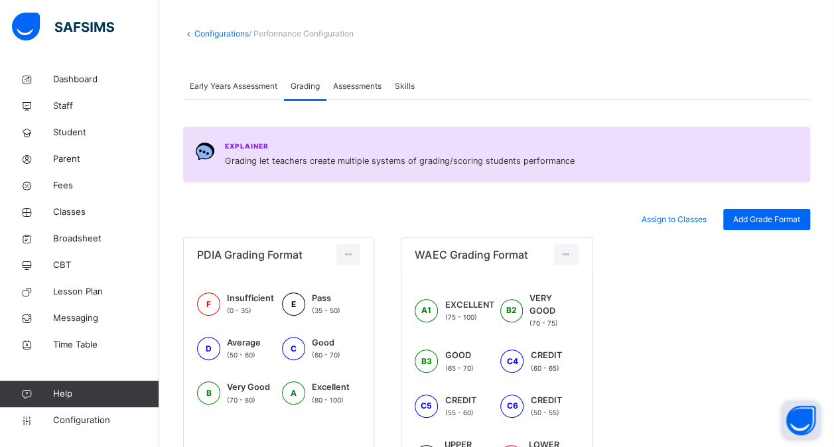
click at [359, 88] on span "Assessments" at bounding box center [357, 86] width 48 height 12
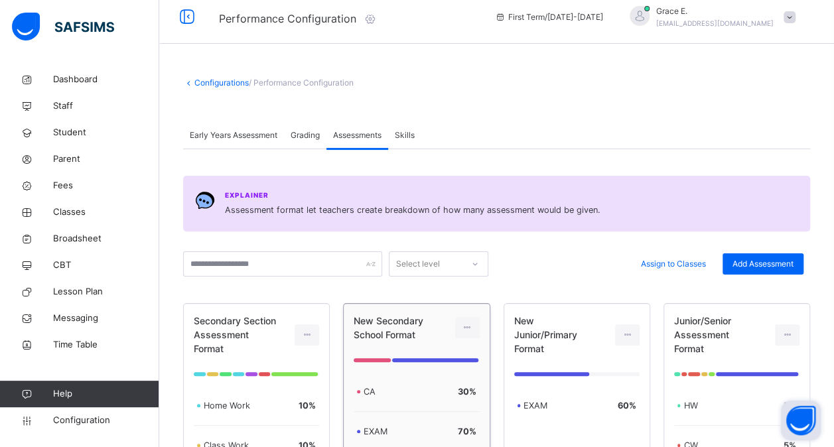
scroll to position [0, 0]
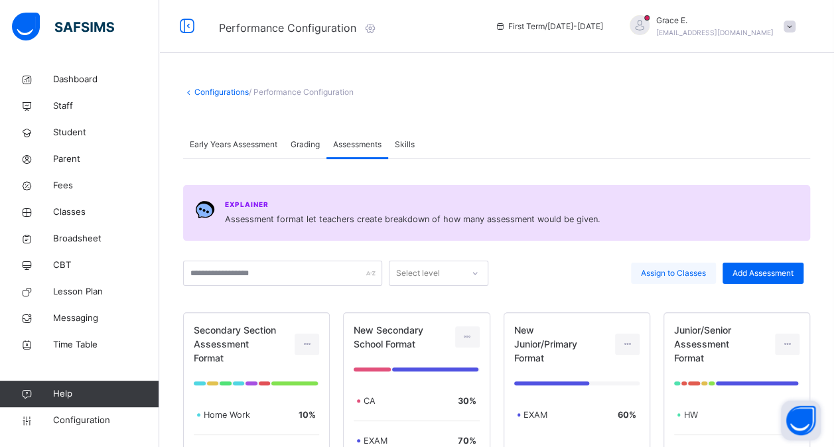
click at [674, 269] on span "Assign to Classes" at bounding box center [673, 273] width 65 height 12
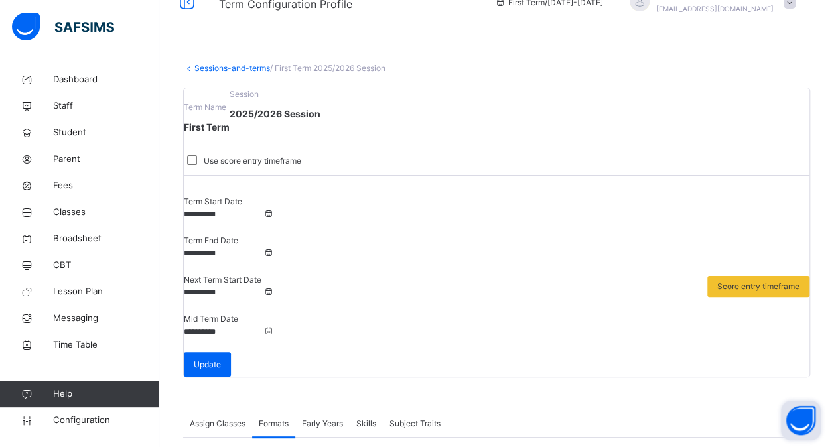
scroll to position [23, 0]
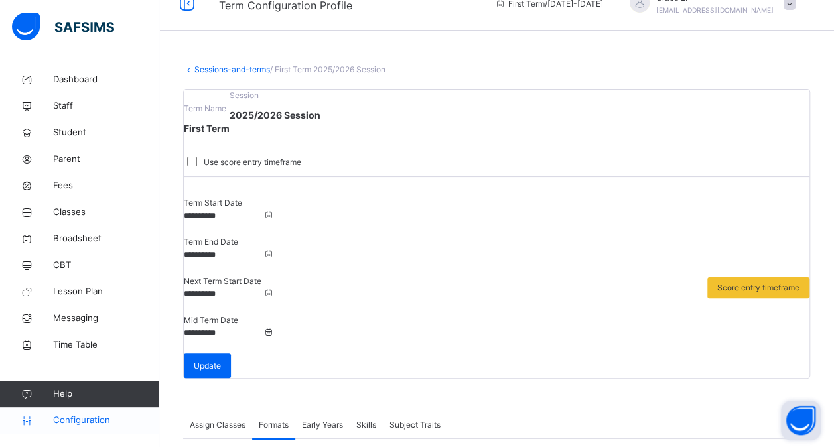
click at [88, 422] on span "Configuration" at bounding box center [105, 420] width 105 height 13
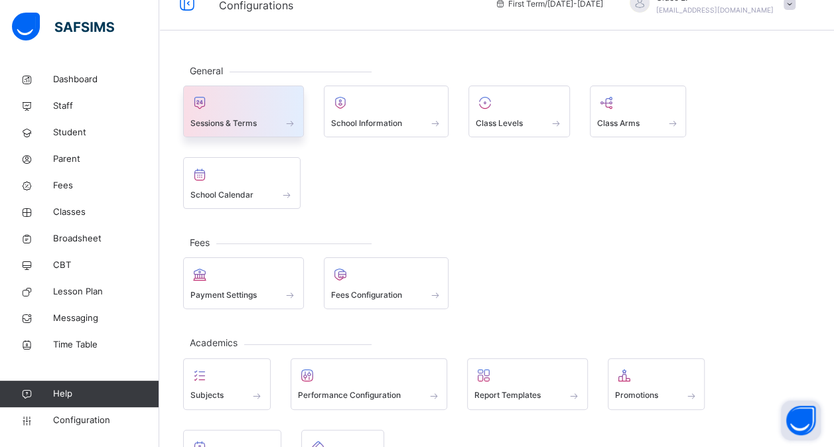
click at [249, 121] on span "Sessions & Terms" at bounding box center [223, 123] width 66 height 12
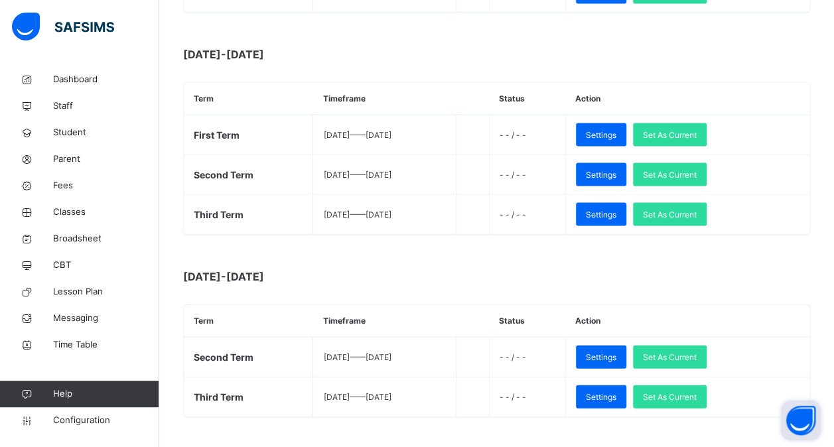
scroll to position [1287, 0]
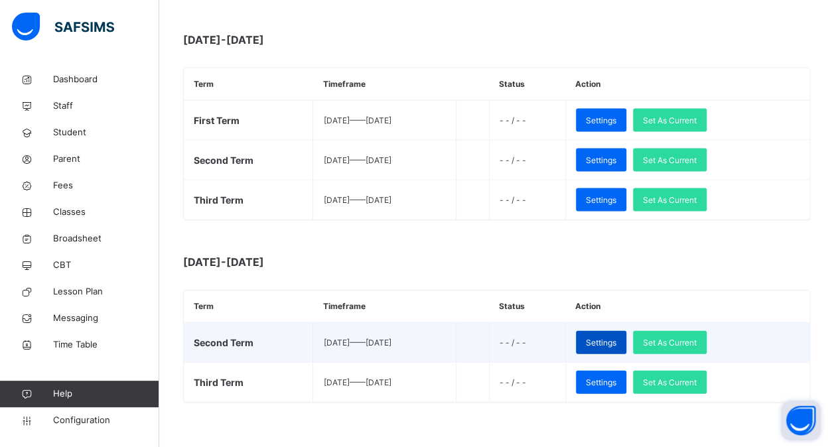
click at [616, 337] on span "Settings" at bounding box center [601, 343] width 31 height 12
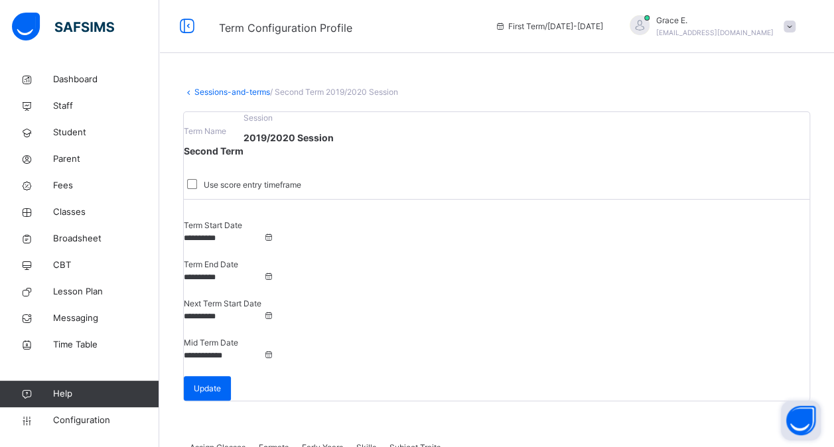
click at [273, 442] on span "Formats" at bounding box center [274, 448] width 30 height 12
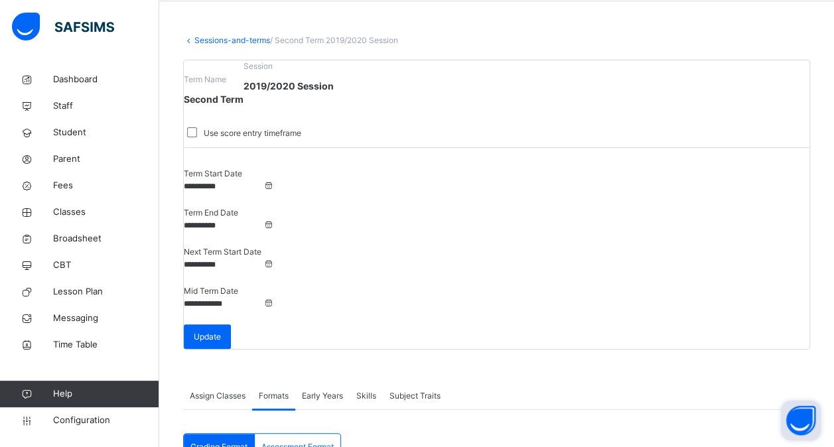
scroll to position [51, 0]
click at [304, 442] on span "Assessment Format" at bounding box center [297, 448] width 72 height 12
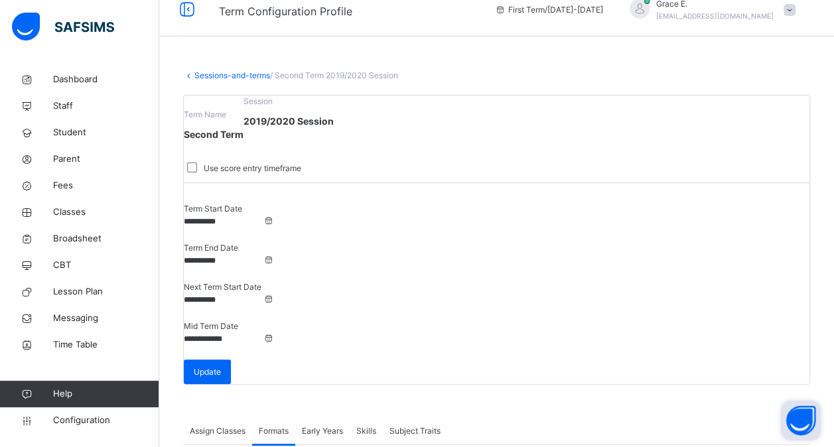
scroll to position [0, 0]
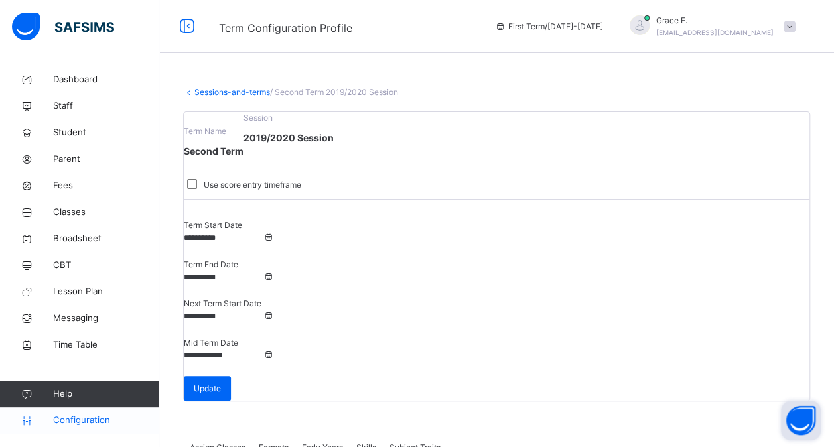
click at [95, 419] on span "Configuration" at bounding box center [105, 420] width 105 height 13
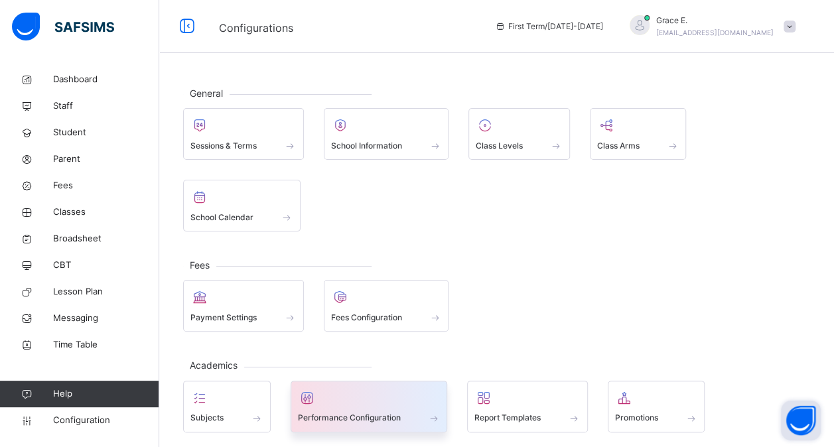
click at [344, 391] on div at bounding box center [369, 398] width 143 height 20
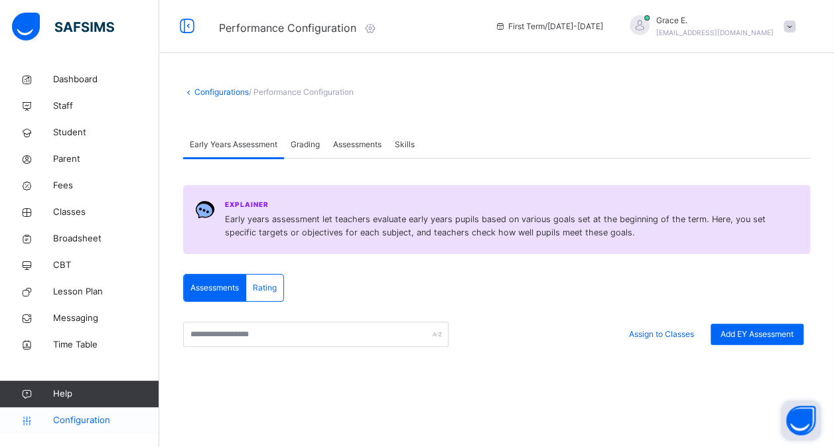
click at [101, 422] on span "Configuration" at bounding box center [105, 420] width 105 height 13
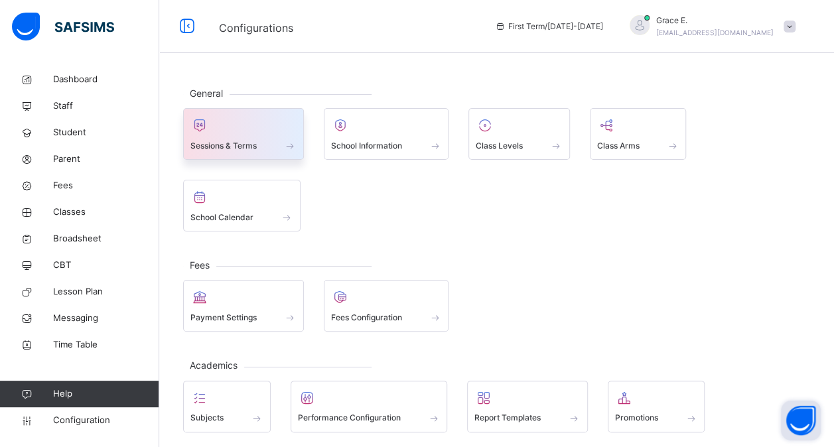
click at [269, 135] on span at bounding box center [243, 136] width 106 height 3
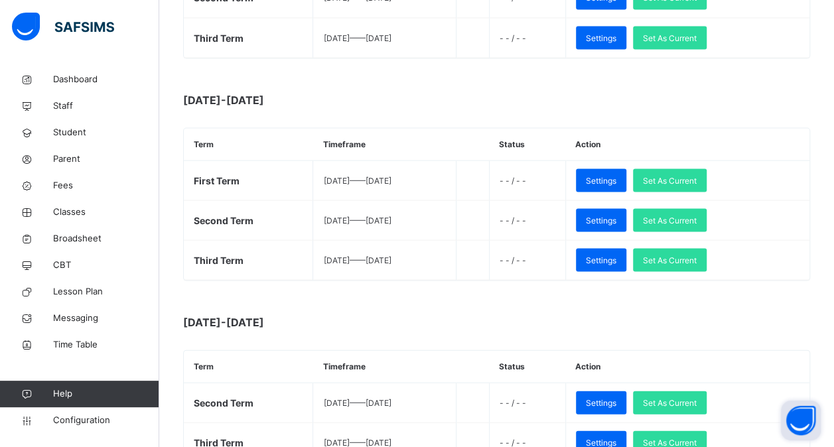
scroll to position [1228, 0]
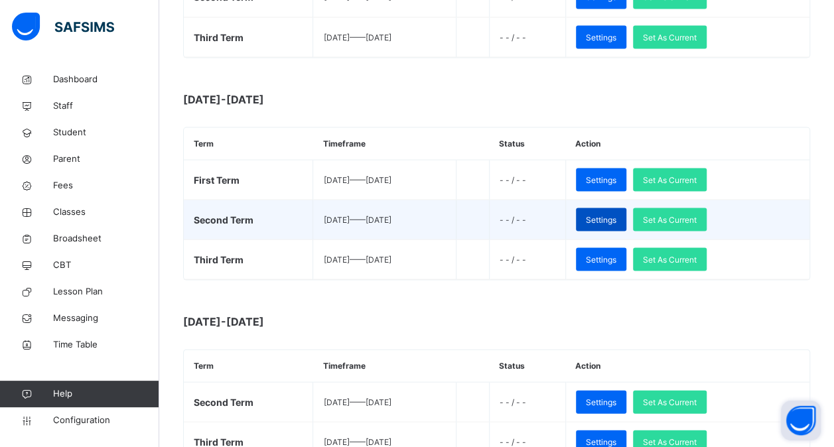
click at [616, 214] on span "Settings" at bounding box center [601, 220] width 31 height 12
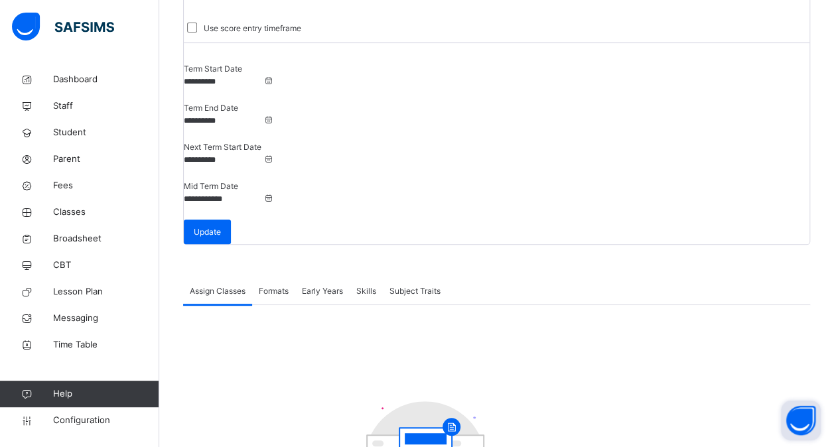
scroll to position [133, 0]
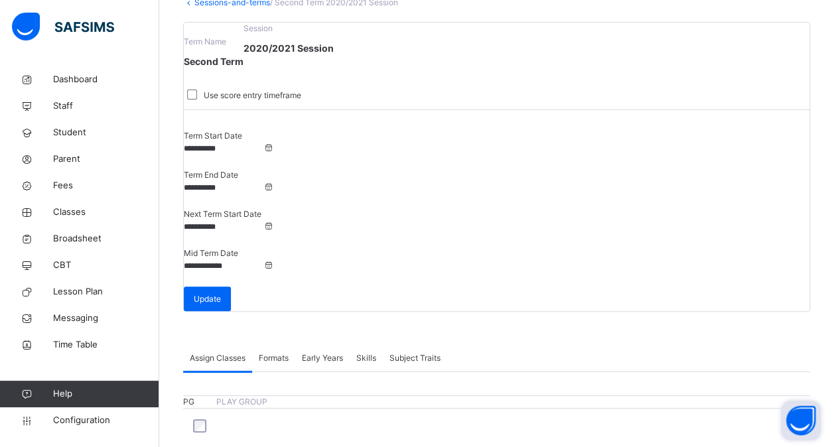
scroll to position [80, 0]
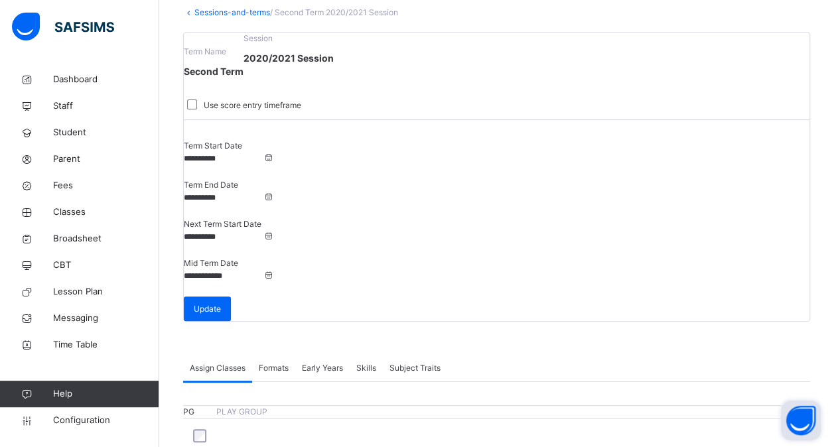
click at [273, 362] on span "Formats" at bounding box center [274, 368] width 30 height 12
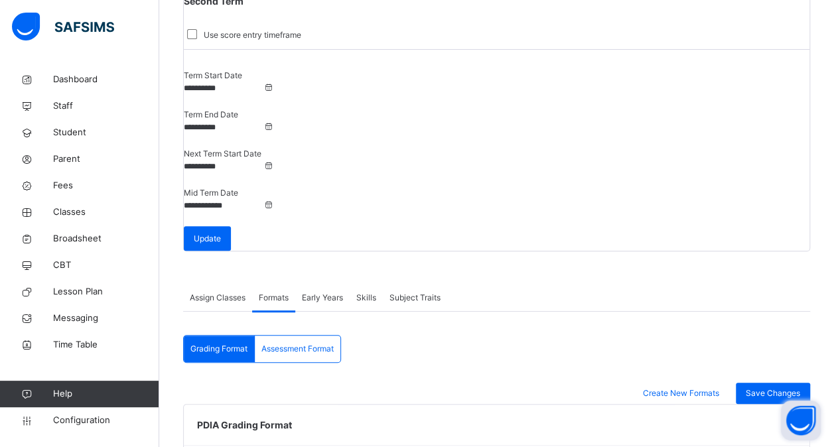
scroll to position [151, 0]
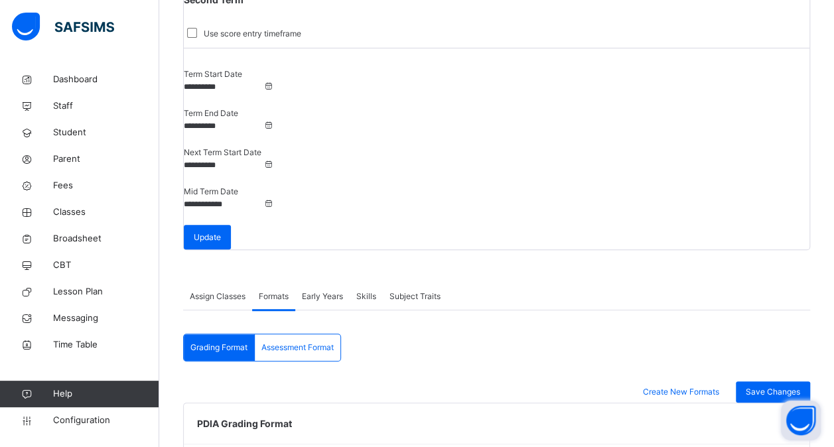
click at [304, 342] on span "Assessment Format" at bounding box center [297, 348] width 72 height 12
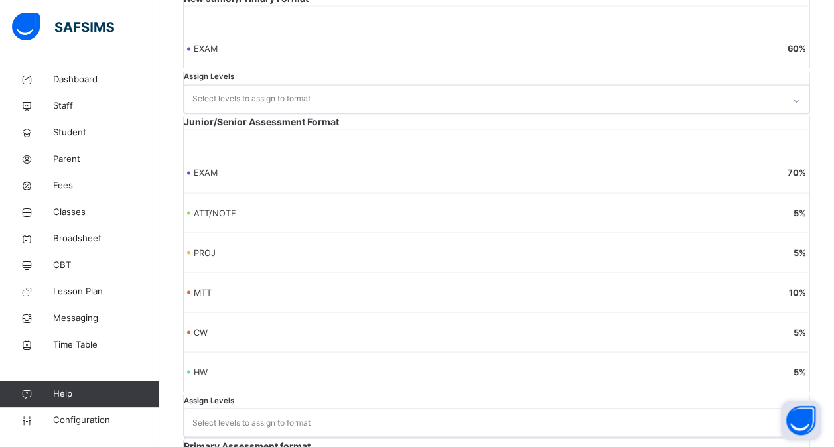
scroll to position [1198, 0]
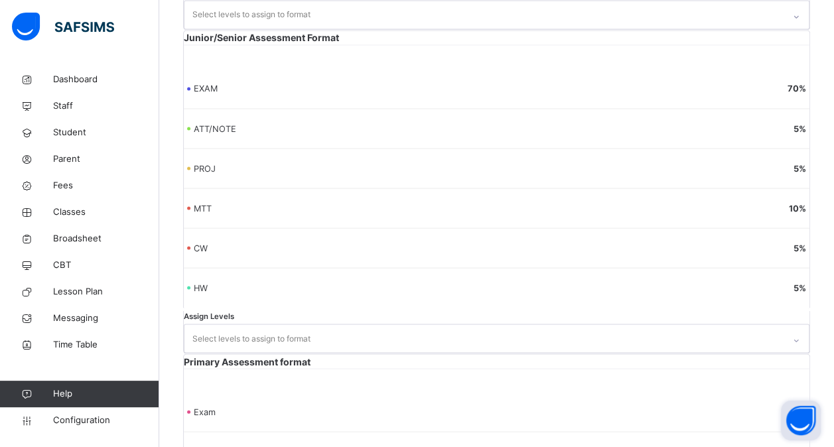
scroll to position [1175, 0]
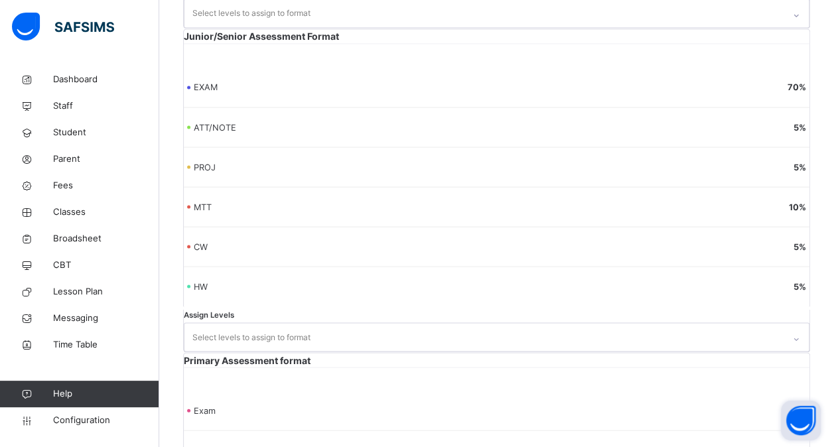
scroll to position [162, 0]
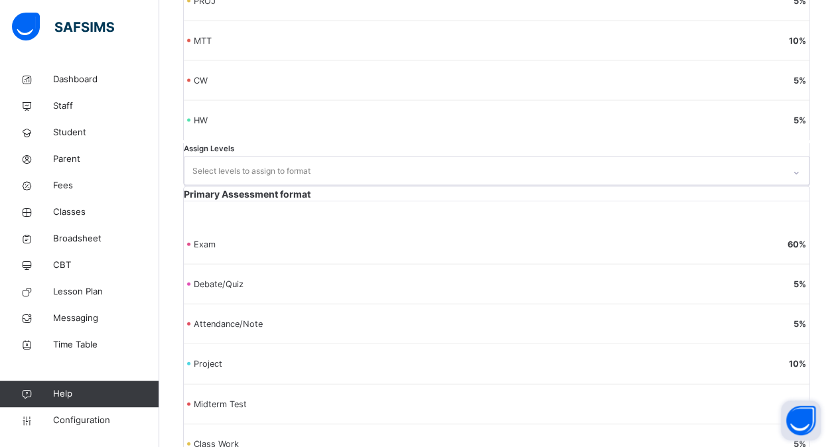
scroll to position [1342, 0]
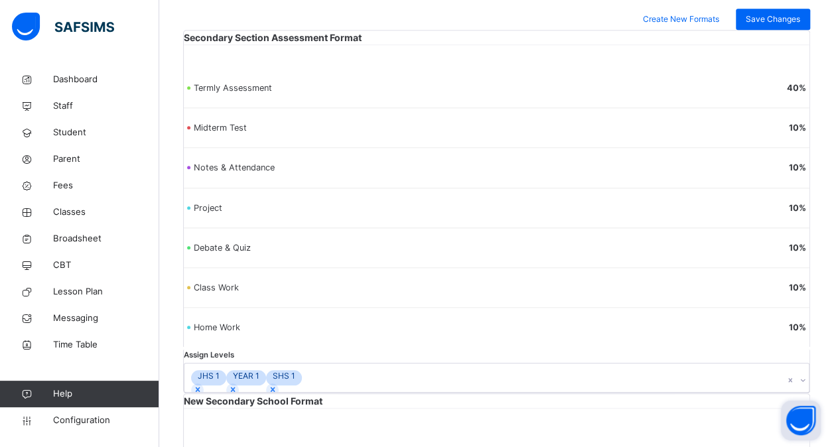
scroll to position [538, 0]
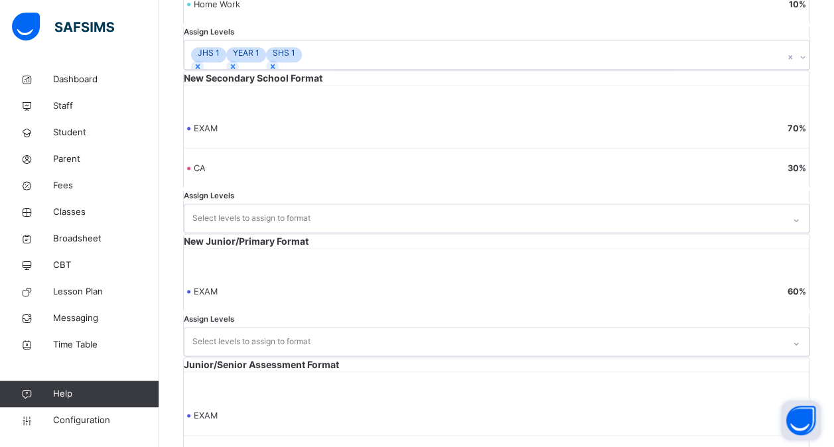
scroll to position [662, 0]
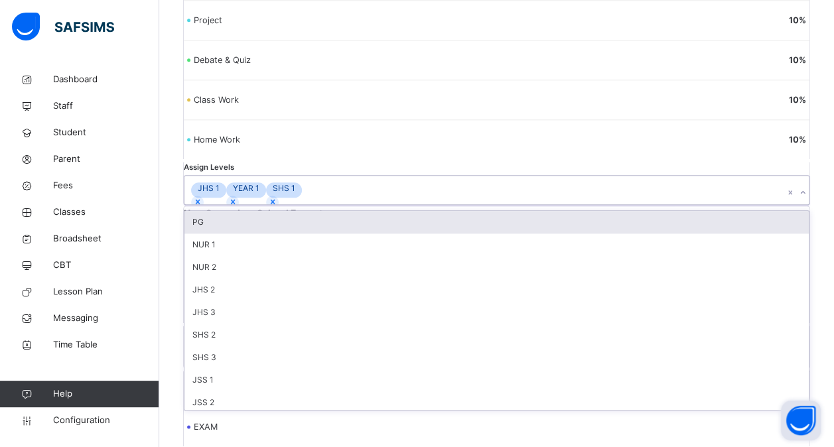
click at [273, 204] on div "option PG focused, 1 of 13. 13 results available. Use Up and Down to choose opt…" at bounding box center [496, 189] width 625 height 29
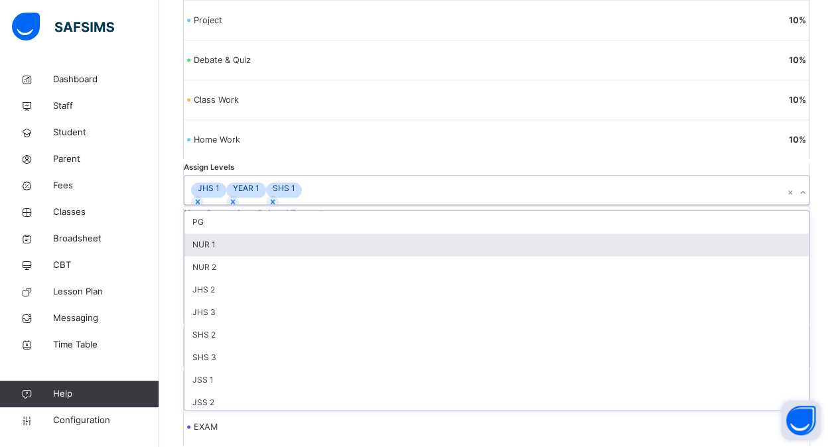
scroll to position [712, 0]
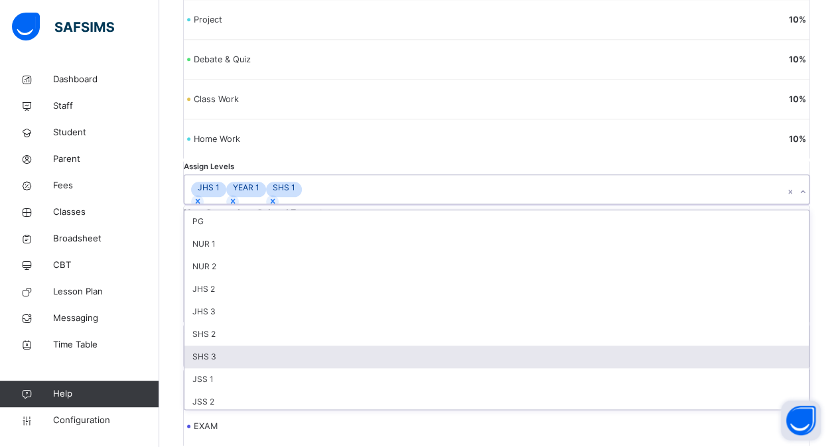
click at [256, 368] on div "SHS 3" at bounding box center [496, 357] width 624 height 23
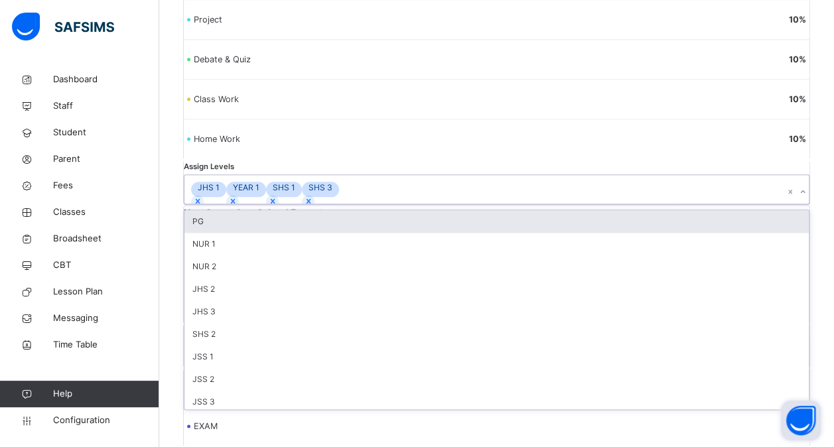
click at [256, 346] on div "SHS 2" at bounding box center [496, 334] width 624 height 23
click at [256, 323] on div "JHS 3" at bounding box center [496, 311] width 624 height 23
click at [256, 300] on div "JHS 2" at bounding box center [496, 289] width 624 height 23
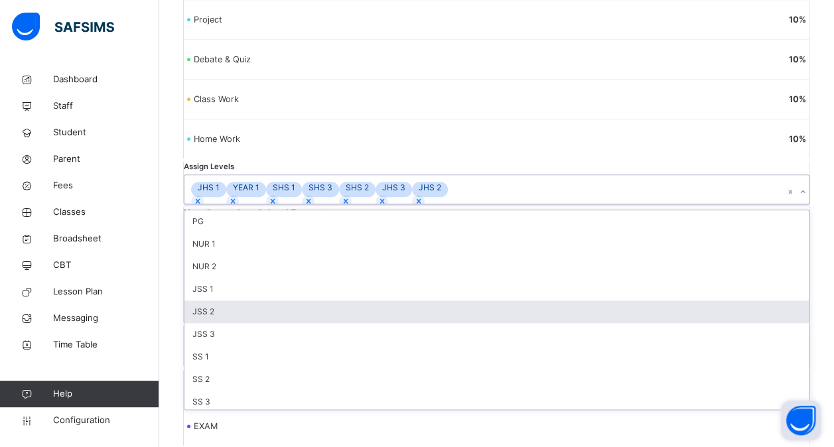
click at [243, 323] on div "JSS 2" at bounding box center [496, 311] width 624 height 23
click at [243, 323] on div "JSS 3" at bounding box center [496, 311] width 624 height 23
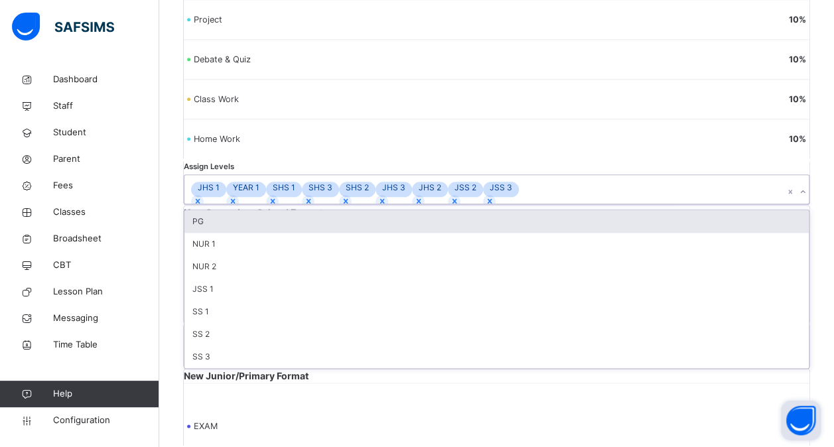
click at [243, 300] on div "JSS 1" at bounding box center [496, 289] width 624 height 23
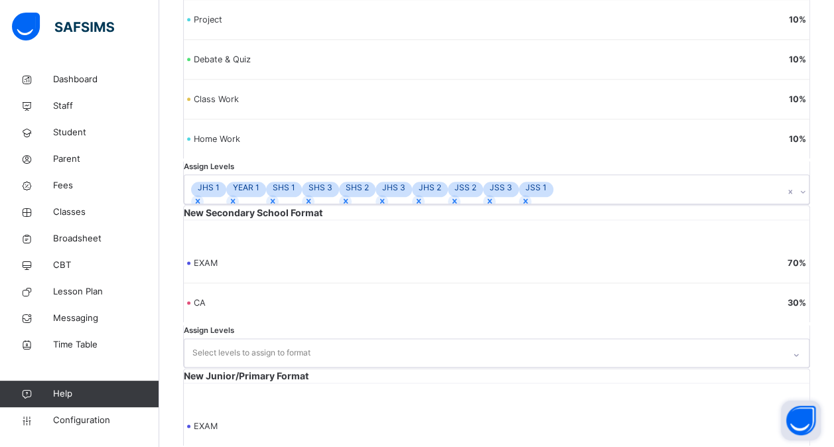
click at [389, 305] on div "New Secondary School Format EXAM 70 % CA 30 % Assign Levels Select levels to as…" at bounding box center [496, 287] width 627 height 164
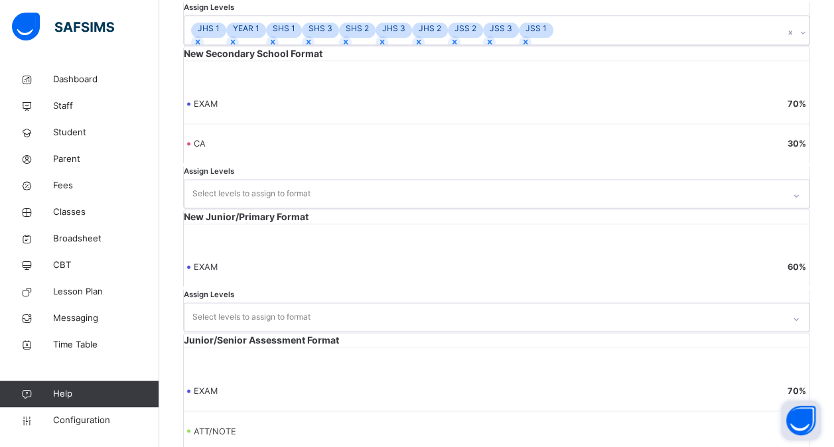
scroll to position [879, 0]
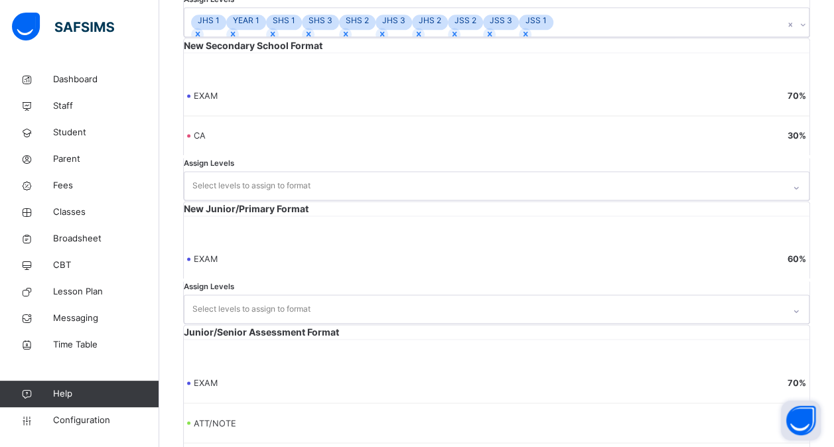
click at [258, 36] on div "JHS 1 YEAR 1 SHS 1 SHS 3 SHS 2 JHS 3 JHS 2 JSS 2 JSS 3 JSS 1" at bounding box center [483, 22] width 599 height 28
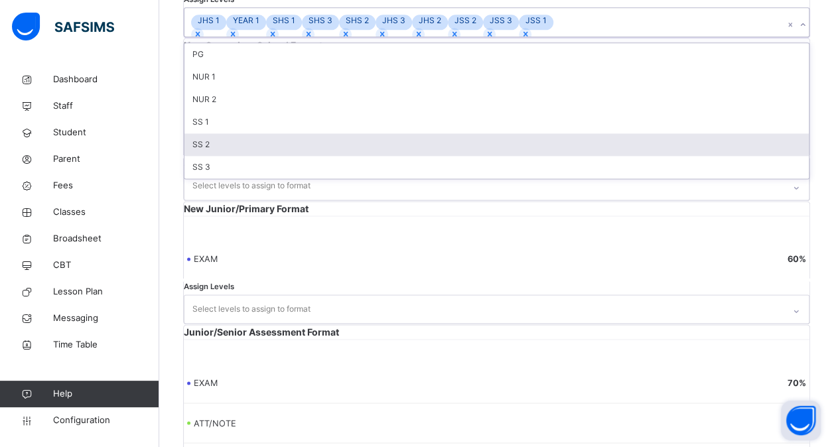
click at [252, 156] on div "SS 2" at bounding box center [496, 144] width 624 height 23
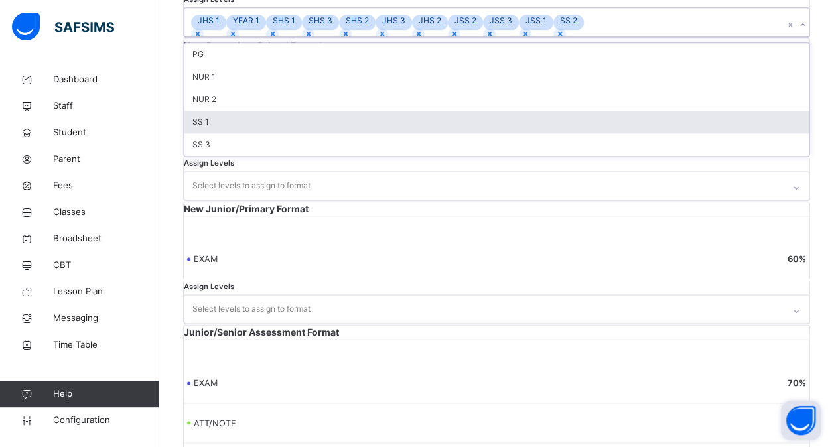
click at [248, 133] on div "SS 1" at bounding box center [496, 122] width 624 height 23
click at [245, 133] on div "SS 3" at bounding box center [496, 122] width 624 height 23
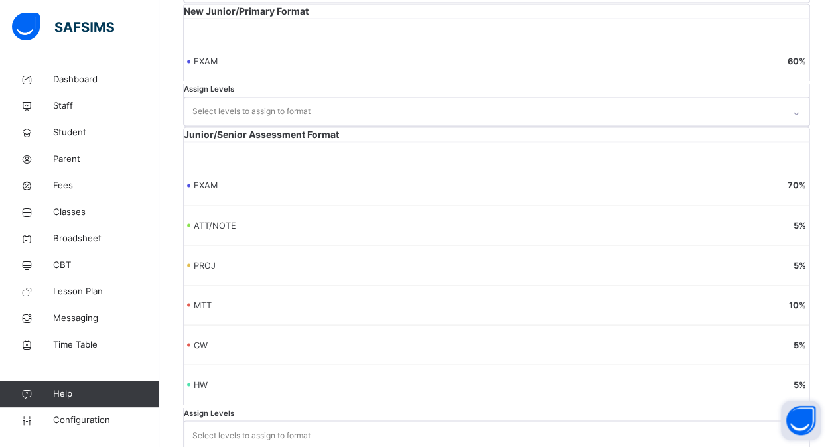
scroll to position [1407, 0]
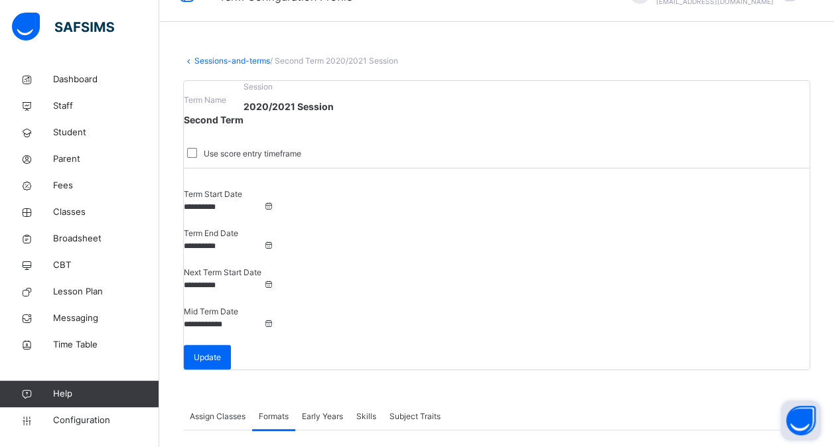
scroll to position [0, 0]
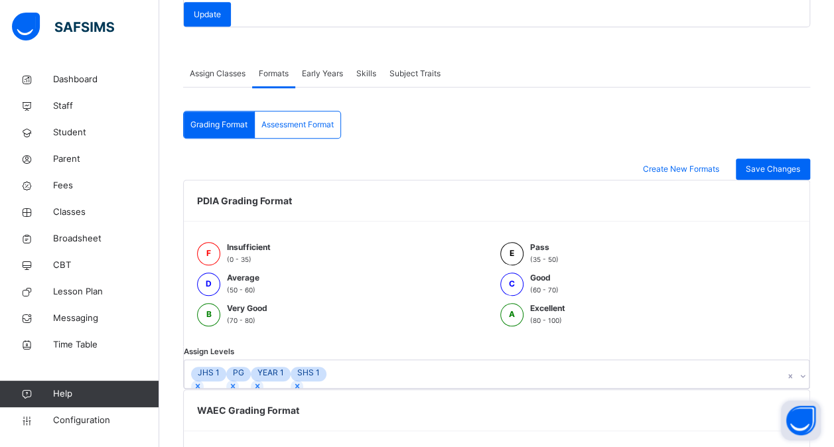
scroll to position [414, 0]
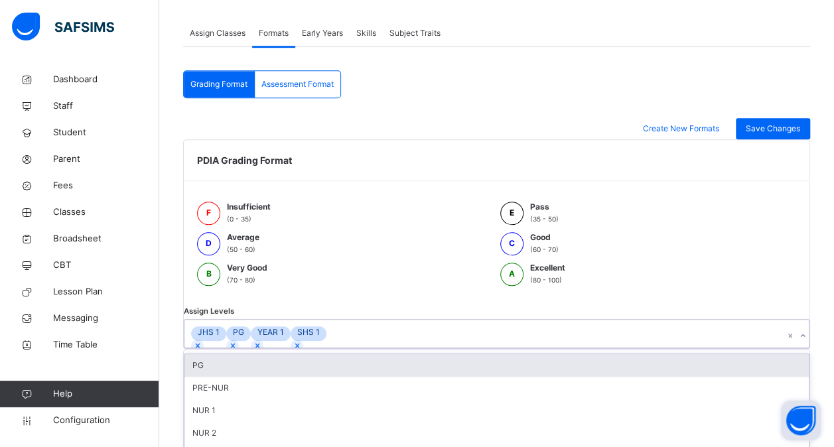
click at [314, 320] on div "JHS 1 PG YEAR 1 SHS 1" at bounding box center [483, 334] width 599 height 28
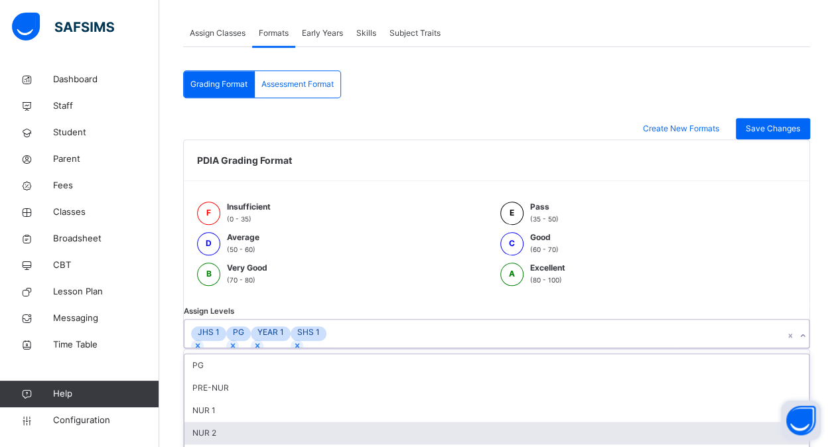
click at [276, 422] on div "NUR 2" at bounding box center [496, 433] width 624 height 23
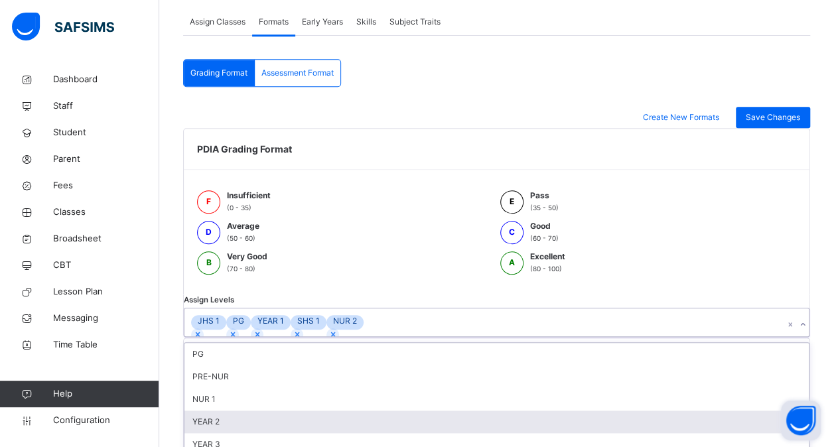
click at [276, 410] on div "YEAR 2" at bounding box center [496, 421] width 624 height 23
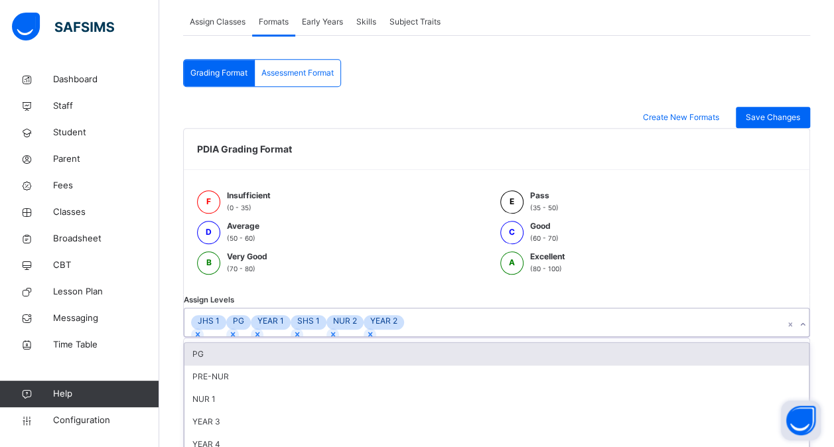
click at [276, 388] on div "NUR 1" at bounding box center [496, 399] width 624 height 23
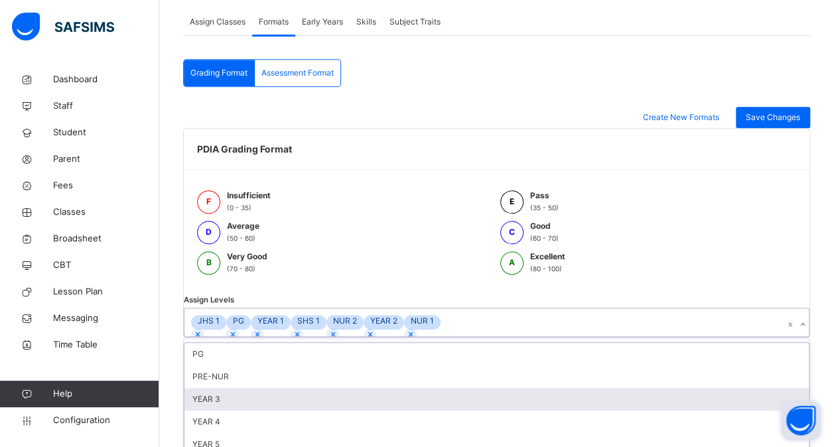
click at [276, 388] on div "YEAR 3" at bounding box center [496, 399] width 624 height 23
click at [276, 388] on div "YEAR 4" at bounding box center [496, 399] width 624 height 23
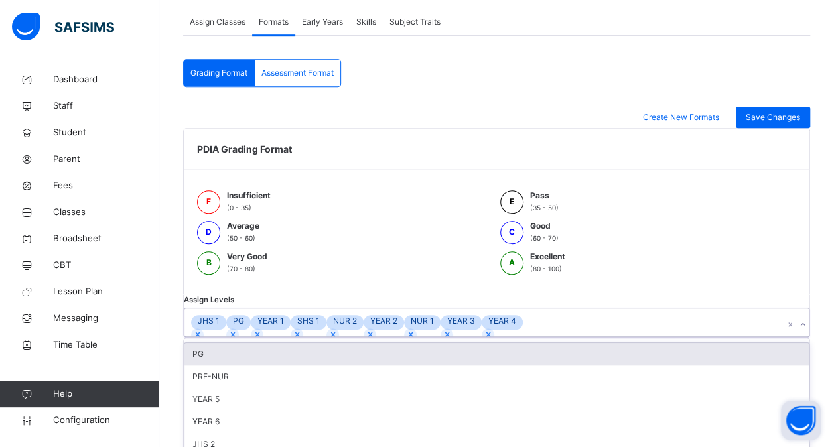
click at [276, 381] on div "PRE-NUR" at bounding box center [496, 376] width 624 height 23
click at [276, 365] on div "PG" at bounding box center [496, 354] width 624 height 23
click at [276, 365] on div "YEAR 5" at bounding box center [496, 354] width 624 height 23
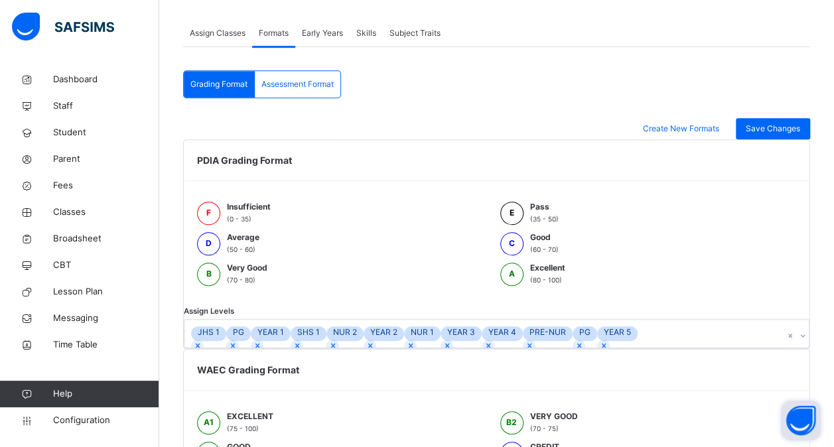
click at [276, 349] on div "Assign Levels JHS 1 PG YEAR 1 SHS 1 NUR 2 YEAR 2 NUR 1 YEAR 3 YEAR 4 PRE-NUR PG…" at bounding box center [496, 327] width 627 height 43
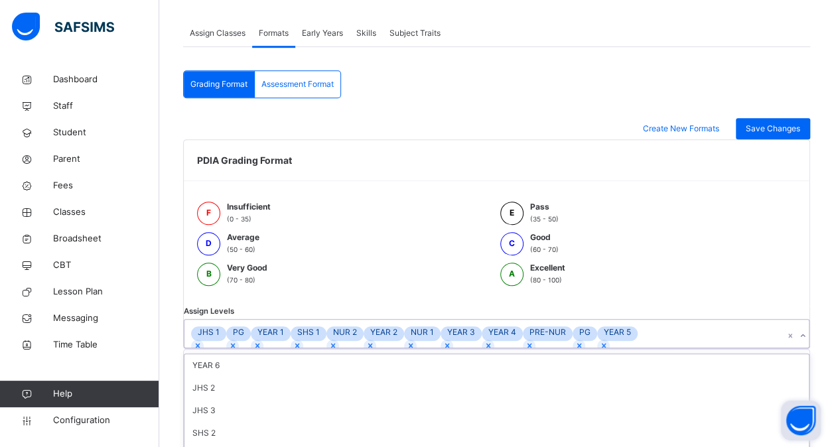
click at [276, 348] on div "option YEAR 5, selected. option YEAR 3 focused, 6 of 18. 18 results available. …" at bounding box center [496, 333] width 625 height 29
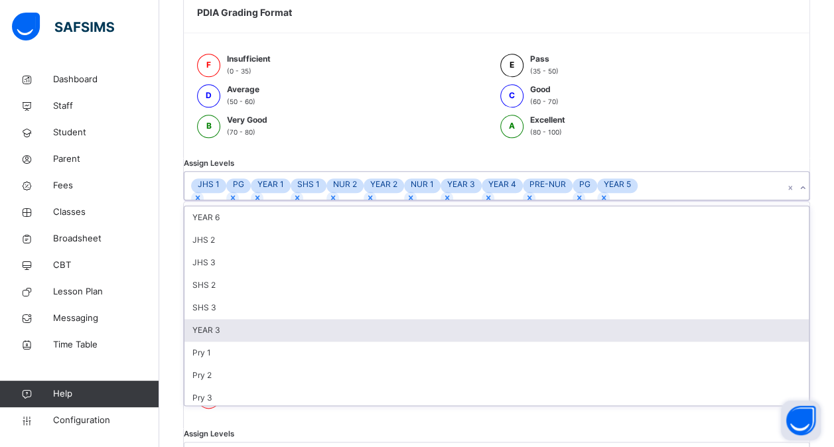
click at [276, 342] on div "YEAR 3" at bounding box center [496, 330] width 624 height 23
click at [276, 342] on div "Pry 1" at bounding box center [496, 330] width 624 height 23
click at [276, 342] on div "Pry 2" at bounding box center [496, 330] width 624 height 23
click at [276, 342] on div "Pry 3" at bounding box center [496, 330] width 624 height 23
click at [276, 319] on div "SHS 3" at bounding box center [496, 307] width 624 height 23
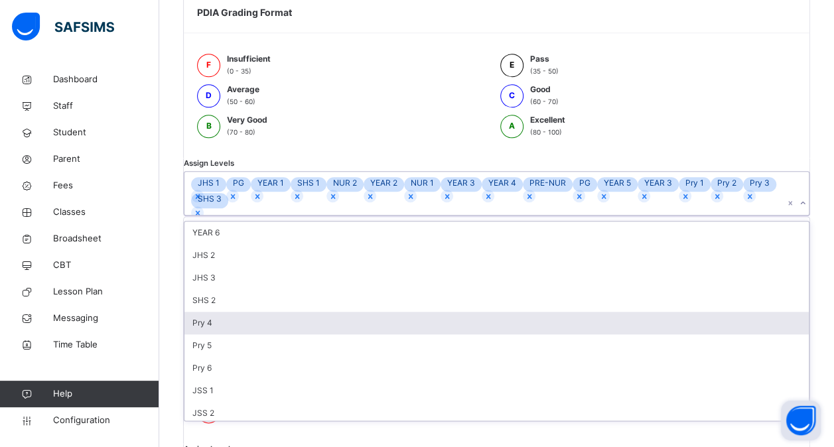
click at [276, 334] on div "Pry 4" at bounding box center [496, 323] width 624 height 23
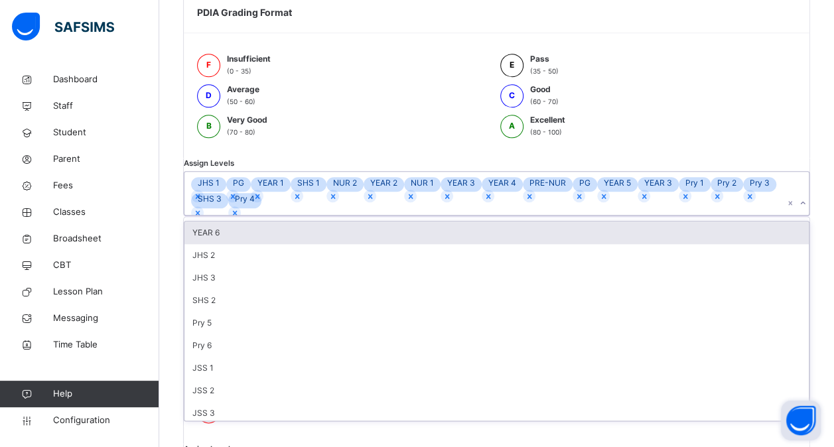
click at [276, 312] on div "SHS 2" at bounding box center [496, 300] width 624 height 23
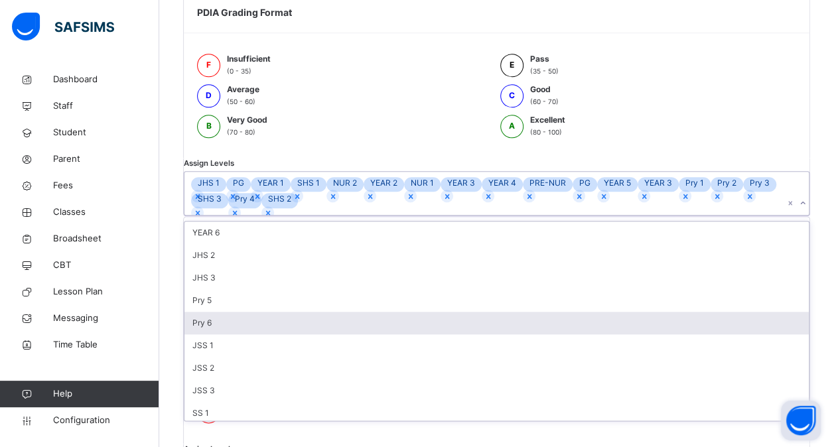
click at [277, 334] on div "Pry 6" at bounding box center [496, 323] width 624 height 23
click at [277, 312] on div "Pry 5" at bounding box center [496, 300] width 624 height 23
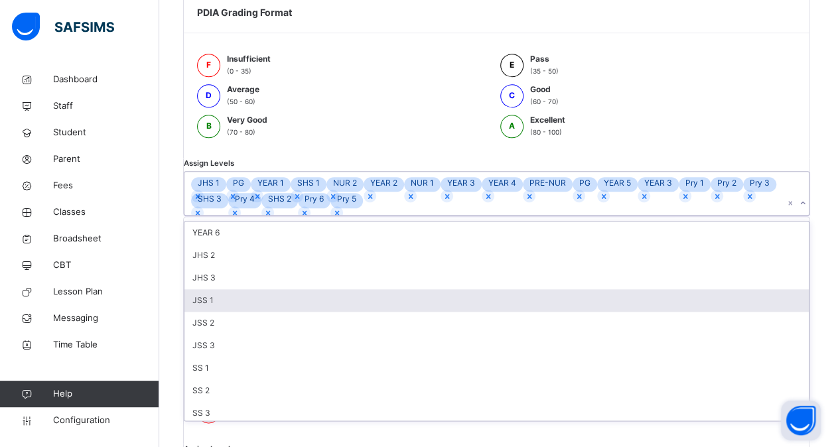
click at [277, 312] on div "JSS 1" at bounding box center [496, 300] width 624 height 23
click at [277, 312] on div "JSS 2" at bounding box center [496, 300] width 624 height 23
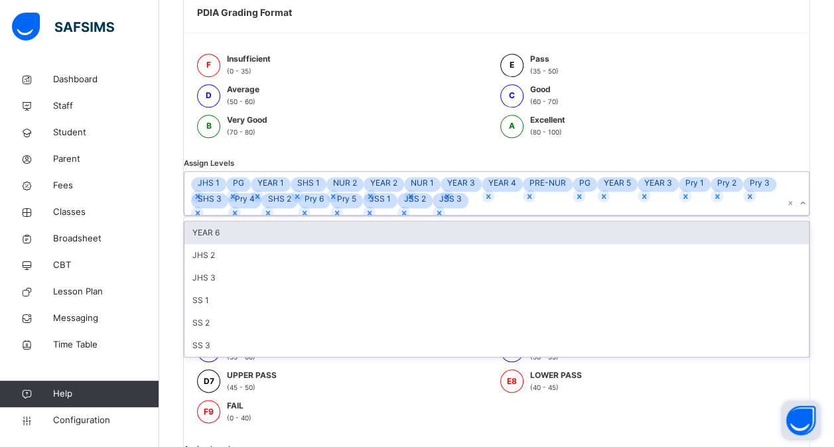
click at [277, 289] on div "JHS 3" at bounding box center [496, 278] width 624 height 23
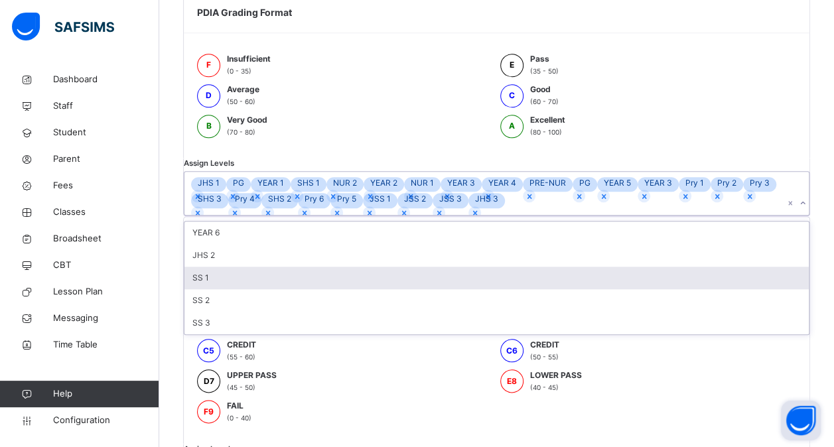
click at [277, 289] on div "SS 1" at bounding box center [496, 278] width 624 height 23
click at [277, 289] on div "SS 2" at bounding box center [496, 278] width 624 height 23
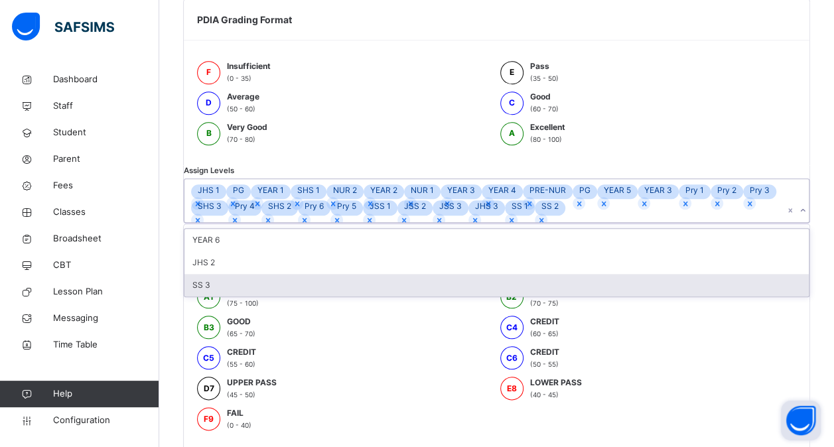
click at [277, 296] on div "SS 3" at bounding box center [496, 285] width 624 height 23
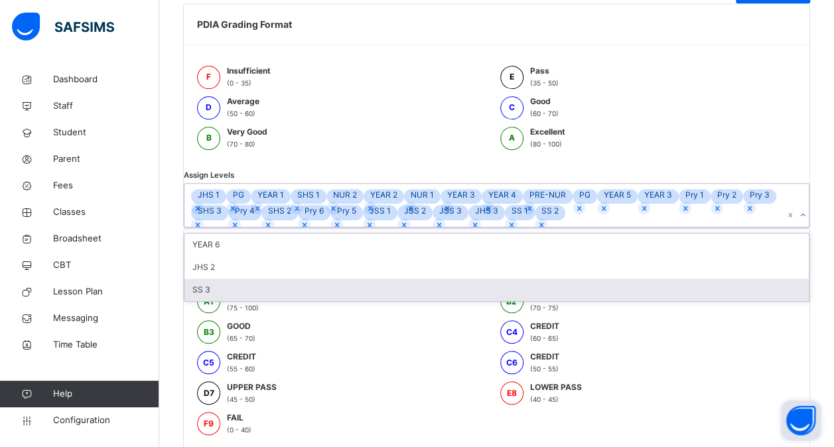
click at [277, 256] on div "YEAR 6" at bounding box center [496, 244] width 624 height 23
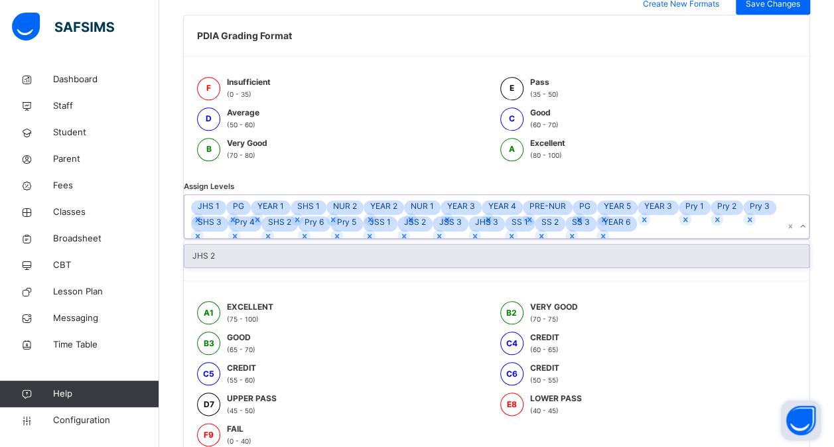
click at [277, 267] on div "JHS 2" at bounding box center [496, 256] width 624 height 23
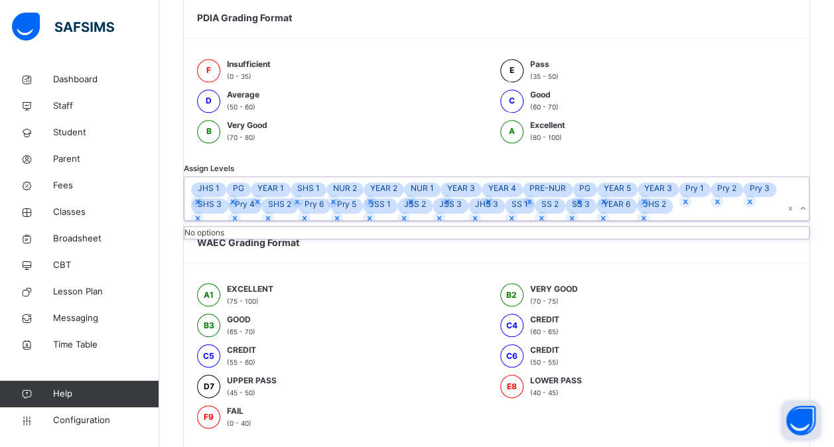
click at [277, 239] on div "No options" at bounding box center [496, 233] width 624 height 12
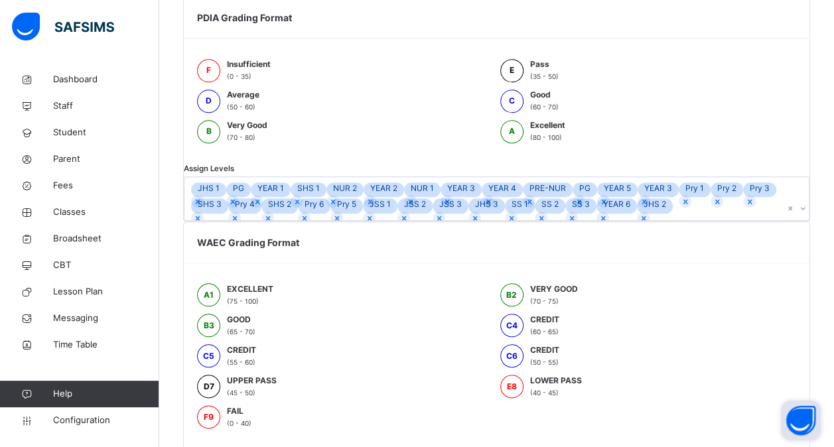
click at [433, 344] on div "WAEC Grading Format A1 EXCELLENT (75 - 100) B2 VERY GOOD (70 - 75) B3 GOOD (65 …" at bounding box center [496, 356] width 627 height 271
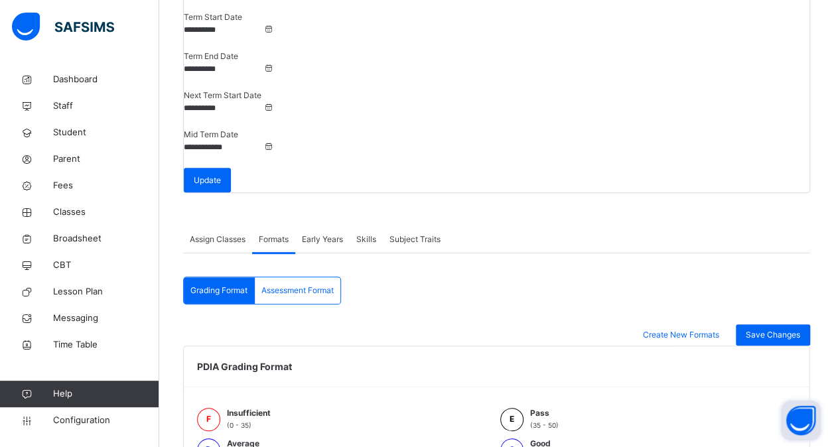
scroll to position [203, 0]
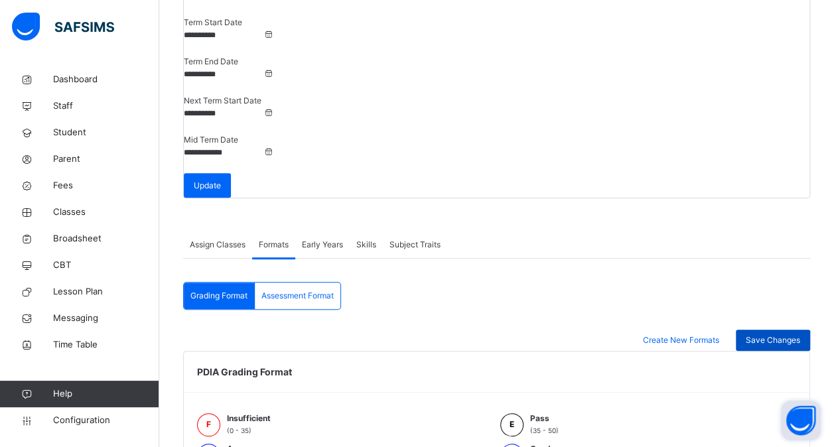
click at [779, 334] on span "Save Changes" at bounding box center [772, 340] width 54 height 12
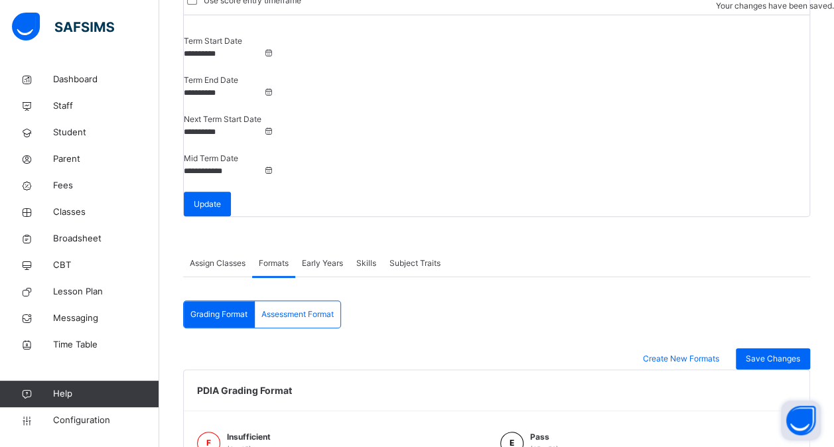
scroll to position [199, 0]
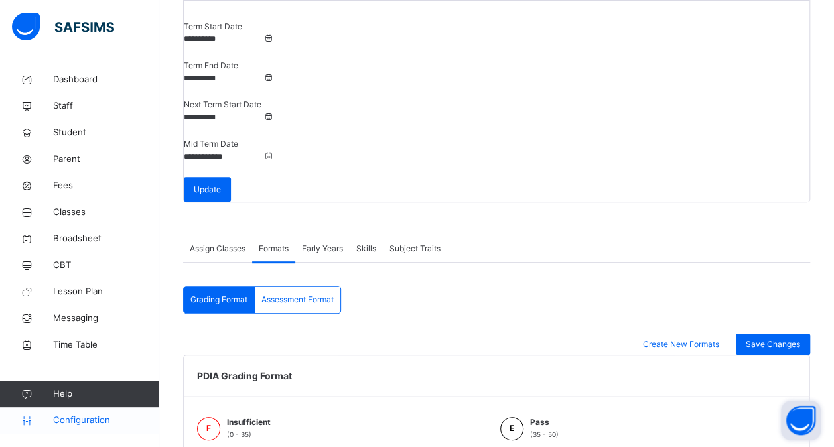
click at [88, 416] on span "Configuration" at bounding box center [105, 420] width 105 height 13
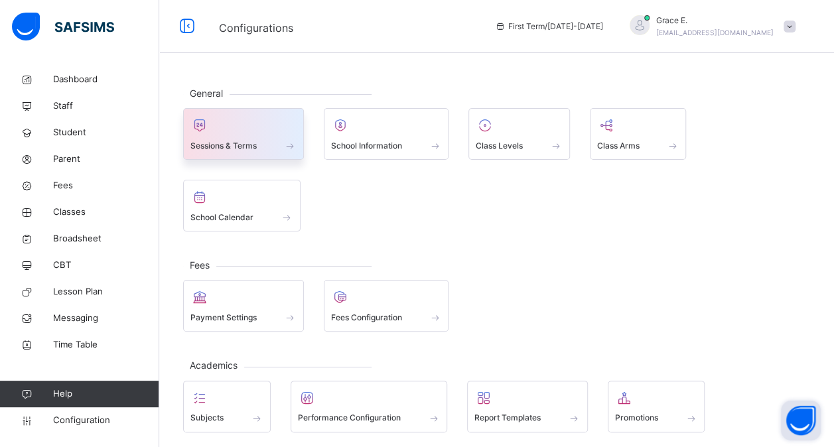
click at [257, 123] on div at bounding box center [243, 125] width 106 height 20
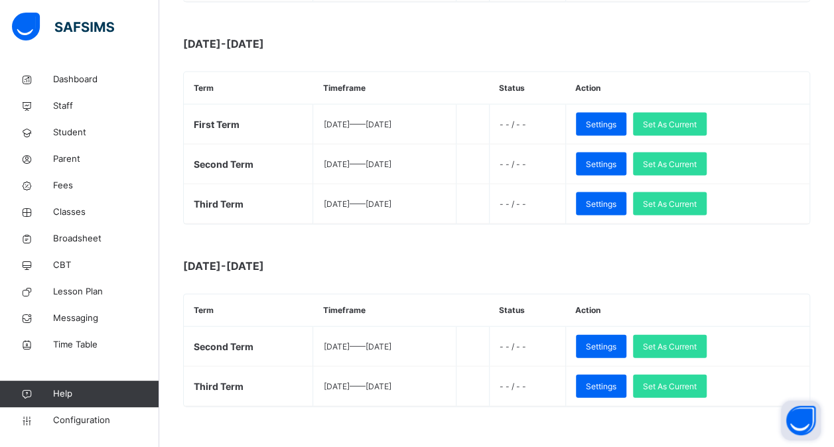
scroll to position [1287, 0]
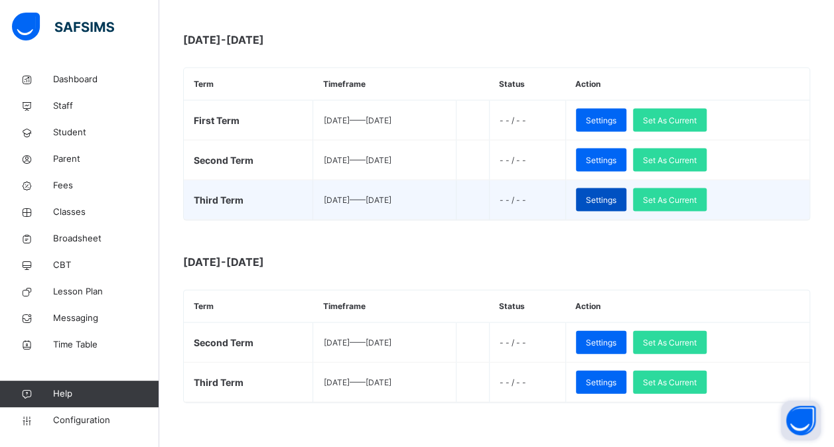
click at [616, 194] on span "Settings" at bounding box center [601, 200] width 31 height 12
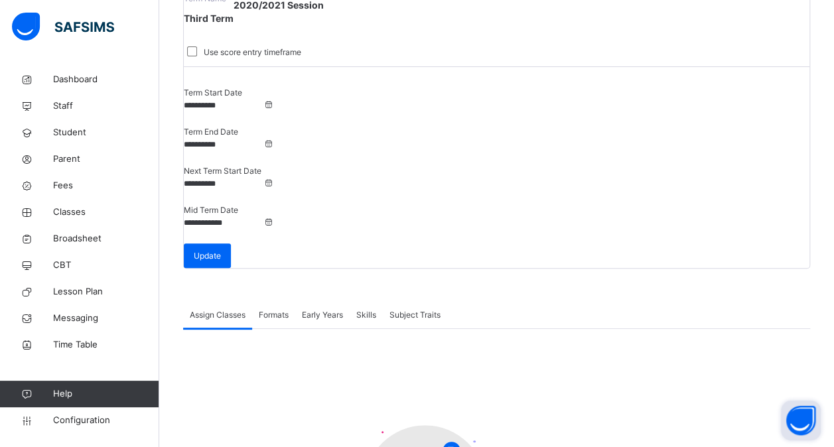
click at [276, 309] on span "Formats" at bounding box center [274, 315] width 30 height 12
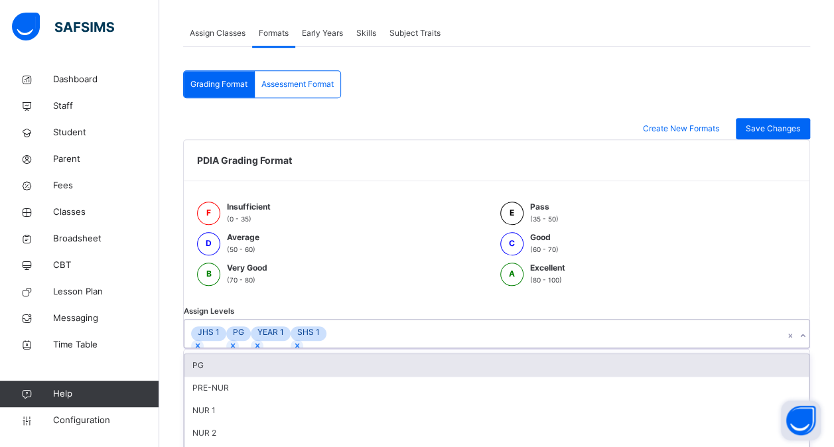
click at [313, 320] on div "JHS 1 PG YEAR 1 SHS 1" at bounding box center [483, 334] width 599 height 28
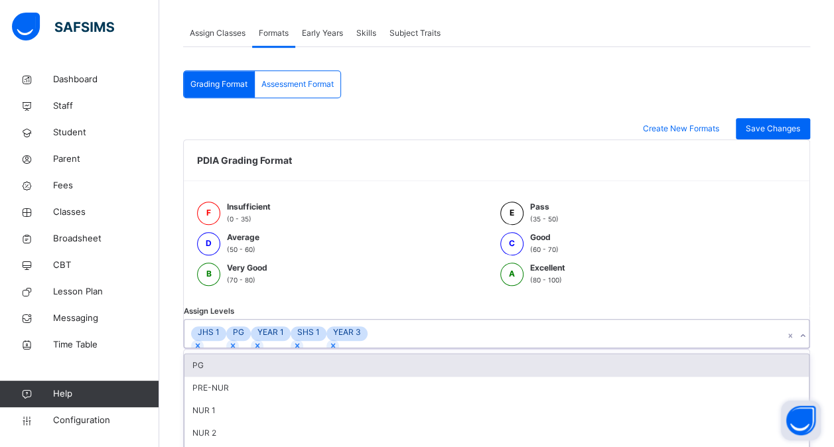
scroll to position [426, 0]
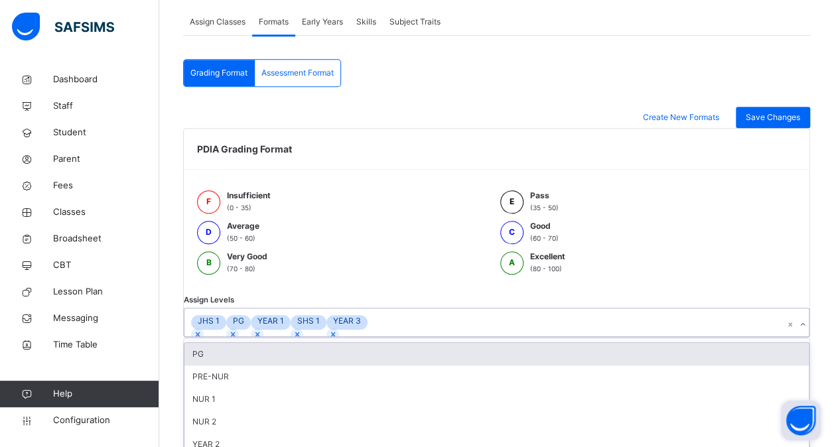
click at [261, 433] on div "YEAR 2" at bounding box center [496, 444] width 624 height 23
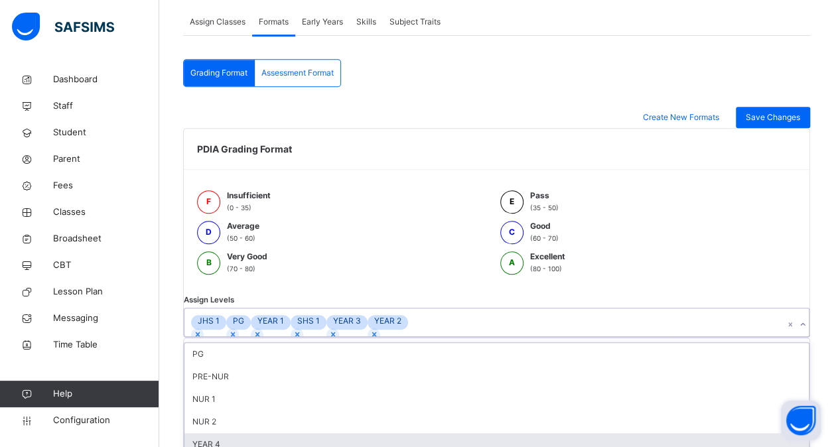
click at [261, 433] on div "YEAR 4" at bounding box center [496, 444] width 624 height 23
click at [261, 433] on div "YEAR 5" at bounding box center [496, 444] width 624 height 23
click at [261, 424] on div "NUR 2" at bounding box center [496, 421] width 624 height 23
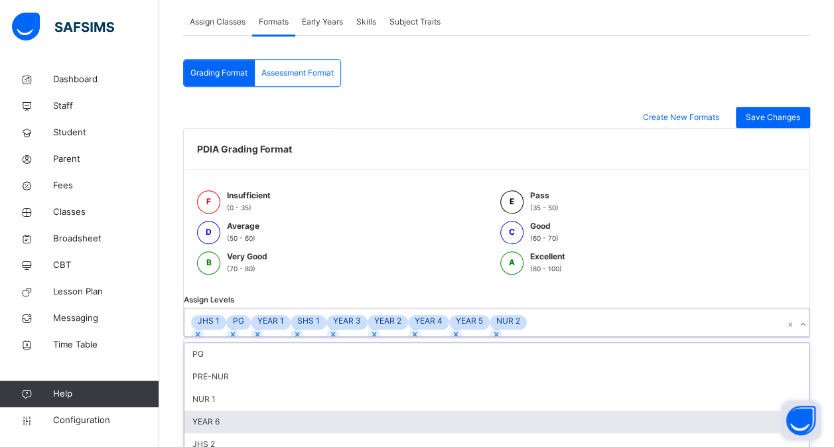
click at [261, 424] on div "YEAR 6" at bounding box center [496, 421] width 624 height 23
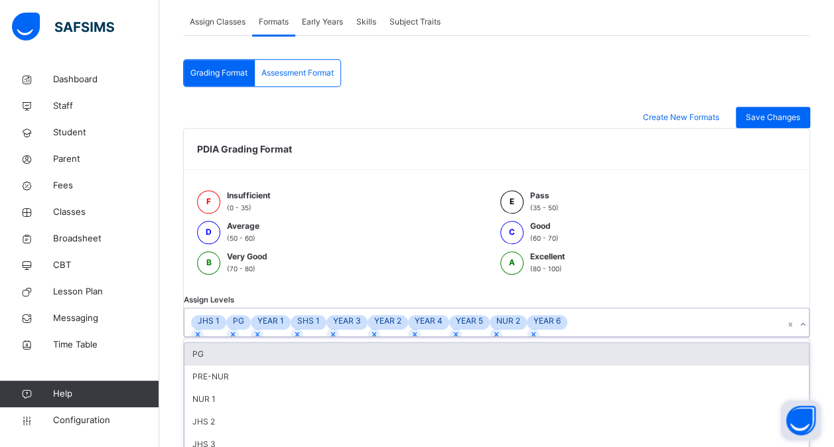
click at [261, 410] on div "NUR 1" at bounding box center [496, 399] width 624 height 23
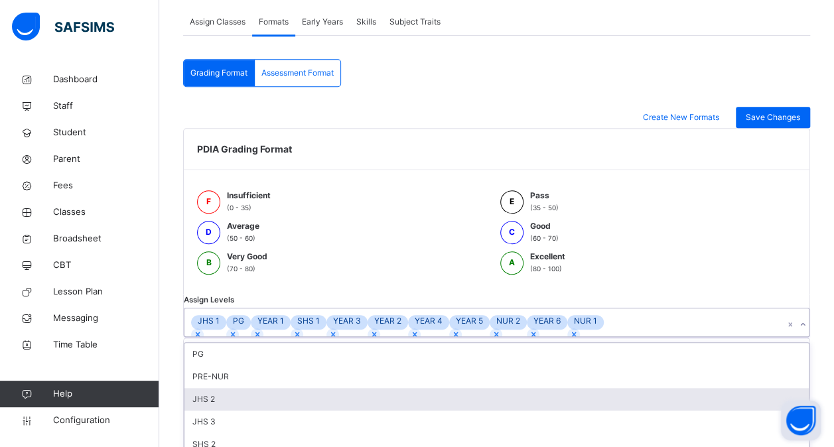
click at [261, 410] on div "JHS 2" at bounding box center [496, 399] width 624 height 23
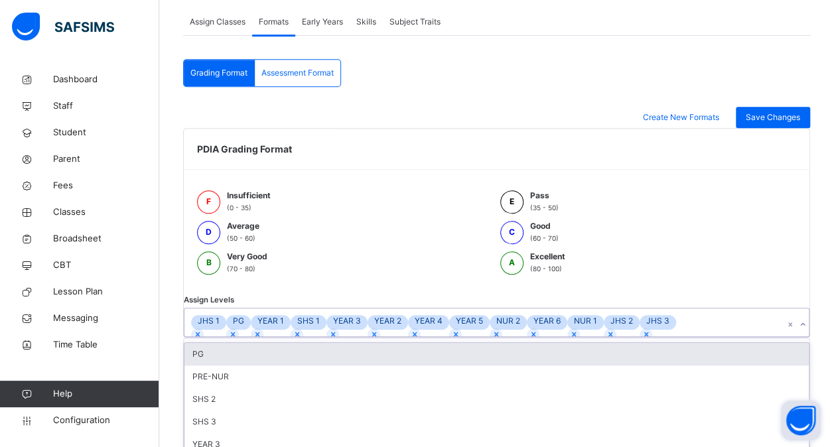
click at [261, 388] on div "PRE-NUR" at bounding box center [496, 376] width 624 height 23
click at [261, 365] on div "PG" at bounding box center [496, 354] width 624 height 23
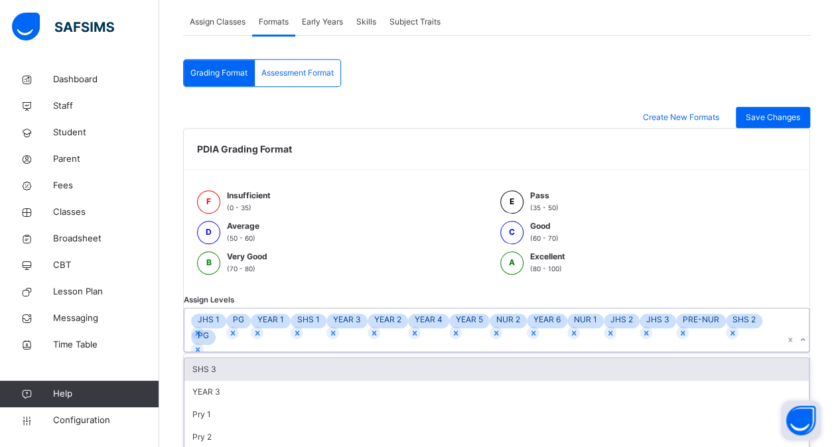
click at [261, 381] on div "SHS 3" at bounding box center [496, 369] width 624 height 23
click at [261, 351] on div "JHS 1 PG YEAR 1 SHS 1 YEAR 3 YEAR 2 YEAR 4 YEAR 5 NUR 2 YEAR 6 NUR 1 JHS 2 JHS …" at bounding box center [483, 329] width 599 height 43
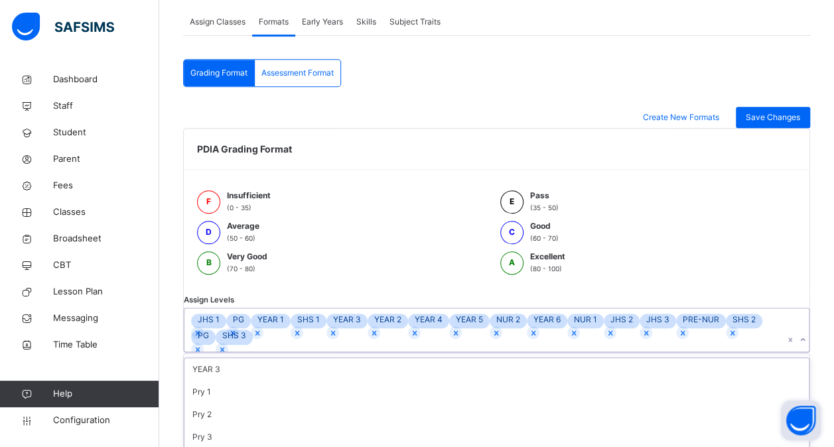
scroll to position [615, 0]
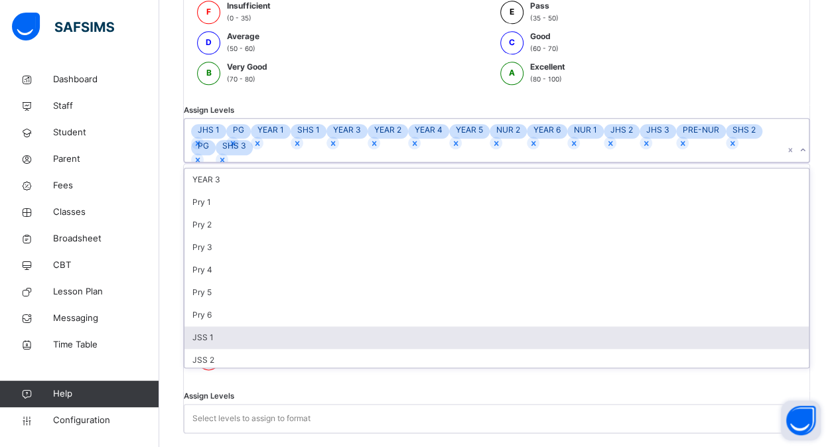
click at [261, 162] on div "option SHS 3, selected. option JSS 1 focused, 8 of 13. 13 results available. Us…" at bounding box center [496, 140] width 625 height 44
click at [261, 349] on div "JSS 1" at bounding box center [496, 337] width 624 height 23
click at [261, 349] on div "JSS 2" at bounding box center [496, 337] width 624 height 23
click at [261, 349] on div "JSS 3" at bounding box center [496, 337] width 624 height 23
click at [261, 326] on div "Pry 6" at bounding box center [496, 315] width 624 height 23
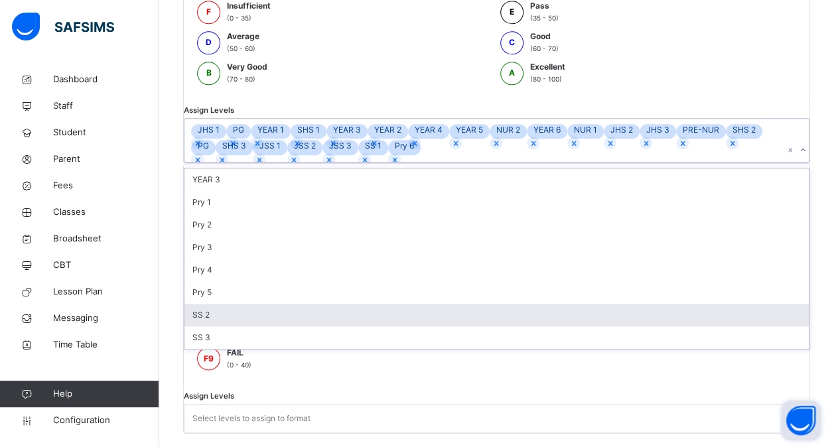
click at [261, 326] on div "SS 2" at bounding box center [496, 315] width 624 height 23
click at [261, 304] on div "Pry 5" at bounding box center [496, 292] width 624 height 23
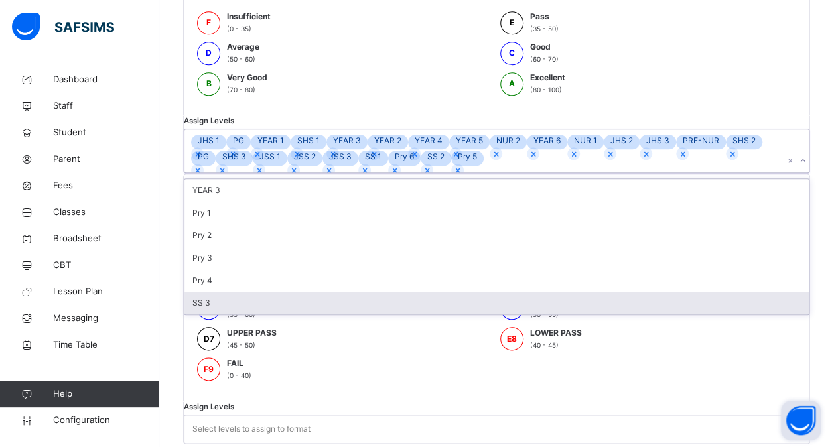
click at [261, 314] on div "SS 3" at bounding box center [496, 303] width 624 height 23
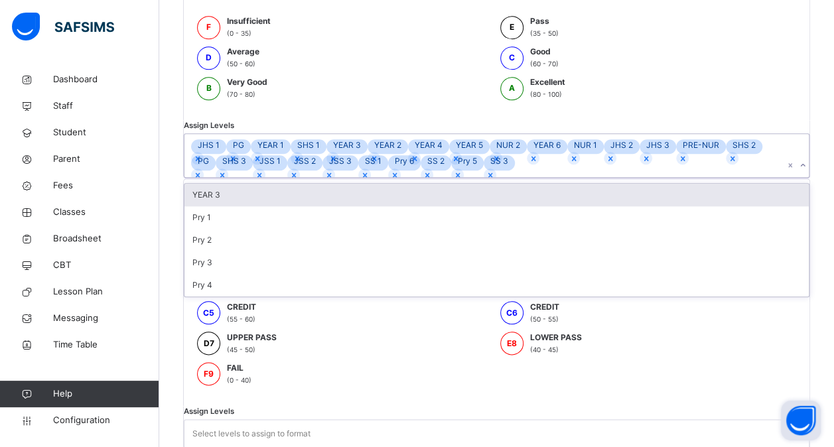
click at [261, 296] on div "Pry 4" at bounding box center [496, 285] width 624 height 23
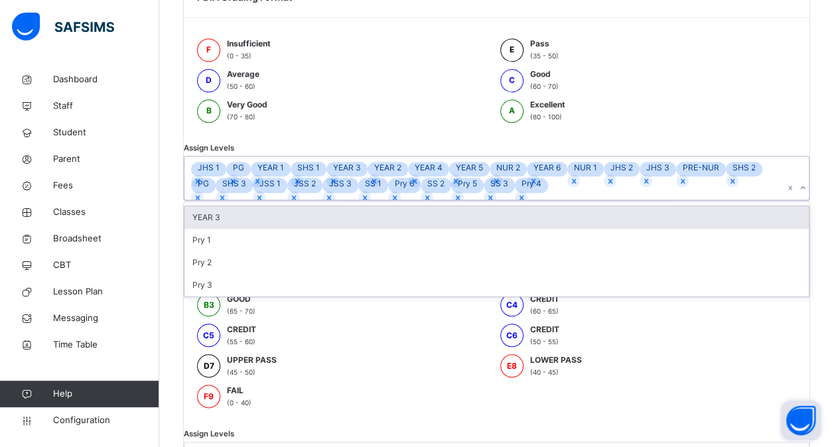
click at [261, 296] on div "Pry 3" at bounding box center [496, 285] width 624 height 23
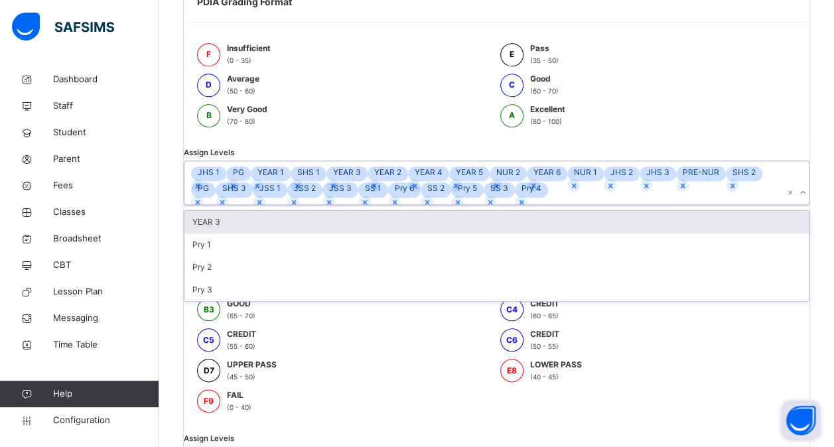
click at [261, 279] on div "Pry 2" at bounding box center [496, 267] width 624 height 23
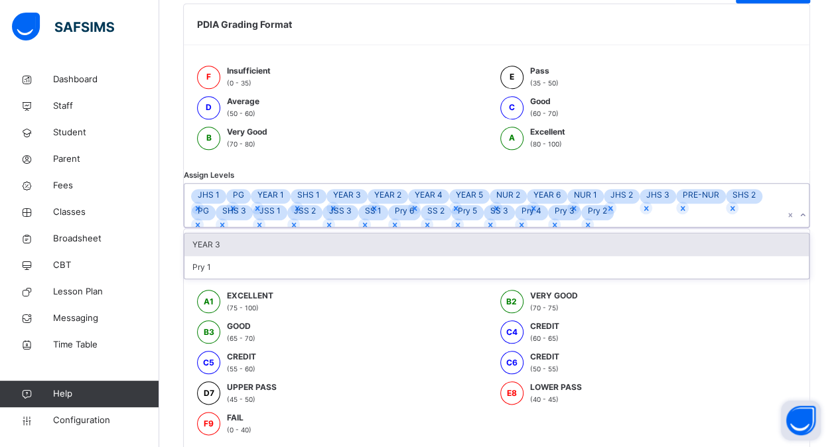
click at [261, 279] on div "Pry 1" at bounding box center [496, 267] width 624 height 23
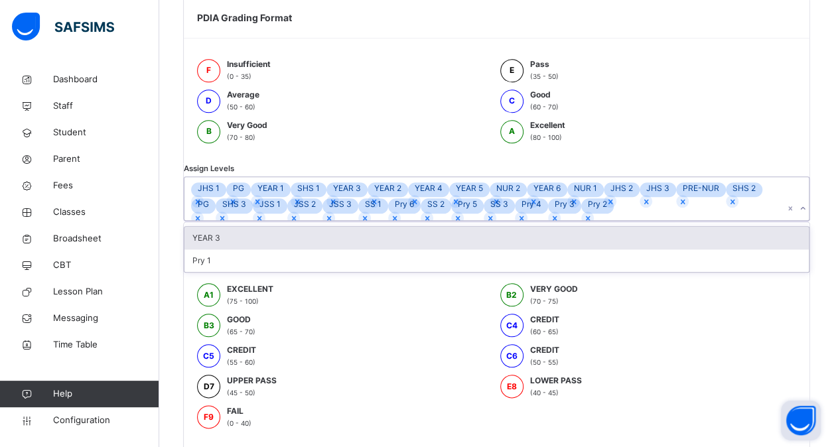
click at [261, 249] on div "YEAR 3" at bounding box center [496, 238] width 624 height 23
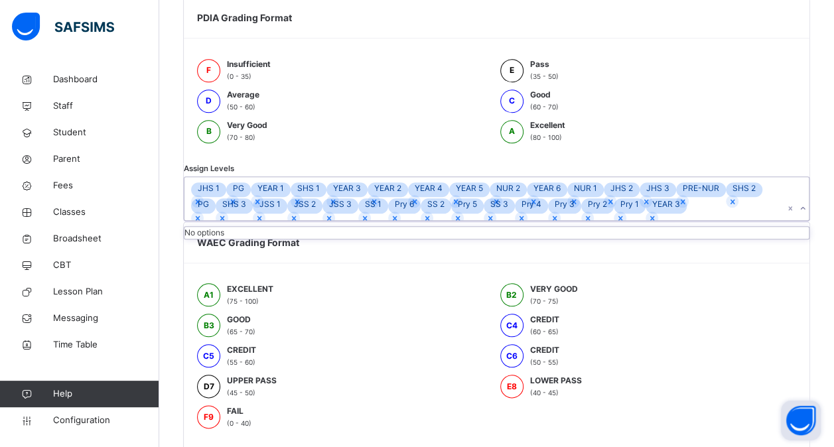
click at [261, 239] on div "No options" at bounding box center [496, 233] width 624 height 12
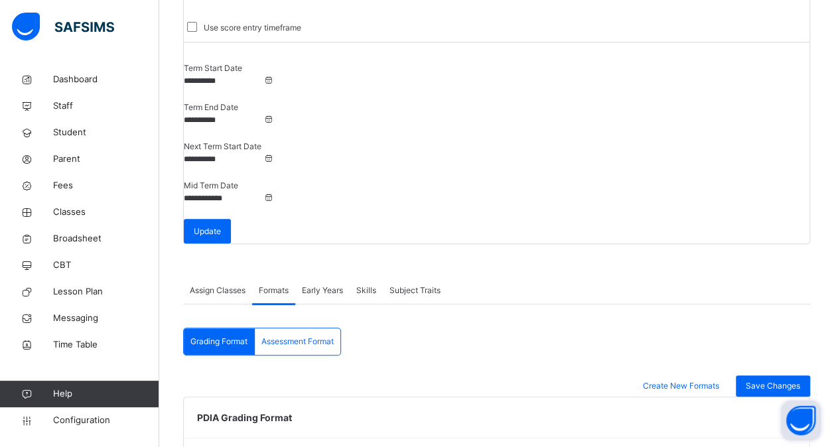
scroll to position [155, 0]
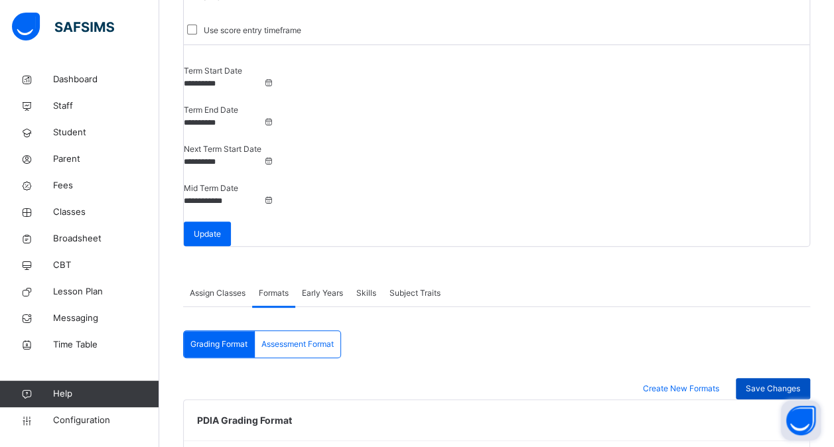
click at [768, 383] on span "Save Changes" at bounding box center [772, 389] width 54 height 12
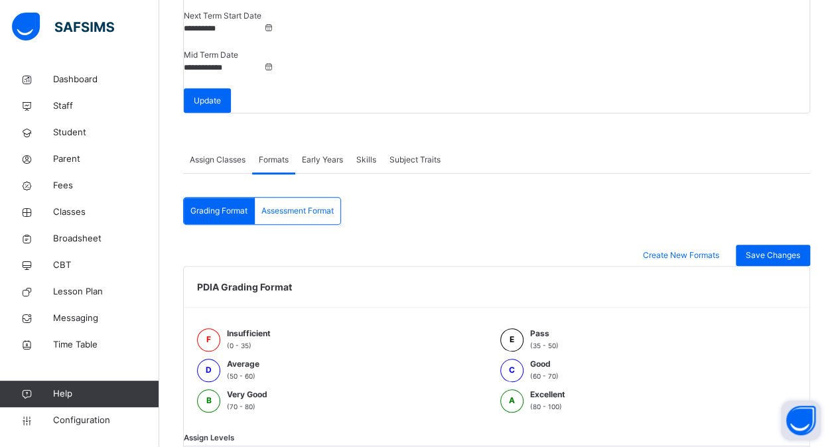
scroll to position [279, 0]
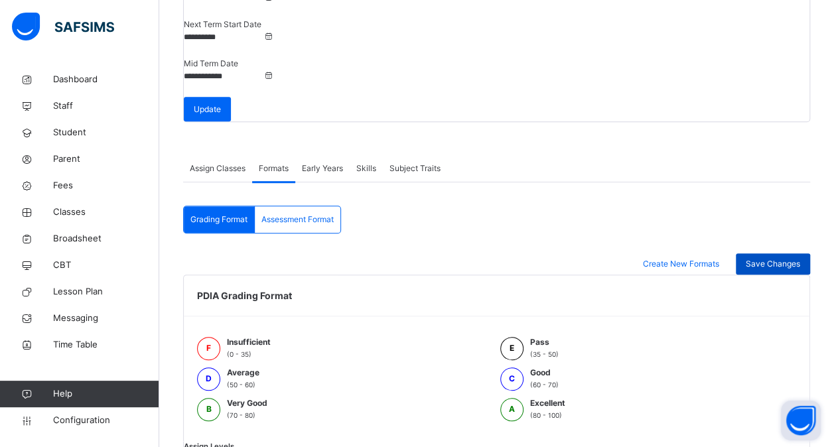
click at [774, 258] on span "Save Changes" at bounding box center [772, 264] width 54 height 12
click at [308, 206] on div "Assessment Format" at bounding box center [298, 219] width 86 height 27
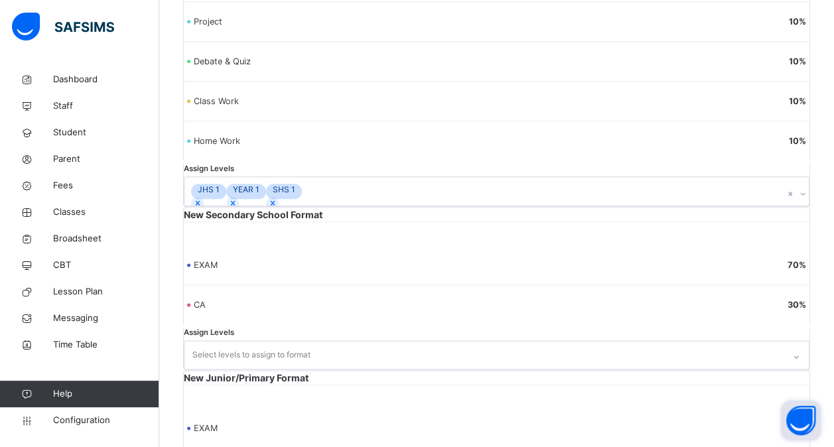
scroll to position [719, 0]
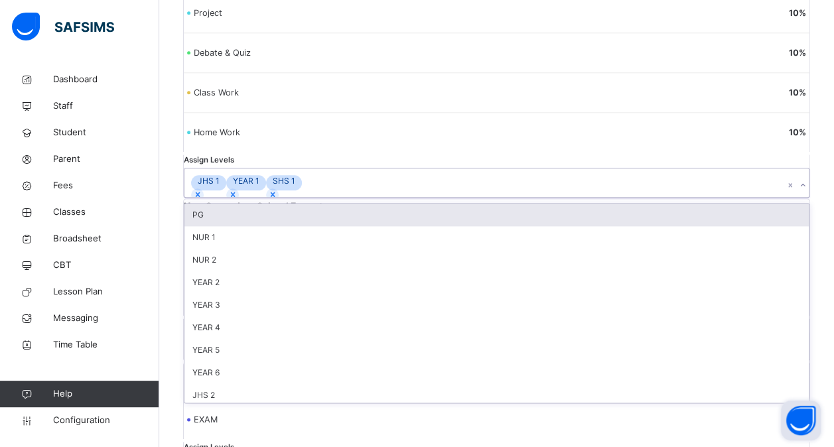
click at [284, 186] on div "JHS 1 YEAR 1 SHS 1" at bounding box center [483, 182] width 599 height 28
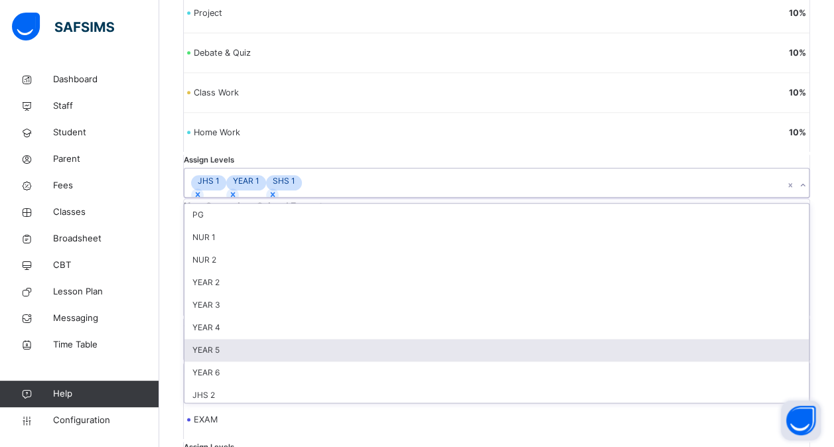
click at [257, 361] on div "YEAR 5" at bounding box center [496, 350] width 624 height 23
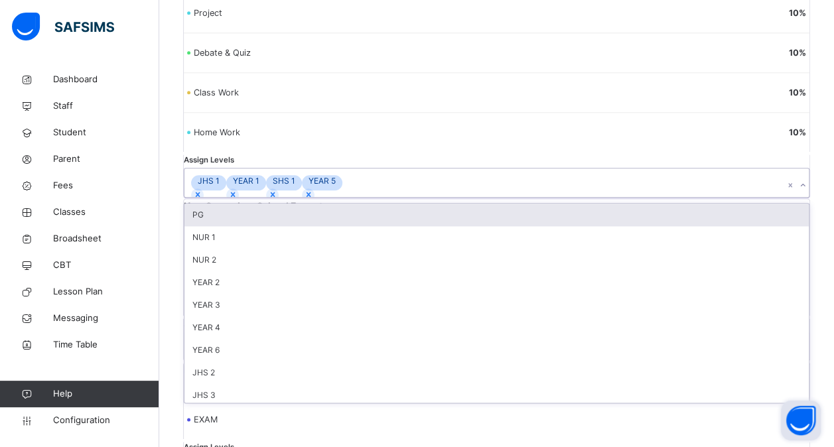
click at [257, 339] on div "YEAR 4" at bounding box center [496, 327] width 624 height 23
click at [257, 316] on div "YEAR 3" at bounding box center [496, 305] width 624 height 23
click at [257, 294] on div "YEAR 2" at bounding box center [496, 282] width 624 height 23
click at [257, 271] on div "NUR 2" at bounding box center [496, 260] width 624 height 23
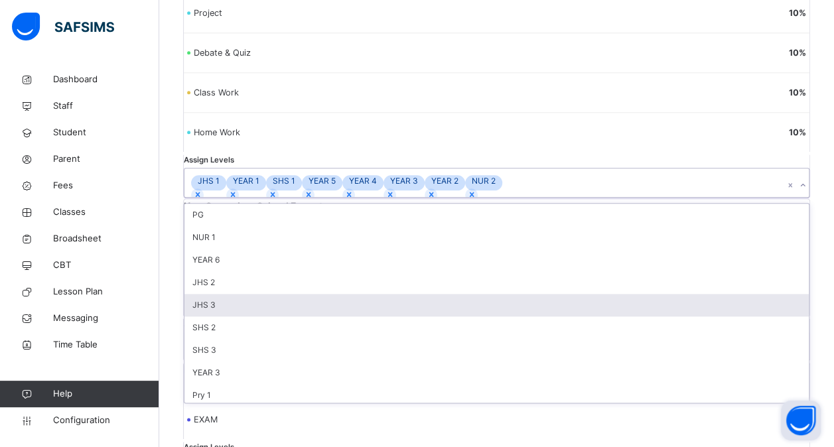
click at [241, 316] on div "JHS 3" at bounding box center [496, 305] width 624 height 23
click at [241, 294] on div "JHS 2" at bounding box center [496, 282] width 624 height 23
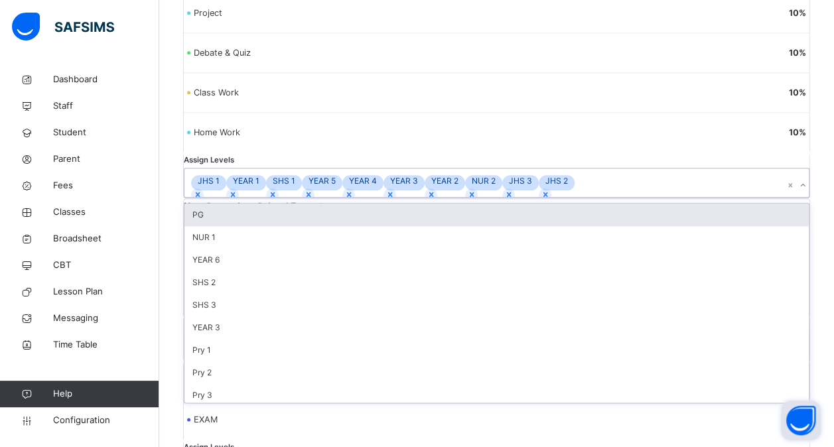
click at [241, 271] on div "YEAR 6" at bounding box center [496, 260] width 624 height 23
click at [241, 249] on div "NUR 1" at bounding box center [496, 237] width 624 height 23
click at [617, 199] on icon at bounding box center [621, 194] width 9 height 9
click at [469, 197] on icon at bounding box center [471, 194] width 5 height 5
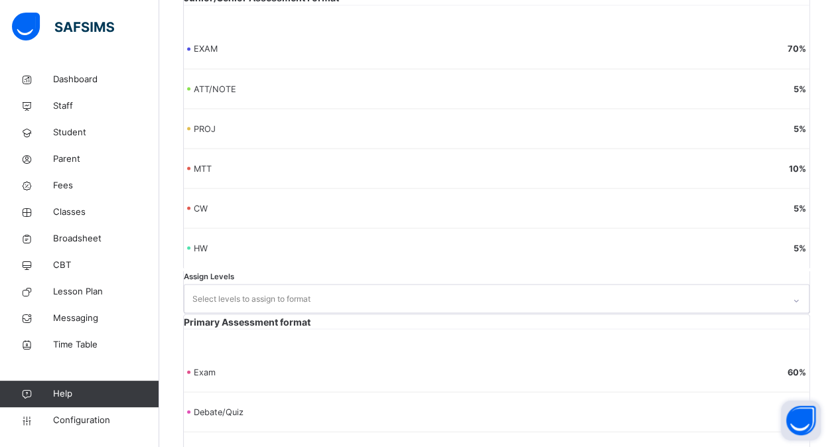
scroll to position [1379, 0]
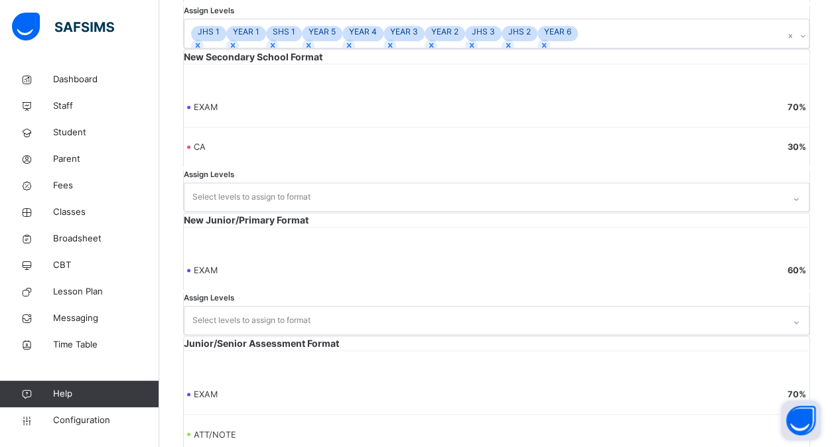
scroll to position [848, 0]
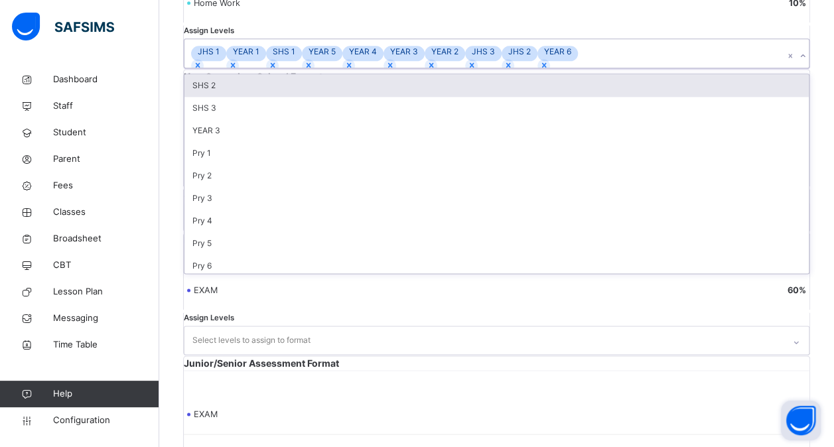
click at [285, 67] on div "JHS 1 YEAR 1 SHS 1 YEAR 5 YEAR 4 YEAR 3 YEAR 2 JHS 3 JHS 2 YEAR 6" at bounding box center [483, 53] width 599 height 28
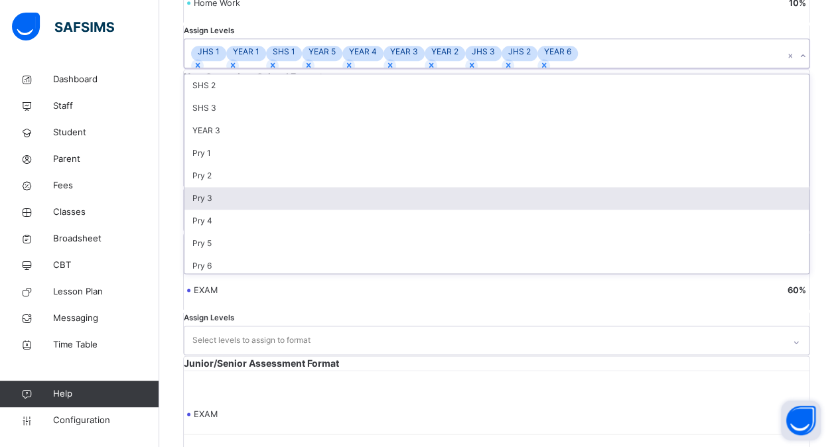
click at [249, 210] on div "Pry 3" at bounding box center [496, 198] width 624 height 23
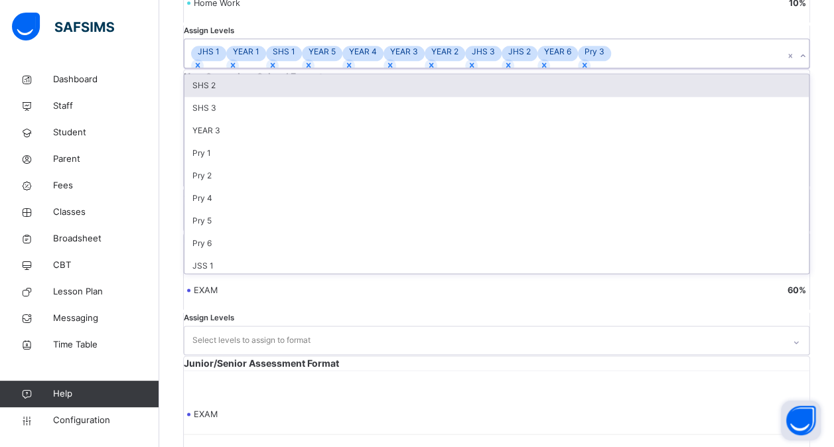
click at [249, 187] on div "Pry 2" at bounding box center [496, 175] width 624 height 23
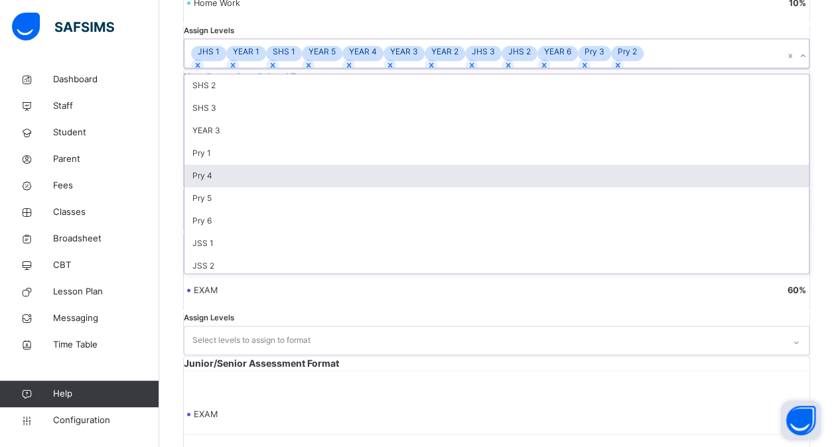
click at [249, 187] on div "Pry 4" at bounding box center [496, 175] width 624 height 23
click at [249, 164] on div "Pry 1" at bounding box center [496, 153] width 624 height 23
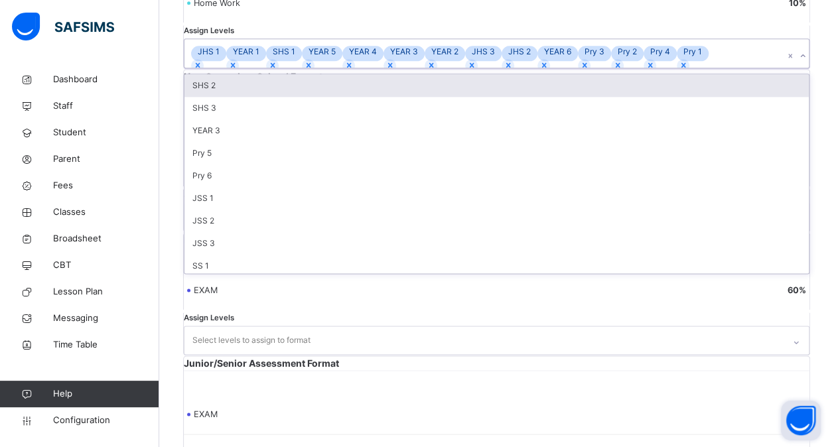
click at [249, 142] on div "YEAR 3" at bounding box center [496, 130] width 624 height 23
click at [249, 119] on div "SHS 3" at bounding box center [496, 108] width 624 height 23
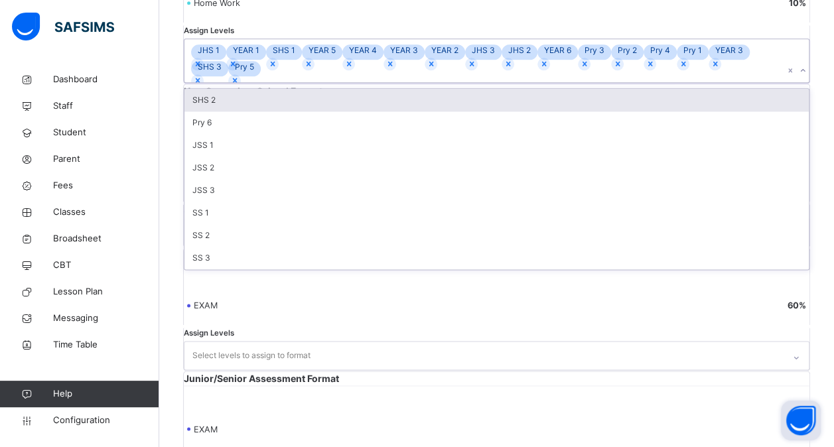
click at [249, 111] on div "SHS 2" at bounding box center [496, 100] width 624 height 23
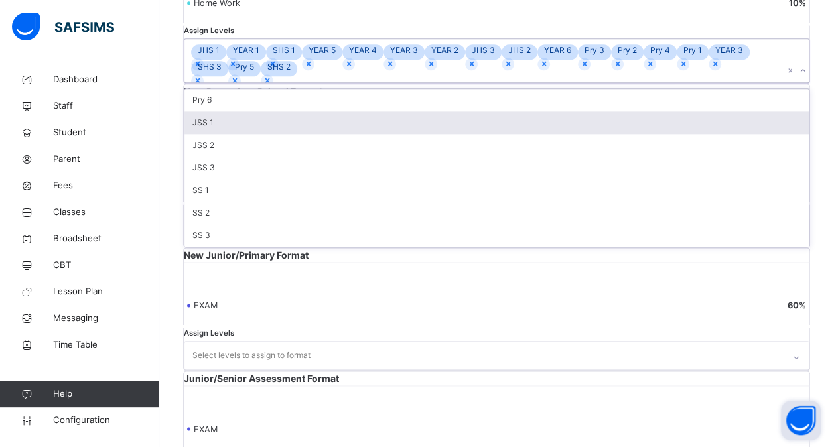
click at [239, 134] on div "JSS 1" at bounding box center [496, 122] width 624 height 23
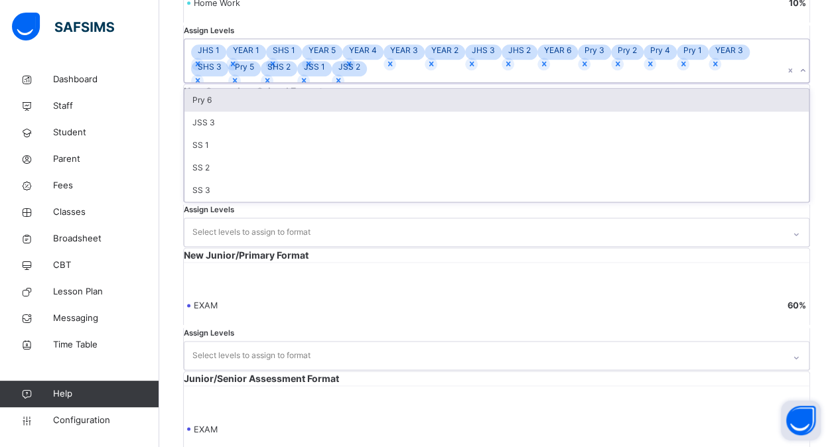
click at [239, 111] on div "Pry 6" at bounding box center [496, 100] width 624 height 23
click at [239, 82] on div "JHS 1 YEAR 1 SHS 1 YEAR 5 YEAR 4 YEAR 3 YEAR 2 JHS 3 JHS 2 YEAR 6 Pry 3 Pry 2 P…" at bounding box center [483, 60] width 599 height 43
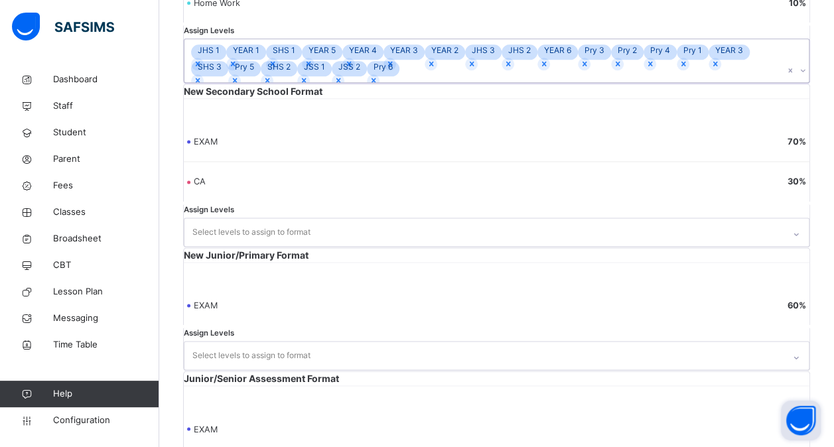
click at [239, 83] on div "option Pry 6, selected. 0 results available. Select is focused ,type to refine …" at bounding box center [496, 60] width 625 height 44
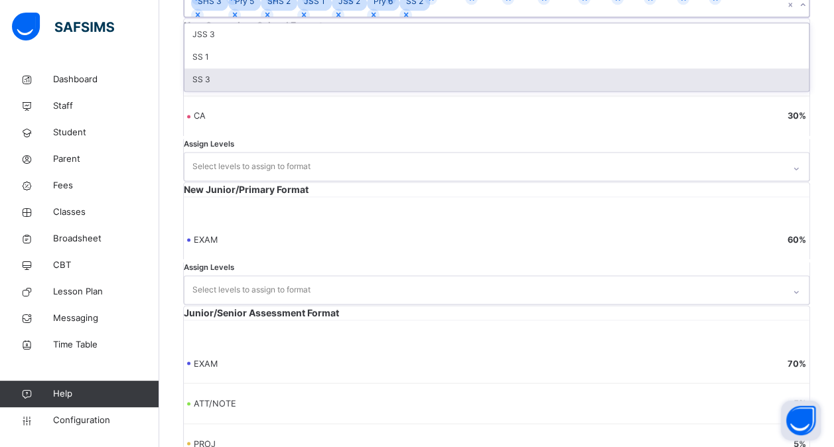
scroll to position [923, 0]
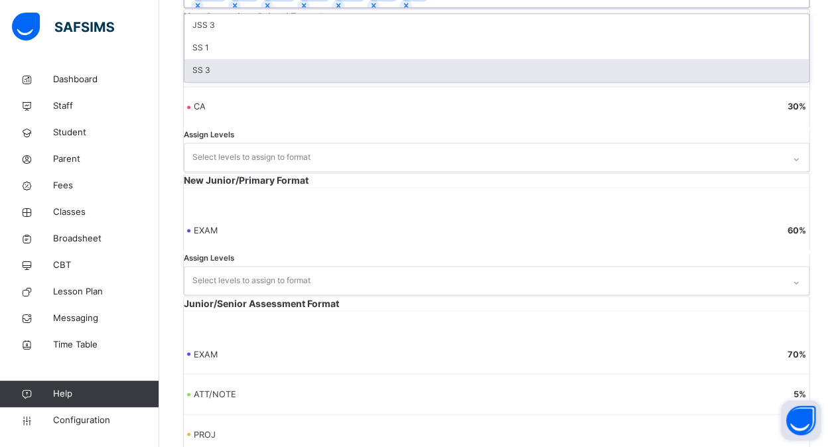
click at [239, 82] on div "SS 3" at bounding box center [496, 70] width 624 height 23
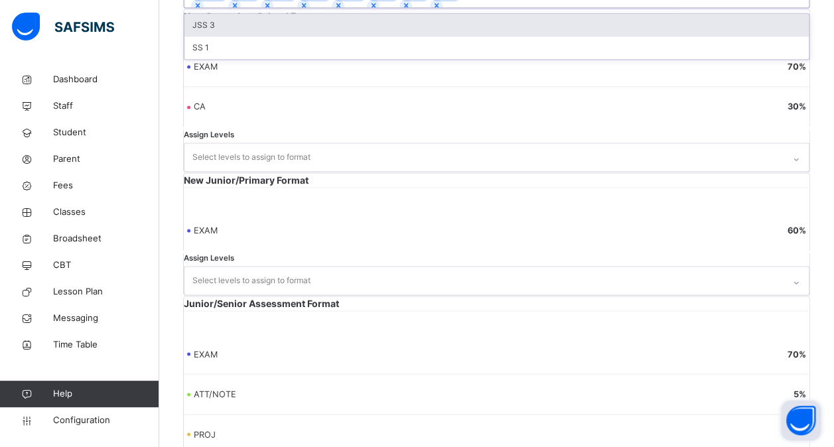
click at [239, 59] on div "SS 1" at bounding box center [496, 47] width 624 height 23
click at [239, 36] on div "JSS 3" at bounding box center [496, 25] width 624 height 23
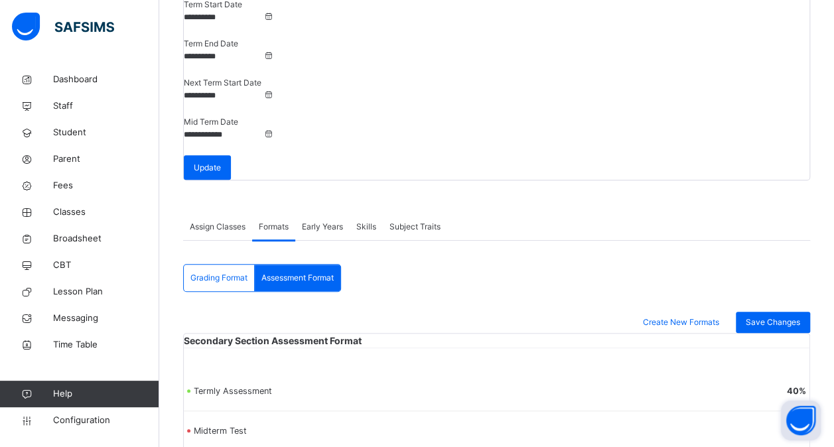
scroll to position [99, 0]
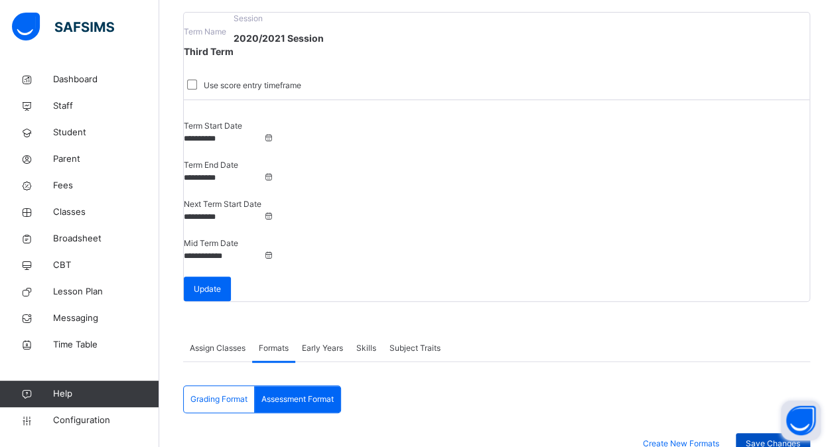
click at [794, 438] on span "Save Changes" at bounding box center [772, 444] width 54 height 12
click at [95, 416] on span "Configuration" at bounding box center [105, 420] width 105 height 13
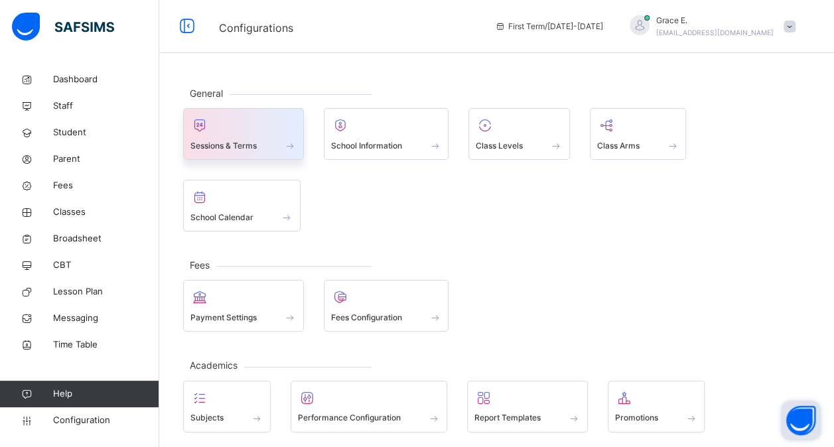
click at [253, 135] on span at bounding box center [243, 136] width 106 height 3
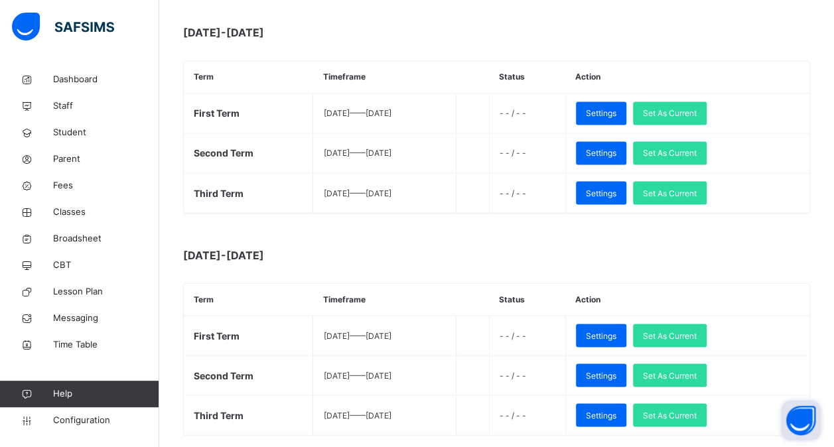
scroll to position [1287, 0]
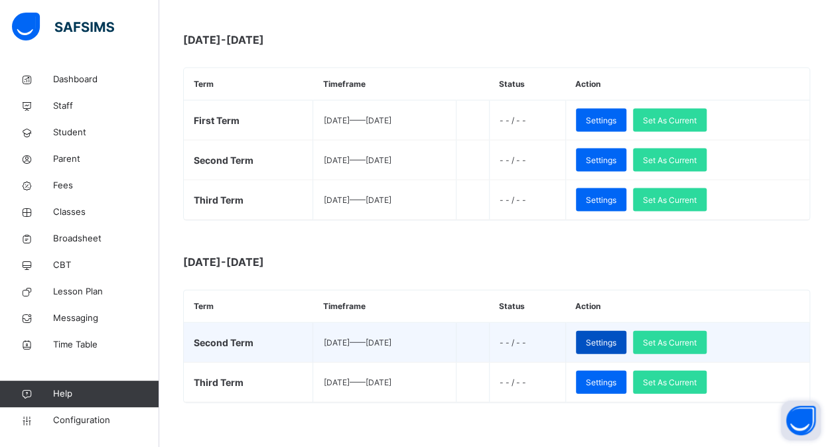
click at [616, 337] on span "Settings" at bounding box center [601, 343] width 31 height 12
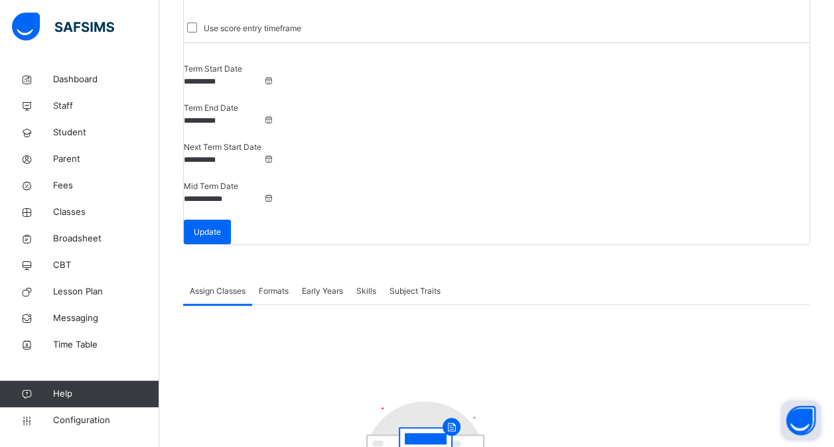
scroll to position [133, 0]
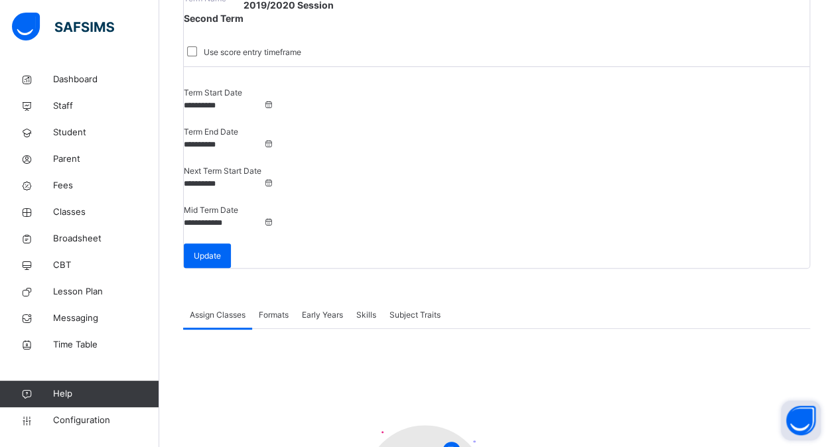
click at [265, 309] on span "Formats" at bounding box center [274, 315] width 30 height 12
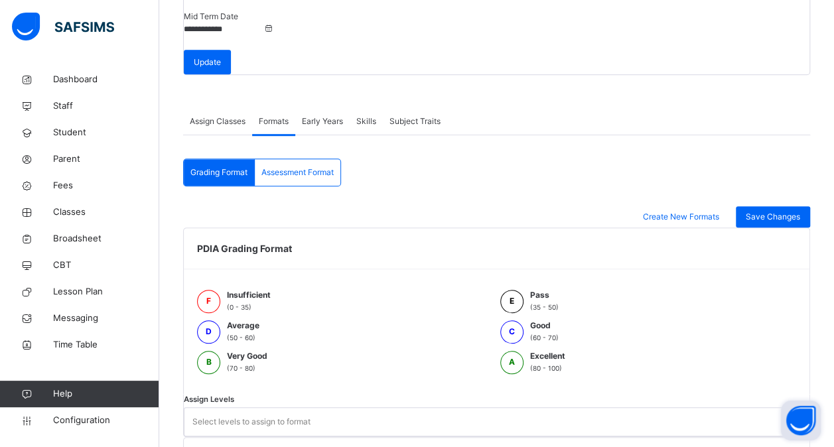
scroll to position [414, 0]
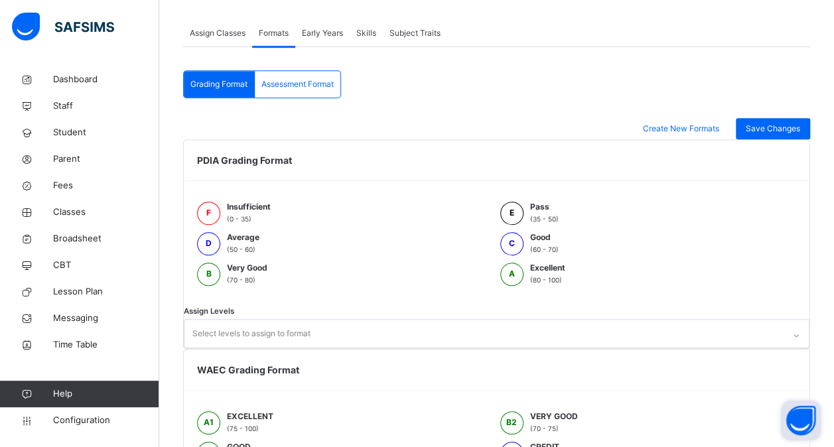
click at [294, 321] on div "Select levels to assign to format" at bounding box center [251, 333] width 118 height 25
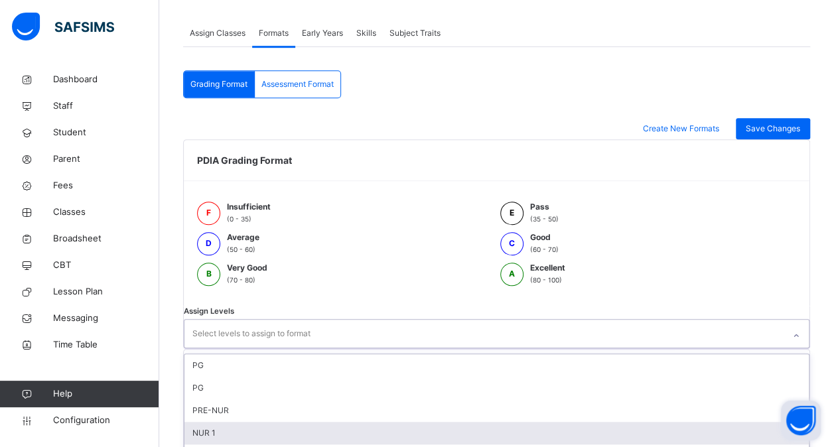
click at [271, 422] on div "NUR 1" at bounding box center [496, 433] width 624 height 23
click at [271, 422] on div "NUR 2" at bounding box center [496, 433] width 624 height 23
click at [271, 422] on div "YEAR 1" at bounding box center [496, 433] width 624 height 23
click at [271, 399] on div "PRE-NUR" at bounding box center [496, 410] width 624 height 23
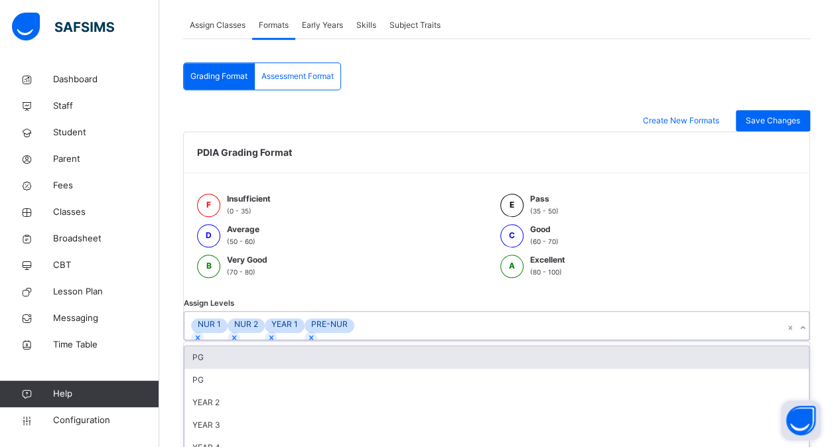
click at [271, 369] on div "PG" at bounding box center [496, 380] width 624 height 23
click at [271, 369] on div "YEAR 3" at bounding box center [496, 380] width 624 height 23
click at [271, 359] on div "PG" at bounding box center [496, 357] width 624 height 23
click at [271, 359] on div "YEAR 4" at bounding box center [496, 357] width 624 height 23
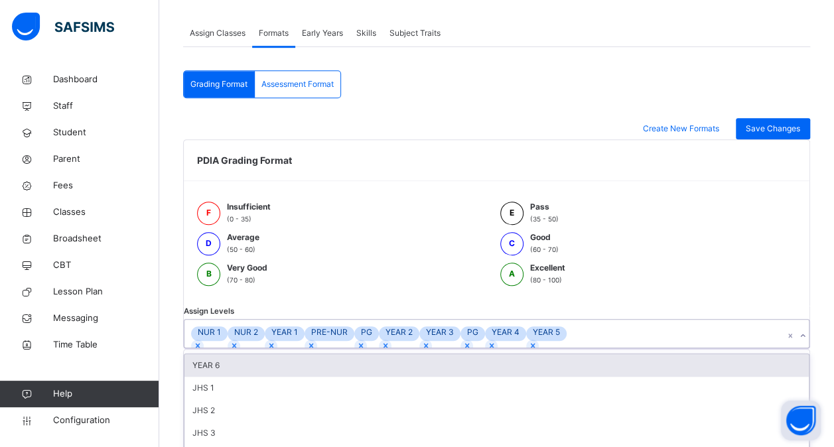
click at [271, 347] on div "NUR 1 NUR 2 YEAR 1 PRE-NUR PG YEAR 2 YEAR 3 PG YEAR 4 YEAR 5" at bounding box center [483, 334] width 599 height 28
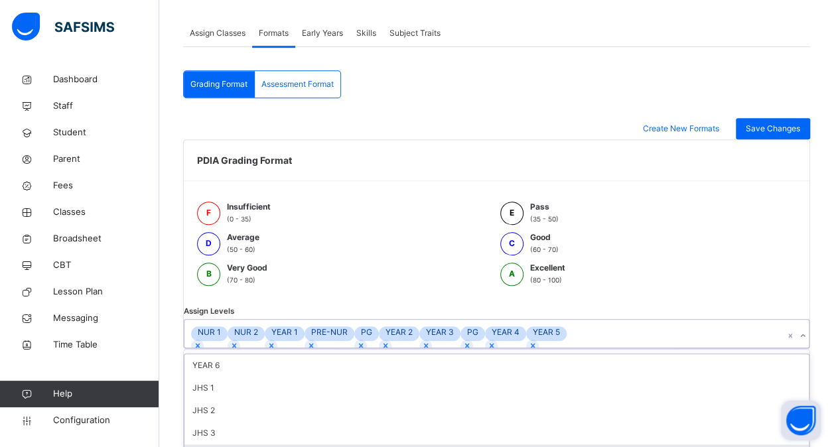
scroll to position [544, 0]
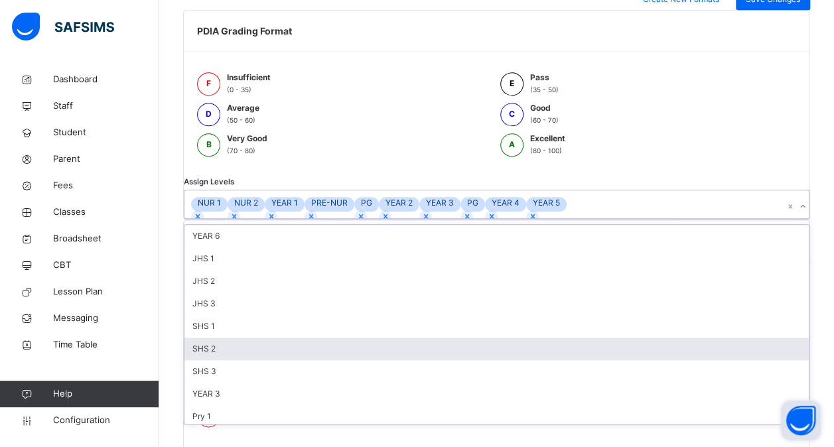
drag, startPoint x: 271, startPoint y: 359, endPoint x: 277, endPoint y: 382, distance: 23.5
click at [277, 219] on div "option YEAR 5, selected. option SHS 2 focused, 6 of 20. 20 results available. U…" at bounding box center [496, 204] width 625 height 29
click at [277, 360] on div "SHS 2" at bounding box center [496, 349] width 624 height 23
click at [277, 360] on div "SHS 3" at bounding box center [496, 349] width 624 height 23
click at [277, 360] on div "YEAR 3" at bounding box center [496, 349] width 624 height 23
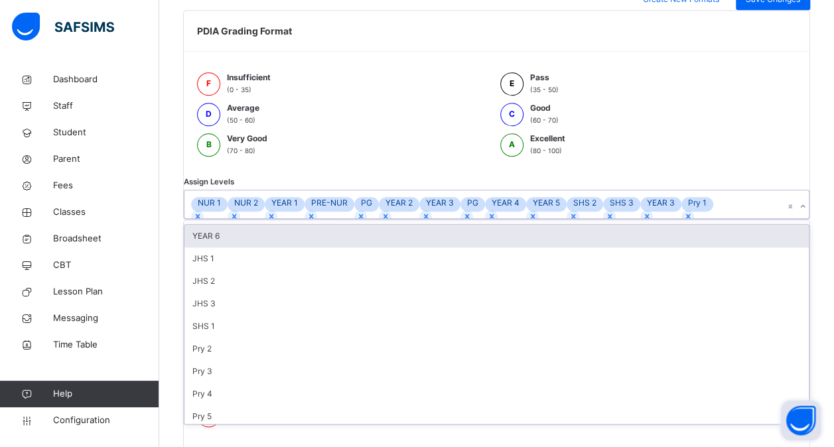
click at [277, 338] on div "SHS 1" at bounding box center [496, 326] width 624 height 23
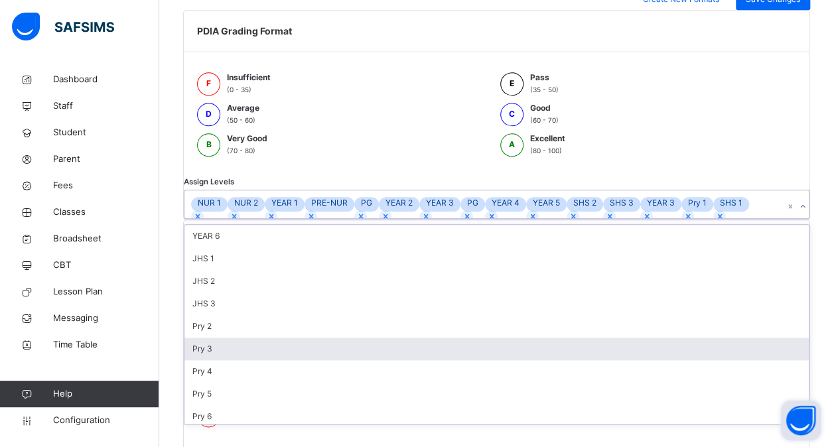
click at [271, 360] on div "Pry 3" at bounding box center [496, 349] width 624 height 23
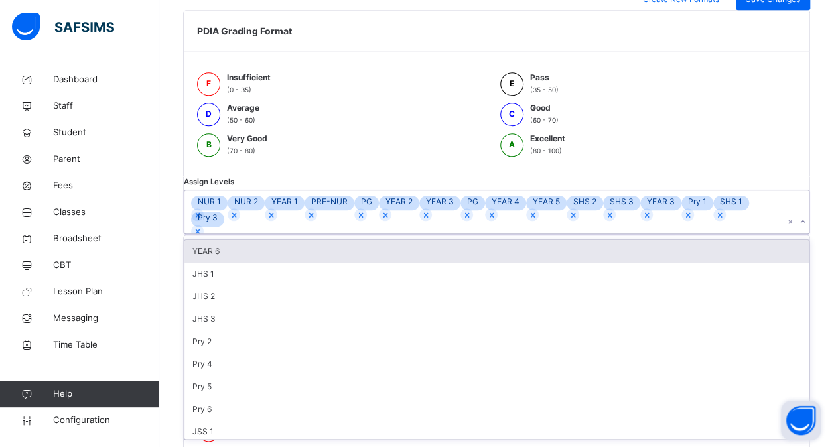
click at [271, 353] on div "Pry 2" at bounding box center [496, 341] width 624 height 23
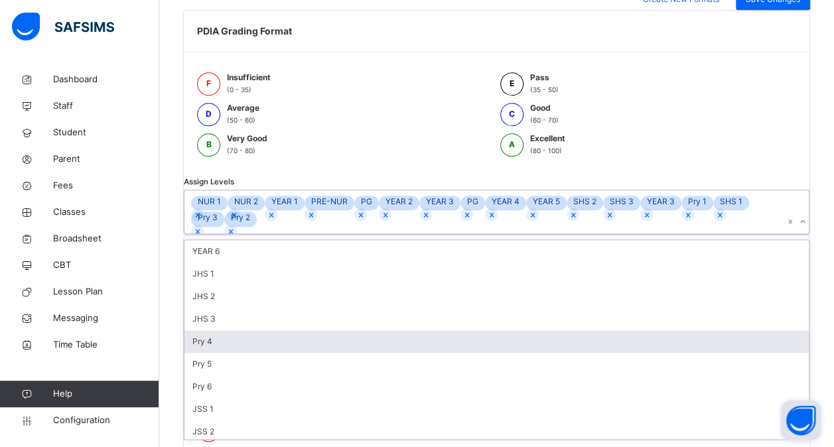
click at [271, 353] on div "Pry 4" at bounding box center [496, 341] width 624 height 23
click at [271, 353] on div "Pry 5" at bounding box center [496, 341] width 624 height 23
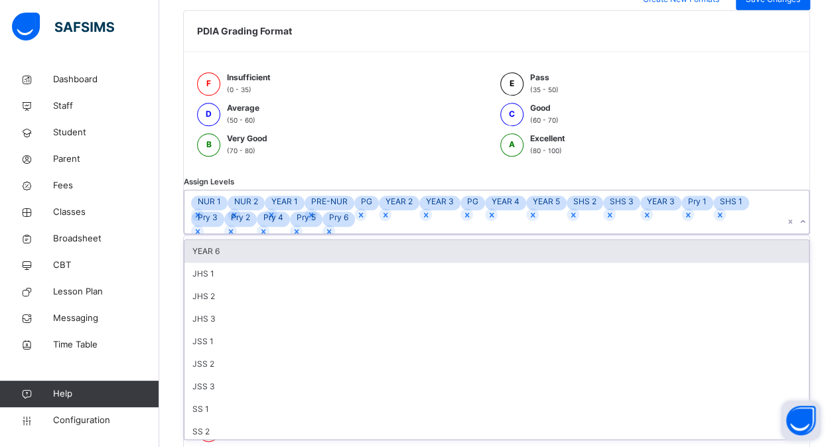
click at [271, 330] on div "JHS 3" at bounding box center [496, 319] width 624 height 23
click at [271, 308] on div "JHS 2" at bounding box center [496, 296] width 624 height 23
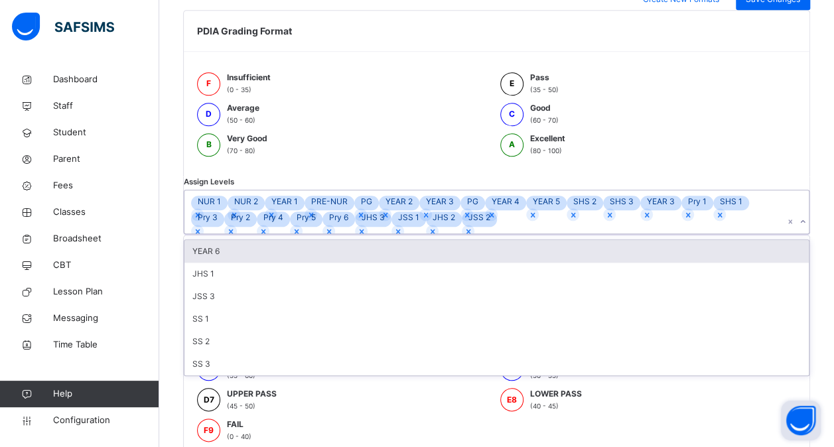
click at [271, 285] on div "JHS 1" at bounding box center [496, 274] width 624 height 23
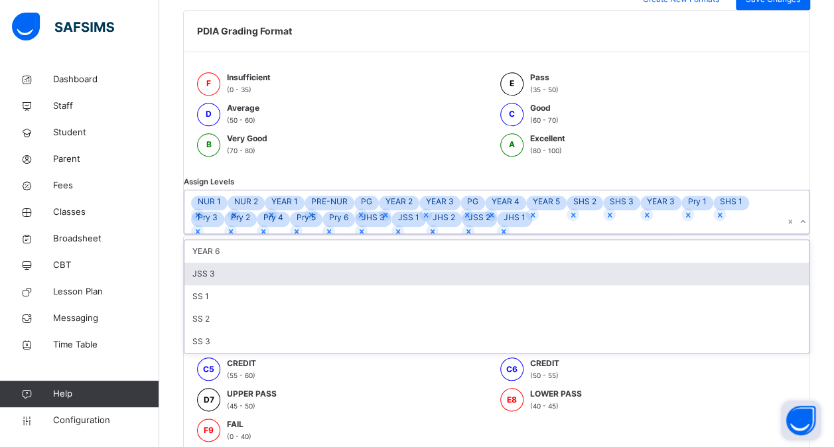
click at [271, 285] on div "JSS 3" at bounding box center [496, 274] width 624 height 23
click at [257, 285] on div "SS 1" at bounding box center [496, 274] width 624 height 23
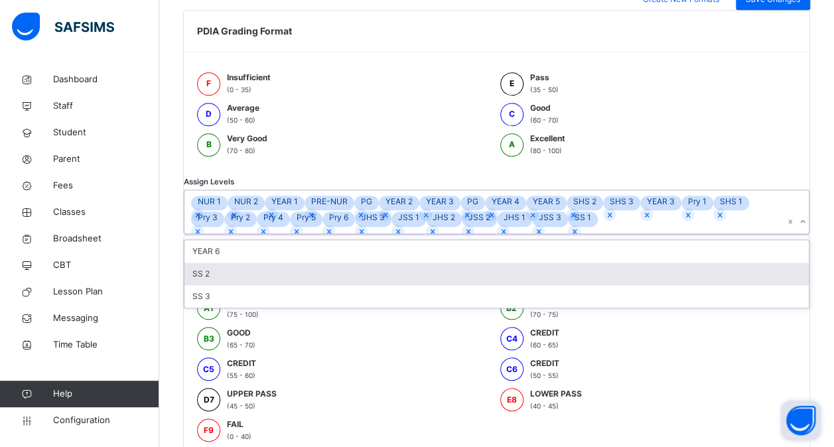
click at [257, 285] on div "SS 2" at bounding box center [496, 274] width 624 height 23
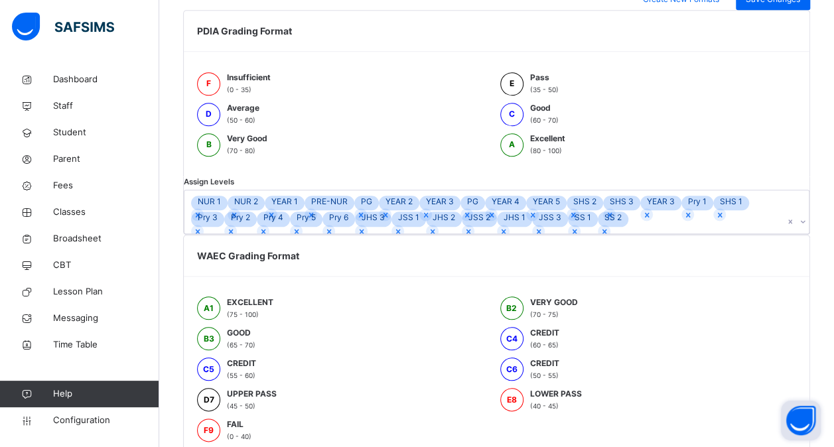
scroll to position [539, 0]
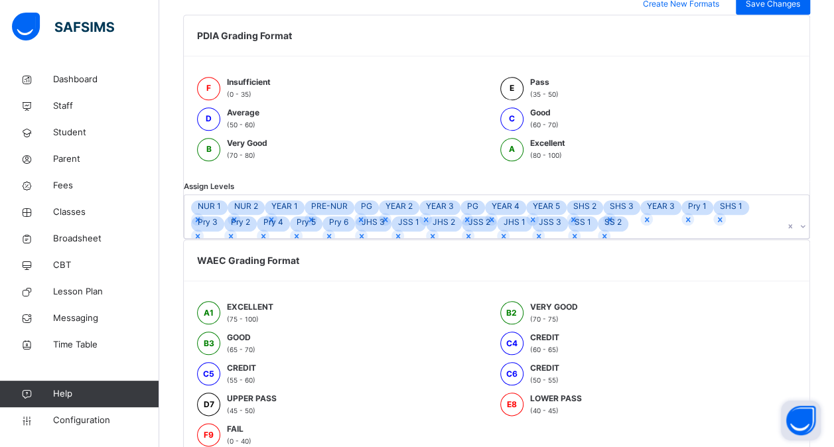
click at [257, 434] on div "**********" at bounding box center [496, 31] width 674 height 1009
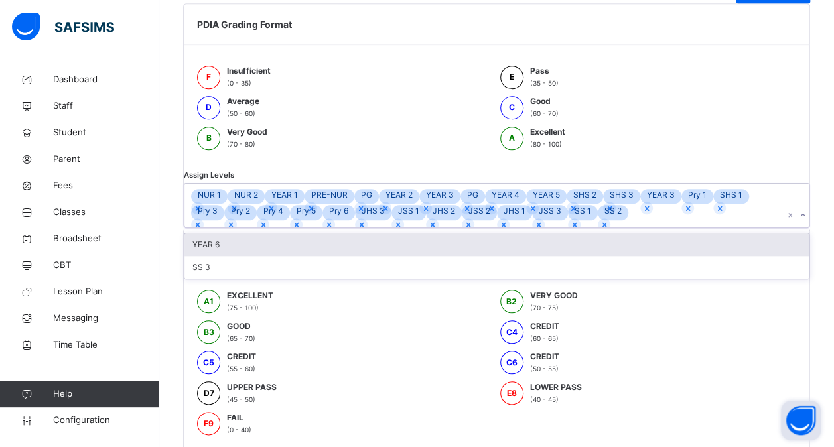
click at [783, 227] on div at bounding box center [795, 205] width 25 height 43
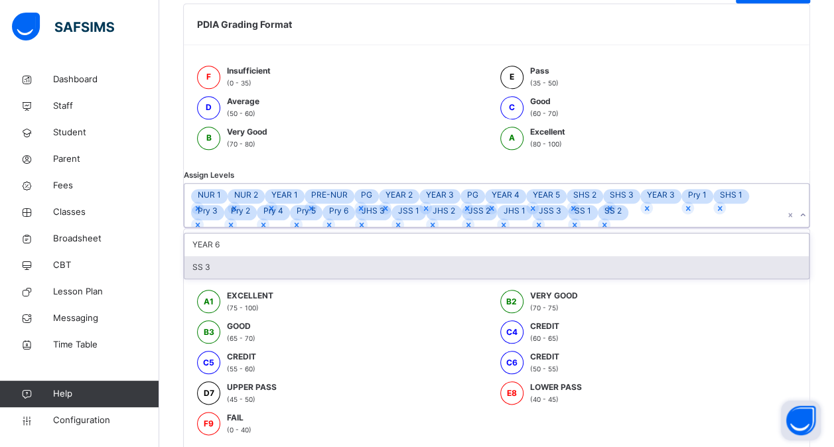
click at [283, 279] on div "SS 3" at bounding box center [496, 267] width 624 height 23
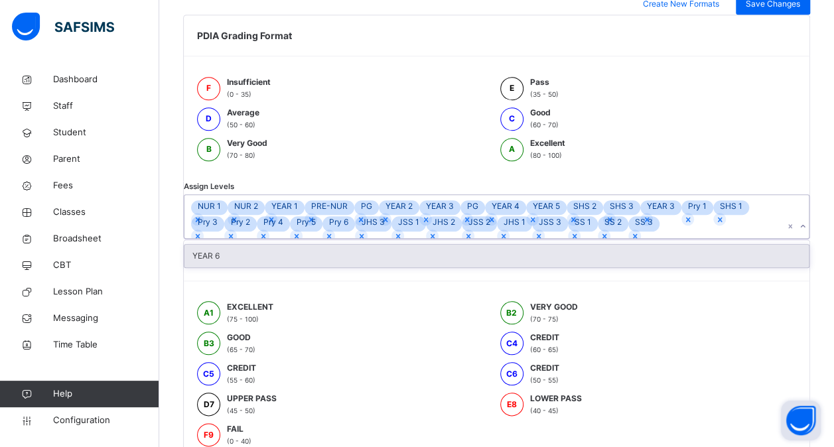
click at [286, 267] on div "YEAR 6" at bounding box center [496, 256] width 624 height 23
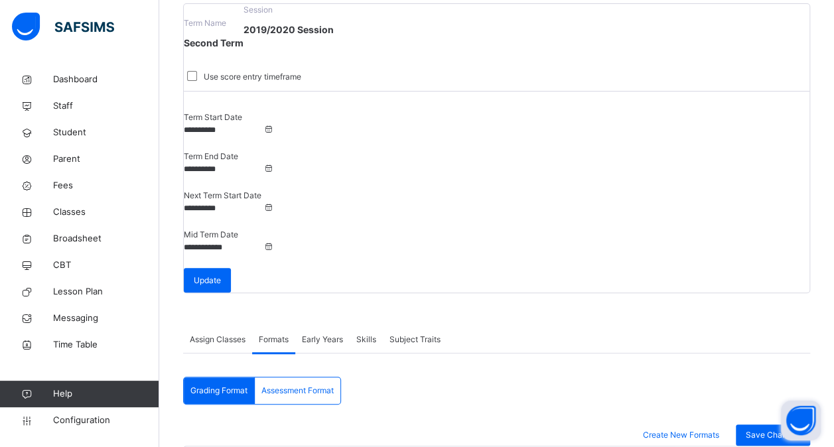
scroll to position [105, 0]
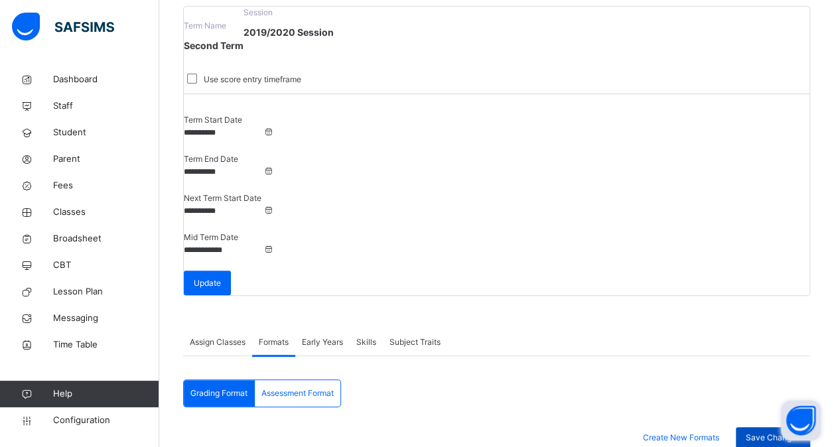
click at [771, 432] on span "Save Changes" at bounding box center [772, 438] width 54 height 12
click at [318, 387] on span "Assessment Format" at bounding box center [297, 393] width 72 height 12
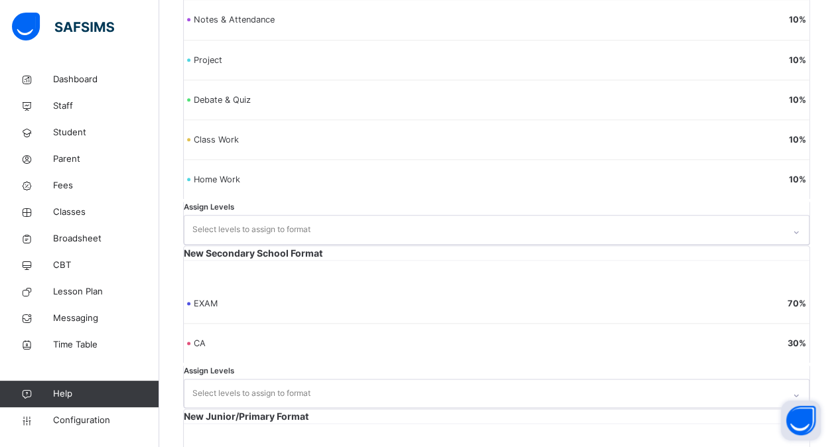
scroll to position [691, 0]
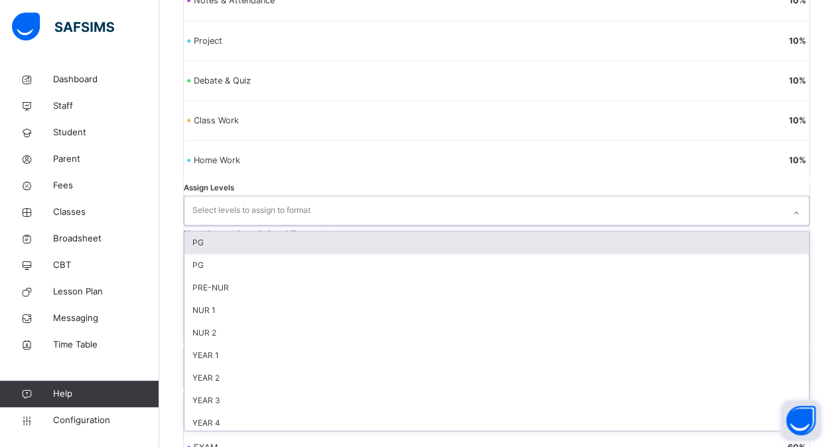
click at [785, 202] on div at bounding box center [796, 212] width 23 height 21
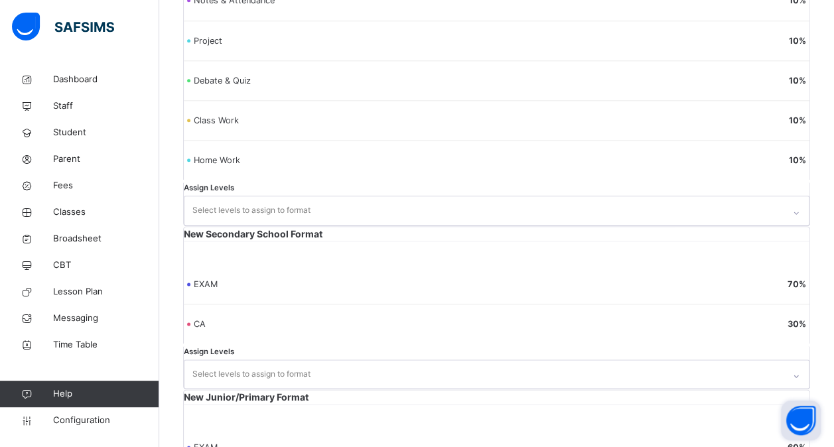
click at [383, 226] on div "New Secondary School Format EXAM 70 % CA 30 % Assign Levels Select levels to as…" at bounding box center [496, 308] width 627 height 164
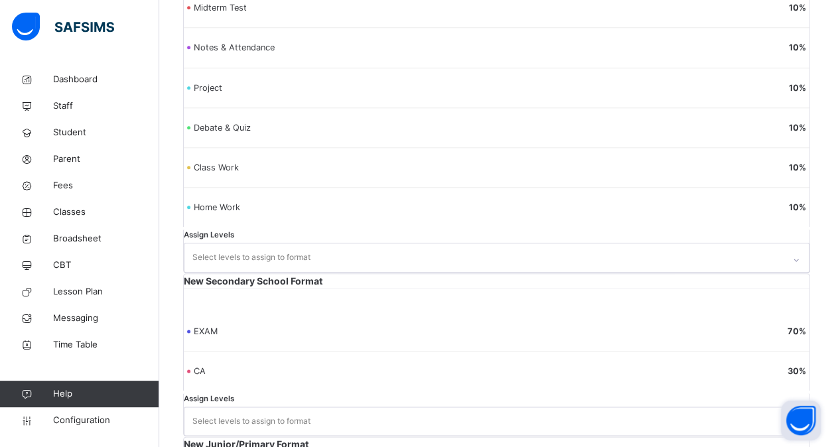
scroll to position [645, 0]
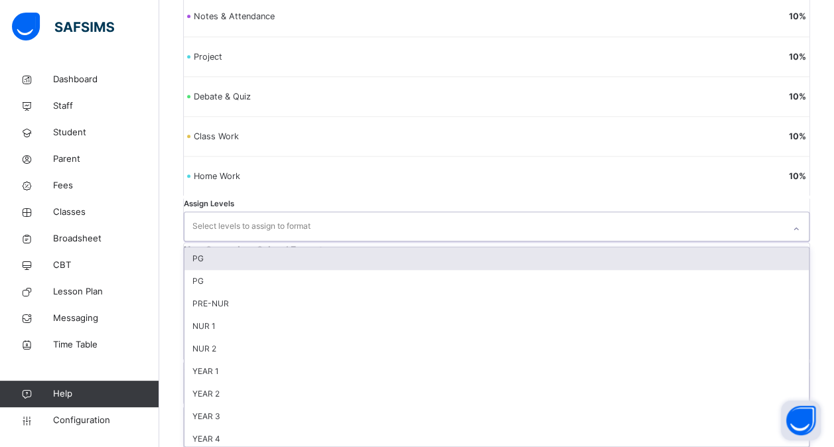
click at [259, 241] on div "option PG focused, 1 of 30. 30 results available. Use Up and Down to choose opt…" at bounding box center [496, 226] width 625 height 29
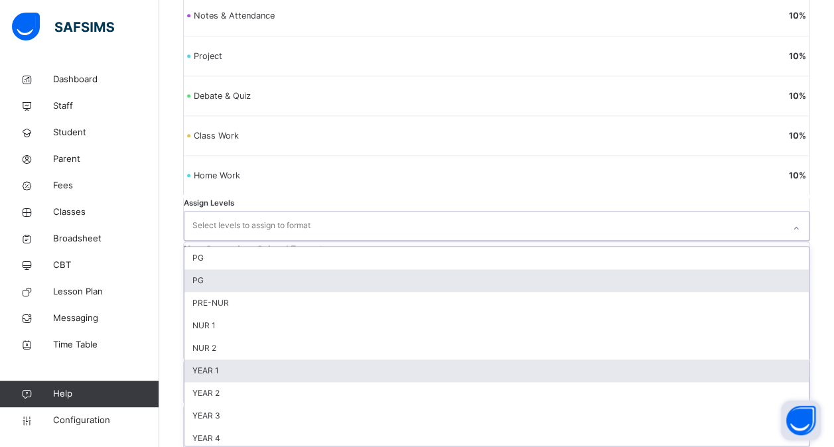
scroll to position [15, 0]
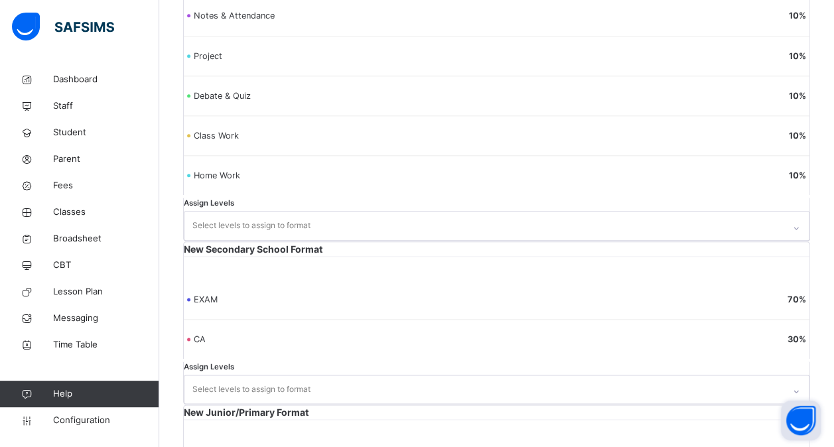
click at [464, 241] on div "New Secondary School Format EXAM 70 % CA 30 % Assign Levels Select levels to as…" at bounding box center [496, 323] width 627 height 164
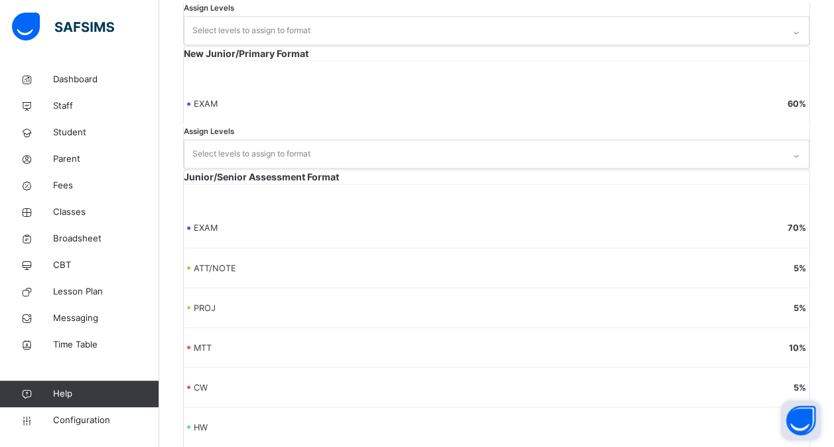
scroll to position [1200, 0]
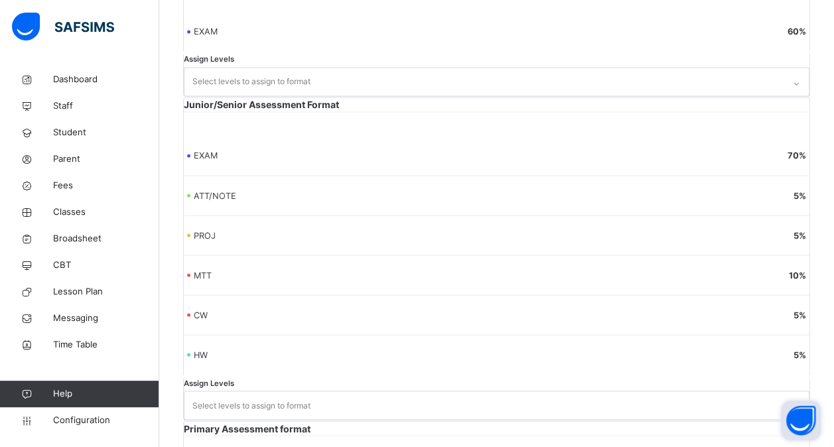
click at [536, 267] on div "Secondary Section Assessment Format Termly Assessment 40 % Midterm Test 10 % No…" at bounding box center [496, 297] width 627 height 1700
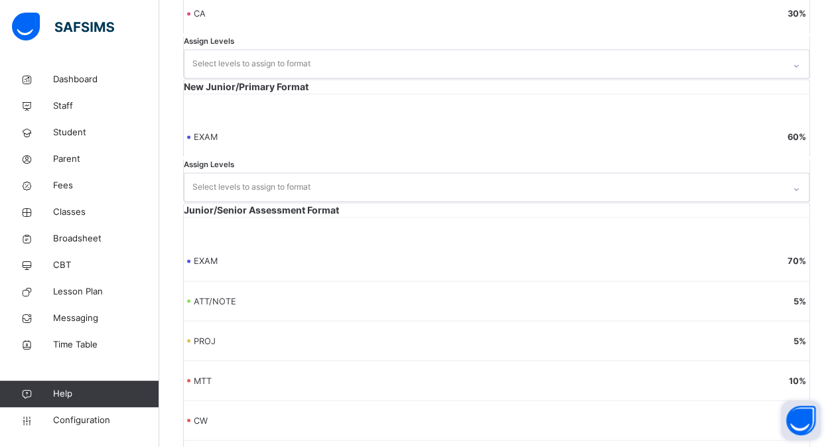
scroll to position [1107, 0]
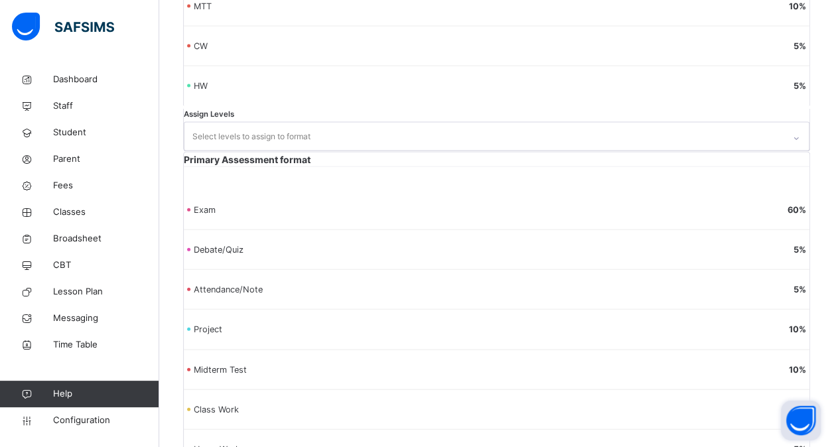
scroll to position [72, 0]
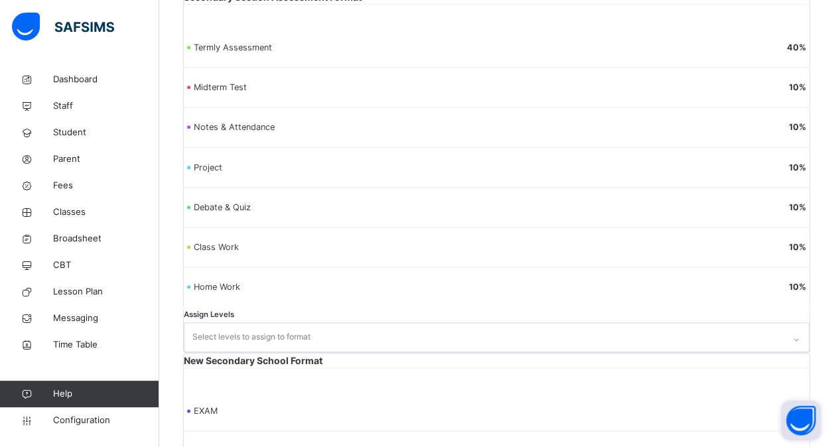
scroll to position [525, 0]
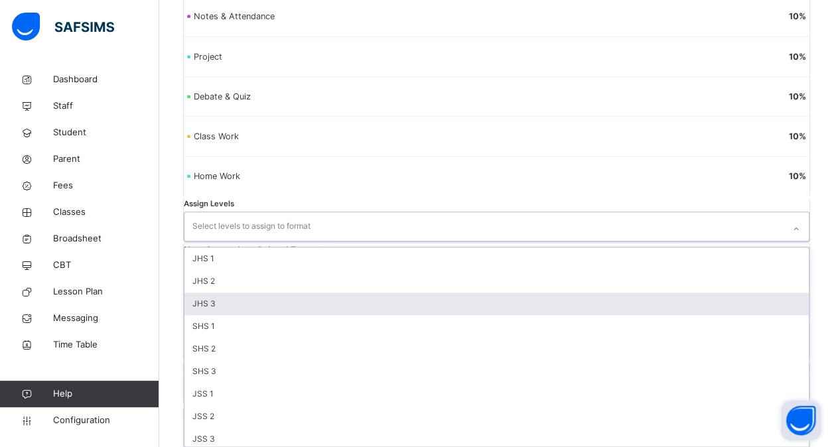
click at [281, 241] on div "option JHS 3 focused, 3 of 12. 12 results available. Use Up and Down to choose …" at bounding box center [496, 226] width 625 height 29
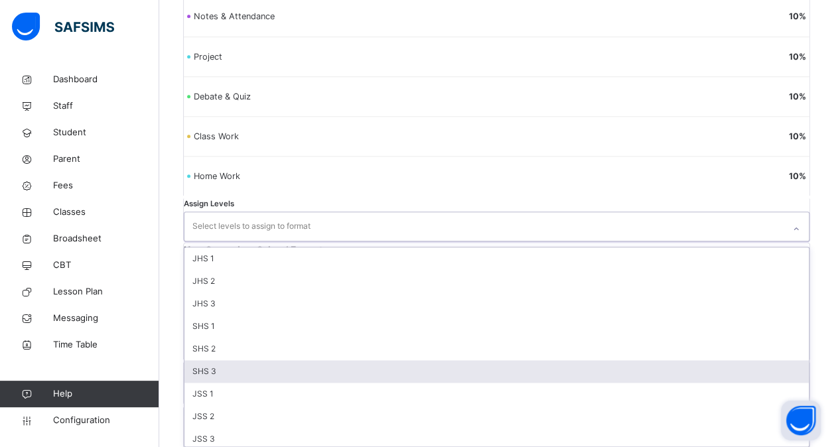
scroll to position [676, 0]
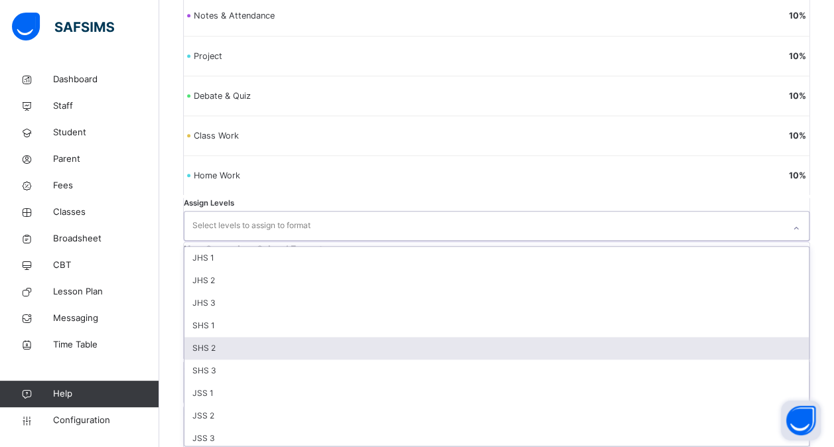
click at [261, 344] on div "SHS 2" at bounding box center [496, 348] width 624 height 23
click at [261, 344] on div "SHS 3" at bounding box center [496, 348] width 624 height 23
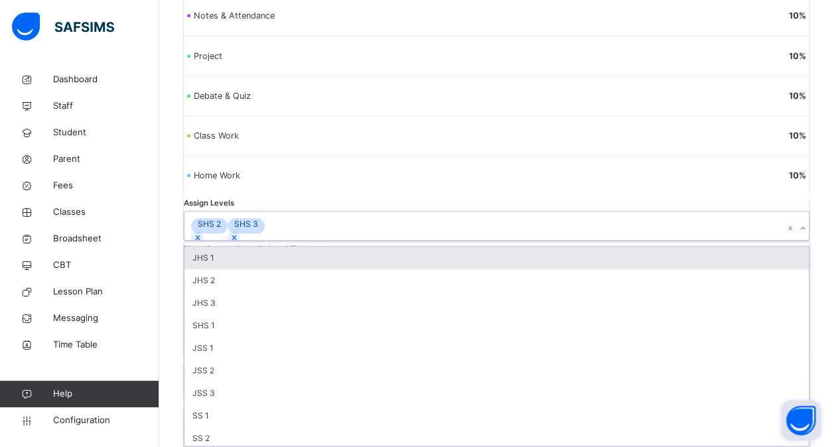
click at [261, 337] on div "SHS 1" at bounding box center [496, 325] width 624 height 23
click at [261, 314] on div "JHS 3" at bounding box center [496, 303] width 624 height 23
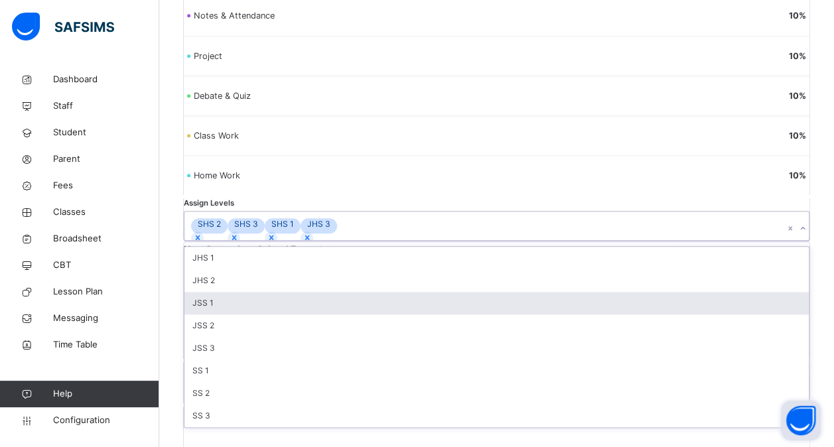
click at [261, 344] on div "JHS 1 JHS 2 JSS 1 JSS 2 JSS 3 SS 1 SS 2 SS 3" at bounding box center [496, 337] width 624 height 180
click at [261, 314] on div "JSS 1" at bounding box center [496, 303] width 624 height 23
click at [261, 292] on div "JHS 2" at bounding box center [496, 280] width 624 height 23
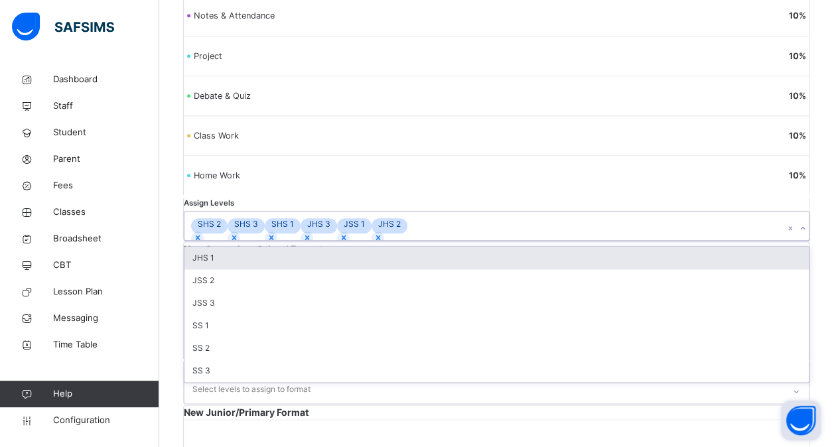
click at [261, 269] on div "JHS 1" at bounding box center [496, 258] width 624 height 23
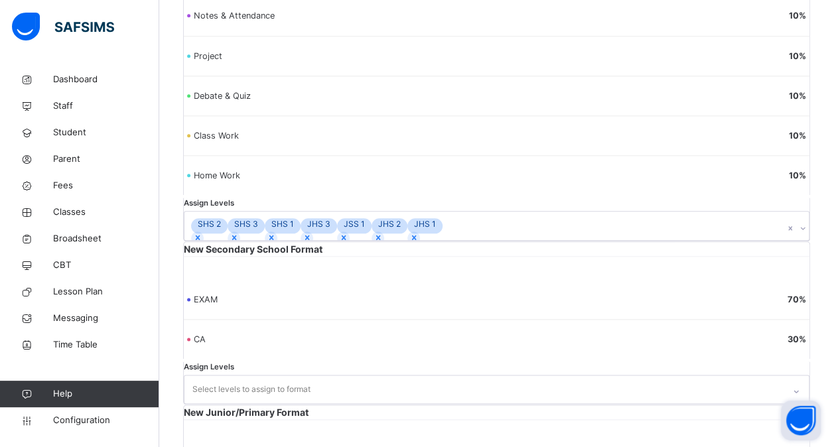
click at [261, 241] on div "Assign Levels SHS 2 SHS 3 SHS 1 JHS 3 JSS 1 JHS 2 JHS 1" at bounding box center [496, 219] width 627 height 43
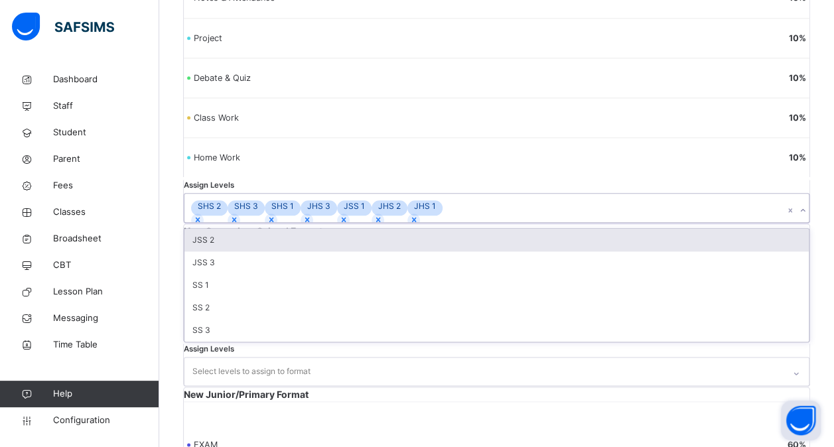
scroll to position [696, 0]
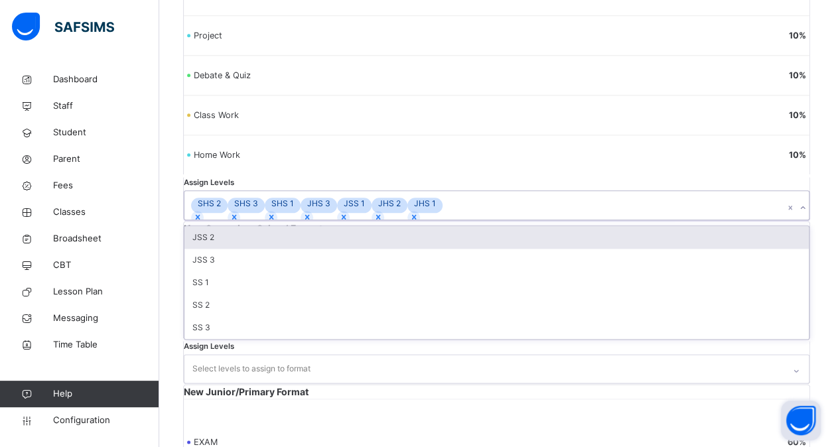
drag, startPoint x: 261, startPoint y: 344, endPoint x: 260, endPoint y: 324, distance: 20.6
click at [260, 220] on div "Assign Levels option JHS 1, selected. option JSS 2 focused, 1 of 5. 5 results a…" at bounding box center [496, 198] width 627 height 43
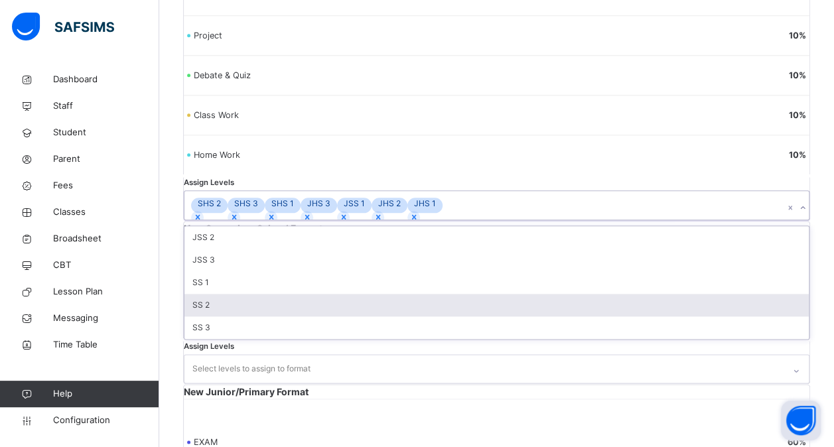
click at [237, 316] on div "SS 2" at bounding box center [496, 305] width 624 height 23
click at [237, 294] on div "SS 1" at bounding box center [496, 282] width 624 height 23
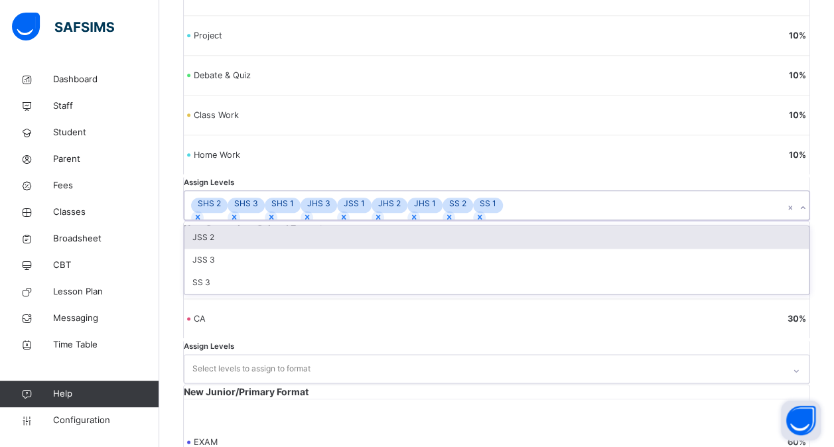
click at [237, 271] on div "JSS 3" at bounding box center [496, 260] width 624 height 23
click at [237, 249] on div "JSS 2" at bounding box center [496, 237] width 624 height 23
click at [231, 249] on div "SS 3" at bounding box center [496, 237] width 624 height 23
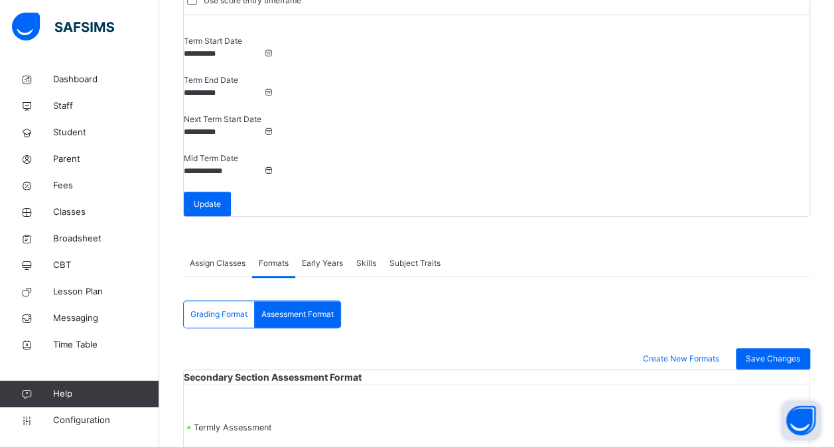
scroll to position [167, 0]
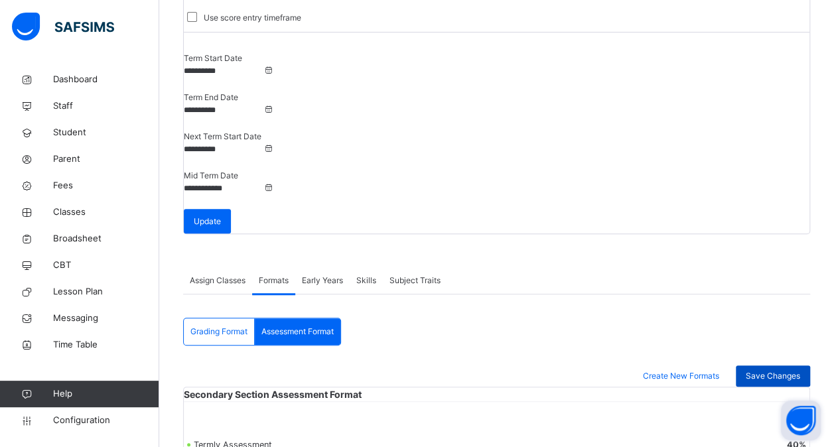
click at [797, 370] on span "Save Changes" at bounding box center [772, 376] width 54 height 12
click at [88, 422] on span "Configuration" at bounding box center [105, 420] width 105 height 13
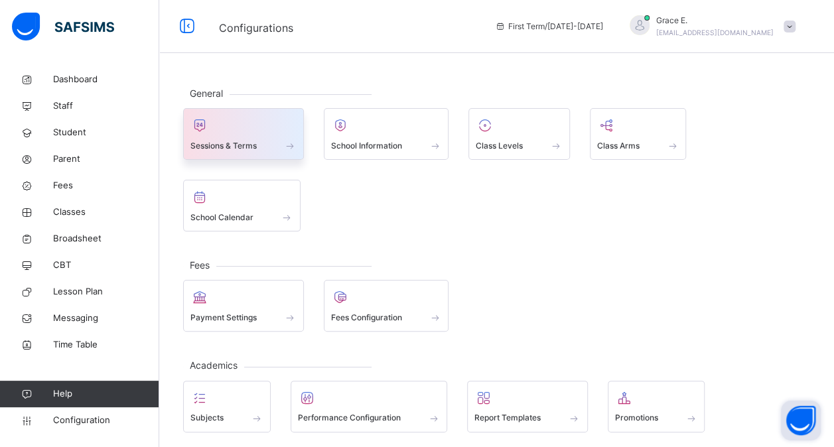
click at [227, 137] on span at bounding box center [243, 136] width 106 height 3
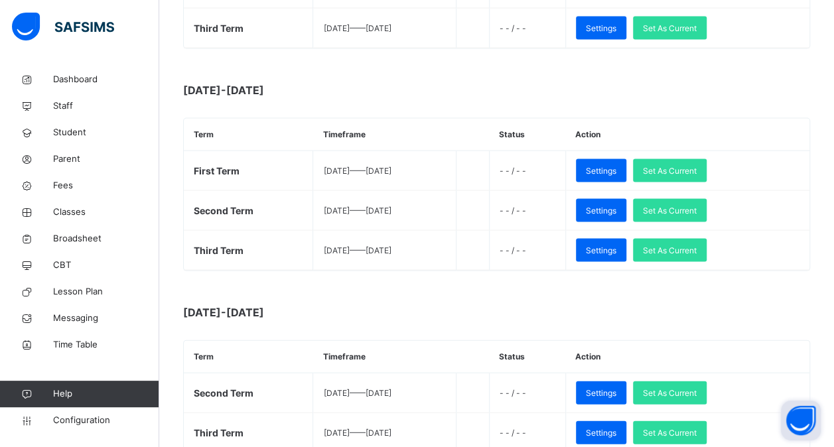
scroll to position [1287, 0]
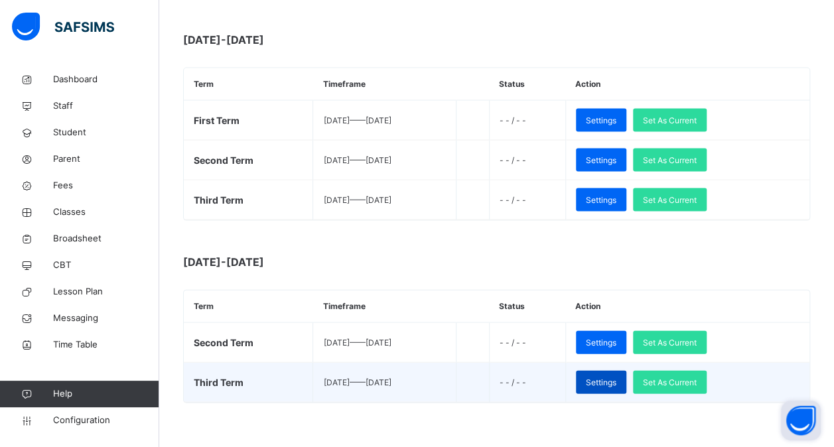
click at [616, 377] on span "Settings" at bounding box center [601, 383] width 31 height 12
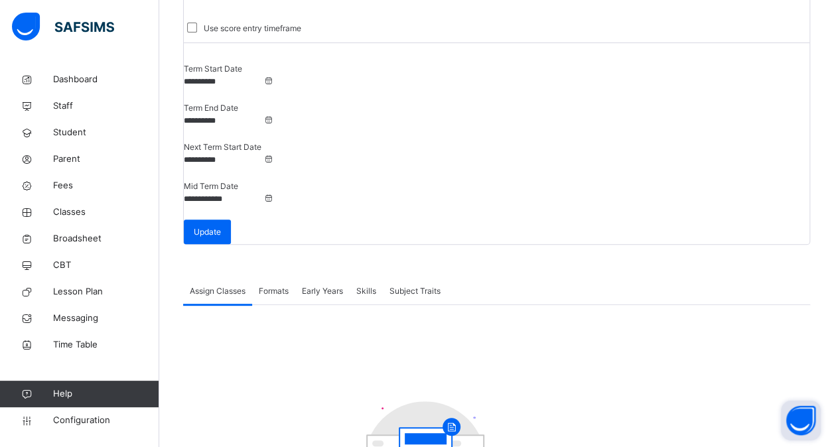
scroll to position [133, 0]
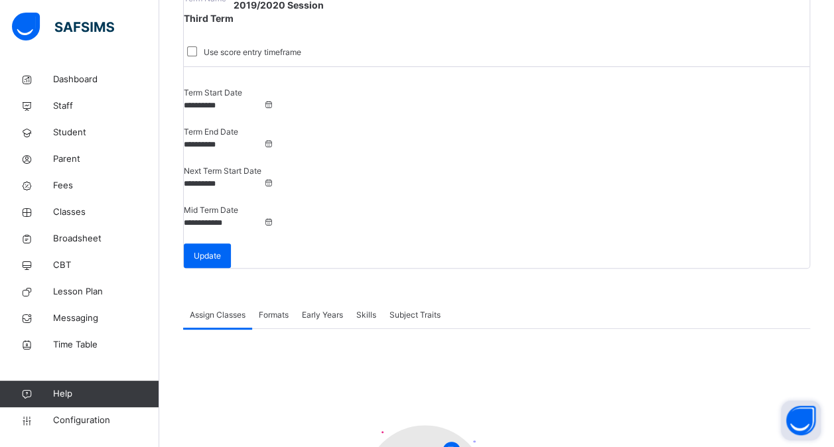
click at [275, 302] on div "Formats" at bounding box center [273, 315] width 43 height 27
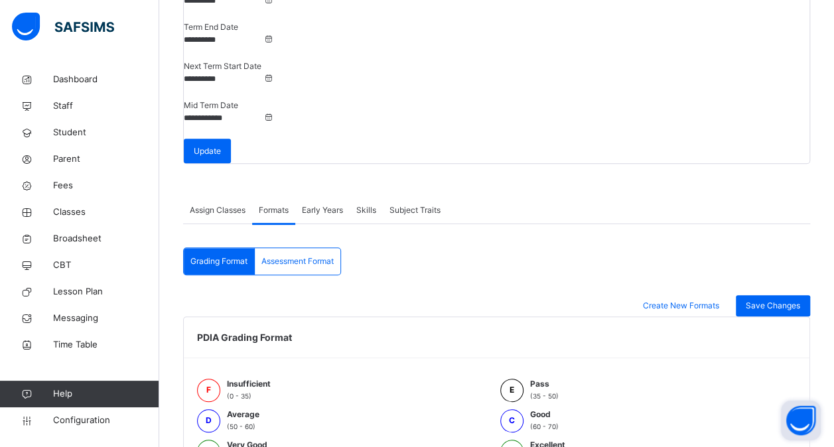
scroll to position [414, 0]
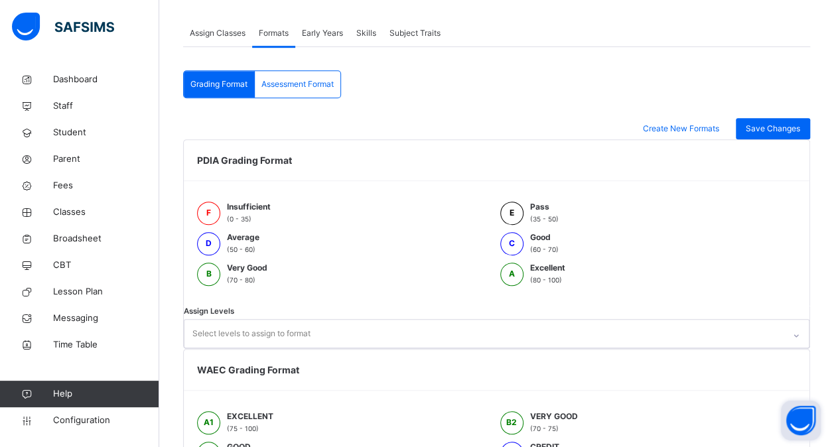
click at [306, 321] on div "Select levels to assign to format" at bounding box center [251, 333] width 118 height 25
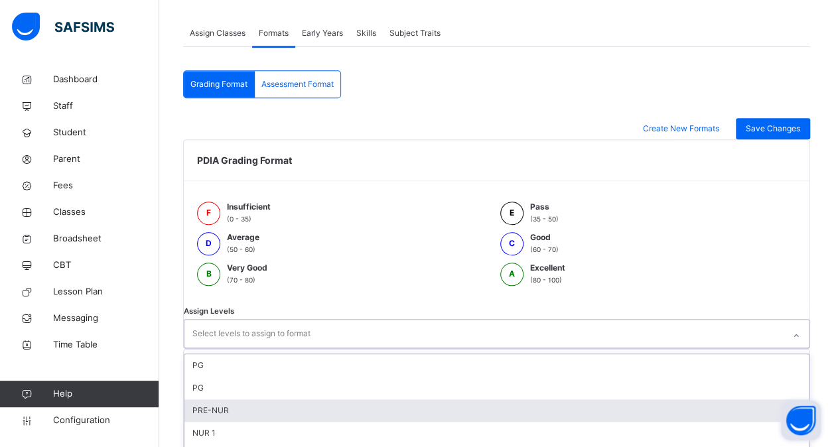
click at [272, 399] on div "PRE-NUR" at bounding box center [496, 410] width 624 height 23
click at [272, 399] on div "NUR 1" at bounding box center [496, 410] width 624 height 23
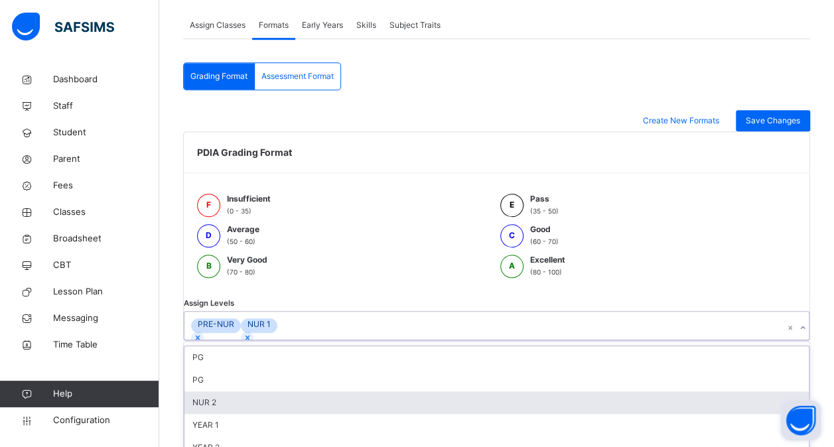
click at [272, 391] on div "NUR 2" at bounding box center [496, 402] width 624 height 23
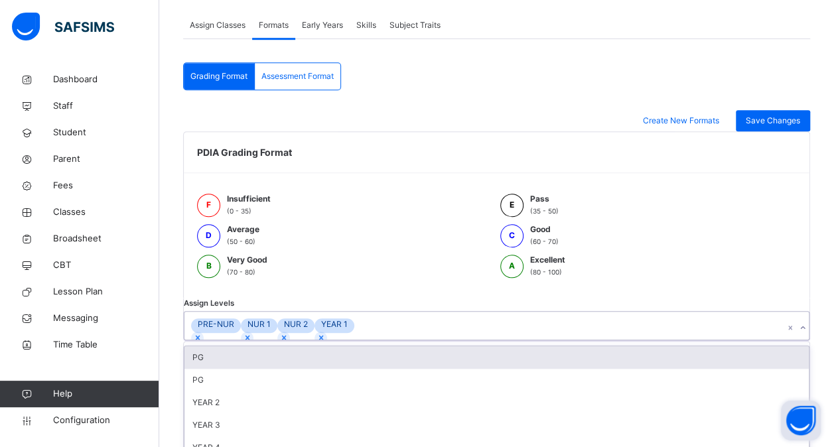
click at [272, 369] on div "PG" at bounding box center [496, 380] width 624 height 23
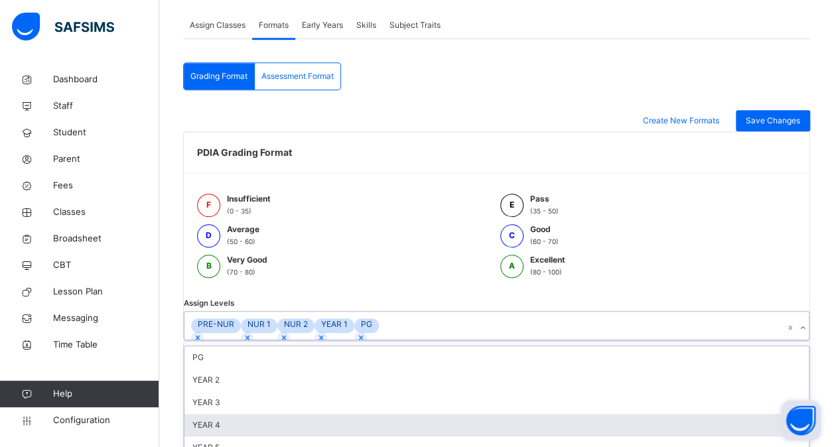
click at [263, 414] on div "YEAR 4" at bounding box center [496, 425] width 624 height 23
click at [263, 391] on div "YEAR 3" at bounding box center [496, 402] width 624 height 23
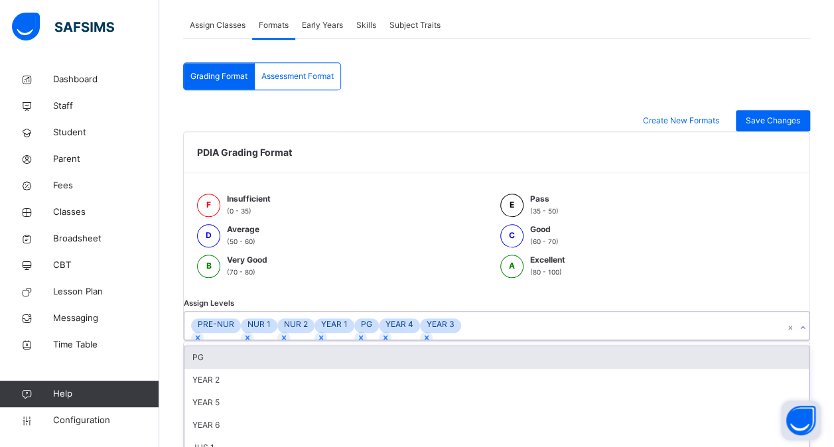
click at [263, 387] on div "YEAR 2" at bounding box center [496, 380] width 624 height 23
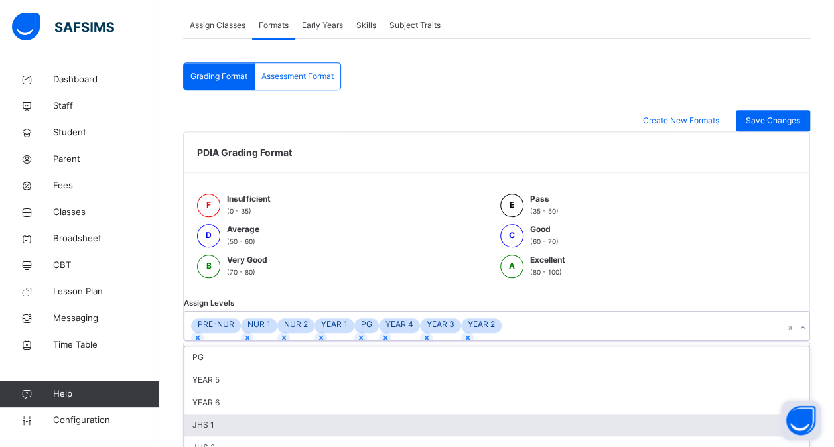
click at [245, 434] on div "JHS 1" at bounding box center [496, 425] width 624 height 23
click at [245, 434] on div "JHS 2" at bounding box center [496, 425] width 624 height 23
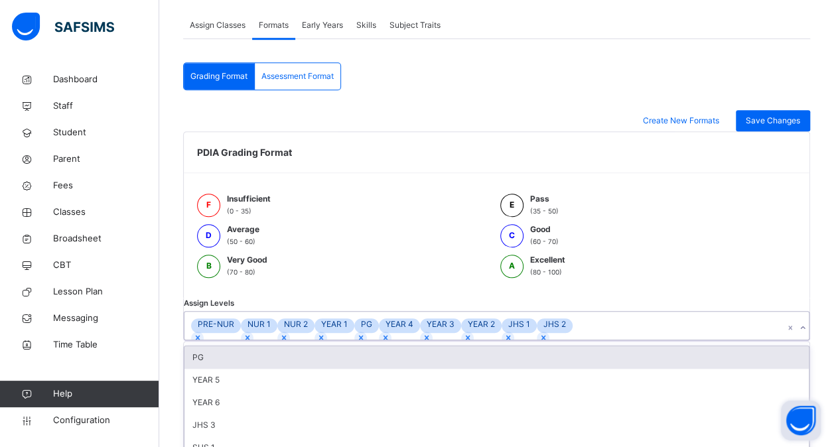
click at [245, 414] on div "YEAR 6" at bounding box center [496, 402] width 624 height 23
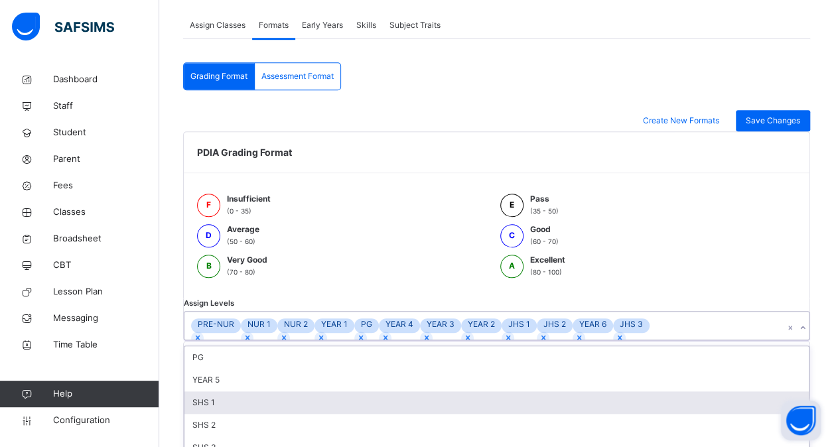
click at [245, 414] on div "SHS 1" at bounding box center [496, 402] width 624 height 23
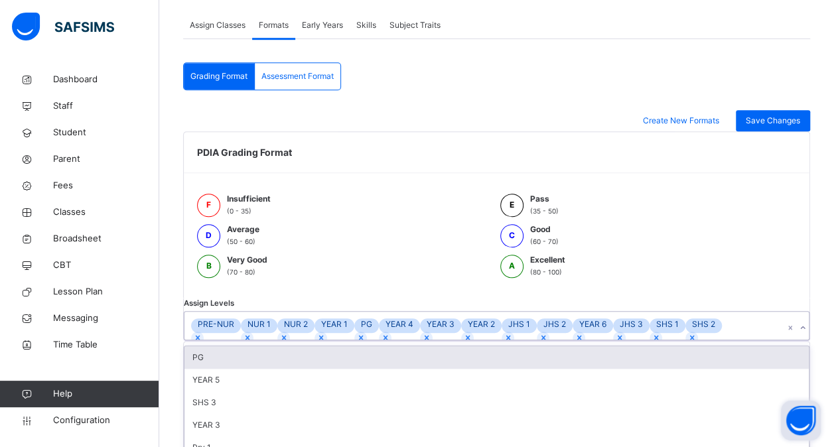
click at [245, 391] on div "YEAR 5" at bounding box center [496, 380] width 624 height 23
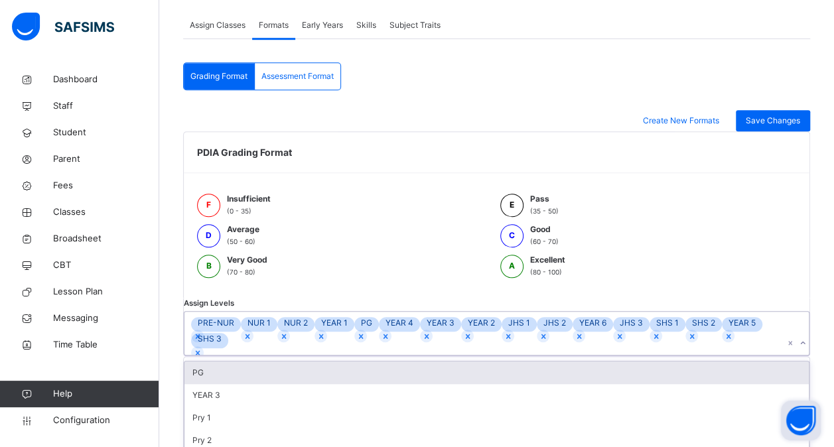
click at [245, 384] on div "PG" at bounding box center [496, 372] width 624 height 23
click at [245, 384] on div "YEAR 3" at bounding box center [496, 372] width 624 height 23
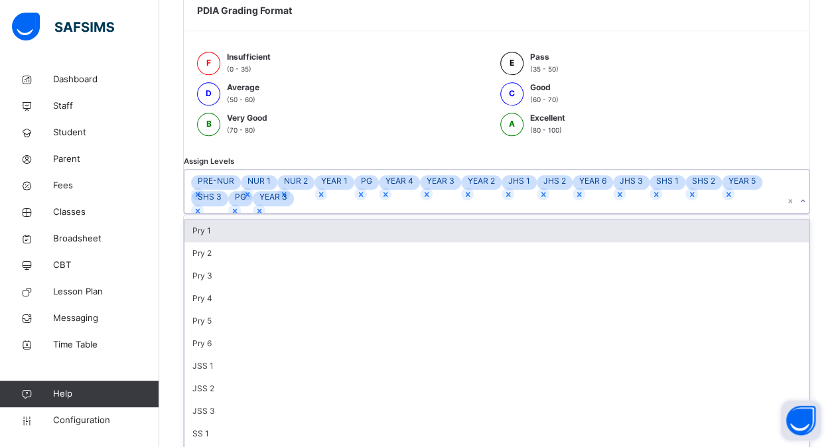
scroll to position [570, 0]
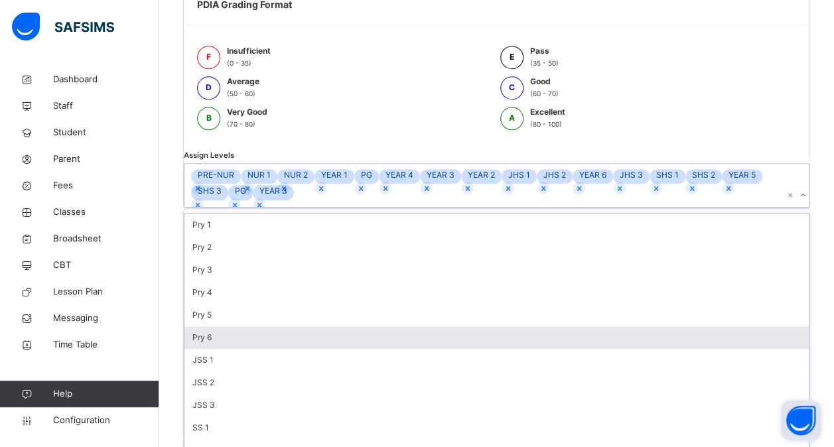
click at [256, 349] on div "Pry 6" at bounding box center [496, 337] width 624 height 23
click at [256, 349] on div "JSS 1" at bounding box center [496, 337] width 624 height 23
click at [256, 326] on div "Pry 5" at bounding box center [496, 315] width 624 height 23
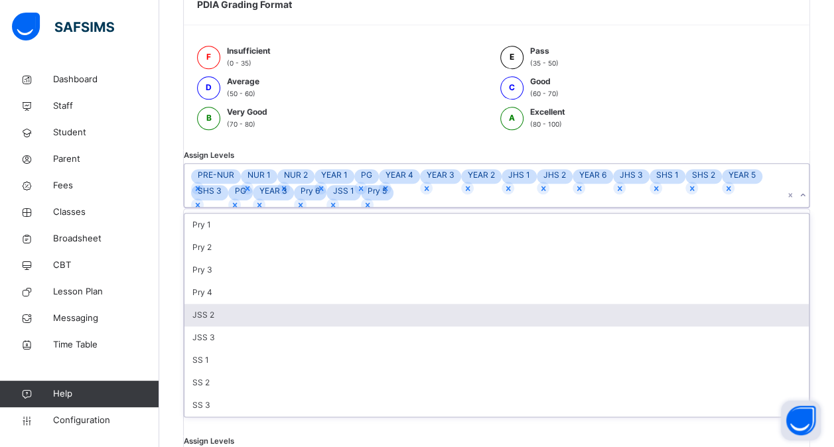
click at [256, 326] on div "JSS 2" at bounding box center [496, 315] width 624 height 23
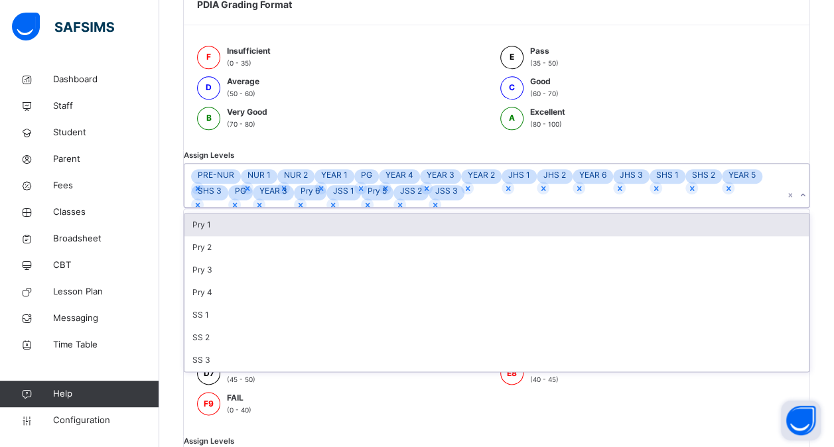
click at [256, 326] on div "SS 1" at bounding box center [496, 315] width 624 height 23
click at [256, 304] on div "Pry 4" at bounding box center [496, 292] width 624 height 23
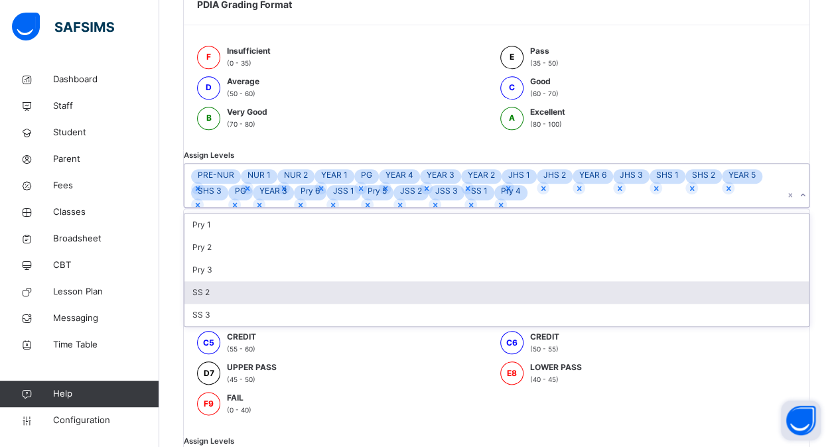
click at [256, 304] on div "SS 2" at bounding box center [496, 292] width 624 height 23
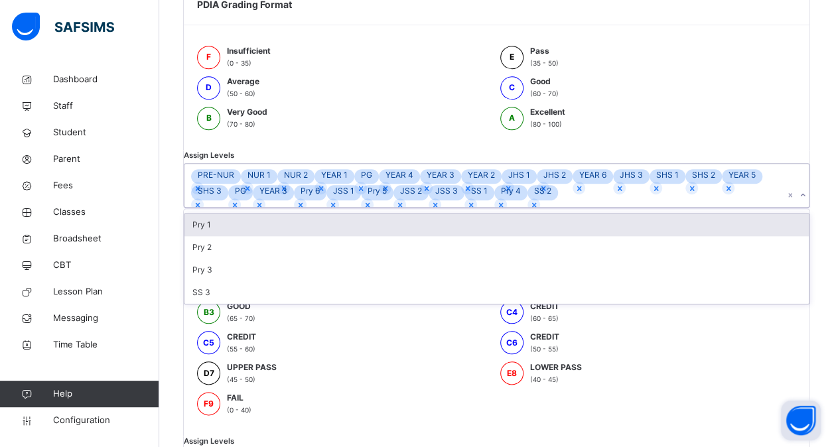
click at [256, 281] on div "Pry 3" at bounding box center [496, 270] width 624 height 23
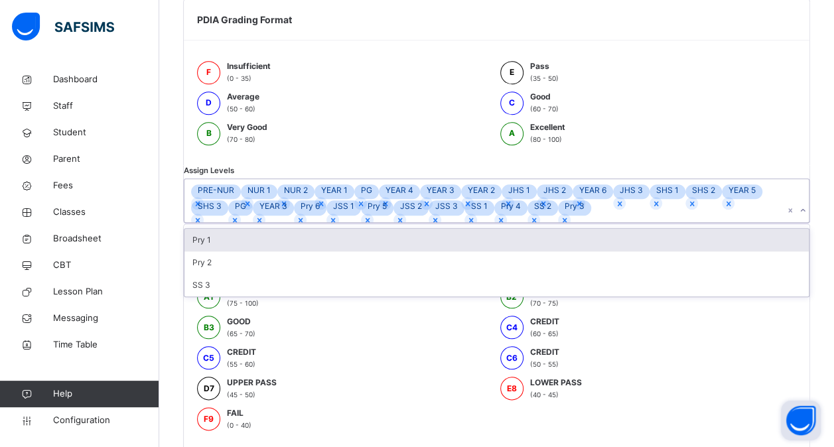
click at [256, 274] on div "Pry 2" at bounding box center [496, 262] width 624 height 23
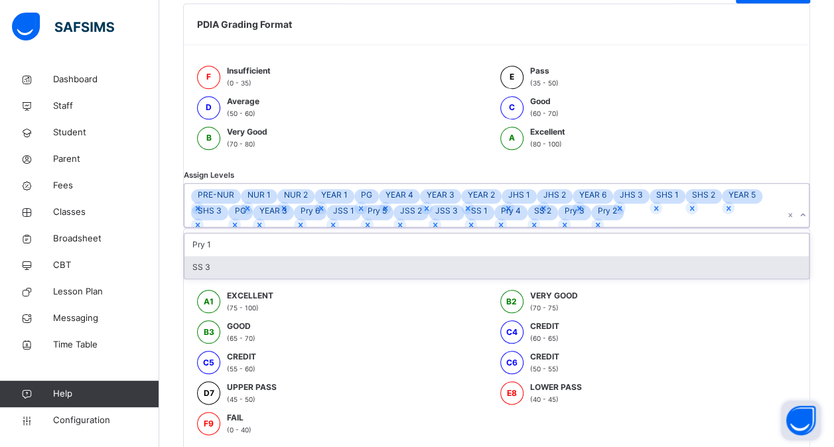
click at [245, 279] on div "SS 3" at bounding box center [496, 267] width 624 height 23
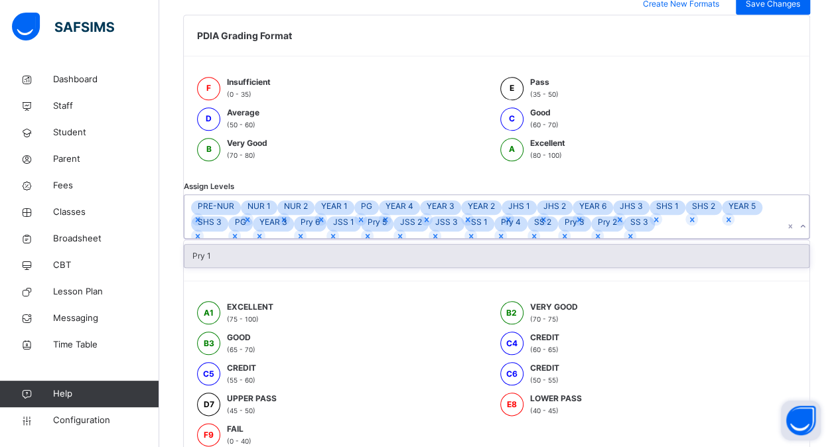
click at [250, 267] on div "Pry 1" at bounding box center [496, 256] width 624 height 23
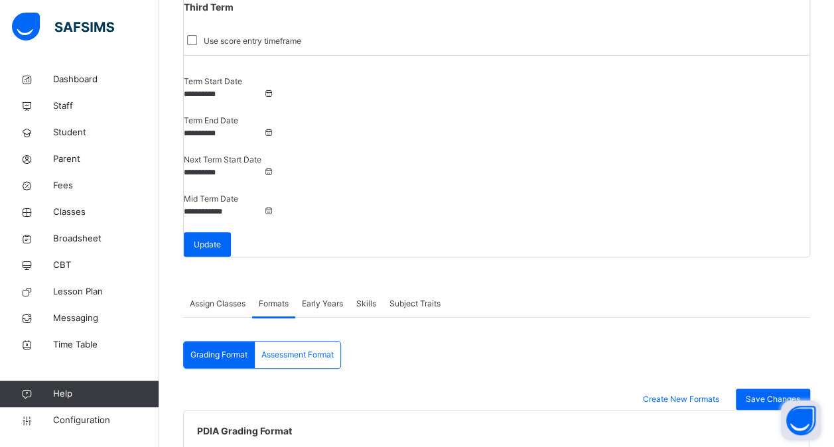
scroll to position [90, 0]
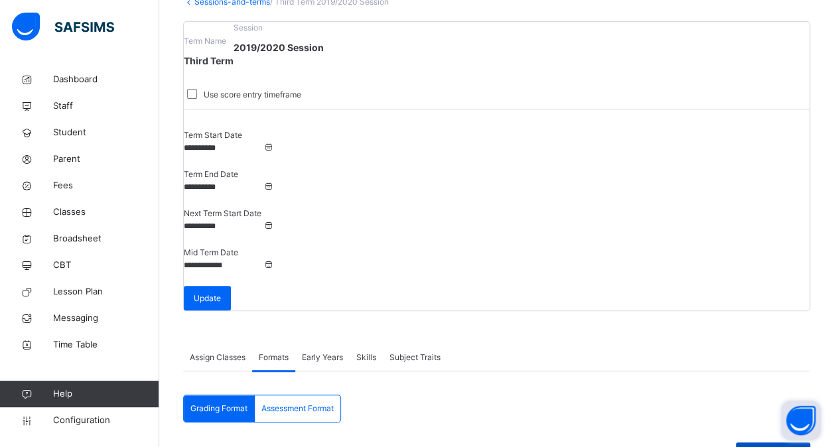
click at [781, 446] on span "Save Changes" at bounding box center [772, 453] width 54 height 12
click at [325, 403] on span "Assessment Format" at bounding box center [297, 409] width 72 height 12
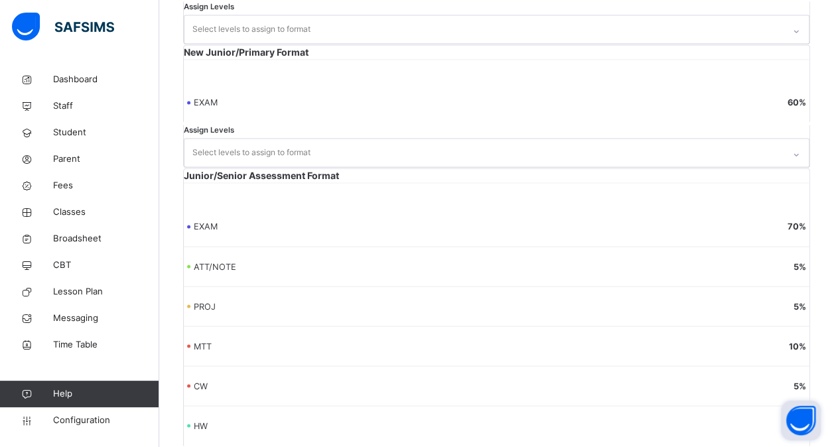
scroll to position [1200, 0]
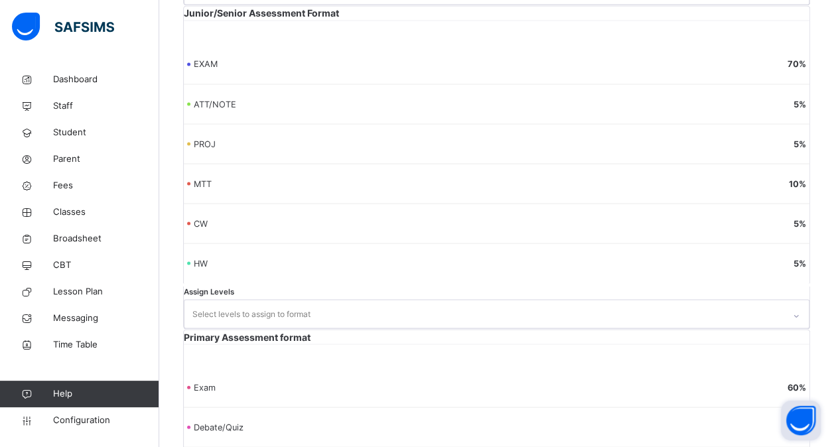
scroll to position [1200, 0]
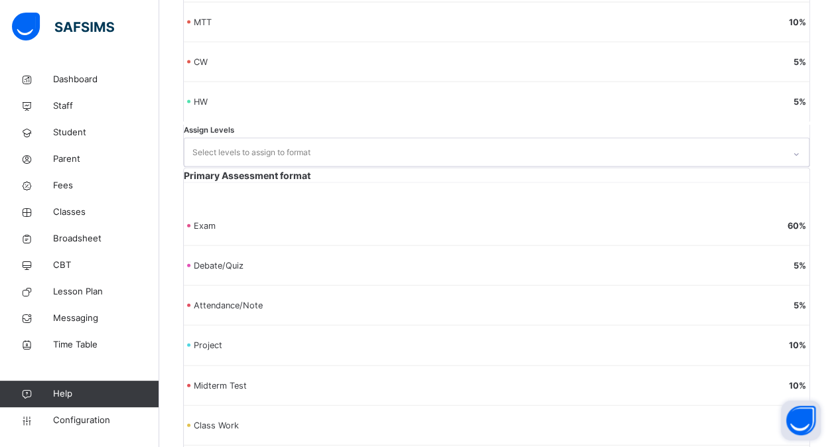
scroll to position [0, 0]
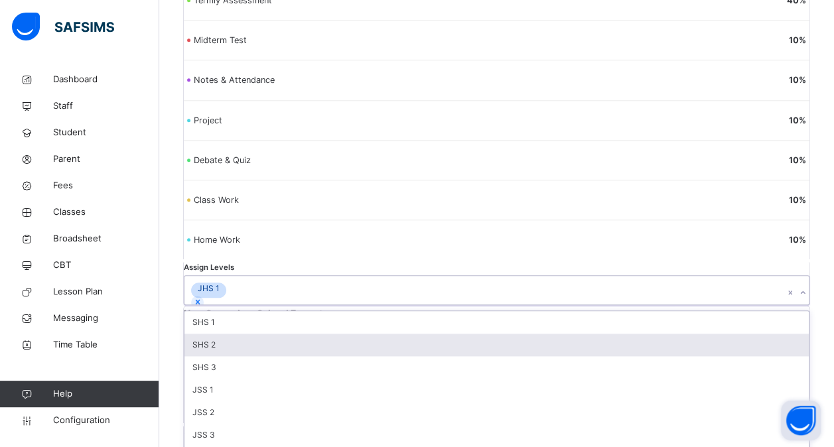
scroll to position [676, 0]
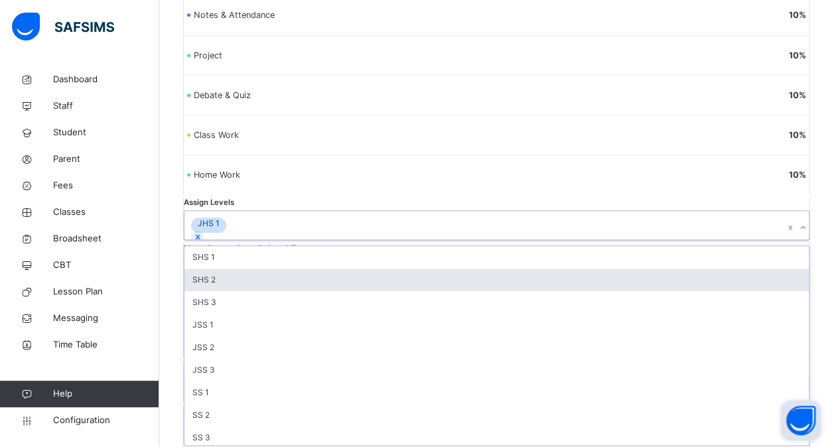
click at [273, 239] on div "option SHS 2 focused, 2 of 11. 11 results available. Use Up and Down to choose …" at bounding box center [496, 224] width 625 height 29
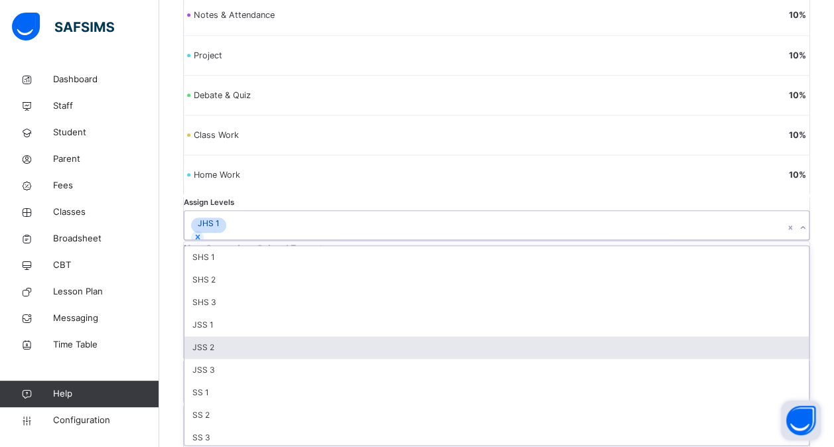
click at [252, 349] on div "JSS 2" at bounding box center [496, 347] width 624 height 23
click at [252, 336] on div "JSS 1" at bounding box center [496, 325] width 624 height 23
click at [252, 349] on div "SHS 1 SHS 2 SHS 3 JSS 1 JSS 2 JSS 3 SS 1 SS 2 SS 3 JHS 3 JHS 2" at bounding box center [496, 345] width 624 height 199
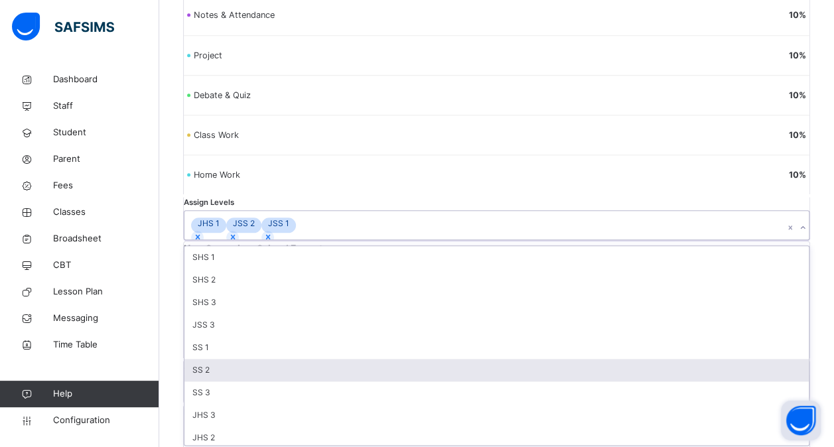
drag, startPoint x: 252, startPoint y: 349, endPoint x: 247, endPoint y: 408, distance: 58.6
click at [247, 408] on div "SHS 1 SHS 2 SHS 3 JSS 3 SS 1 SS 2 SS 3 JHS 3 JHS 2" at bounding box center [496, 345] width 624 height 199
click at [247, 381] on div "SS 2" at bounding box center [496, 370] width 624 height 23
click at [247, 381] on div "SS 3" at bounding box center [496, 370] width 624 height 23
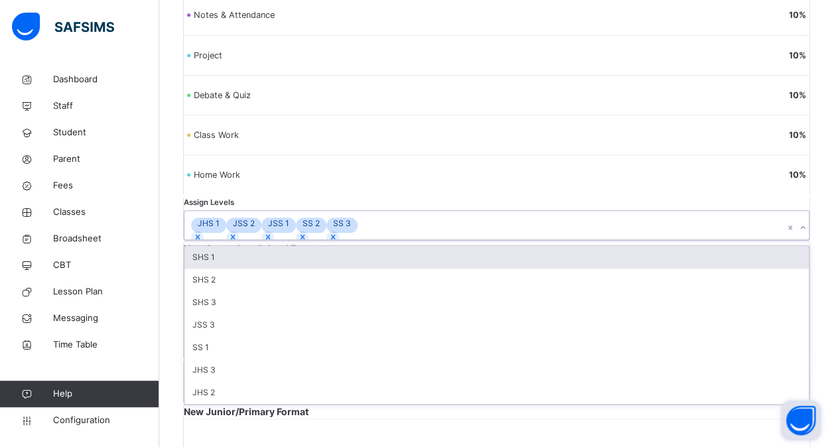
click at [247, 359] on div "SS 1" at bounding box center [496, 347] width 624 height 23
click at [247, 336] on div "JSS 3" at bounding box center [496, 325] width 624 height 23
click at [247, 314] on div "SHS 3" at bounding box center [496, 302] width 624 height 23
click at [247, 291] on div "SHS 2" at bounding box center [496, 280] width 624 height 23
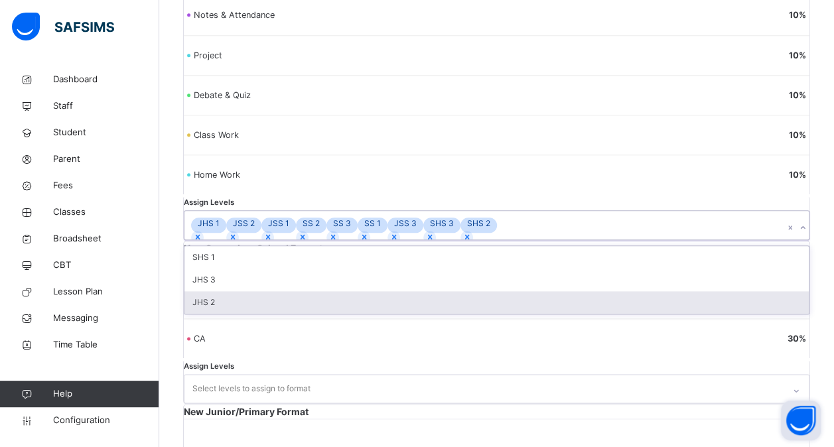
click at [235, 314] on div "JHS 2" at bounding box center [496, 302] width 624 height 23
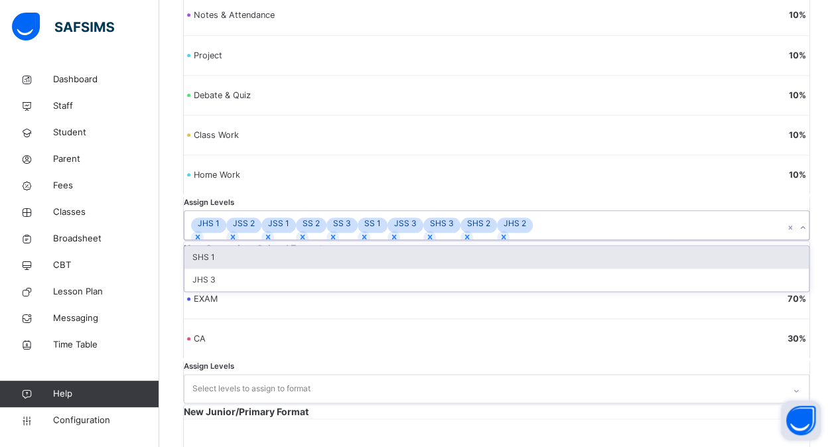
click at [235, 291] on div "JHS 3" at bounding box center [496, 280] width 624 height 23
click at [235, 269] on div "SHS 1" at bounding box center [496, 257] width 624 height 23
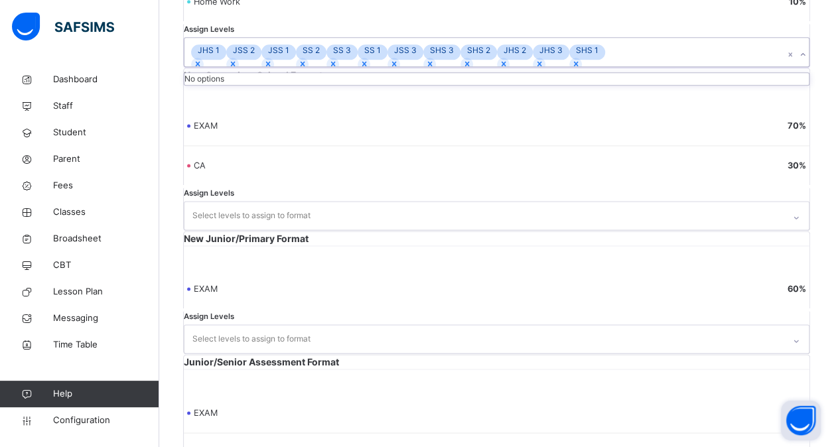
scroll to position [853, 0]
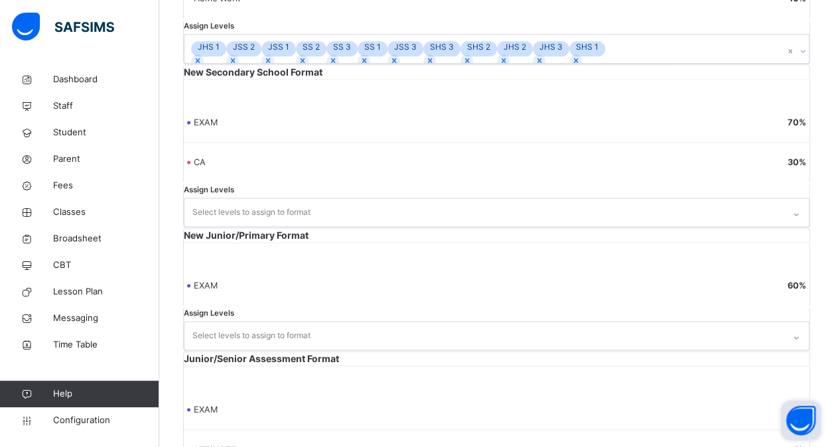
click at [438, 166] on div "New Secondary School Format EXAM 70 % CA 30 % Assign Levels Select levels to as…" at bounding box center [496, 146] width 627 height 164
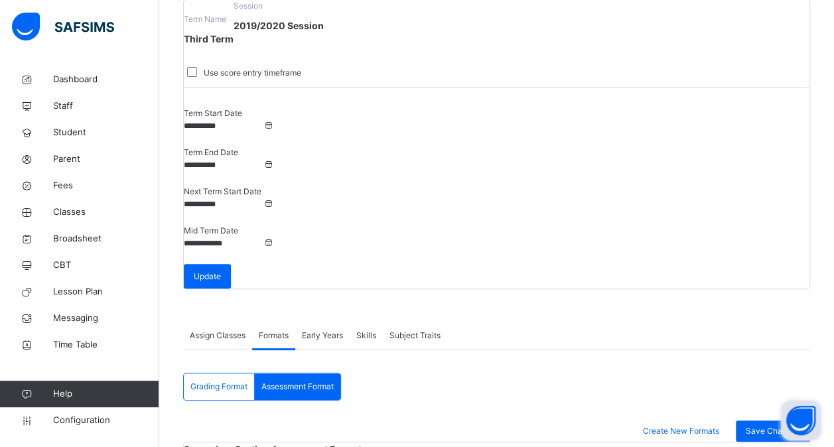
scroll to position [109, 0]
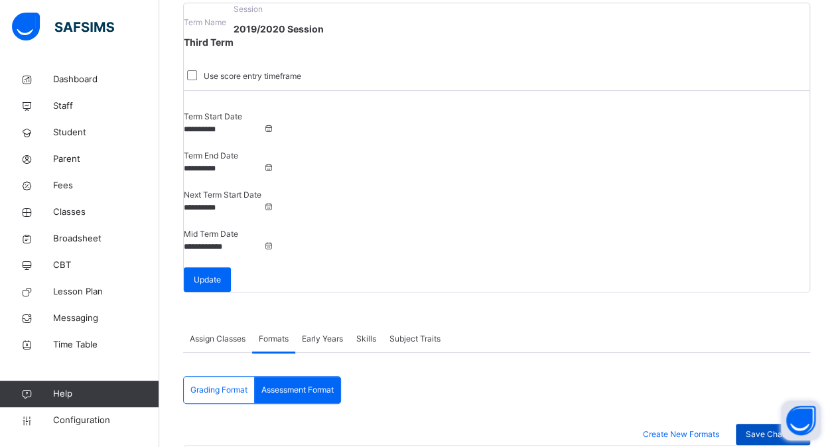
click at [763, 428] on span "Save Changes" at bounding box center [772, 434] width 54 height 12
click at [87, 430] on link "Configuration" at bounding box center [79, 420] width 158 height 27
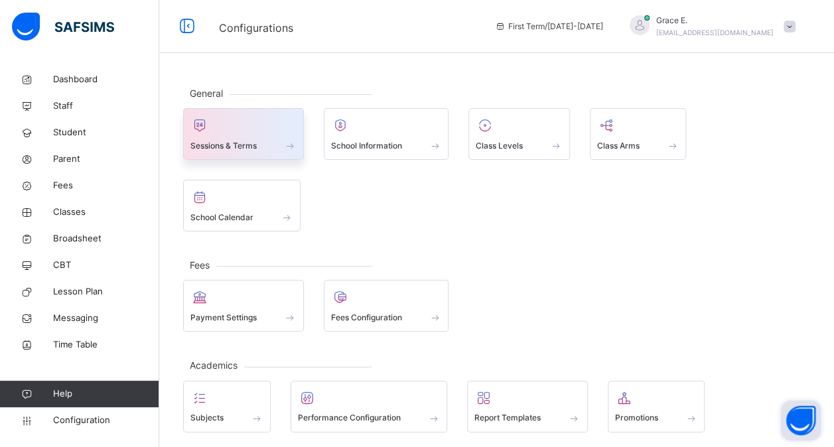
click at [245, 144] on span "Sessions & Terms" at bounding box center [223, 146] width 66 height 12
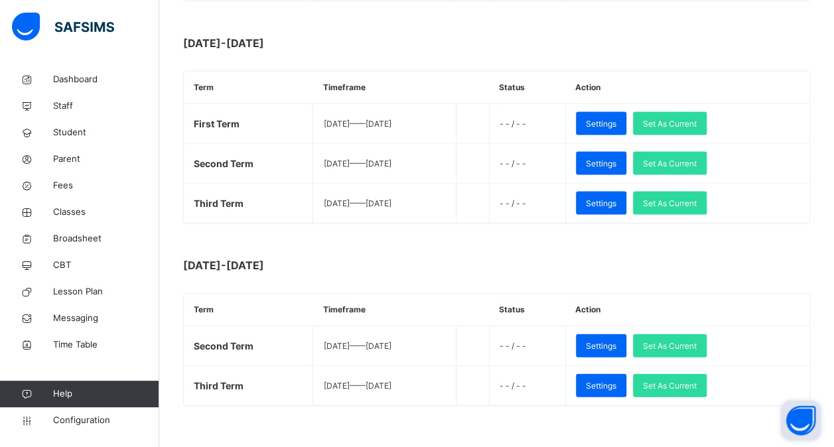
scroll to position [1287, 0]
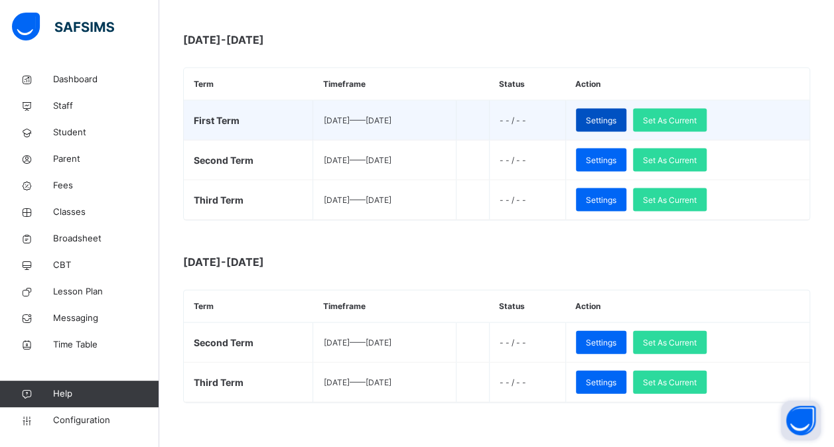
click at [616, 115] on span "Settings" at bounding box center [601, 121] width 31 height 12
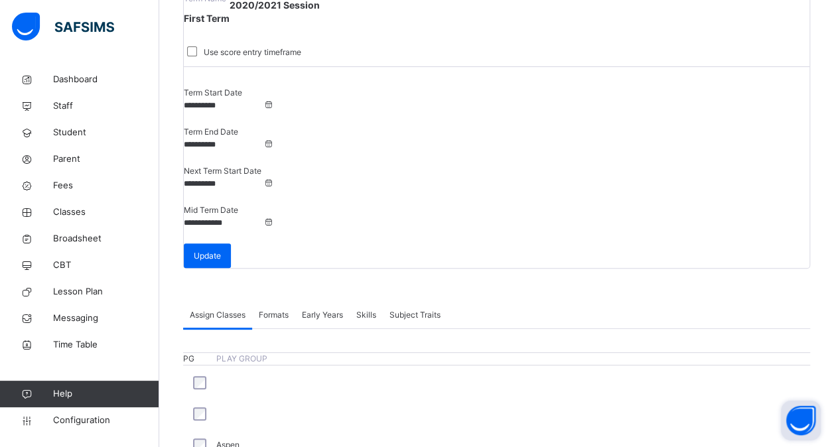
scroll to position [1287, 0]
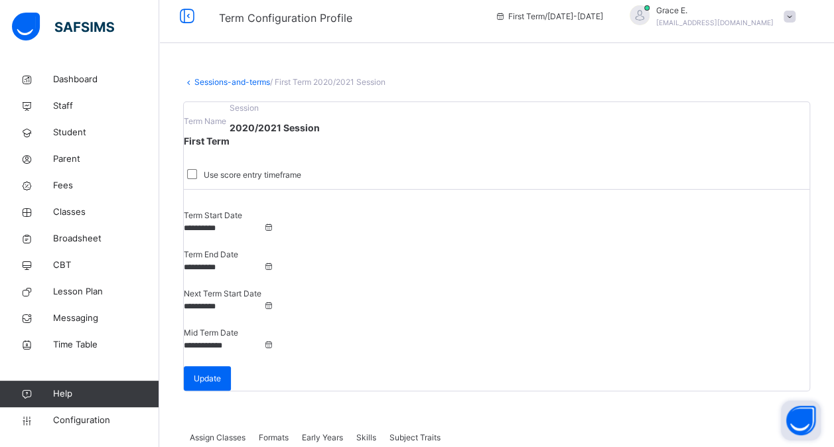
scroll to position [0, 0]
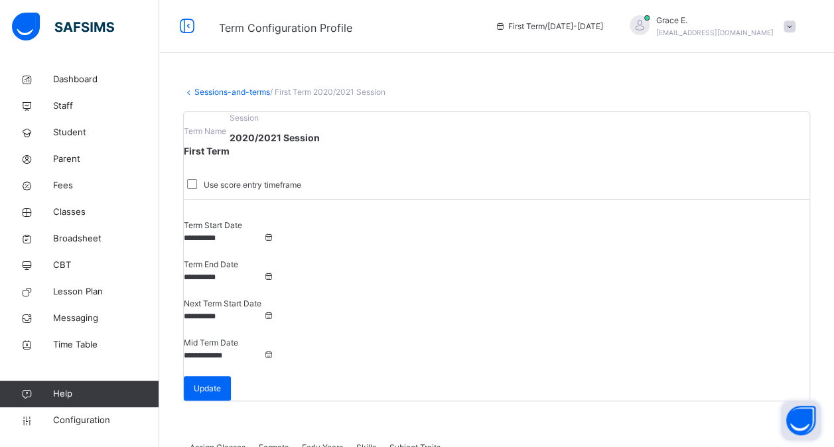
click at [279, 434] on div "Formats" at bounding box center [273, 447] width 43 height 27
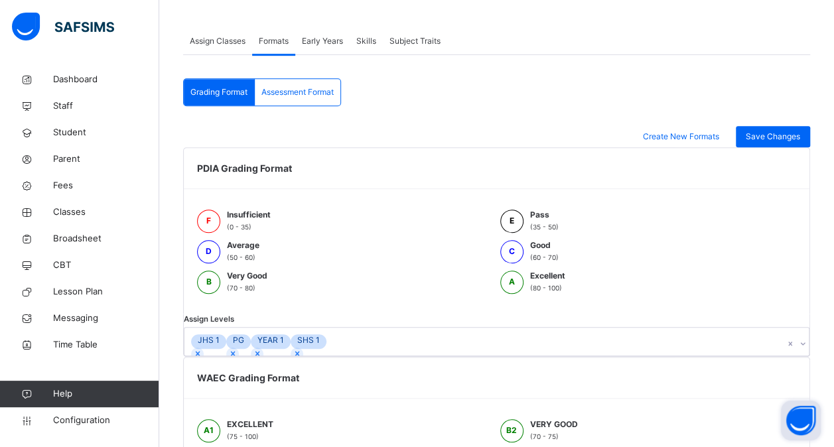
scroll to position [414, 0]
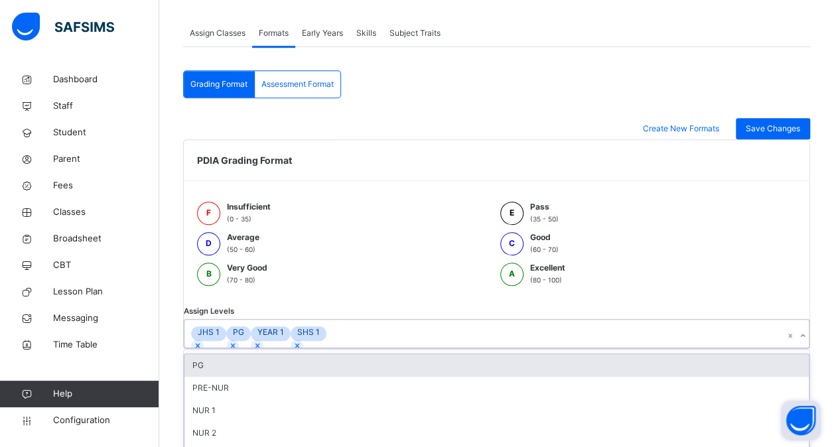
click at [316, 320] on div "JHS 1 PG YEAR 1 SHS 1" at bounding box center [483, 334] width 599 height 28
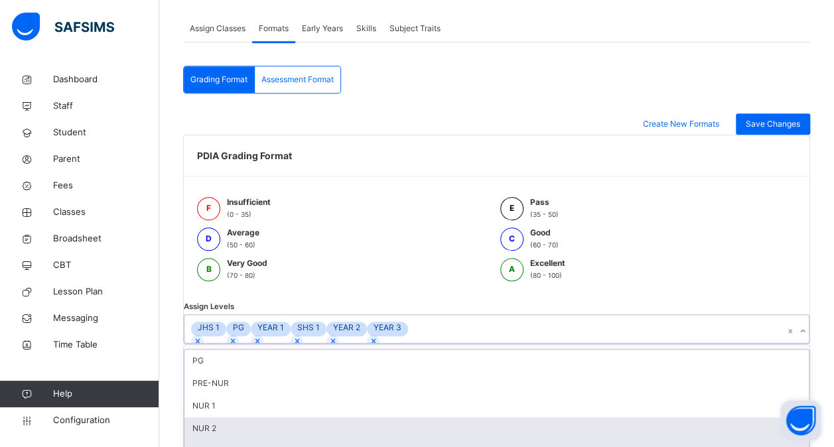
drag, startPoint x: 275, startPoint y: 410, endPoint x: 247, endPoint y: 432, distance: 35.0
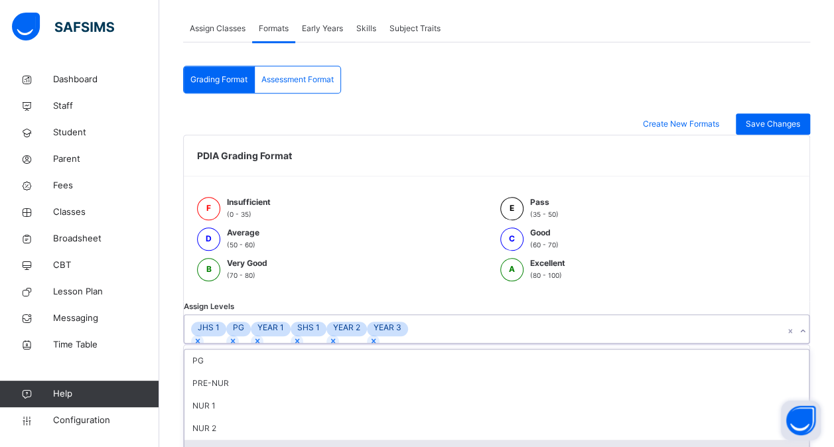
click at [247, 440] on div "YEAR 4" at bounding box center [496, 451] width 624 height 23
click at [247, 440] on div "YEAR 5" at bounding box center [496, 451] width 624 height 23
click at [247, 432] on div "NUR 2" at bounding box center [496, 428] width 624 height 23
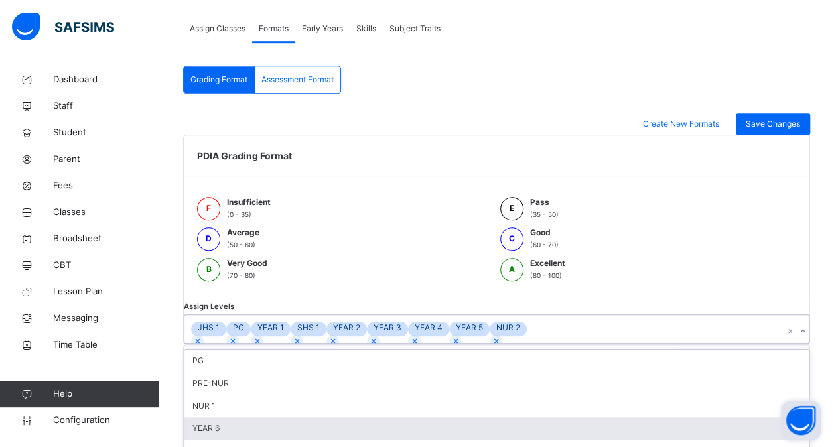
click at [247, 432] on div "YEAR 6" at bounding box center [496, 428] width 624 height 23
click at [247, 417] on div "NUR 1" at bounding box center [496, 406] width 624 height 23
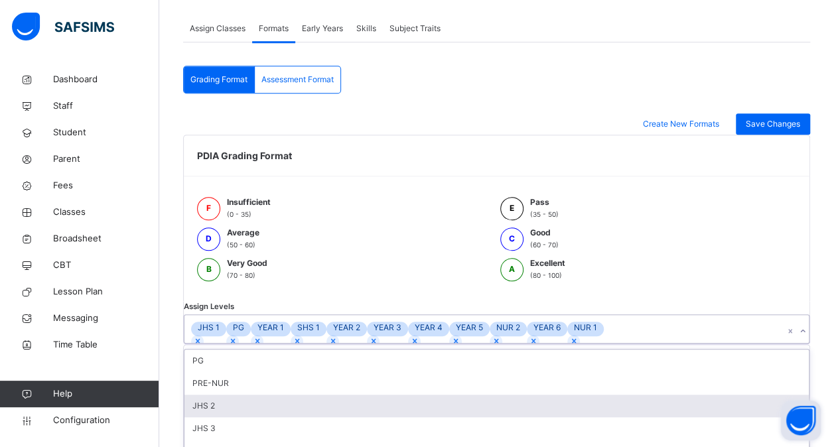
click at [247, 417] on div "JHS 2" at bounding box center [496, 406] width 624 height 23
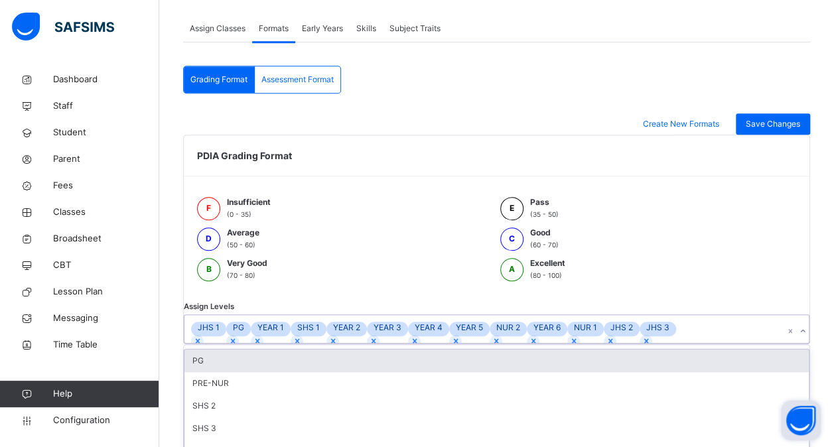
click at [247, 395] on div "PRE-NUR" at bounding box center [496, 383] width 624 height 23
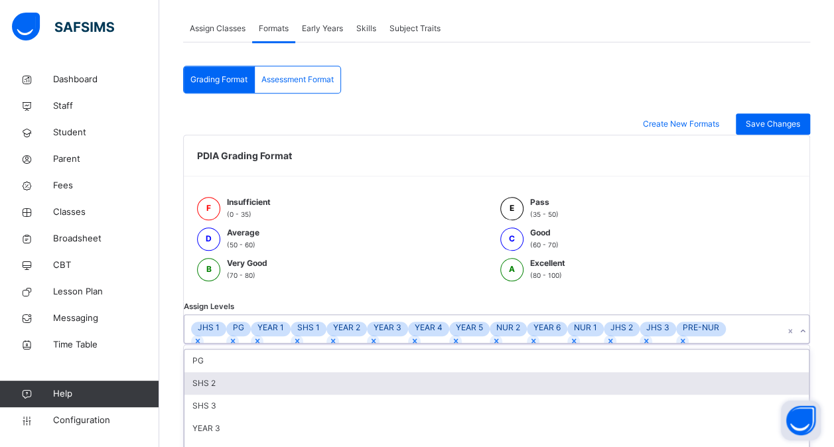
click at [247, 395] on div "SHS 2" at bounding box center [496, 383] width 624 height 23
click at [247, 372] on div "PG" at bounding box center [496, 360] width 624 height 23
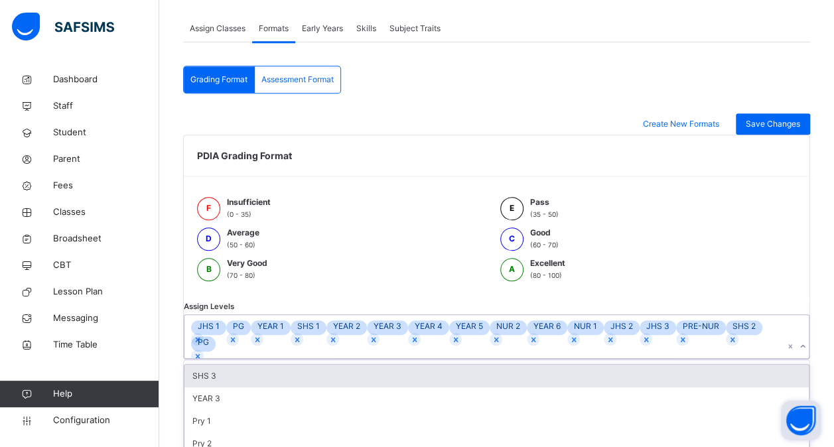
click at [247, 387] on div "SHS 3" at bounding box center [496, 376] width 624 height 23
click at [247, 358] on div "JHS 1 PG YEAR 1 SHS 1 YEAR 2 YEAR 3 YEAR 4 YEAR 5 NUR 2 YEAR 6 NUR 1 JHS 2 JHS …" at bounding box center [483, 336] width 599 height 43
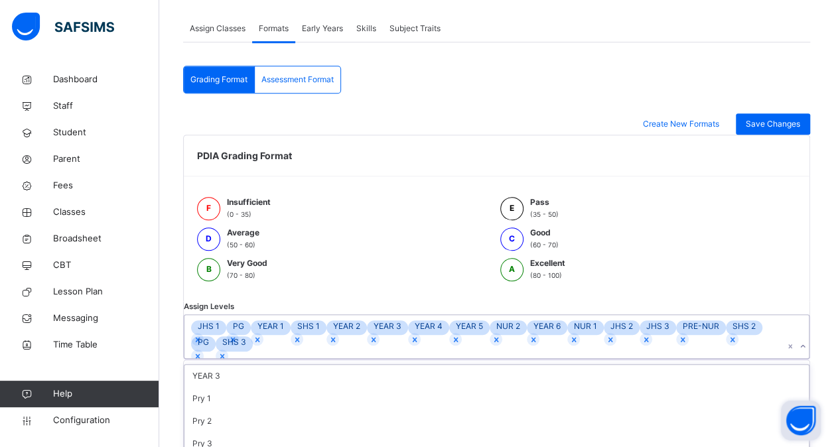
scroll to position [615, 0]
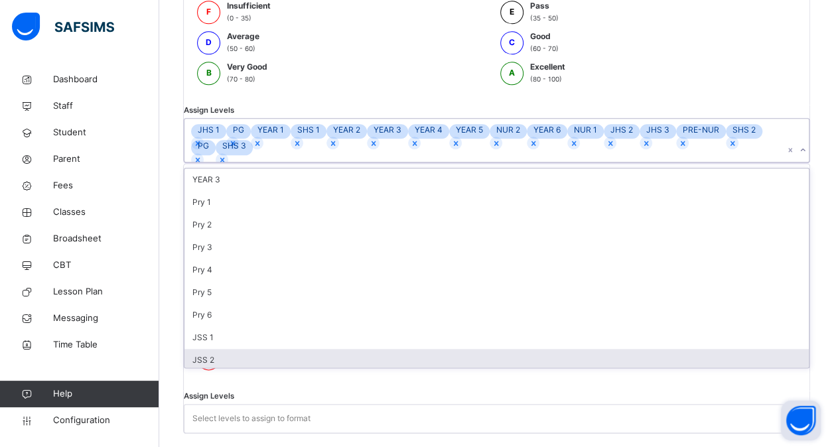
click at [247, 162] on div "option SHS 3, selected. option JSS 2 focused, 9 of 13. 13 results available. Us…" at bounding box center [496, 140] width 625 height 44
click at [247, 371] on div "JSS 2" at bounding box center [496, 360] width 624 height 23
click at [247, 371] on div "JSS 3" at bounding box center [496, 360] width 624 height 23
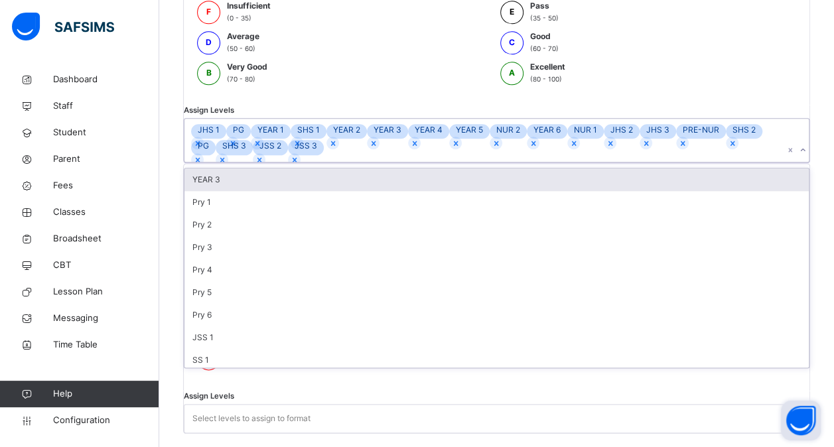
click at [247, 349] on div "JSS 1" at bounding box center [496, 337] width 624 height 23
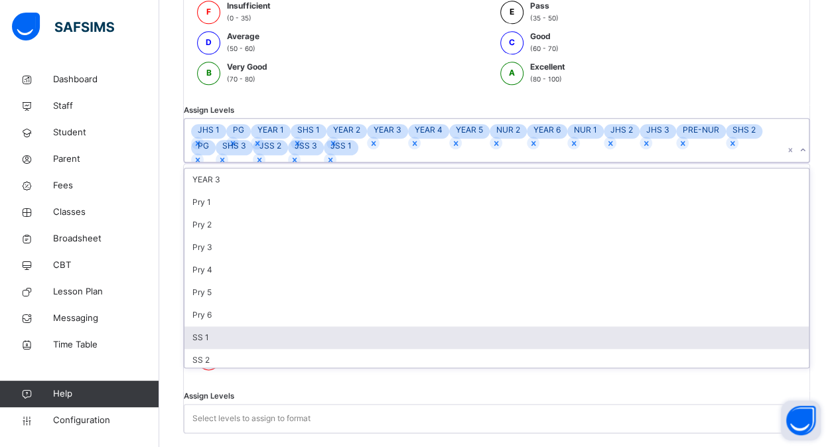
click at [247, 349] on div "SS 1" at bounding box center [496, 337] width 624 height 23
click at [247, 326] on div "Pry 6" at bounding box center [496, 315] width 624 height 23
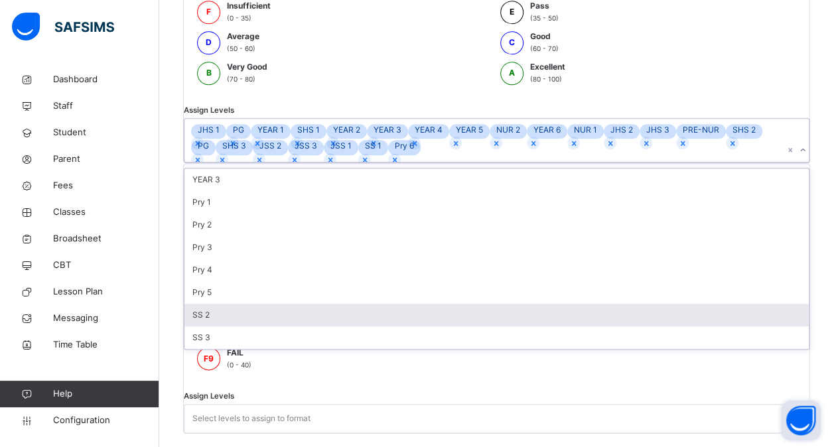
click at [247, 326] on div "SS 2" at bounding box center [496, 315] width 624 height 23
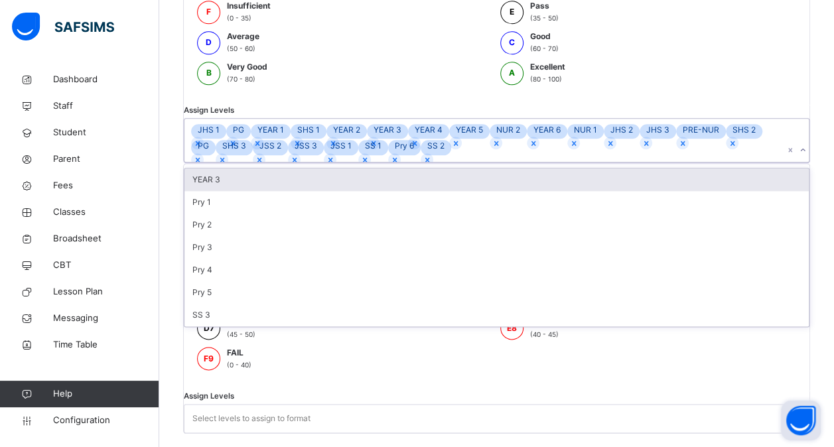
click at [247, 304] on div "Pry 5" at bounding box center [496, 292] width 624 height 23
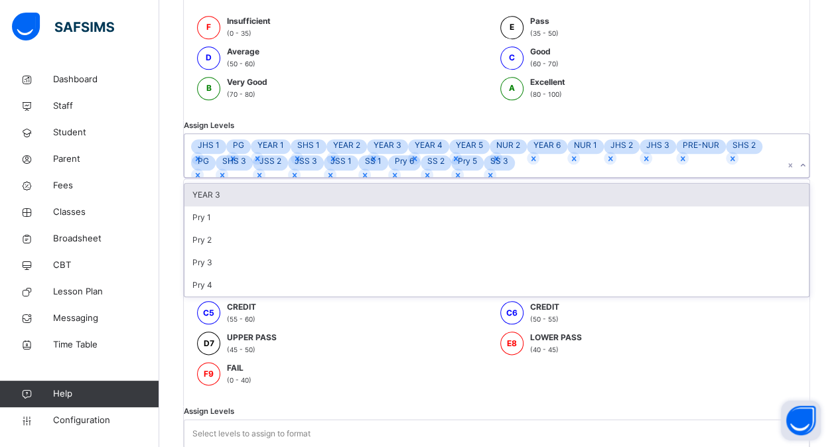
click at [247, 296] on div "Pry 4" at bounding box center [496, 285] width 624 height 23
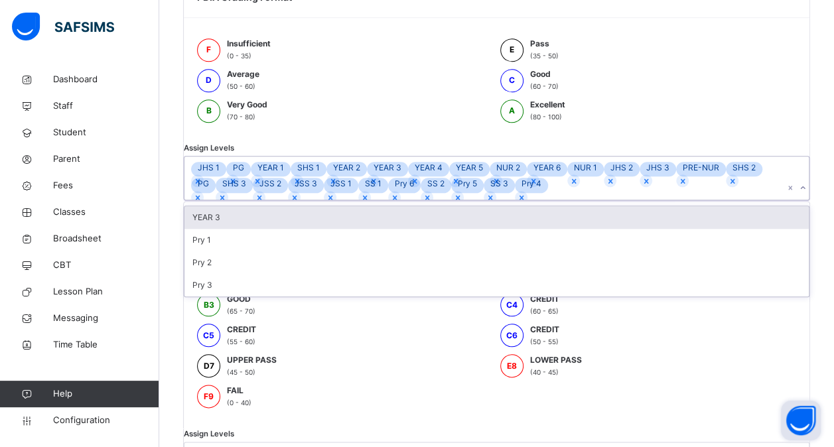
click at [247, 296] on div "Pry 3" at bounding box center [496, 285] width 624 height 23
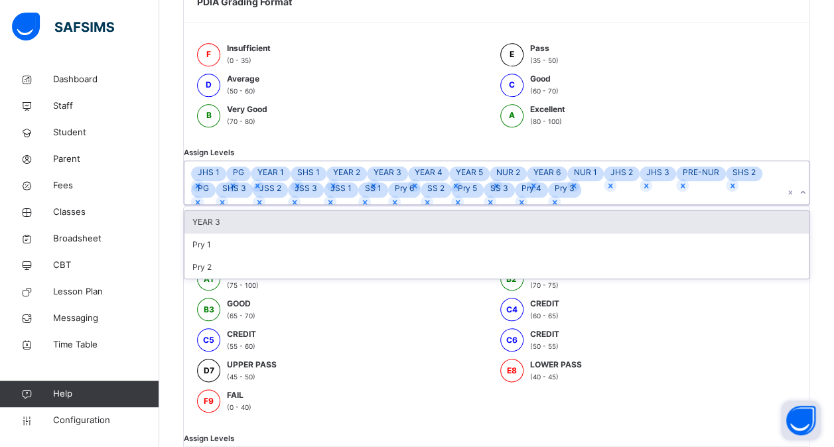
click at [247, 279] on div "Pry 2" at bounding box center [496, 267] width 624 height 23
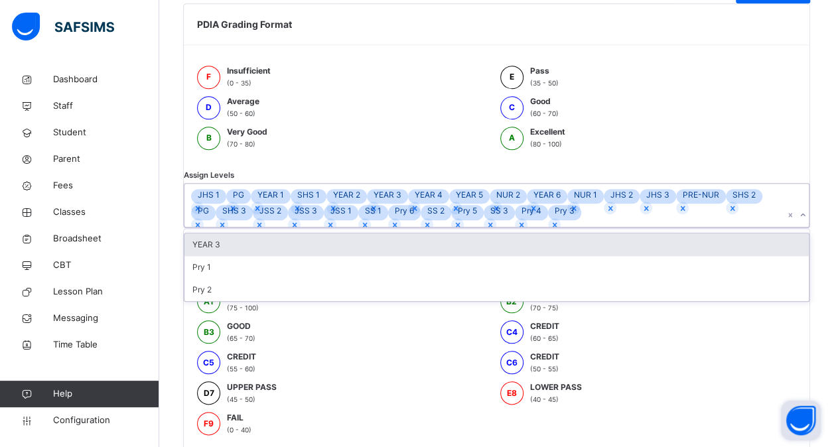
click at [247, 279] on div "Pry 1" at bounding box center [496, 267] width 624 height 23
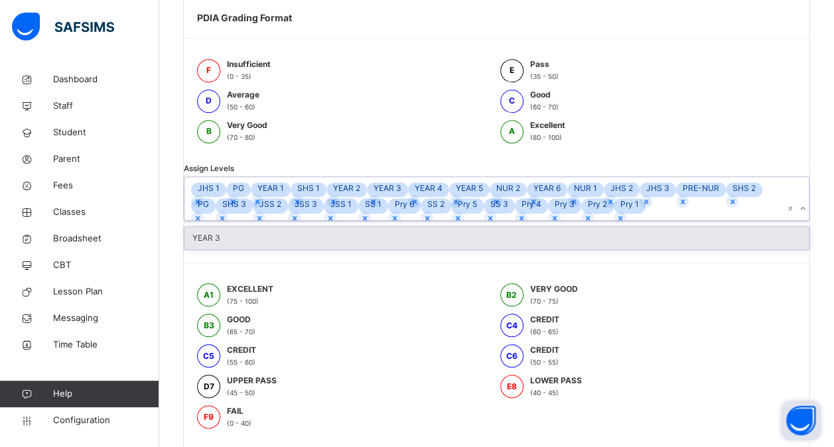
click at [247, 249] on div "YEAR 3" at bounding box center [496, 238] width 624 height 23
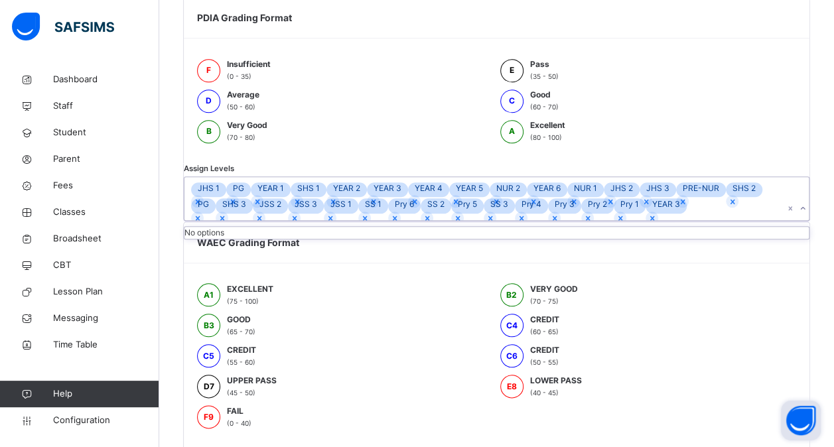
click at [247, 239] on div "No options" at bounding box center [496, 233] width 624 height 12
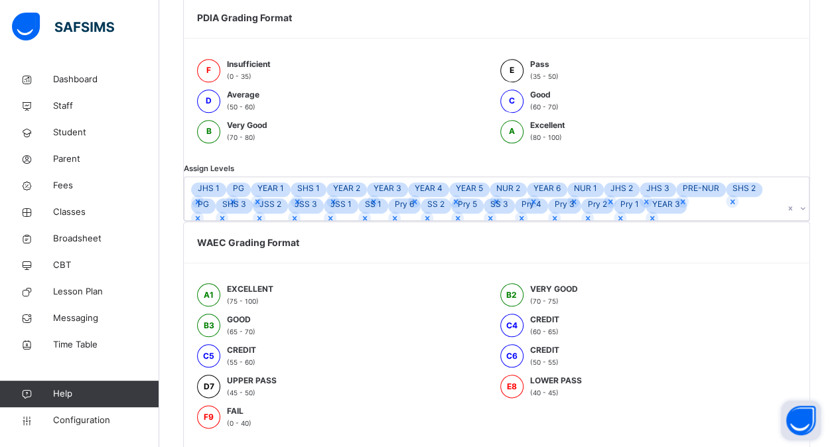
click at [398, 356] on div "WAEC Grading Format A1 EXCELLENT (75 - 100) B2 VERY GOOD (70 - 75) B3 GOOD (65 …" at bounding box center [496, 356] width 627 height 271
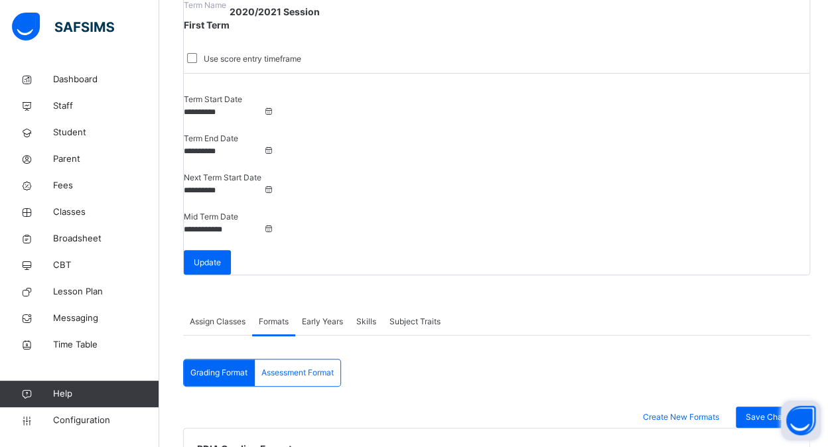
scroll to position [123, 0]
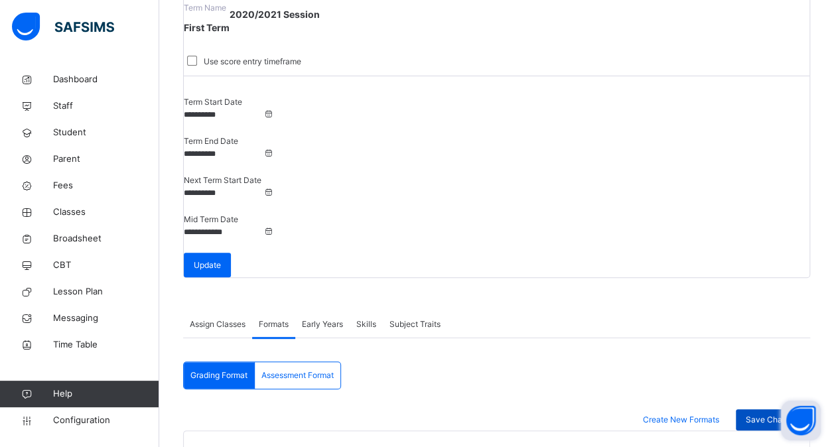
click at [785, 414] on span "Save Changes" at bounding box center [772, 420] width 54 height 12
click at [317, 362] on div "Assessment Format" at bounding box center [298, 375] width 86 height 27
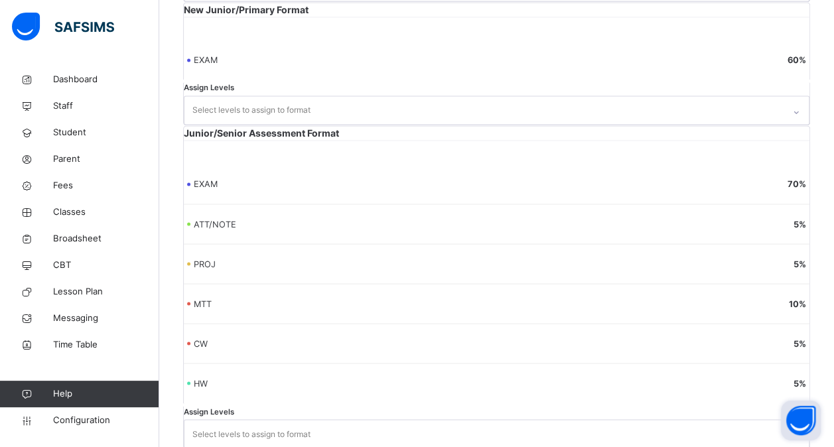
scroll to position [1255, 0]
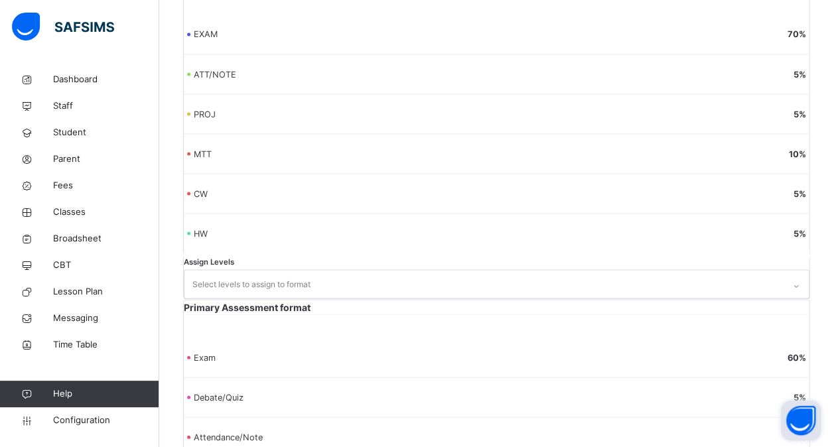
scroll to position [94, 0]
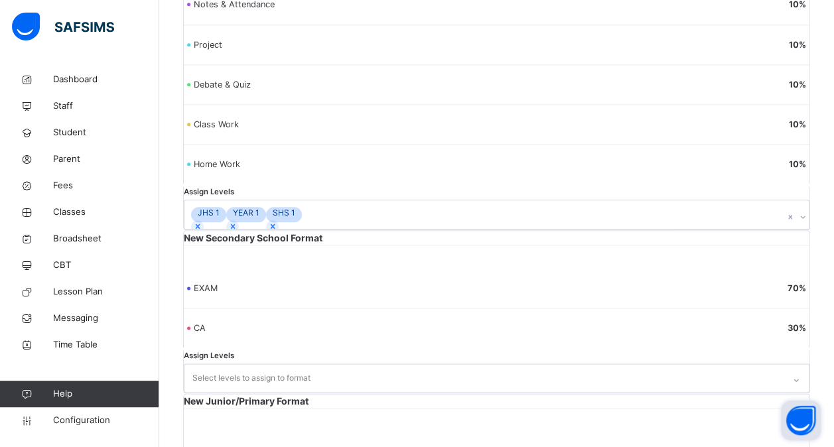
scroll to position [683, 0]
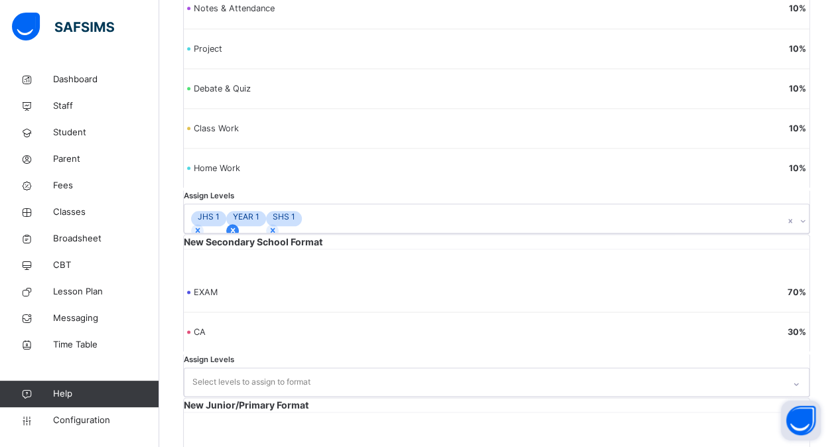
click at [239, 235] on div at bounding box center [232, 230] width 13 height 13
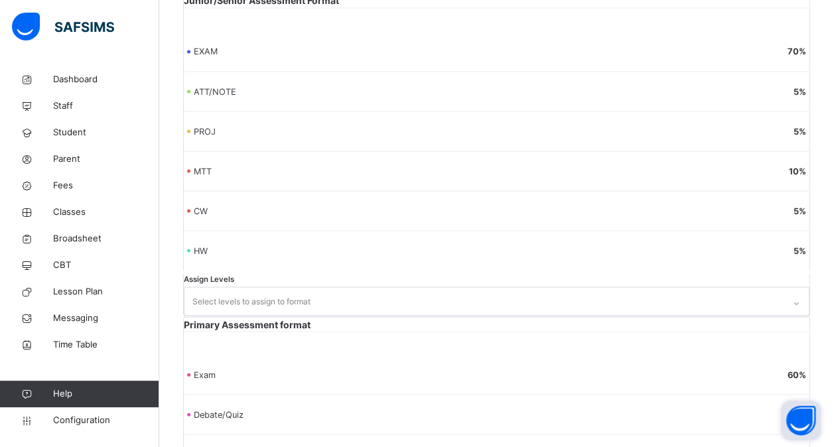
scroll to position [1376, 0]
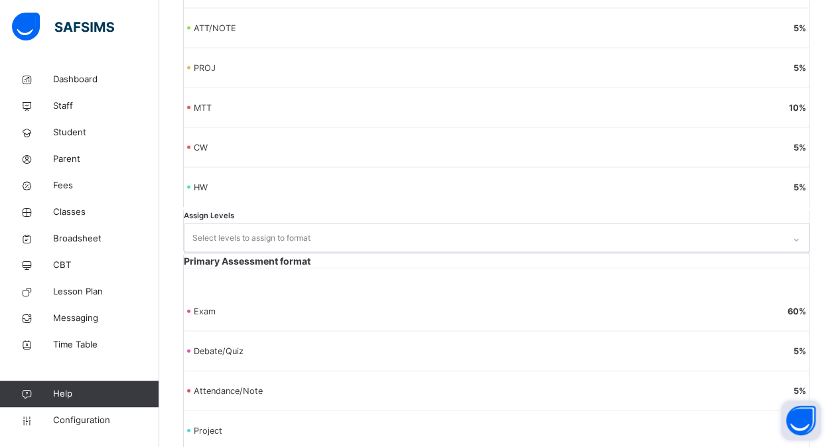
scroll to position [1276, 0]
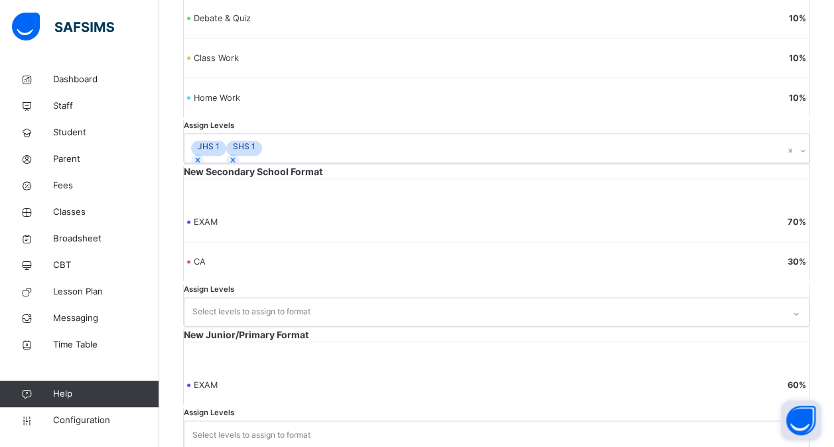
scroll to position [755, 0]
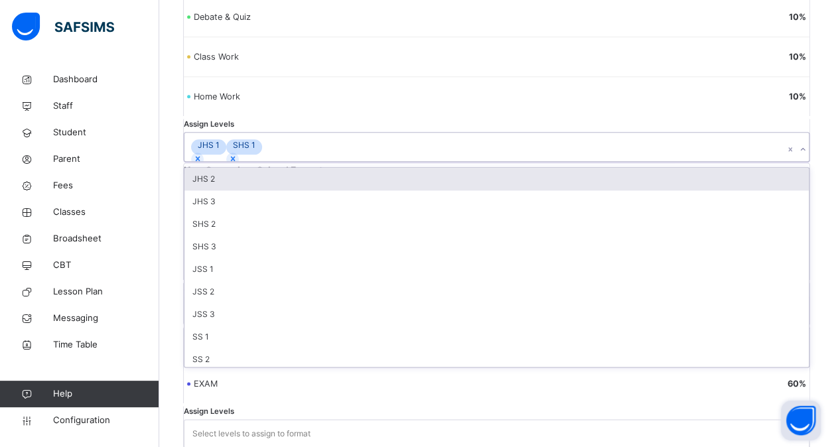
click at [268, 151] on div "JHS 1 SHS 1" at bounding box center [483, 147] width 599 height 28
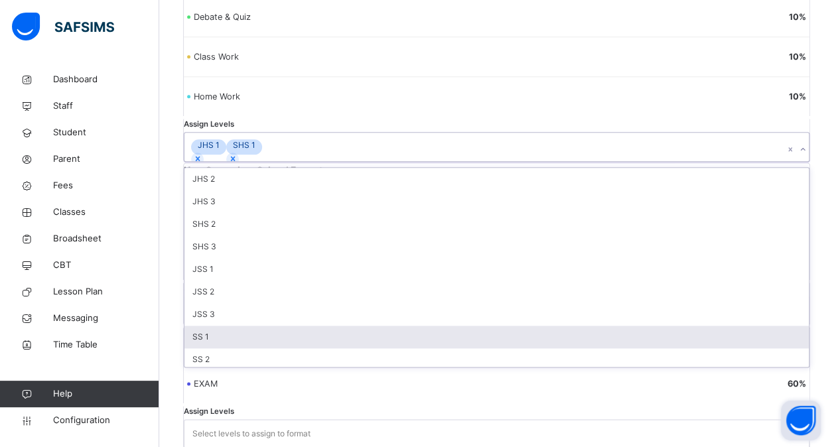
click at [252, 347] on div "SS 1" at bounding box center [496, 337] width 624 height 23
click at [252, 326] on div "JSS 3" at bounding box center [496, 314] width 624 height 23
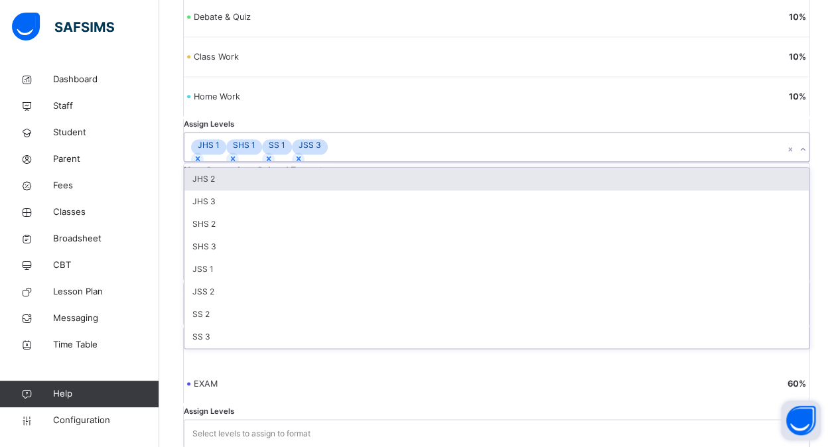
click at [252, 303] on div "JSS 2" at bounding box center [496, 292] width 624 height 23
click at [252, 281] on div "JSS 1" at bounding box center [496, 269] width 624 height 23
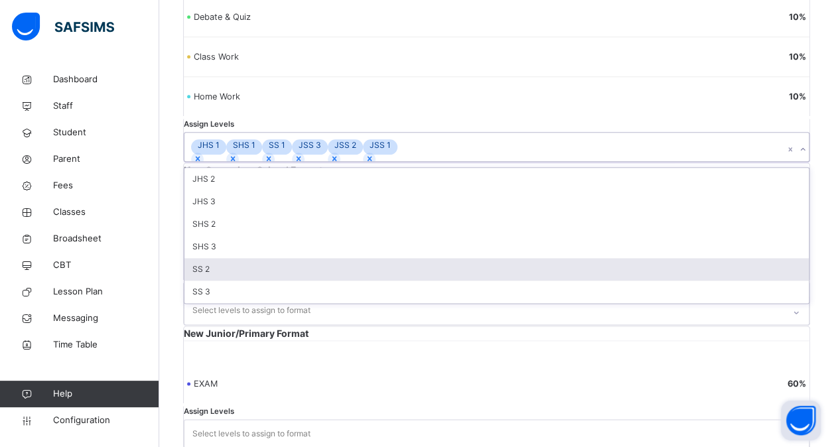
click at [252, 281] on div "SS 2" at bounding box center [496, 269] width 624 height 23
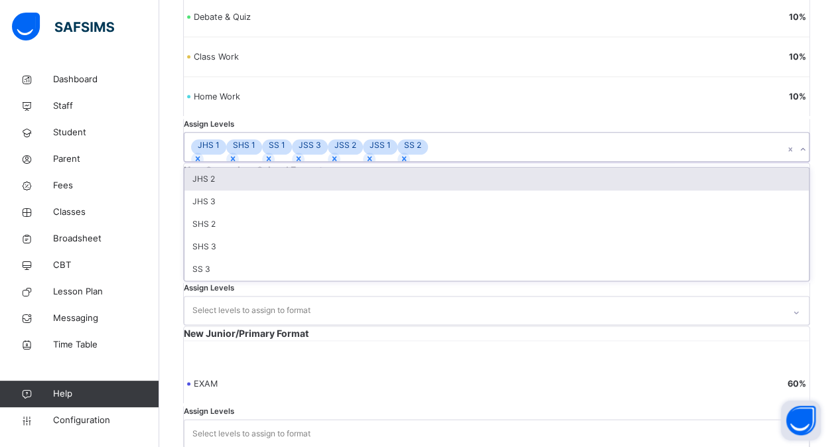
click at [252, 258] on div "SHS 3" at bounding box center [496, 246] width 624 height 23
click at [252, 235] on div "SHS 2" at bounding box center [496, 224] width 624 height 23
click at [252, 213] on div "JHS 3" at bounding box center [496, 201] width 624 height 23
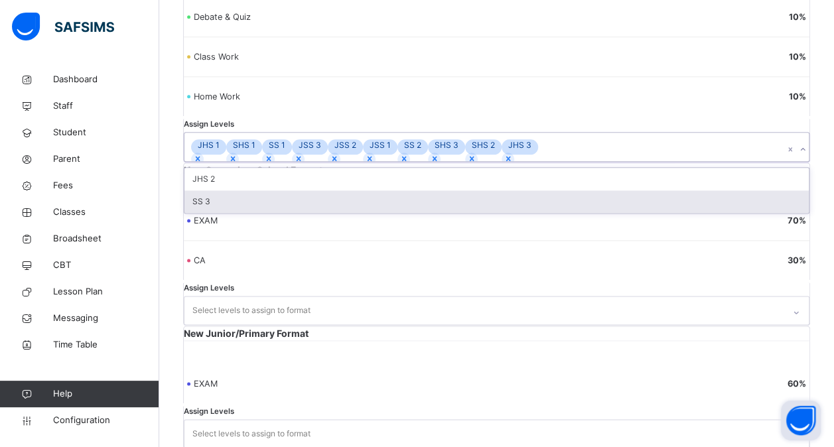
click at [252, 213] on div "SS 3" at bounding box center [496, 201] width 624 height 23
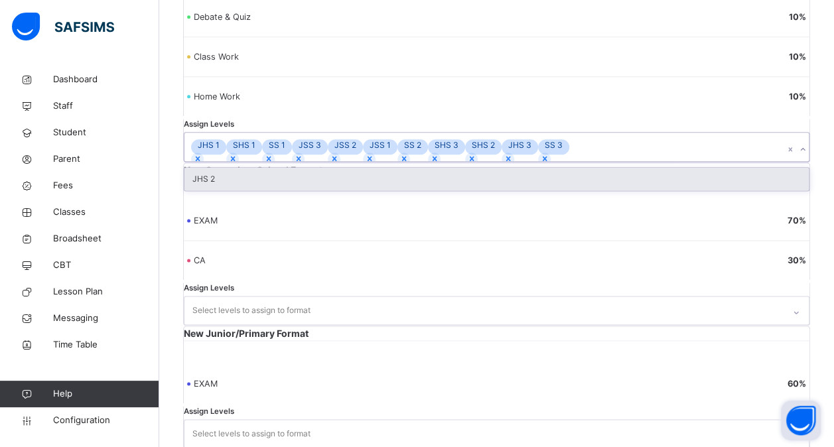
click at [243, 190] on div "JHS 2" at bounding box center [496, 179] width 624 height 23
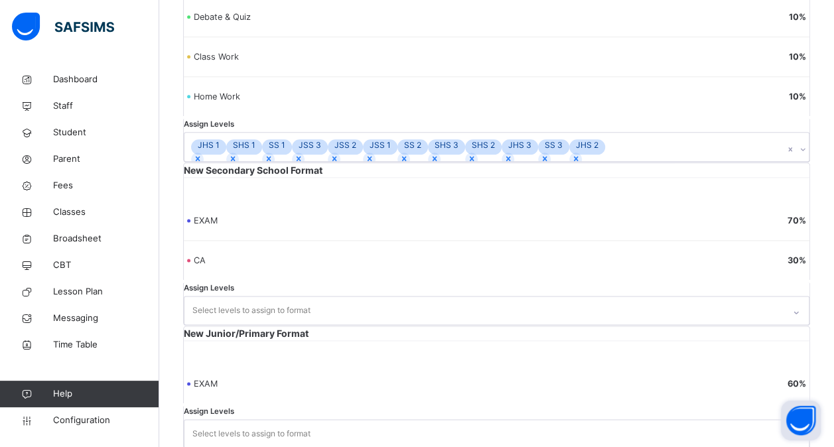
click at [407, 296] on div "New Secondary School Format EXAM 70 % CA 30 % Assign Levels Select levels to as…" at bounding box center [496, 244] width 627 height 164
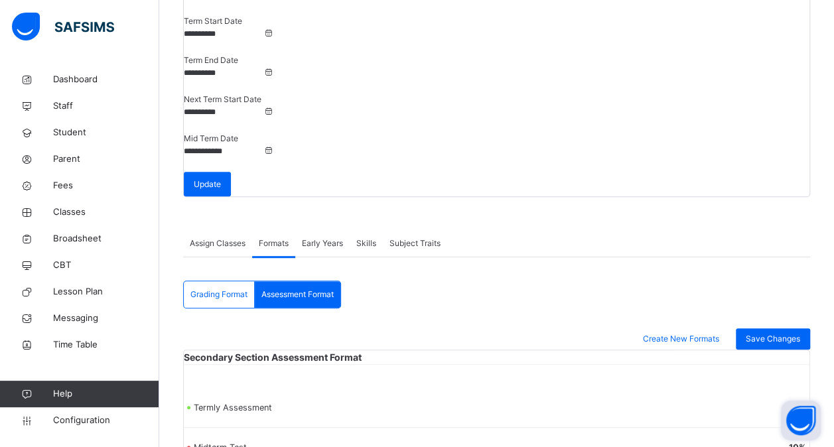
scroll to position [192, 0]
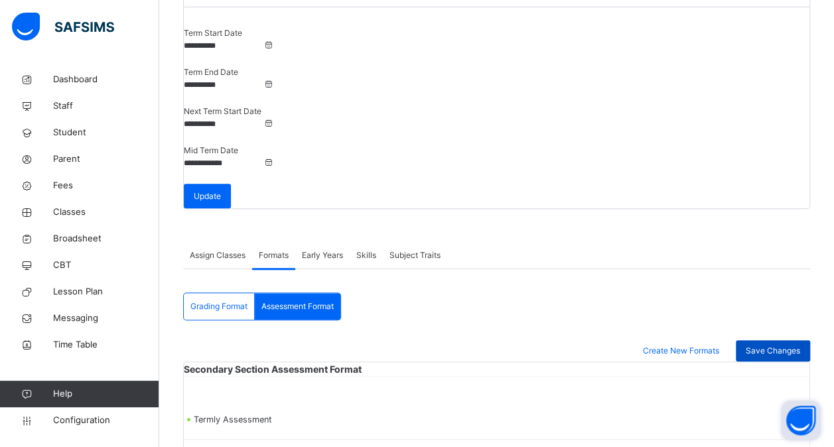
click at [786, 345] on span "Save Changes" at bounding box center [772, 351] width 54 height 12
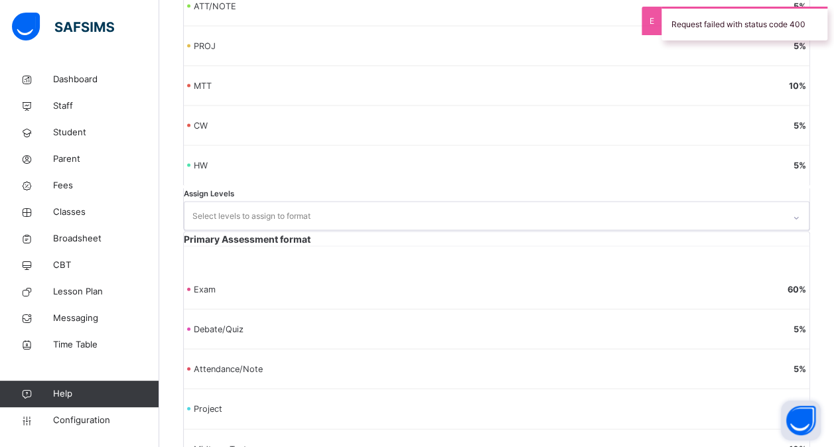
scroll to position [1407, 0]
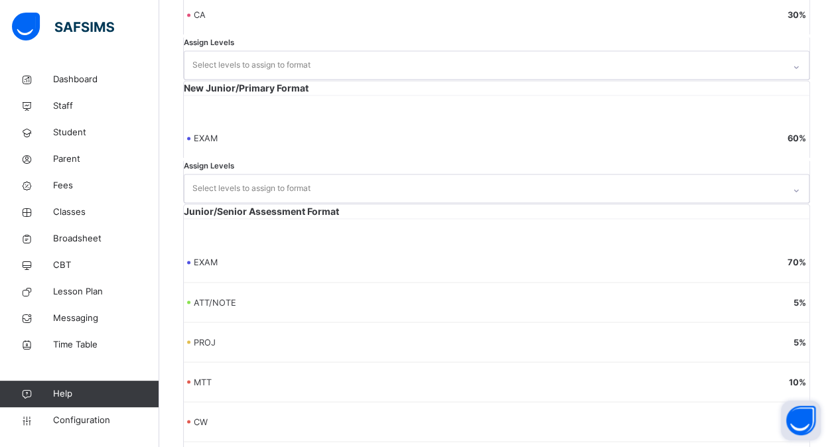
scroll to position [997, 0]
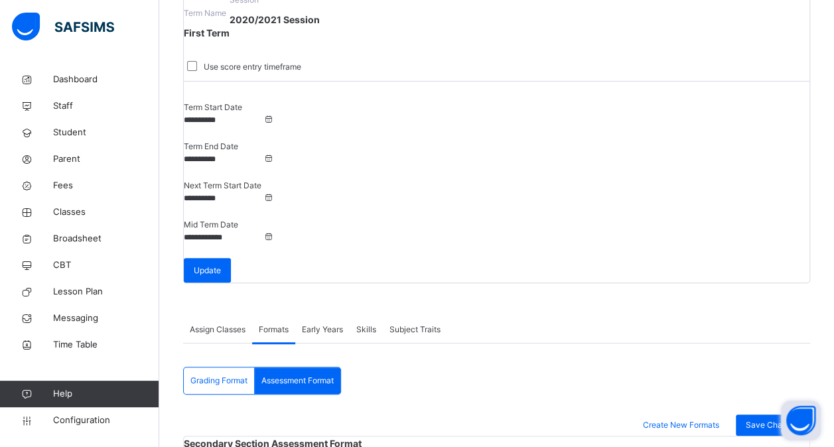
scroll to position [117, 0]
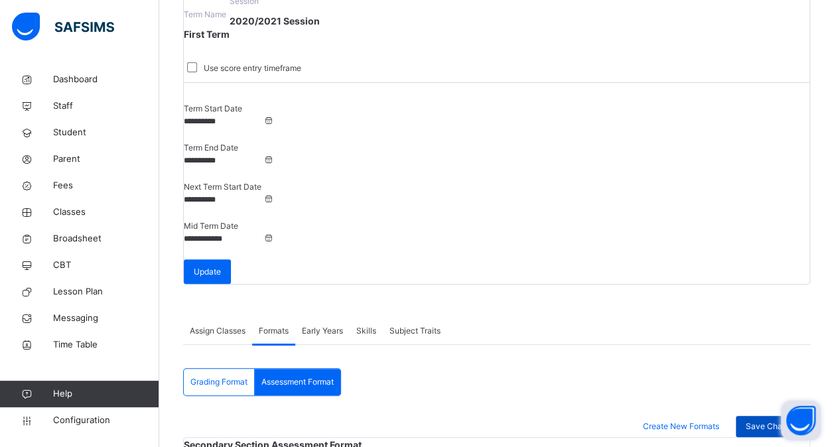
click at [777, 420] on span "Save Changes" at bounding box center [772, 426] width 54 height 12
click at [90, 426] on span "Configuration" at bounding box center [105, 420] width 105 height 13
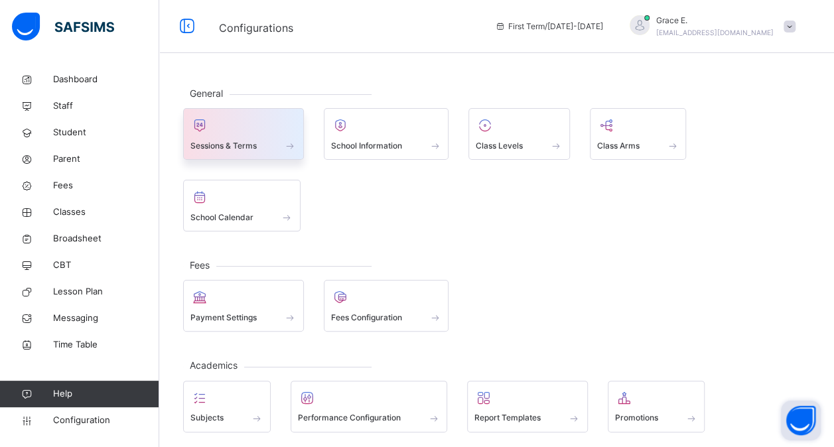
click at [247, 143] on span "Sessions & Terms" at bounding box center [223, 146] width 66 height 12
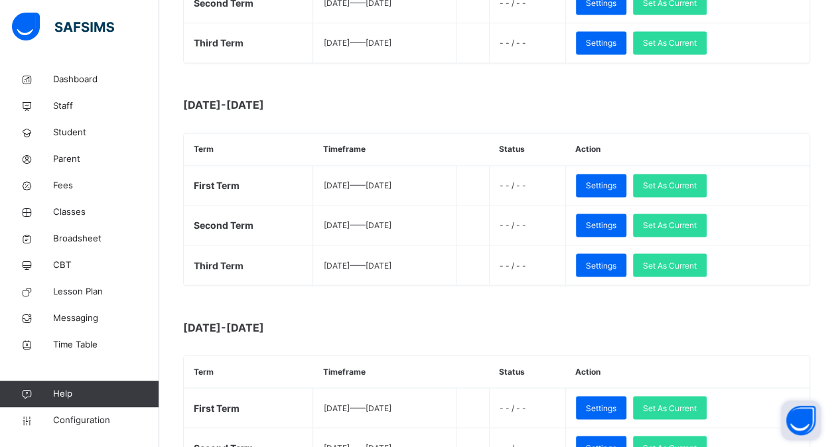
scroll to position [979, 0]
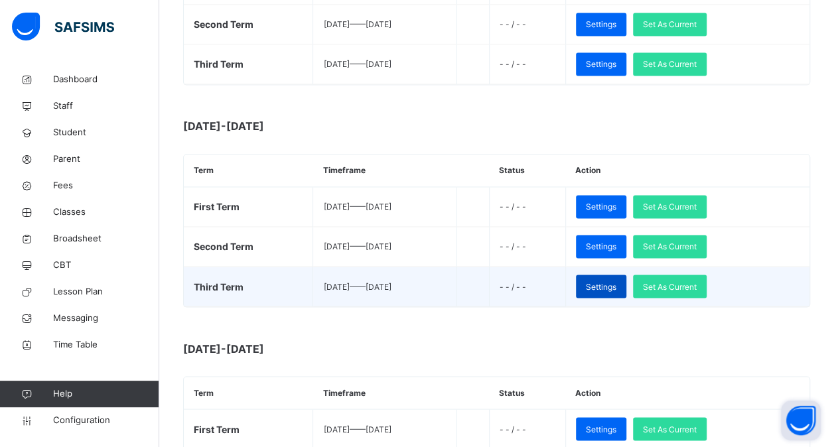
click at [616, 281] on span "Settings" at bounding box center [601, 287] width 31 height 12
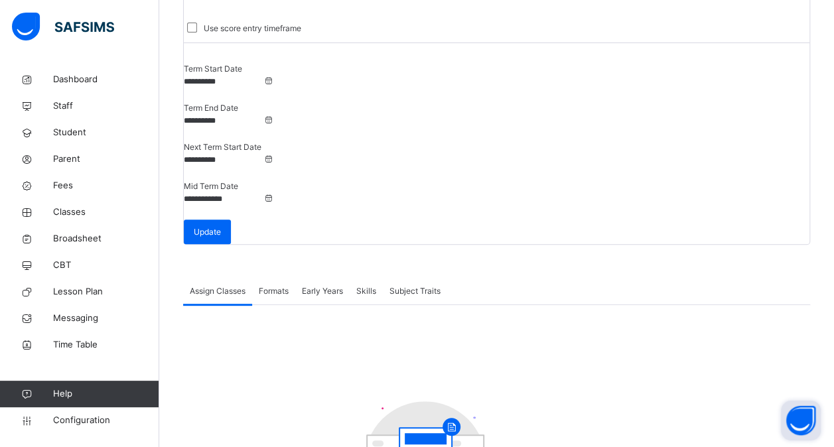
scroll to position [133, 0]
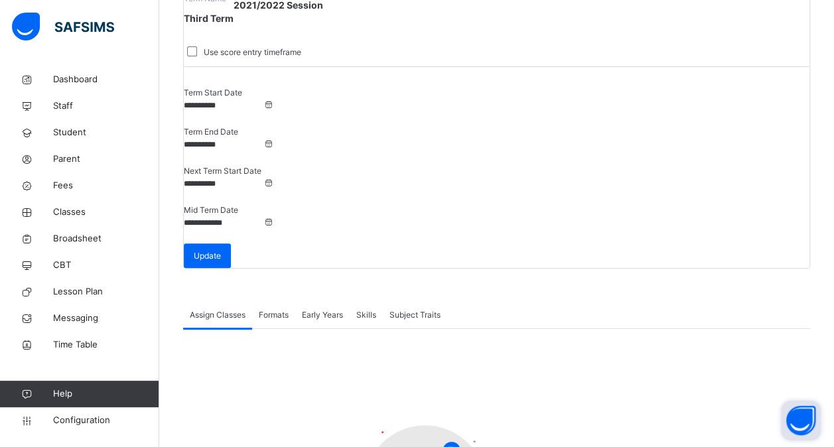
click at [269, 302] on div "Formats" at bounding box center [273, 315] width 43 height 27
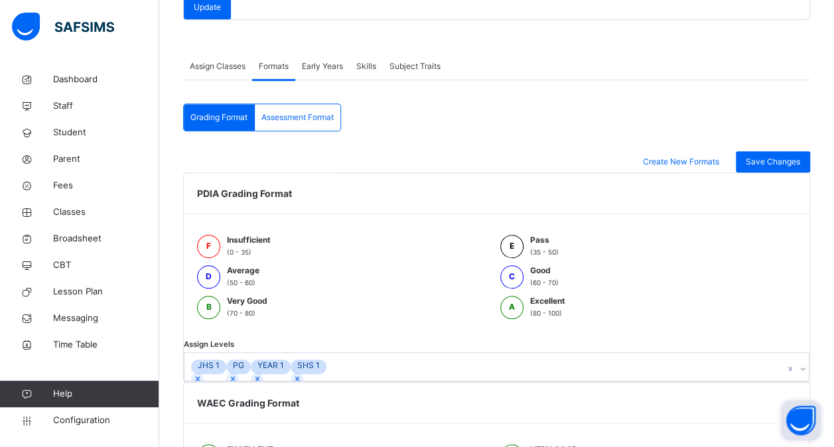
scroll to position [414, 0]
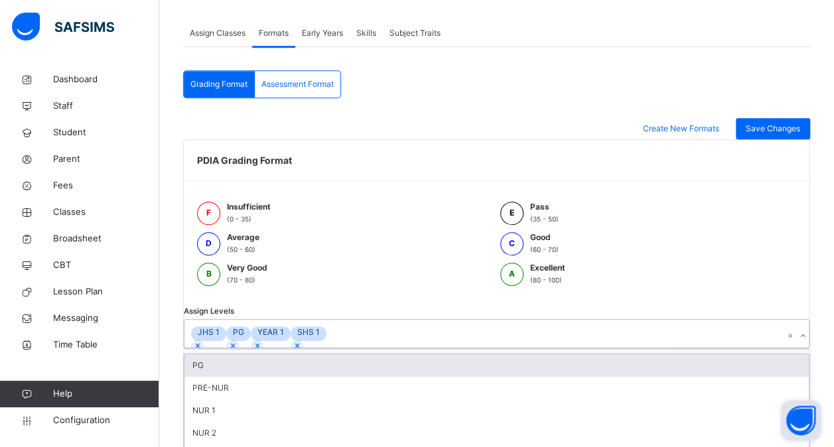
click at [312, 306] on div "Assign Levels option PG focused, 1 of 26. 26 results available. Use Up and Down…" at bounding box center [496, 327] width 627 height 43
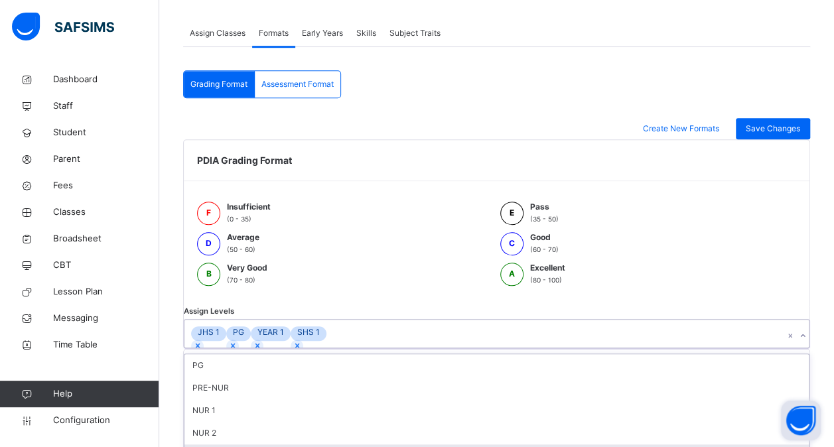
click at [271, 422] on div "NUR 2" at bounding box center [496, 433] width 624 height 23
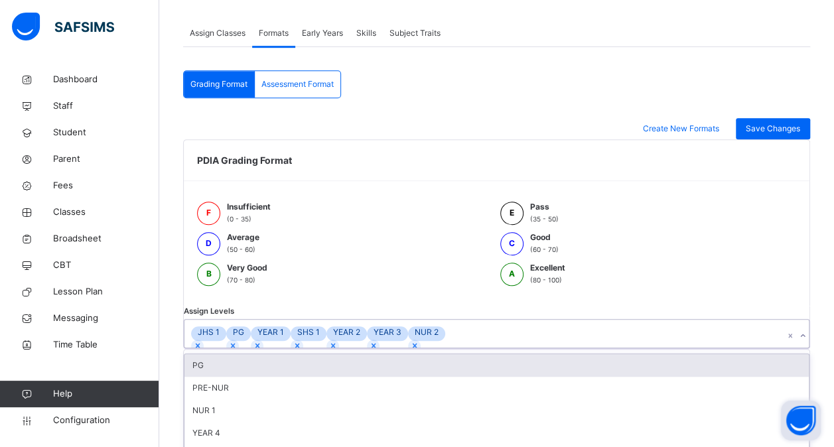
click at [271, 422] on div "YEAR 4" at bounding box center [496, 433] width 624 height 23
click at [271, 414] on div "NUR 1" at bounding box center [496, 410] width 624 height 23
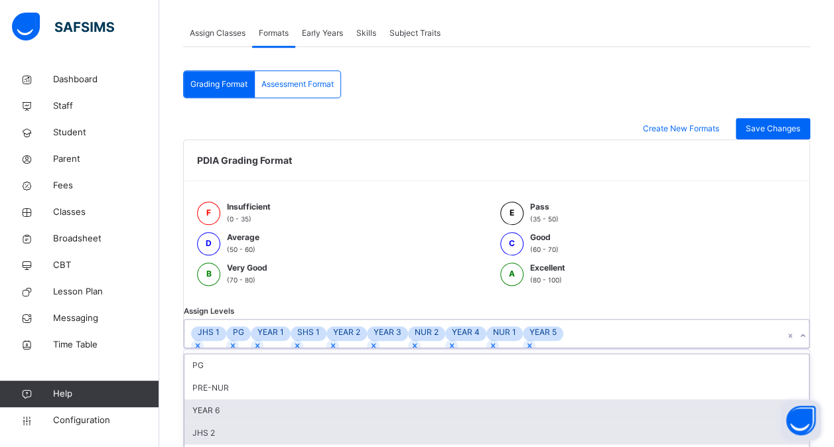
drag, startPoint x: 271, startPoint y: 414, endPoint x: 251, endPoint y: 428, distance: 25.2
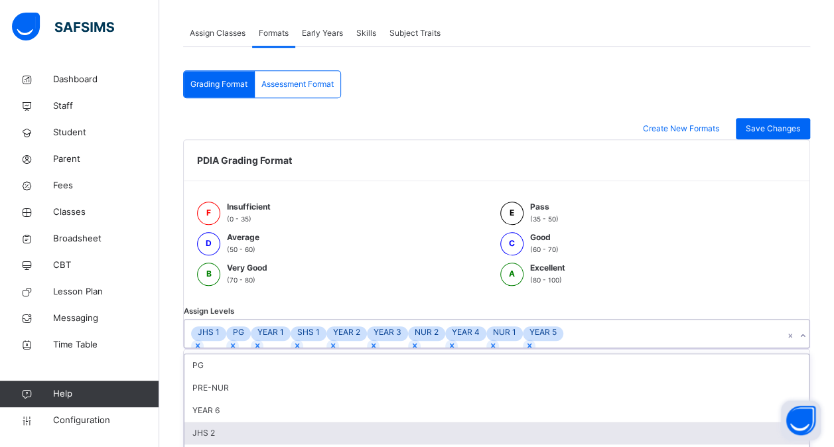
click at [251, 428] on div "JHS 2" at bounding box center [496, 433] width 624 height 23
click at [251, 422] on div "YEAR 6" at bounding box center [496, 410] width 624 height 23
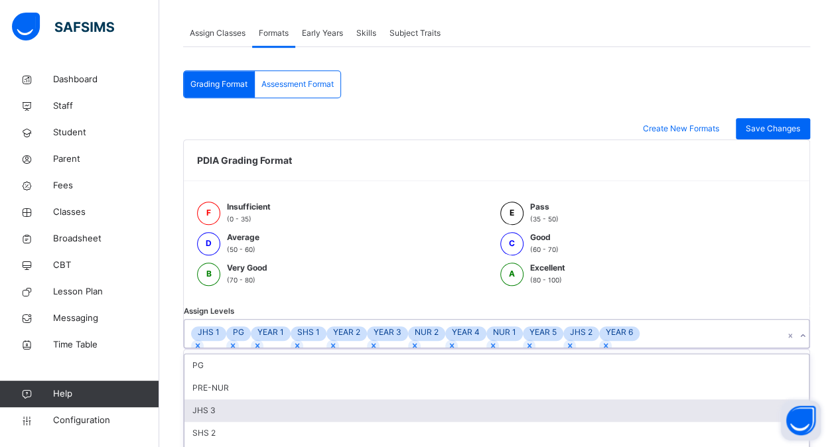
click at [251, 422] on div "JHS 3" at bounding box center [496, 410] width 624 height 23
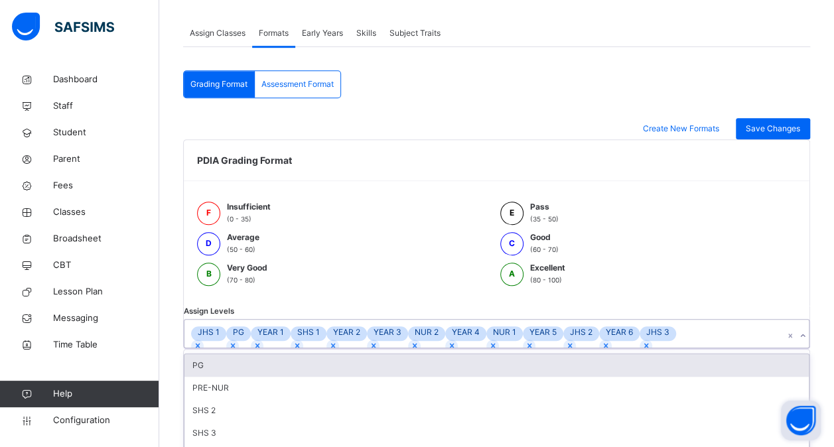
click at [251, 399] on div "PRE-NUR" at bounding box center [496, 388] width 624 height 23
click at [251, 377] on div "PG" at bounding box center [496, 365] width 624 height 23
click at [251, 377] on div "SHS 2" at bounding box center [496, 365] width 624 height 23
click at [251, 349] on div "Assign Levels option PG, selected. option SHS 2 focused, 1 of 15. 15 results av…" at bounding box center [496, 327] width 627 height 43
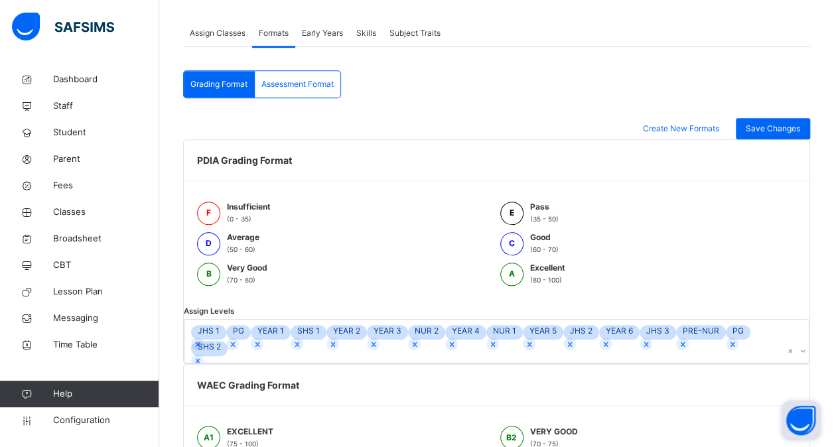
click at [251, 364] on div "Assign Levels JHS 1 PG YEAR 1 SHS 1 YEAR 2 YEAR 3 NUR 2 YEAR 4 NUR 1 YEAR 5 JHS…" at bounding box center [496, 335] width 627 height 58
drag, startPoint x: 251, startPoint y: 428, endPoint x: 597, endPoint y: 335, distance: 358.6
click at [597, 335] on div "PDIA Grading Format F Insufficient (0 - 35) E Pass (35 - 50) D Average (50 - 60…" at bounding box center [496, 386] width 627 height 495
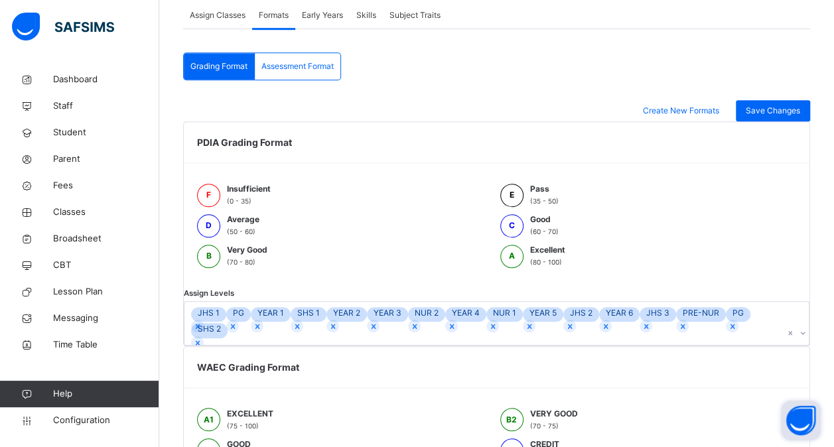
scroll to position [597, 0]
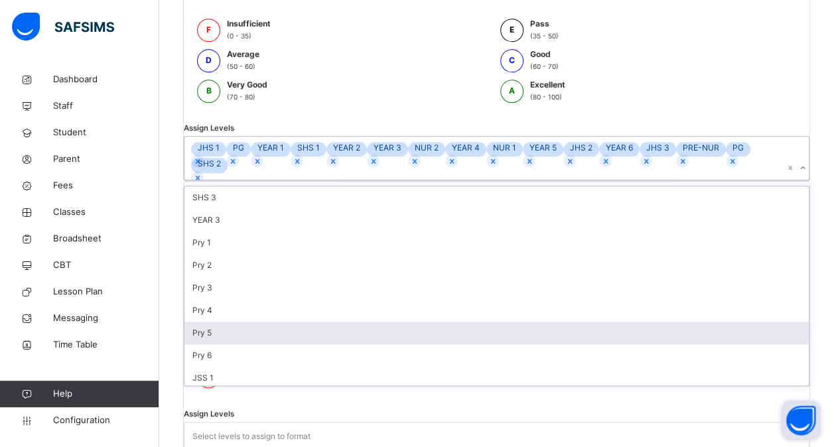
click at [286, 180] on div "option SHS 2, selected. option Pry 5 focused, 7 of 14. 14 results available. Us…" at bounding box center [496, 158] width 625 height 44
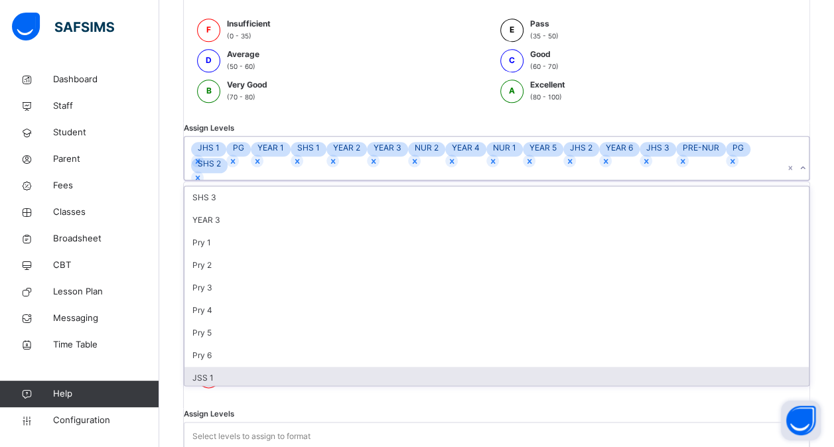
click at [248, 389] on div "JSS 1" at bounding box center [496, 378] width 624 height 23
click at [248, 389] on div "JSS 2" at bounding box center [496, 378] width 624 height 23
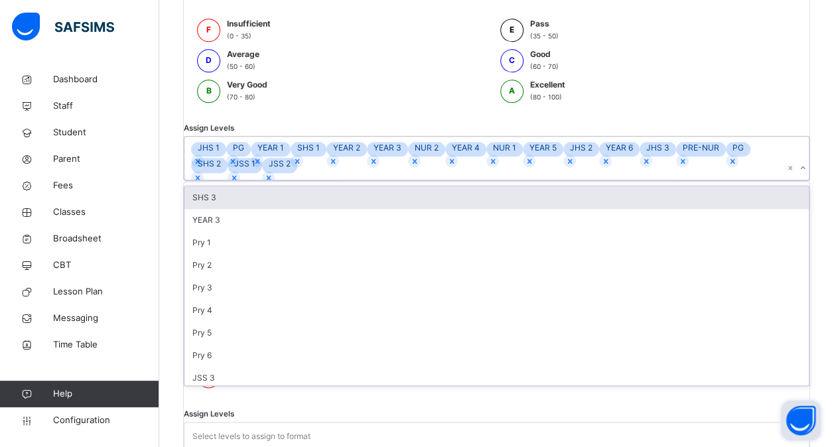
click at [248, 367] on div "Pry 6" at bounding box center [496, 355] width 624 height 23
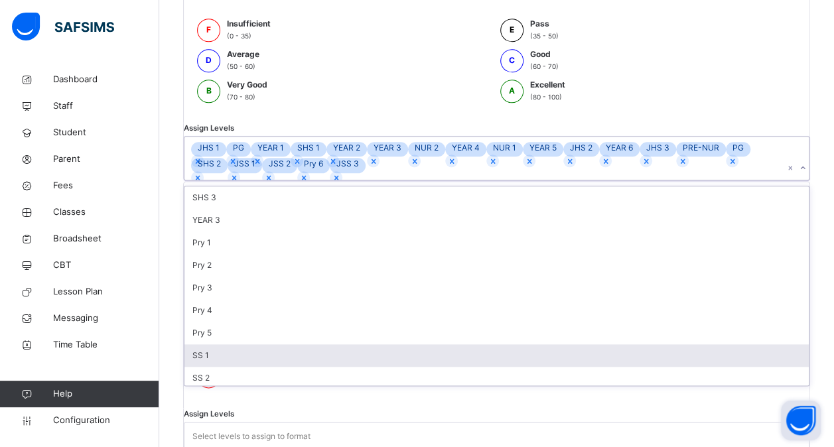
click at [248, 367] on div "SS 1" at bounding box center [496, 355] width 624 height 23
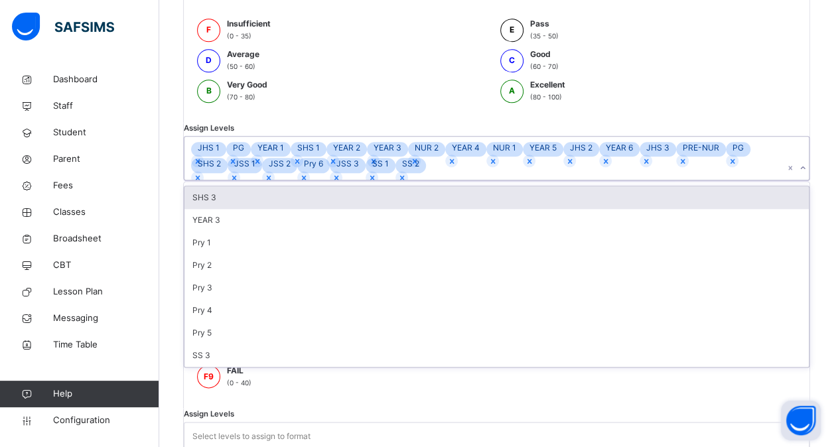
click at [248, 344] on div "Pry 5" at bounding box center [496, 333] width 624 height 23
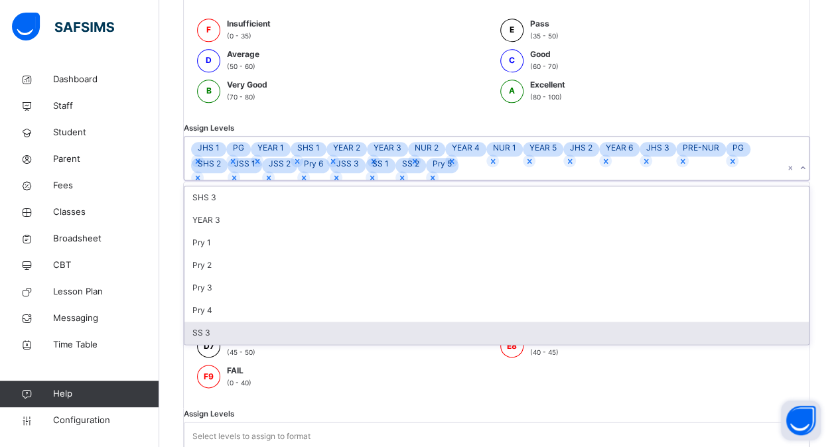
click at [248, 344] on div "SS 3" at bounding box center [496, 333] width 624 height 23
click at [248, 322] on div "Pry 4" at bounding box center [496, 310] width 624 height 23
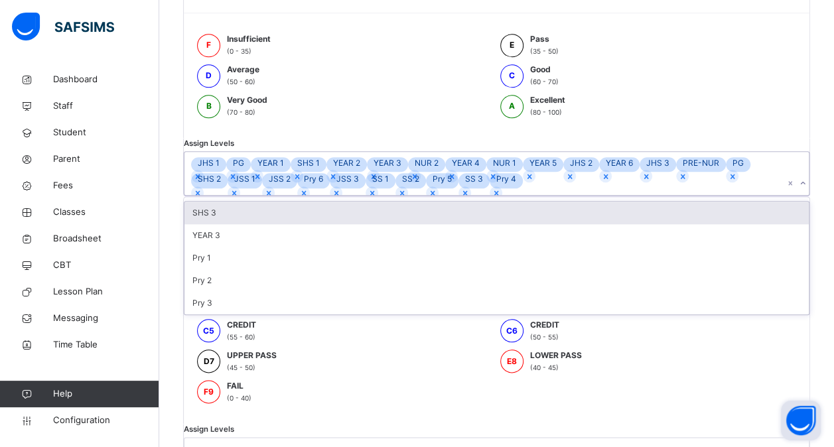
click at [248, 314] on div "Pry 3" at bounding box center [496, 303] width 624 height 23
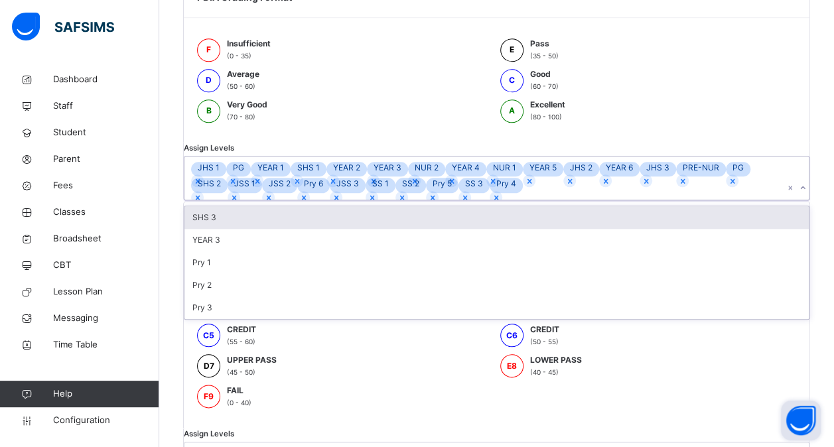
click at [248, 296] on div "Pry 2" at bounding box center [496, 285] width 624 height 23
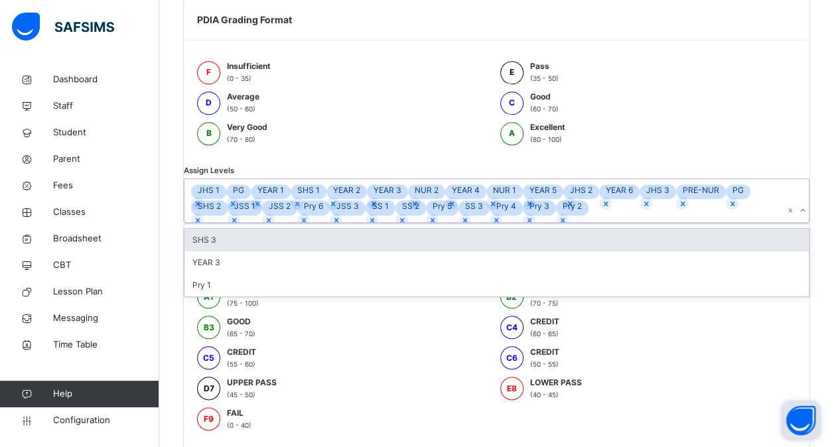
click at [248, 296] on div "Pry 1" at bounding box center [496, 285] width 624 height 23
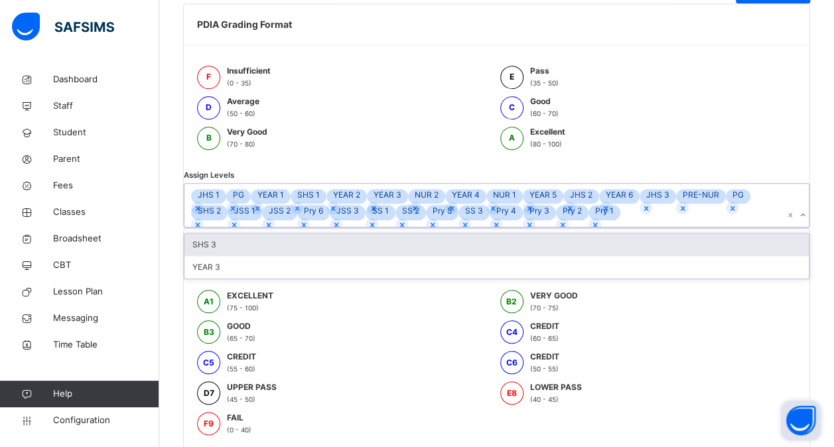
click at [248, 279] on div "YEAR 3" at bounding box center [496, 267] width 624 height 23
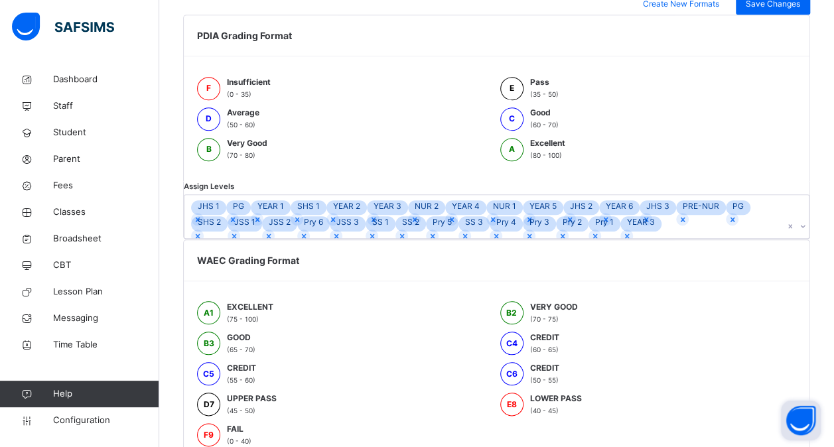
click at [248, 444] on div "**********" at bounding box center [496, 31] width 674 height 1009
drag, startPoint x: 248, startPoint y: 444, endPoint x: 456, endPoint y: 369, distance: 221.1
click at [456, 369] on div "WAEC Grading Format A1 EXCELLENT (75 - 100) B2 VERY GOOD (70 - 75) B3 GOOD (65 …" at bounding box center [496, 374] width 627 height 271
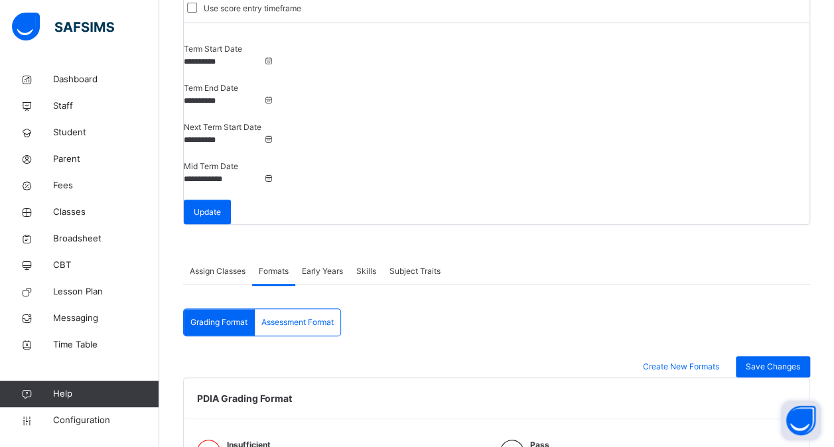
scroll to position [176, 0]
click at [783, 361] on span "Save Changes" at bounding box center [772, 367] width 54 height 12
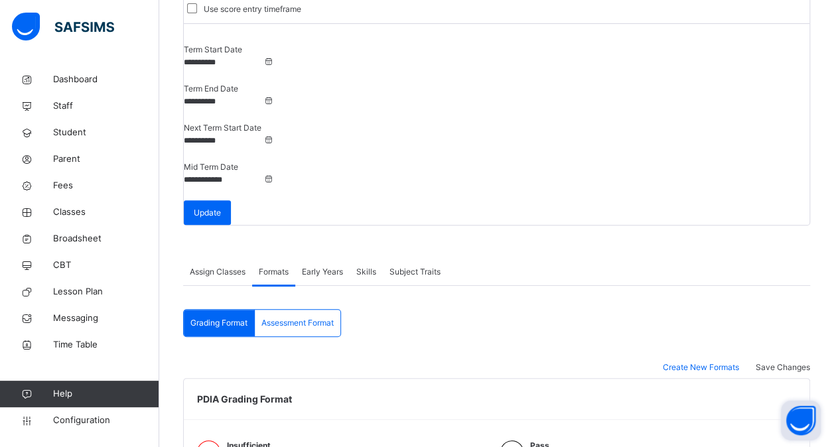
click at [318, 317] on span "Assessment Format" at bounding box center [297, 323] width 72 height 12
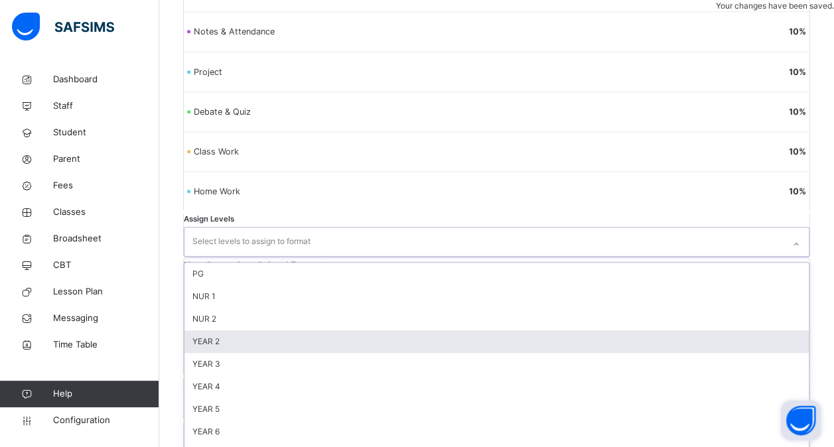
scroll to position [676, 0]
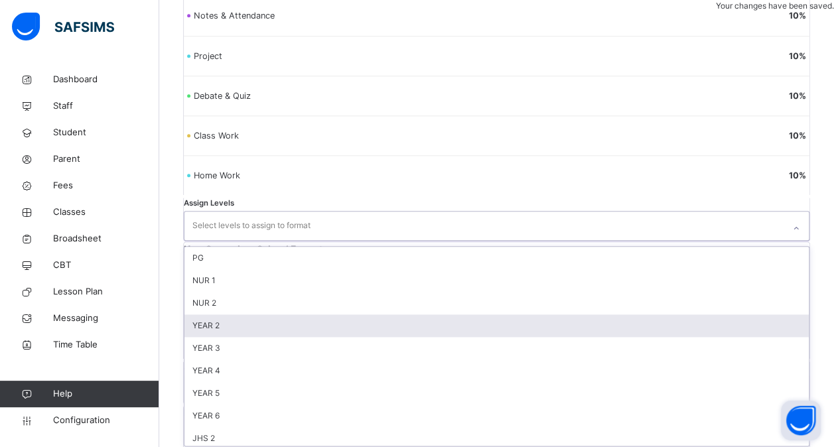
click at [275, 240] on div "option YEAR 2 focused, 4 of 25. 25 results available. Use Up and Down to choose…" at bounding box center [496, 225] width 625 height 29
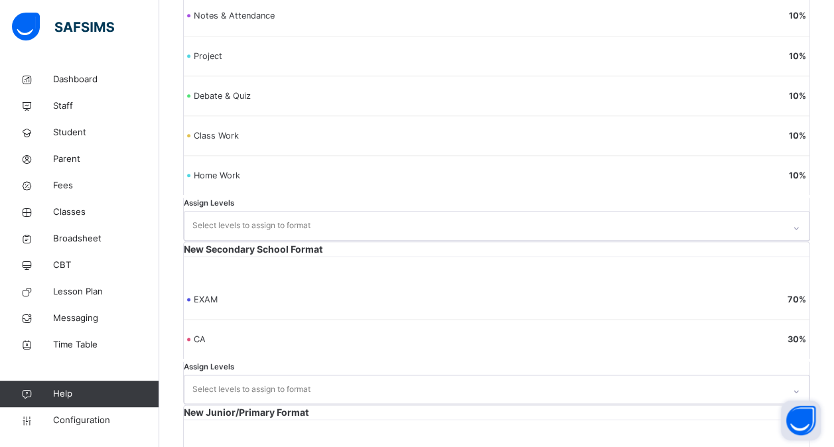
click at [409, 241] on div "New Secondary School Format EXAM 70 % CA 30 % Assign Levels Select levels to as…" at bounding box center [496, 323] width 627 height 164
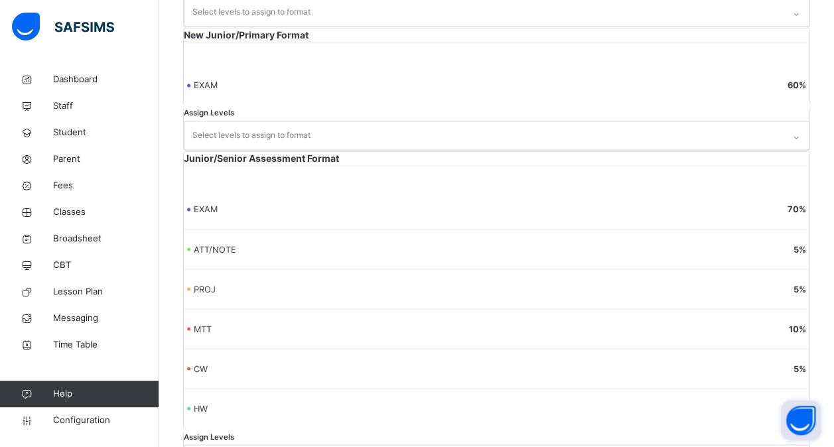
scroll to position [1218, 0]
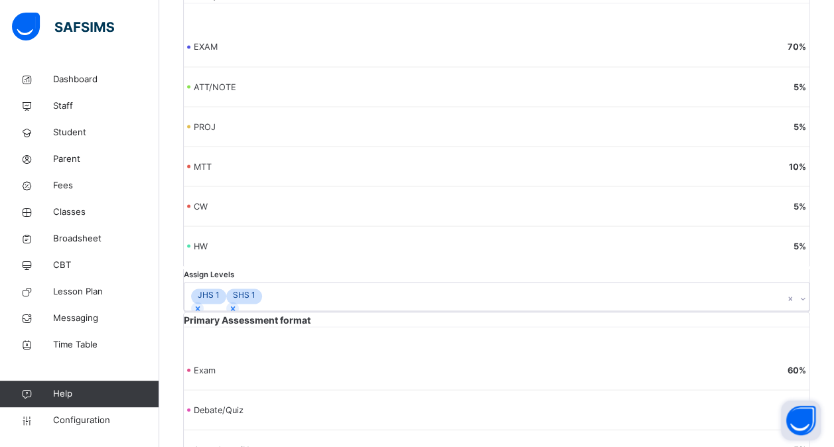
scroll to position [1218, 0]
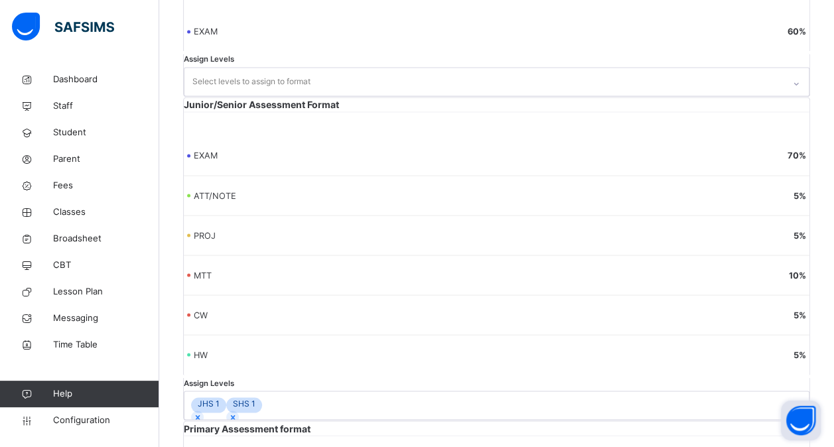
drag, startPoint x: 247, startPoint y: 251, endPoint x: 241, endPoint y: 355, distance: 104.2
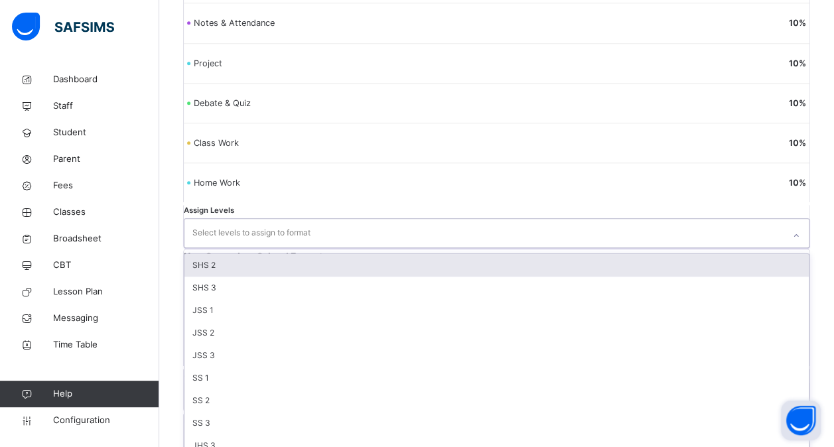
scroll to position [676, 0]
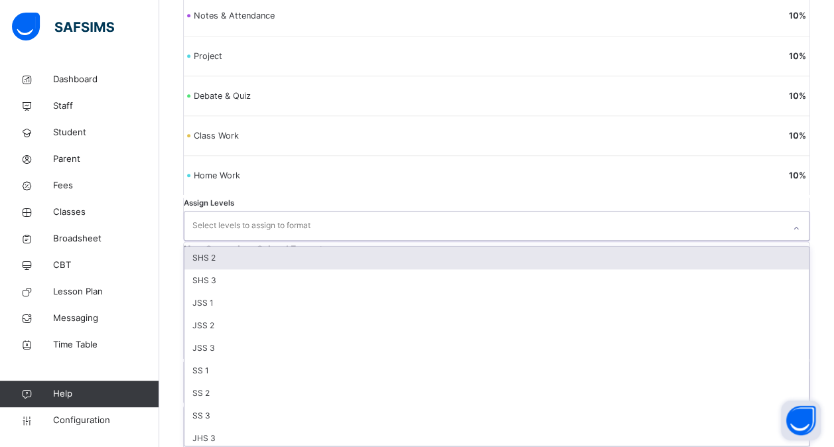
click at [272, 240] on div "option SHS 2 focused, 1 of 10. 10 results available. Use Up and Down to choose …" at bounding box center [496, 225] width 625 height 29
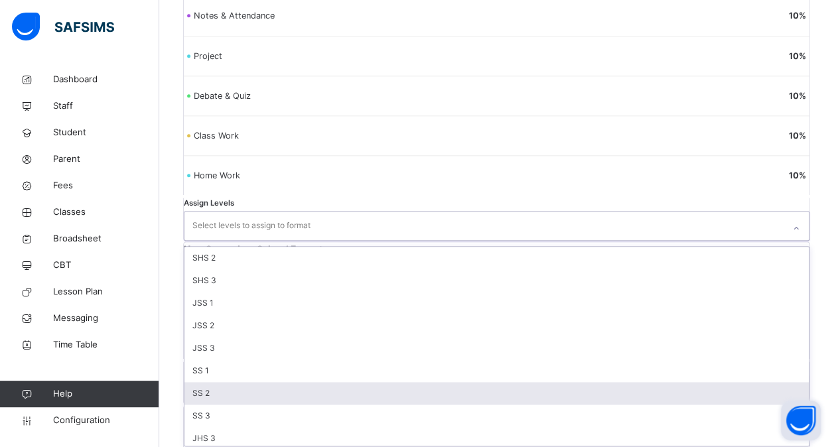
click at [249, 383] on div "SS 2" at bounding box center [496, 393] width 624 height 23
click at [249, 383] on div "SS 3" at bounding box center [496, 393] width 624 height 23
click at [249, 382] on div "SS 1" at bounding box center [496, 370] width 624 height 23
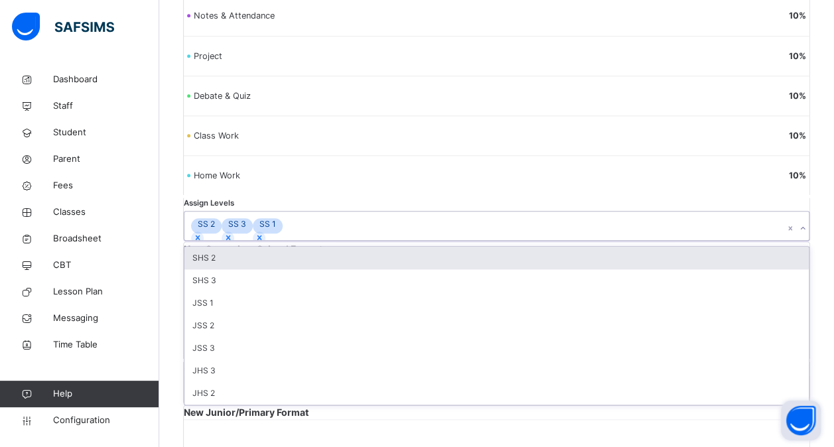
click at [249, 359] on div "JSS 3" at bounding box center [496, 348] width 624 height 23
click at [249, 337] on div "JSS 2" at bounding box center [496, 325] width 624 height 23
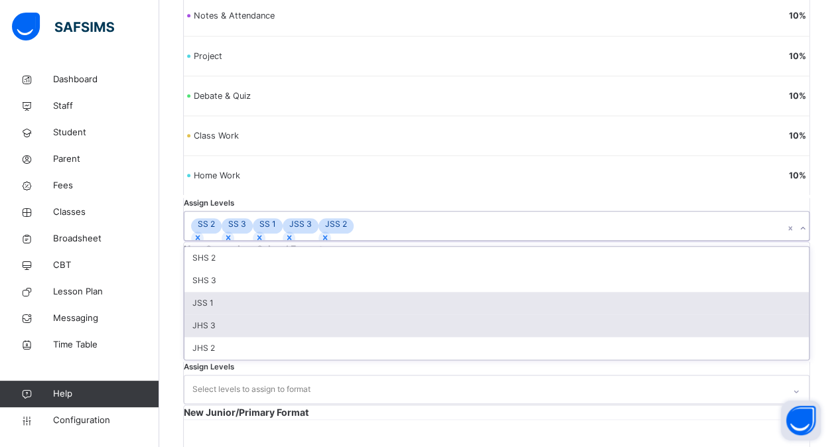
drag, startPoint x: 249, startPoint y: 383, endPoint x: 241, endPoint y: 398, distance: 16.6
click at [241, 337] on div "JHS 3" at bounding box center [496, 325] width 624 height 23
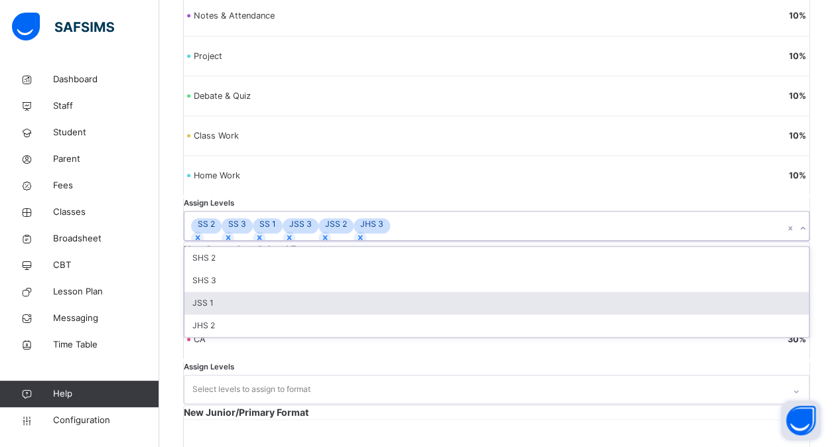
click at [241, 314] on div "JSS 1" at bounding box center [496, 303] width 624 height 23
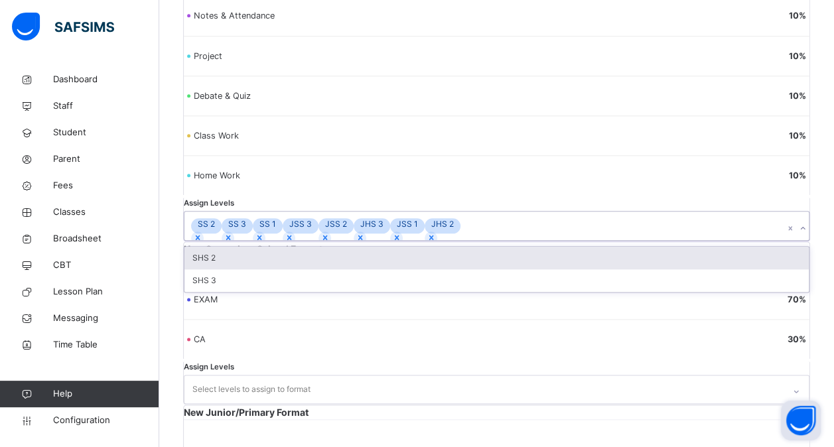
click at [241, 292] on div "SHS 3" at bounding box center [496, 280] width 624 height 23
click at [241, 269] on div "SHS 2" at bounding box center [496, 258] width 624 height 23
click at [241, 241] on div "Assign Levels option SHS 3, selected. option SHS 2 focused, 1 of 1. 1 result av…" at bounding box center [496, 219] width 627 height 43
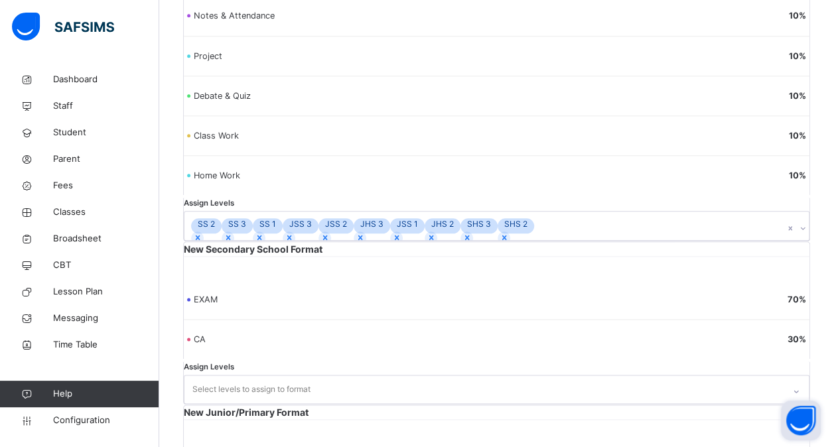
drag, startPoint x: 241, startPoint y: 398, endPoint x: 456, endPoint y: 281, distance: 243.9
click at [456, 281] on div "New Secondary School Format EXAM 70 % CA 30 % Assign Levels Select levels to as…" at bounding box center [496, 323] width 627 height 164
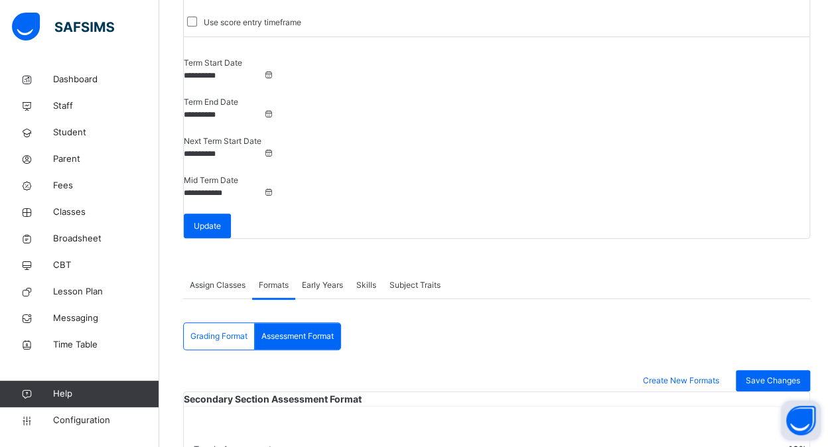
scroll to position [158, 0]
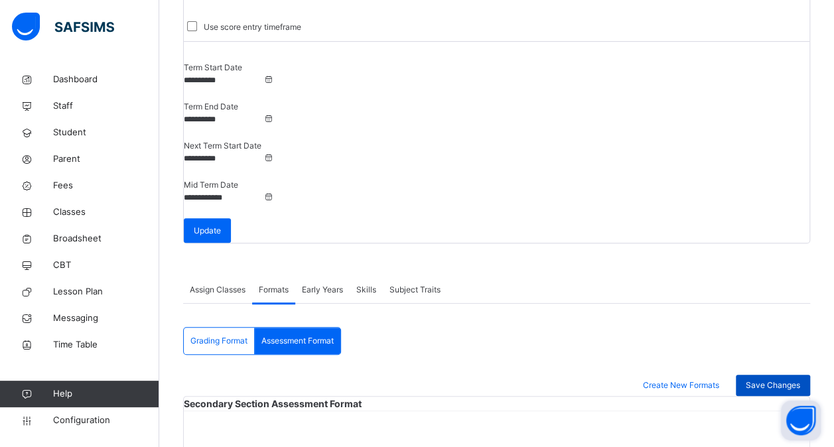
click at [769, 375] on div "Save Changes" at bounding box center [772, 385] width 74 height 21
